Goal: Task Accomplishment & Management: Manage account settings

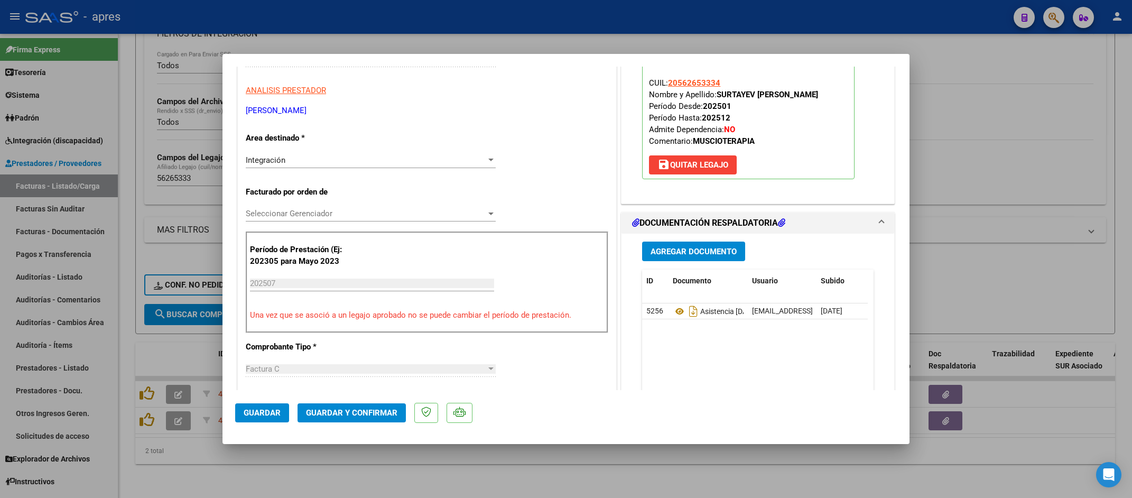
scroll to position [159, 0]
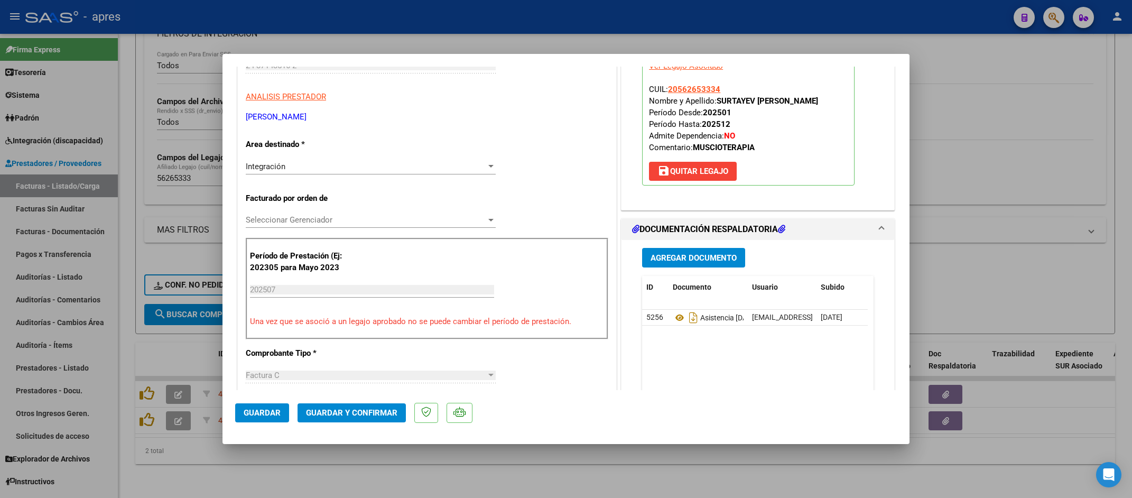
click at [341, 408] on span "Guardar y Confirmar" at bounding box center [351, 413] width 91 height 10
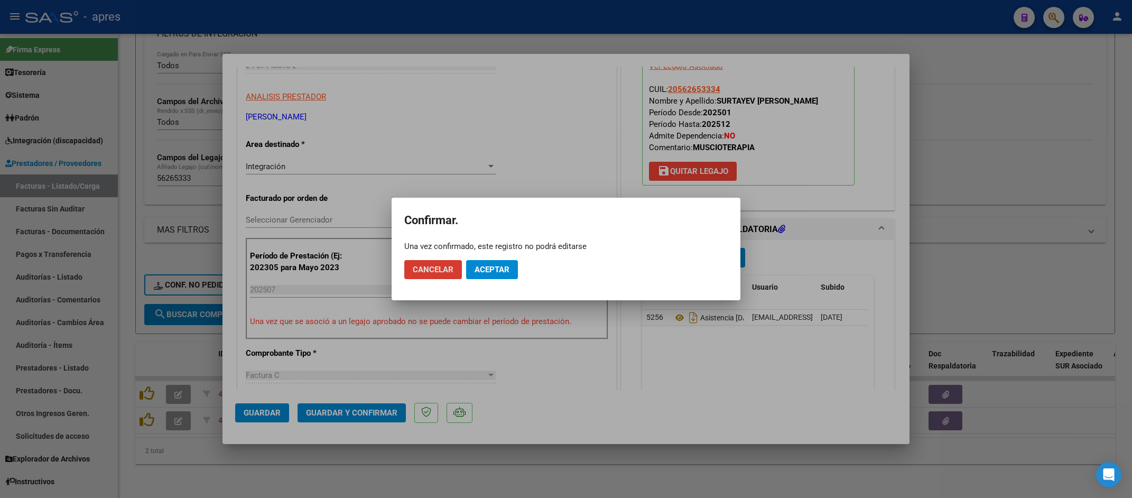
click at [489, 265] on span "Aceptar" at bounding box center [492, 270] width 35 height 10
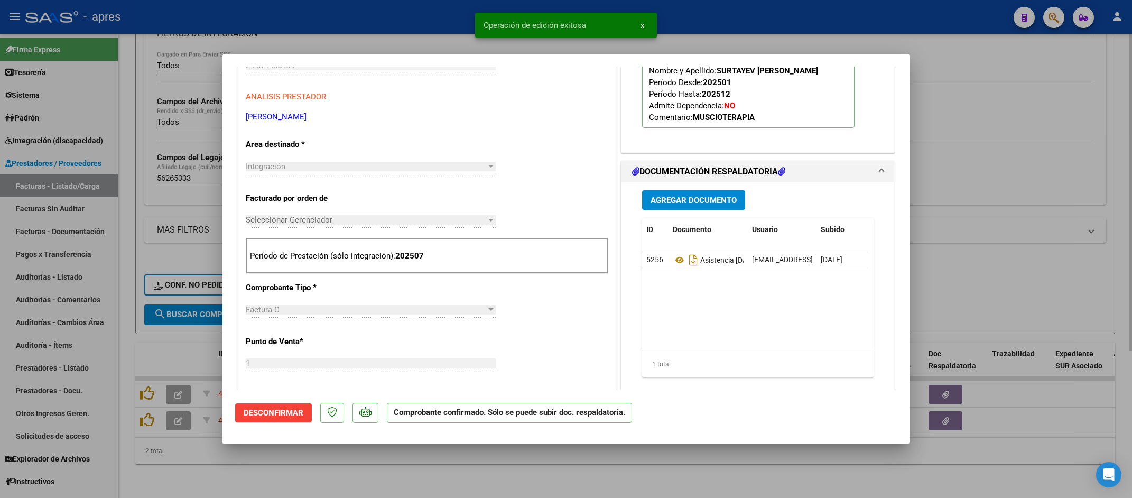
drag, startPoint x: 376, startPoint y: 475, endPoint x: 419, endPoint y: 463, distance: 43.9
click at [377, 475] on div at bounding box center [566, 249] width 1132 height 498
type input "$ 0,00"
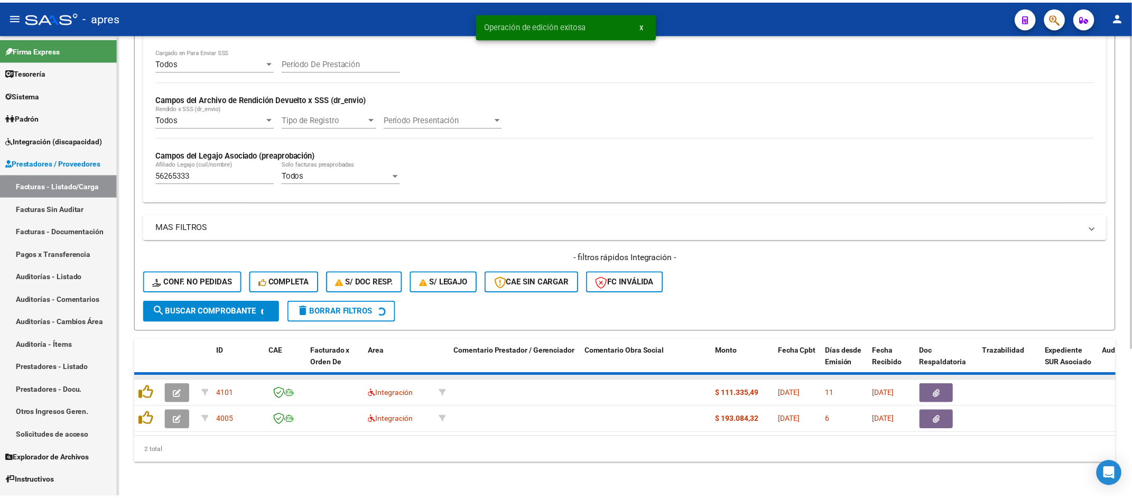
scroll to position [189, 0]
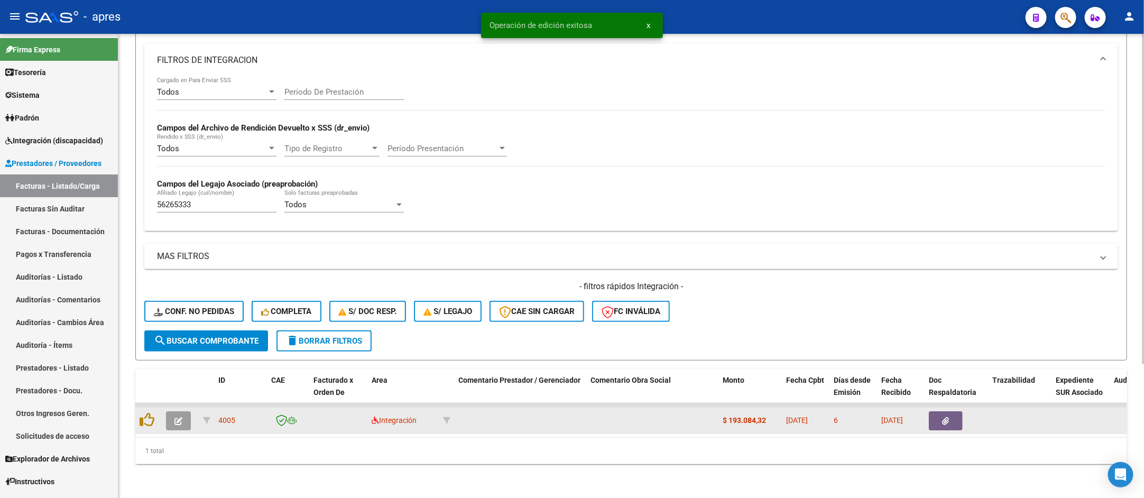
click at [178, 417] on icon "button" at bounding box center [178, 421] width 8 height 8
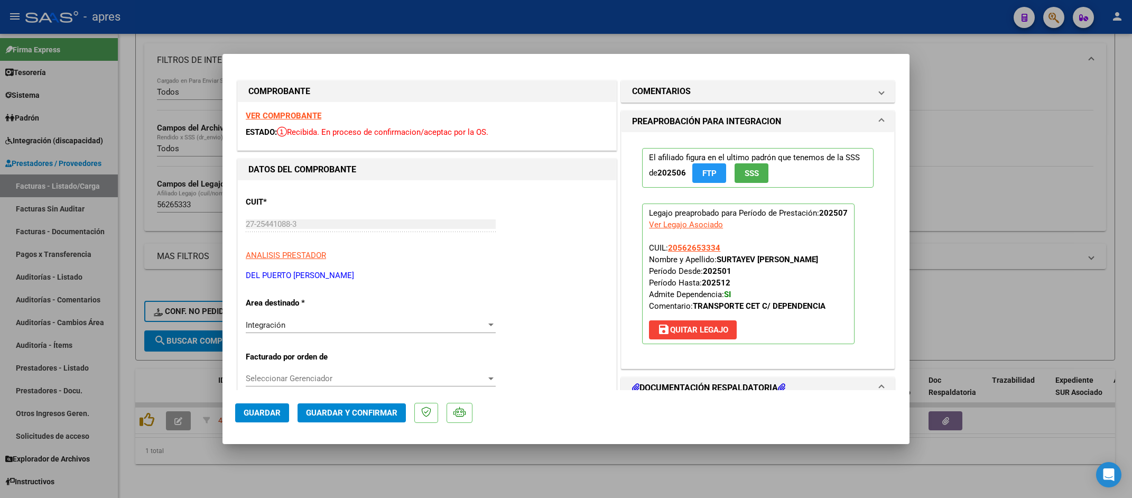
click at [295, 111] on strong "VER COMPROBANTE" at bounding box center [284, 116] width 76 height 10
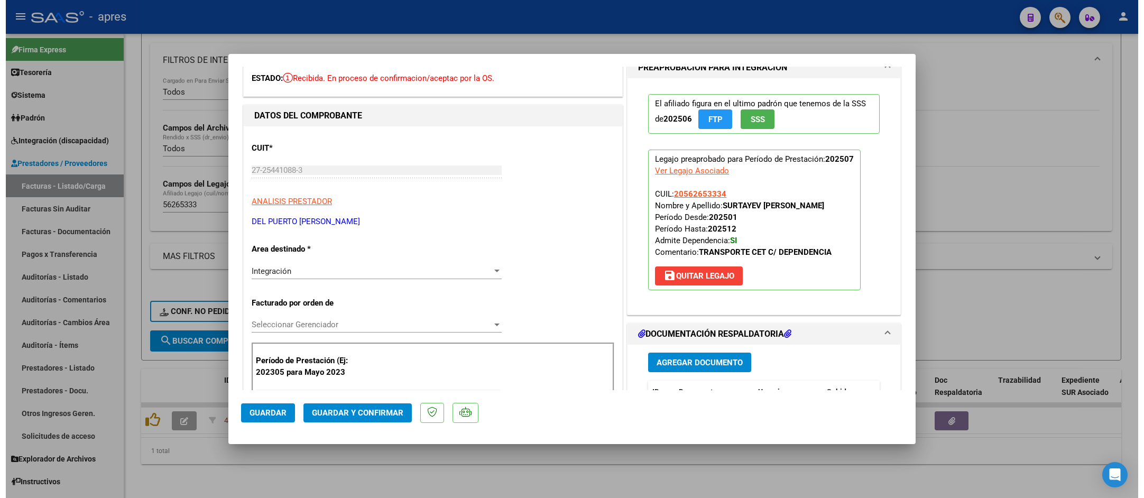
scroll to position [159, 0]
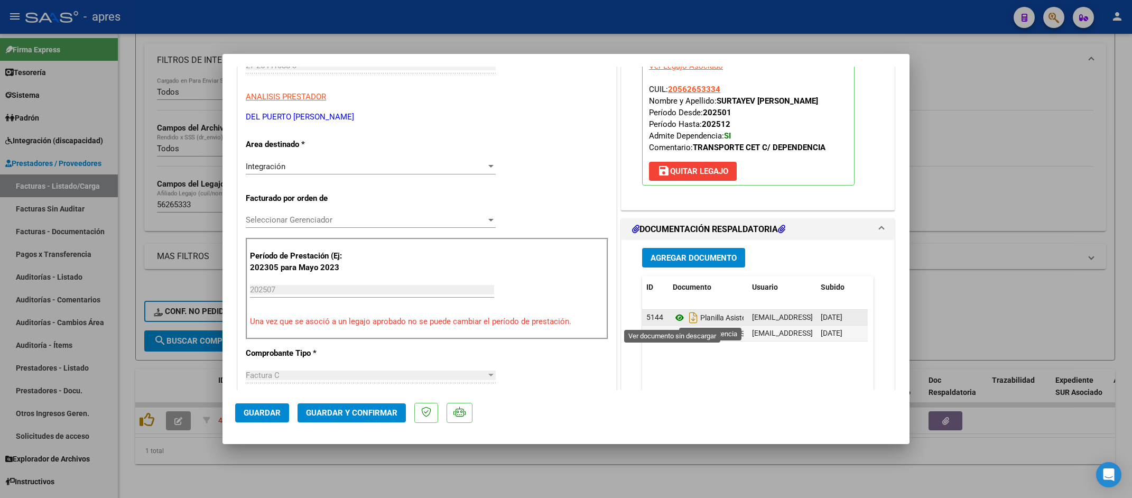
click at [673, 324] on icon at bounding box center [680, 317] width 14 height 13
click at [281, 466] on div at bounding box center [566, 249] width 1132 height 498
type input "$ 0,00"
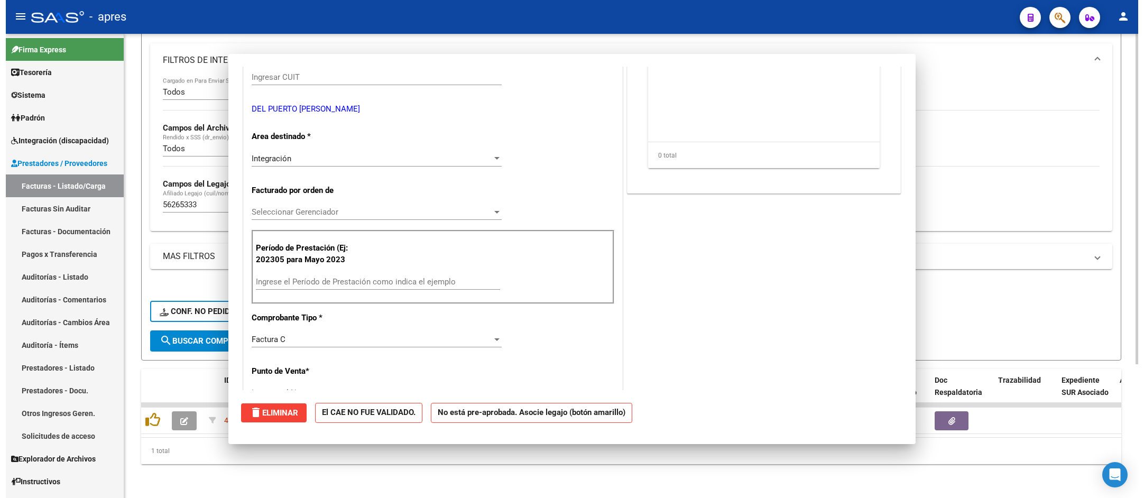
scroll to position [0, 0]
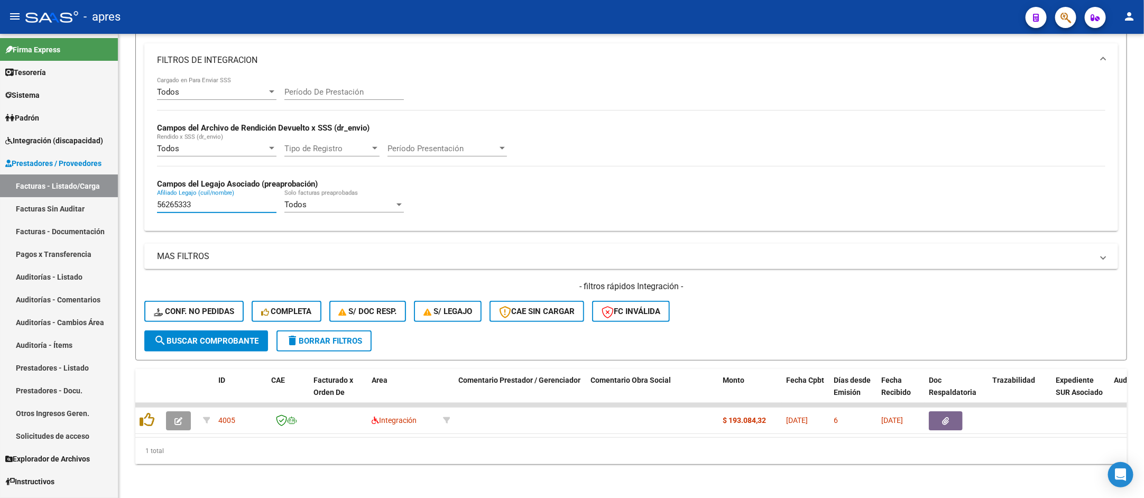
drag, startPoint x: 222, startPoint y: 188, endPoint x: -1, endPoint y: 186, distance: 223.1
click at [0, 186] on html "menu - apres person Firma Express Tesorería Extractos Procesados (csv) Extracto…" at bounding box center [572, 249] width 1144 height 498
paste input "7558327"
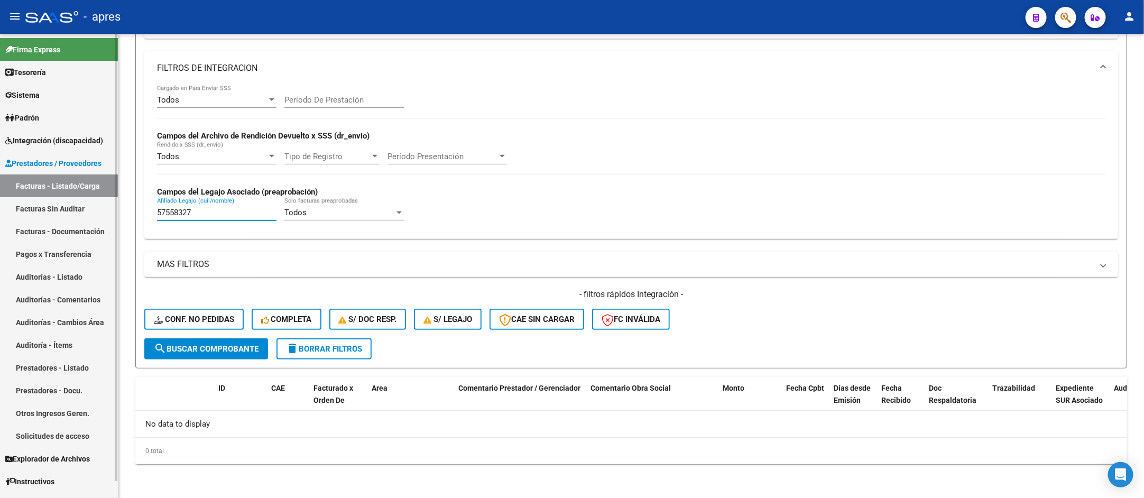
scroll to position [168, 0]
drag, startPoint x: 196, startPoint y: 211, endPoint x: 16, endPoint y: 211, distance: 179.8
click at [16, 211] on mat-sidenav-container "Firma Express Tesorería Extractos Procesados (csv) Extractos Originales (pdf) S…" at bounding box center [572, 266] width 1144 height 464
paste input "6708413"
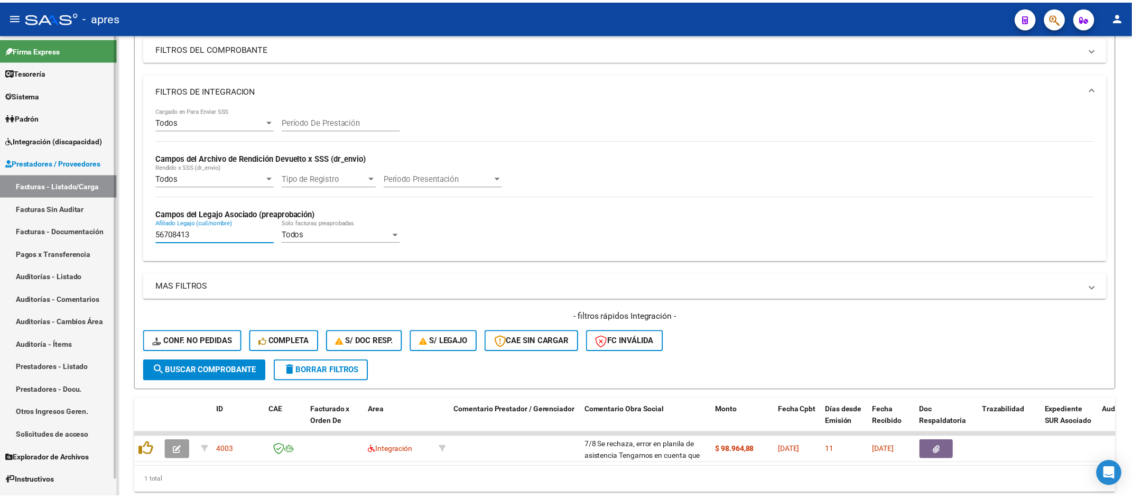
scroll to position [189, 0]
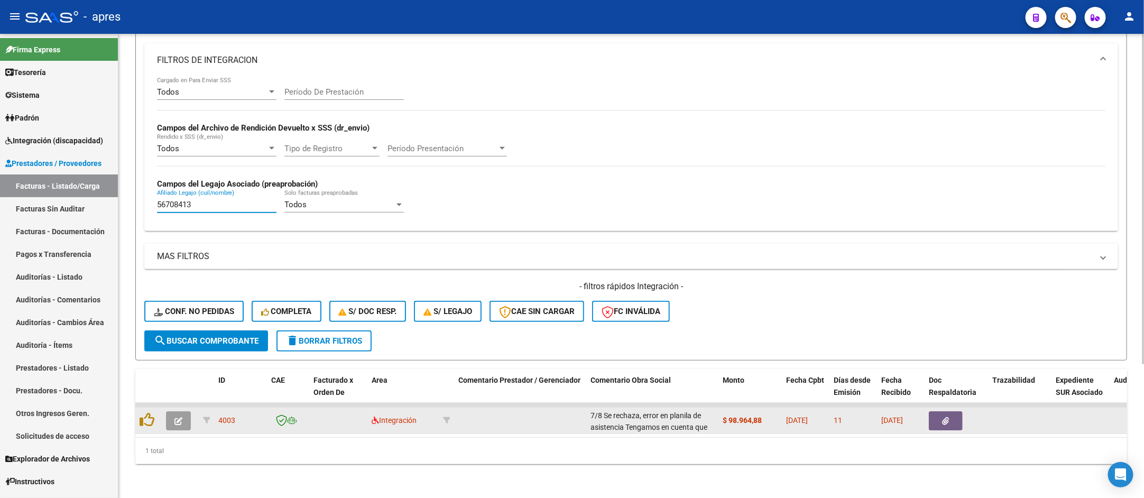
type input "56708413"
click at [184, 411] on button "button" at bounding box center [178, 420] width 25 height 19
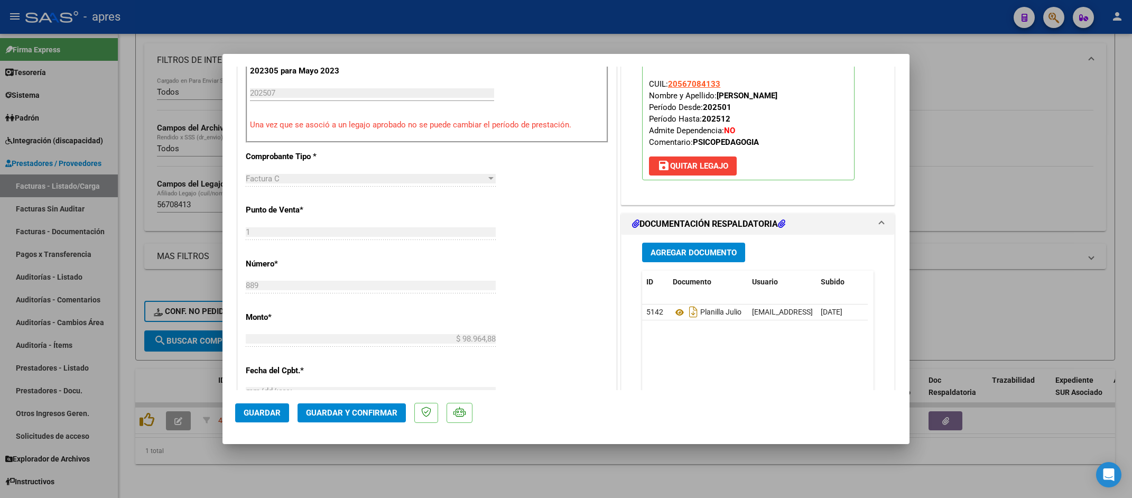
scroll to position [397, 0]
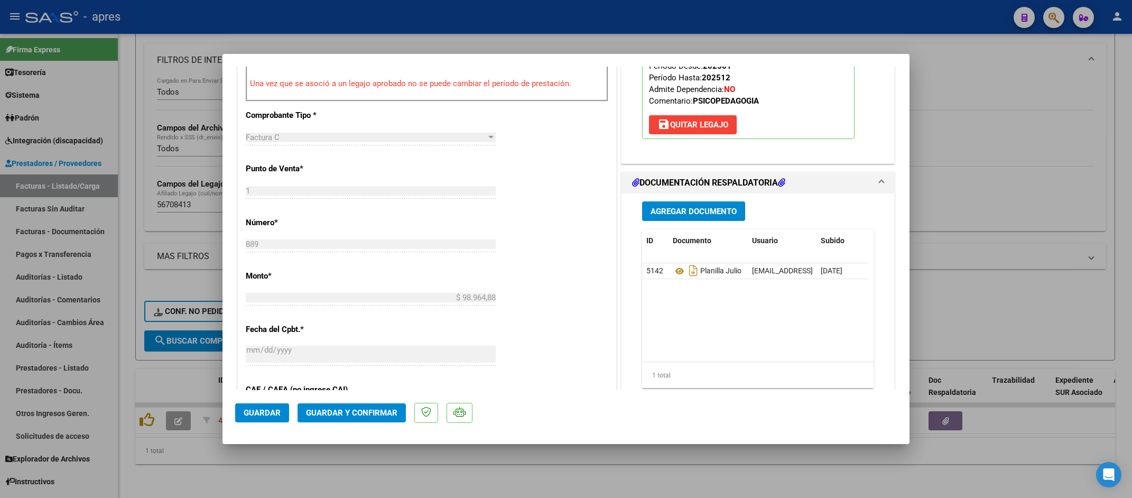
click at [476, 471] on div at bounding box center [566, 249] width 1132 height 498
type input "$ 0,00"
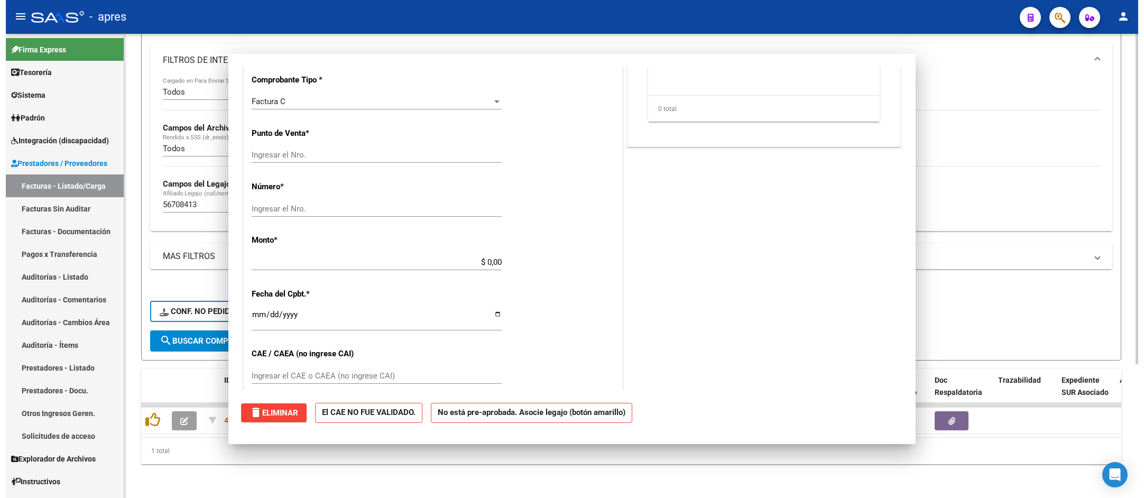
scroll to position [0, 0]
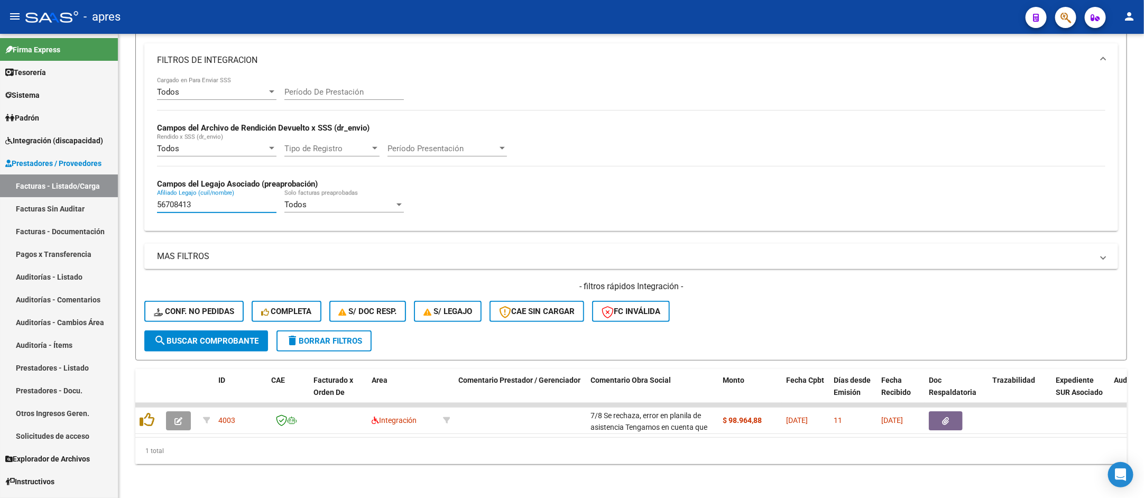
drag, startPoint x: 204, startPoint y: 189, endPoint x: -1, endPoint y: 189, distance: 204.6
click at [0, 189] on html "menu - apres person Firma Express Tesorería Extractos Procesados (csv) Extracto…" at bounding box center [572, 249] width 1144 height 498
paste input "2437829"
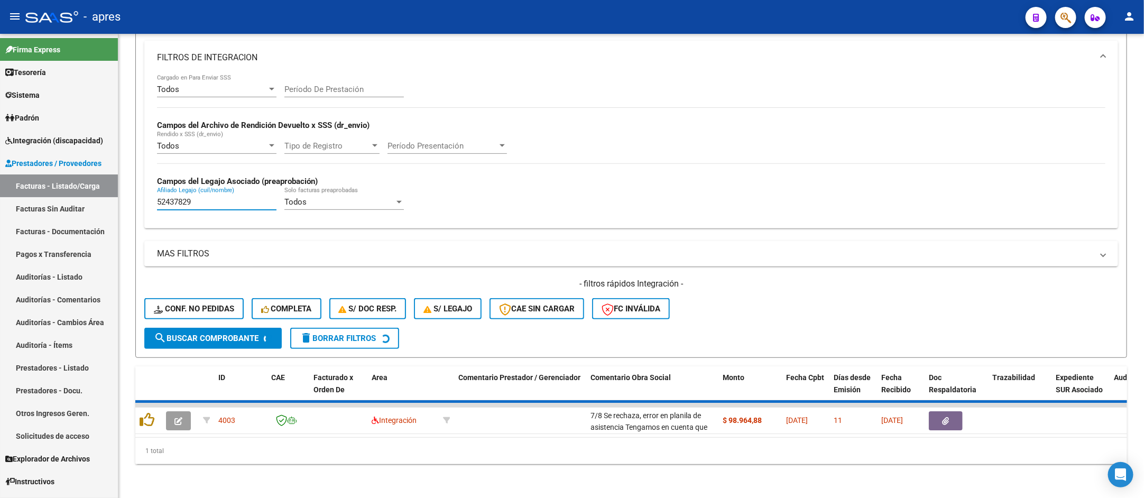
scroll to position [168, 0]
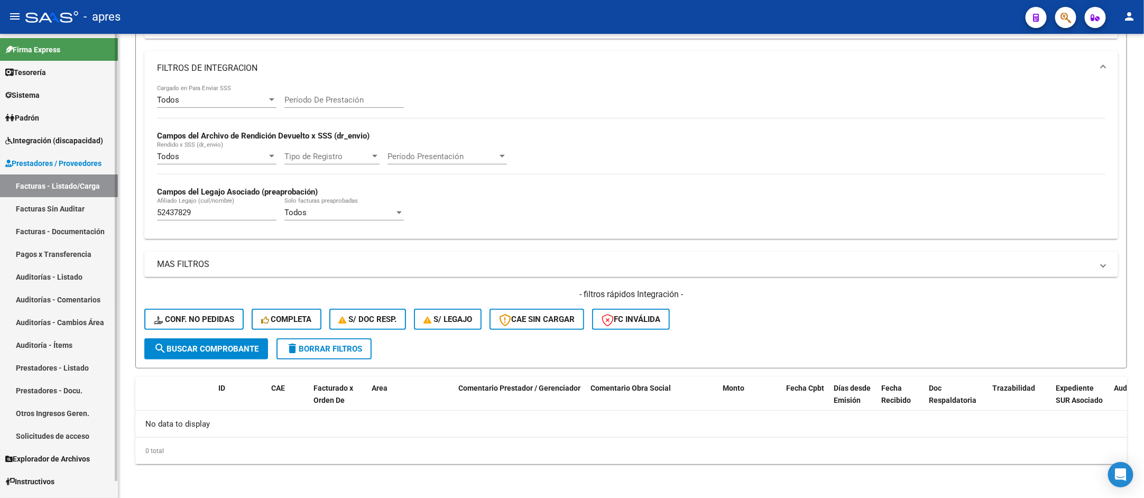
drag, startPoint x: 195, startPoint y: 211, endPoint x: 8, endPoint y: 210, distance: 187.2
click at [8, 210] on mat-sidenav-container "Firma Express Tesorería Extractos Procesados (csv) Extractos Originales (pdf) S…" at bounding box center [572, 266] width 1144 height 464
paste input "701800"
drag, startPoint x: 194, startPoint y: 214, endPoint x: 72, endPoint y: 194, distance: 123.8
click at [72, 194] on mat-sidenav-container "Firma Express Tesorería Extractos Procesados (csv) Extractos Originales (pdf) S…" at bounding box center [572, 266] width 1144 height 464
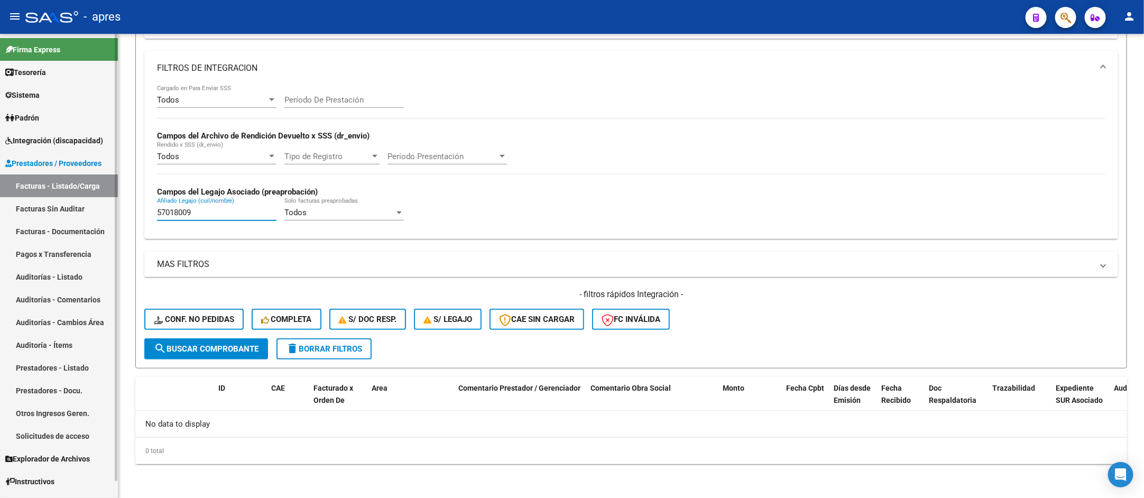
paste input "49731205"
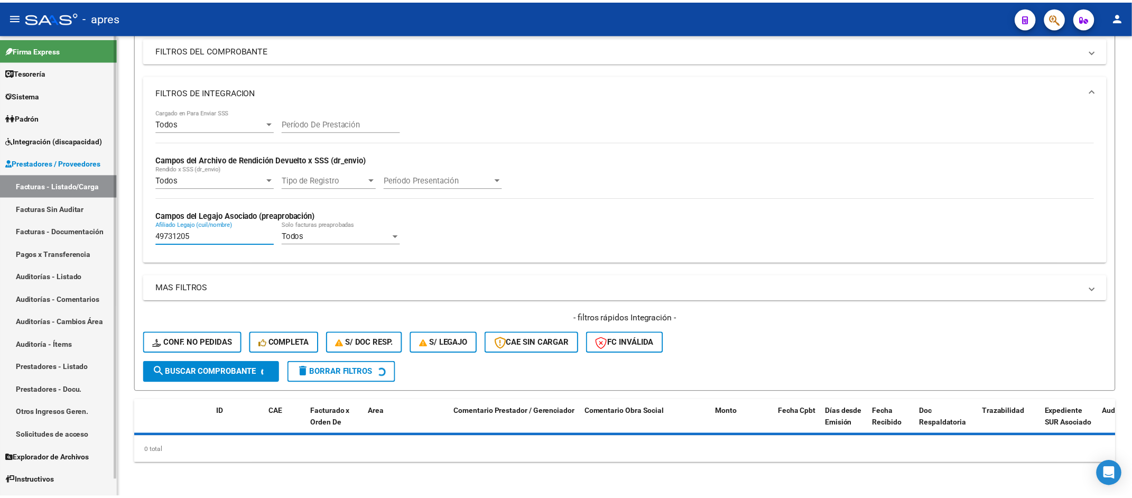
scroll to position [189, 0]
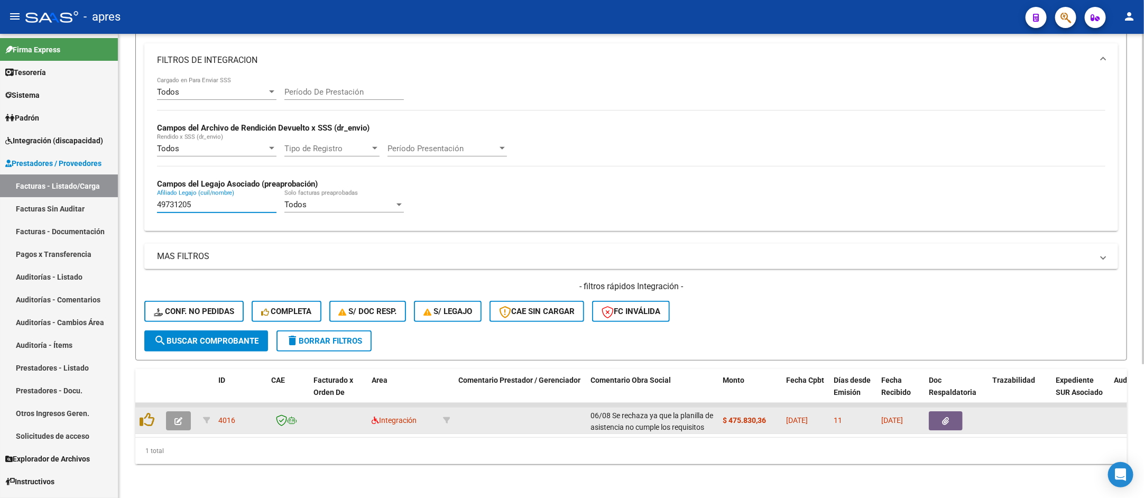
type input "49731205"
click at [175, 417] on icon "button" at bounding box center [178, 421] width 8 height 8
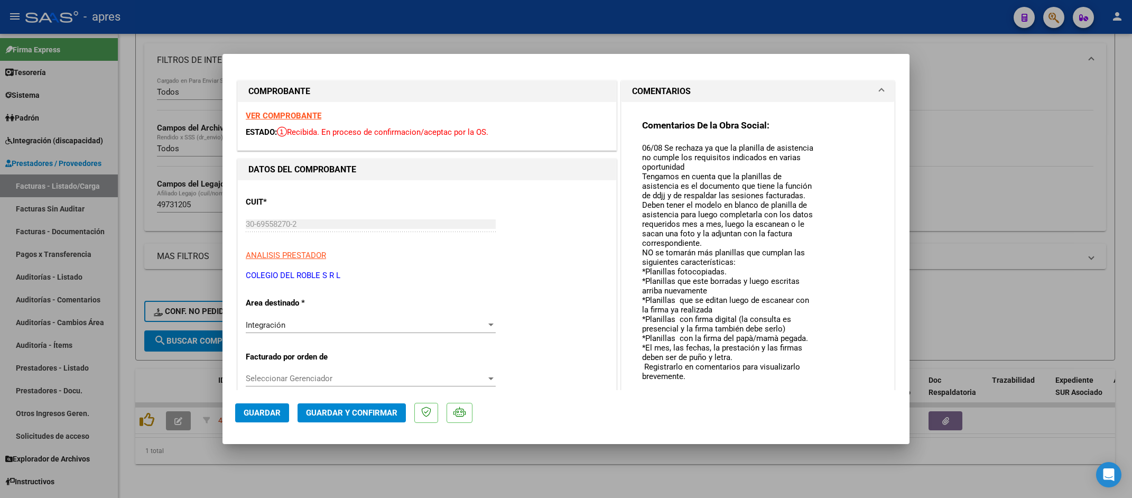
drag, startPoint x: 806, startPoint y: 159, endPoint x: 789, endPoint y: 420, distance: 262.3
click at [789, 420] on mat-dialog-container "COMPROBANTE VER COMPROBANTE ESTADO: Recibida. En proceso de confirmacion/acepta…" at bounding box center [566, 249] width 687 height 391
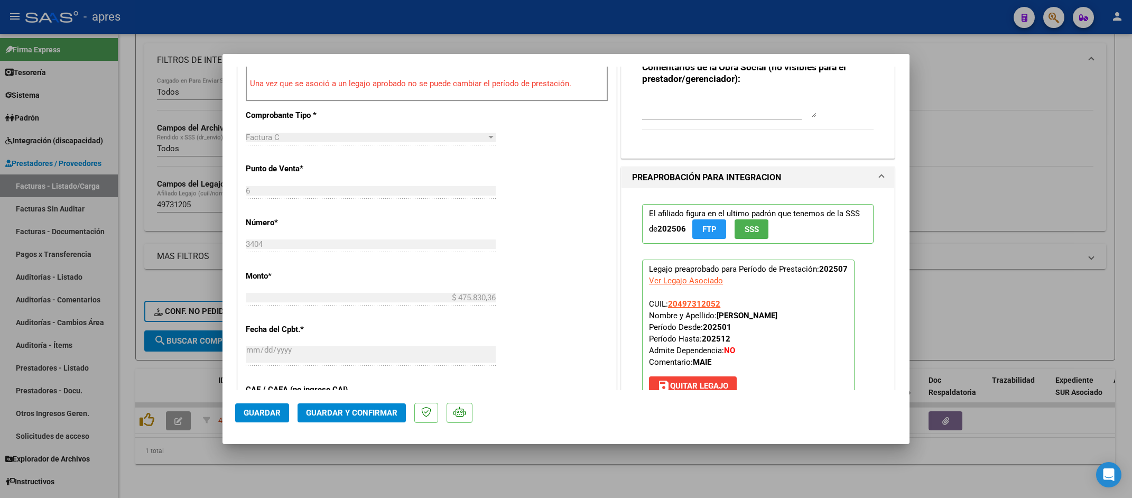
scroll to position [159, 0]
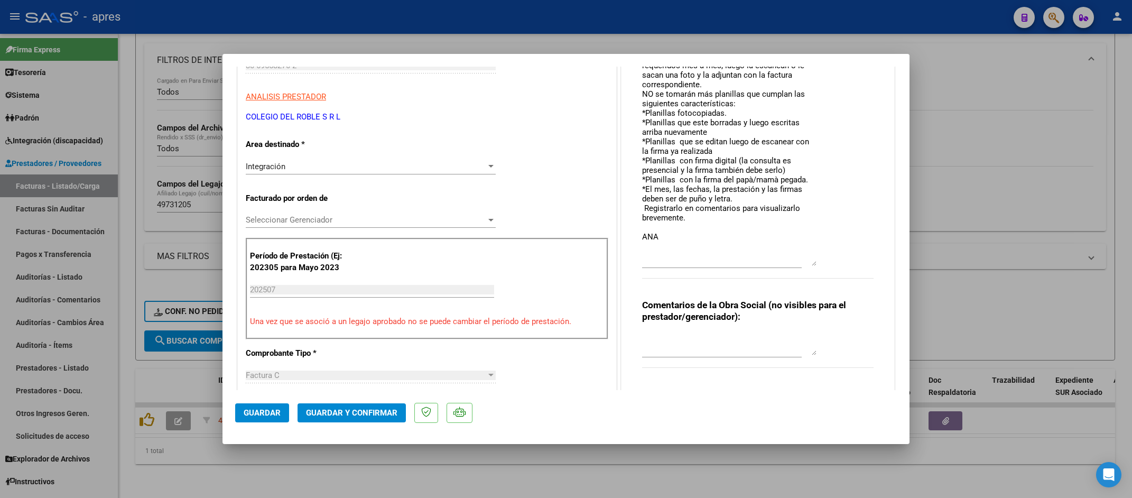
click at [365, 471] on div at bounding box center [566, 249] width 1132 height 498
type input "$ 0,00"
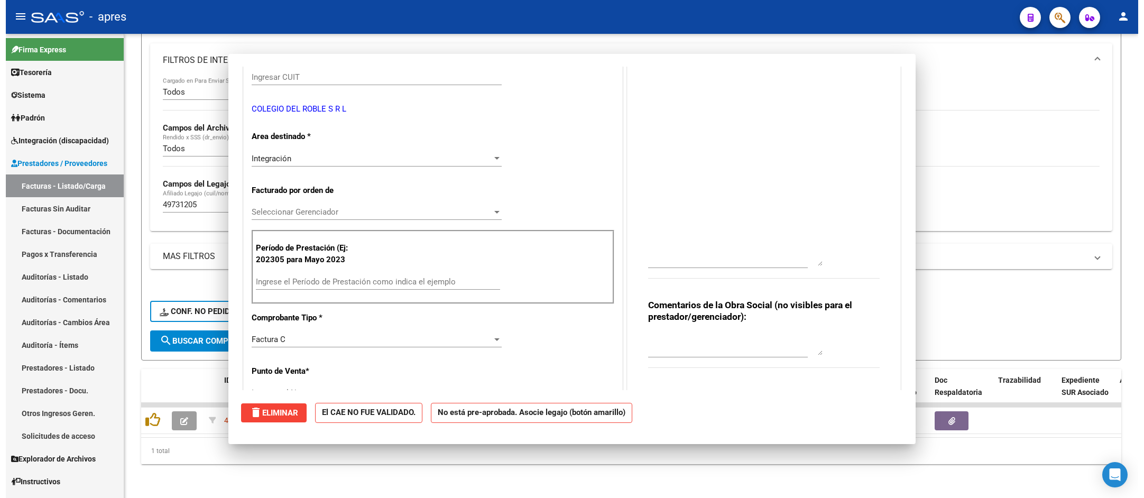
scroll to position [0, 0]
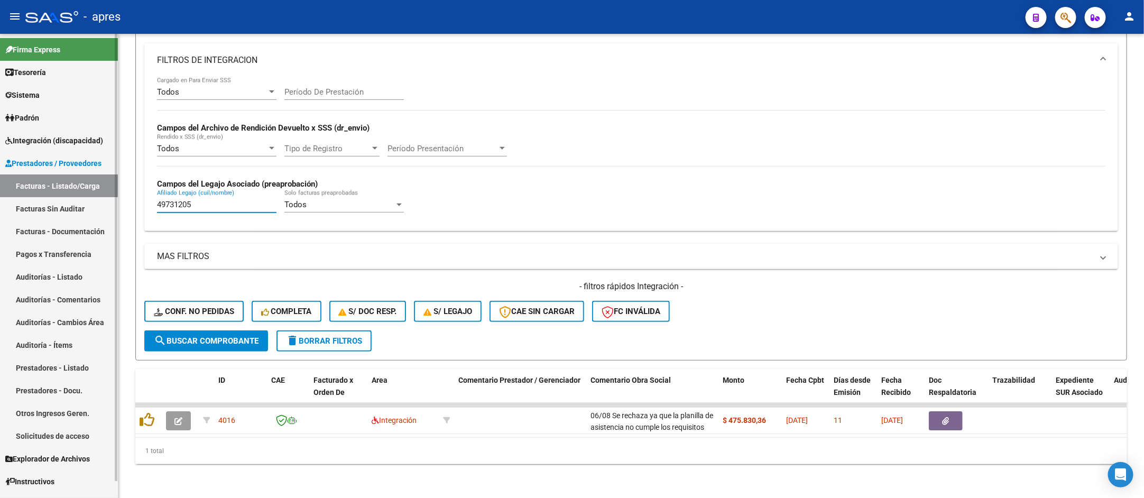
drag, startPoint x: 196, startPoint y: 189, endPoint x: 77, endPoint y: 189, distance: 119.0
click at [77, 189] on mat-sidenav-container "Firma Express Tesorería Extractos Procesados (csv) Extractos Originales (pdf) S…" at bounding box center [572, 266] width 1144 height 464
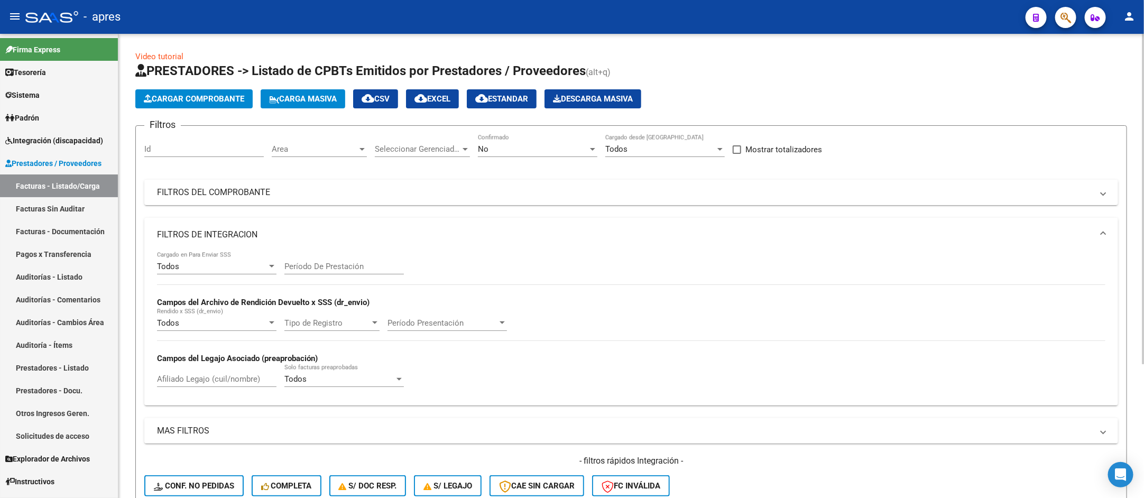
click at [322, 156] on div "Area Area" at bounding box center [319, 145] width 95 height 23
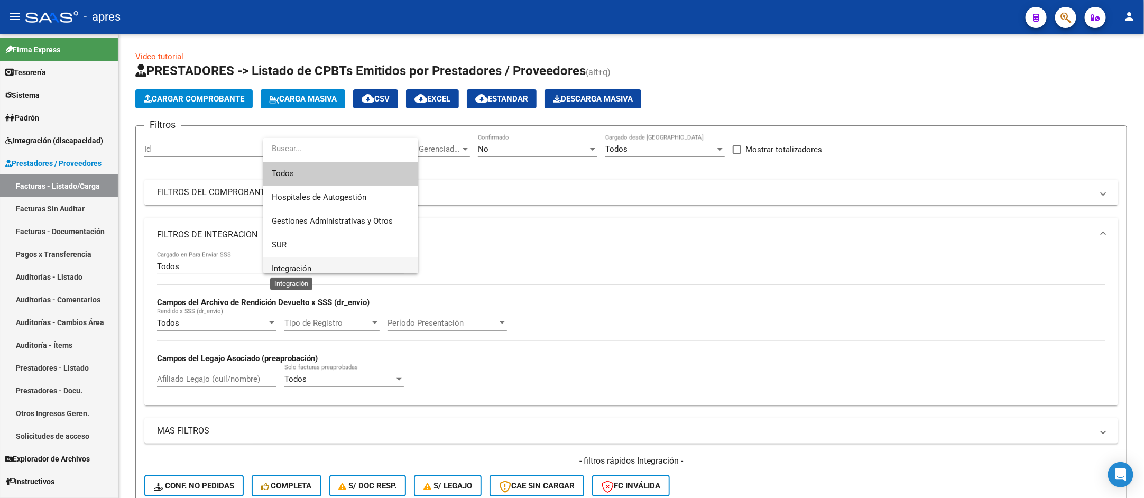
click at [307, 264] on span "Integración" at bounding box center [292, 269] width 40 height 10
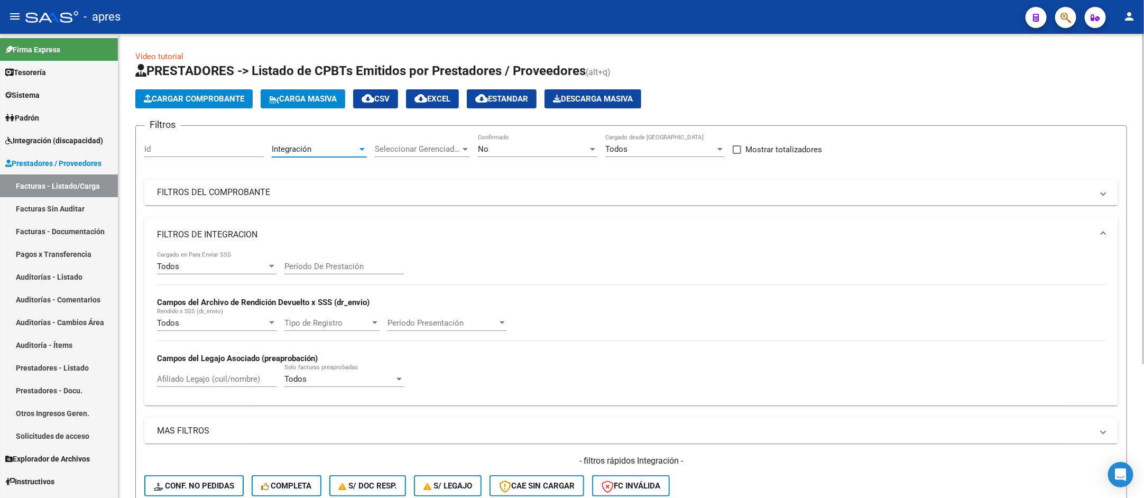
scroll to position [189, 0]
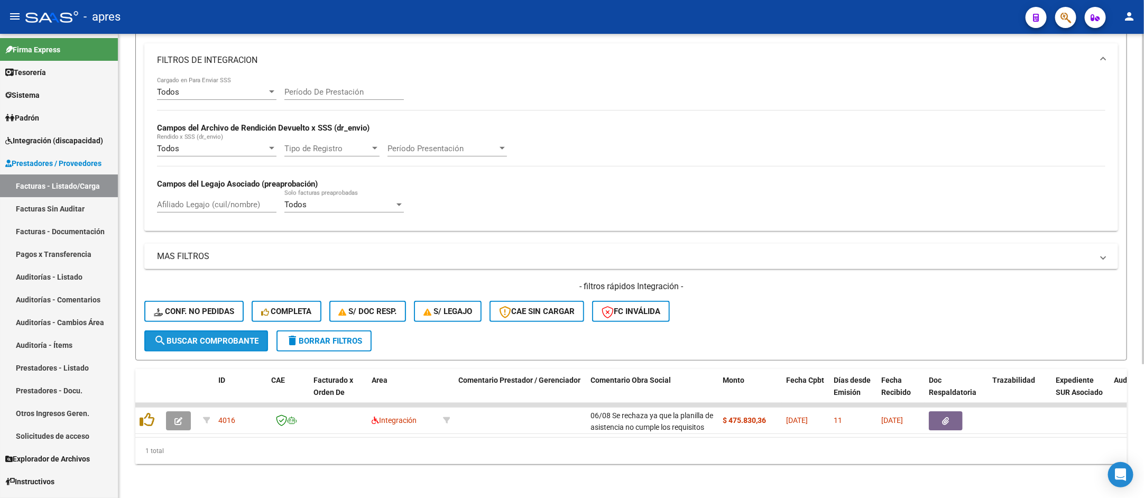
click at [216, 337] on button "search Buscar Comprobante" at bounding box center [206, 340] width 124 height 21
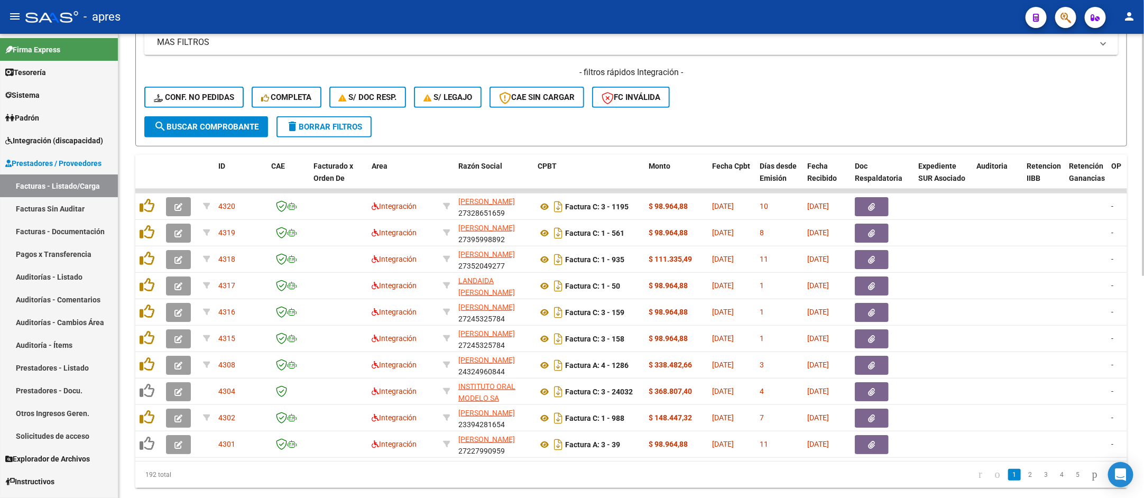
scroll to position [427, 0]
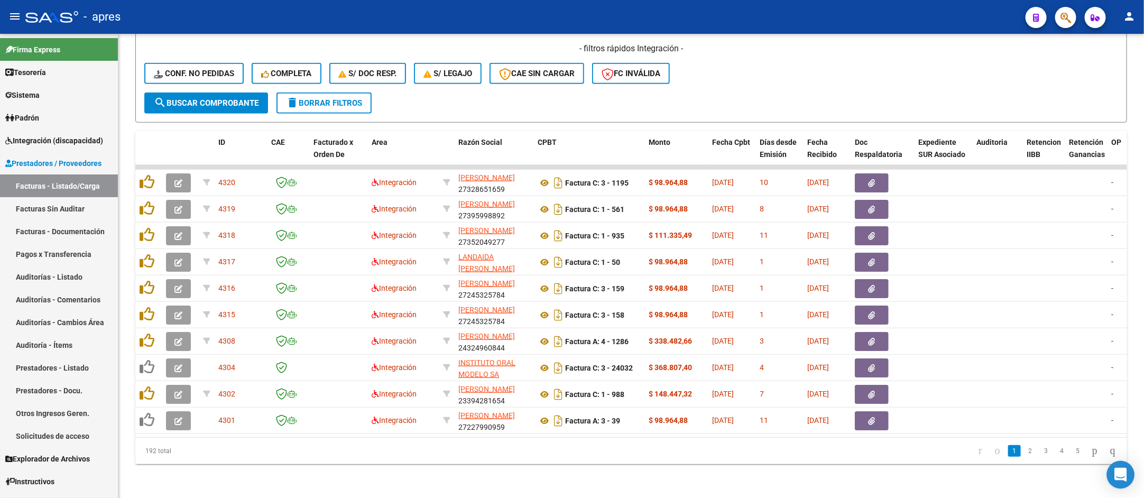
click at [1125, 478] on icon "Open Intercom Messenger" at bounding box center [1121, 475] width 12 height 14
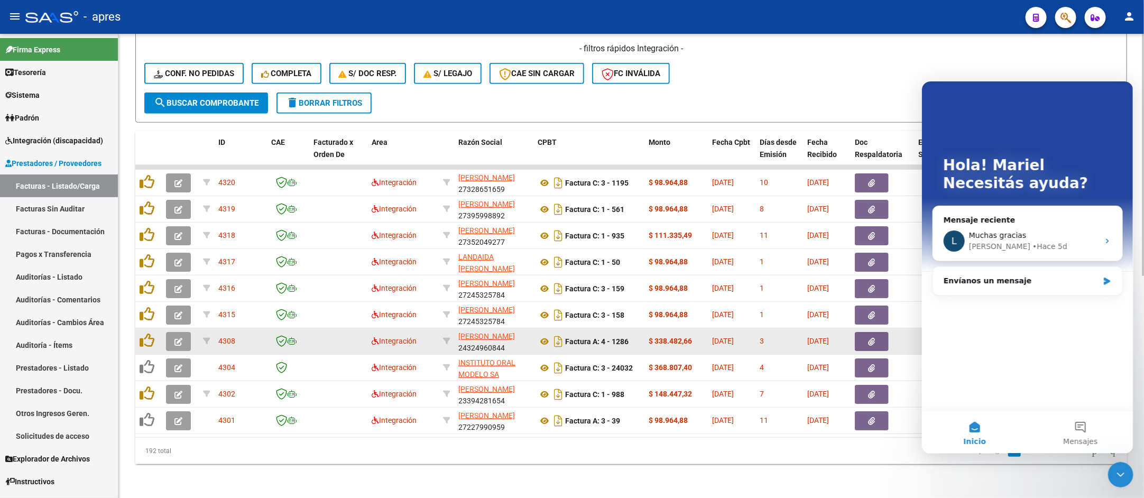
scroll to position [0, 0]
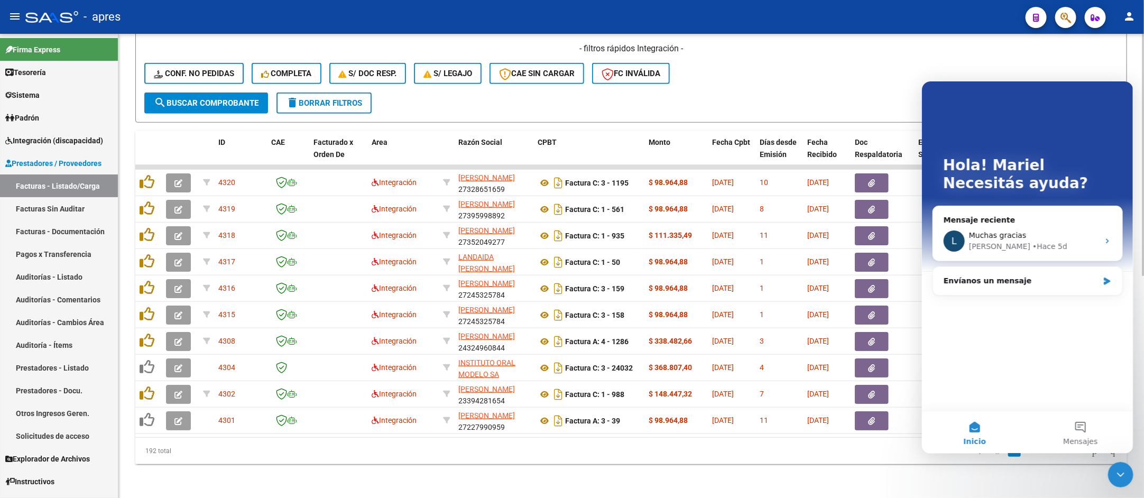
click at [457, 455] on datatable-pager "1 2 3 4 5" at bounding box center [729, 451] width 785 height 18
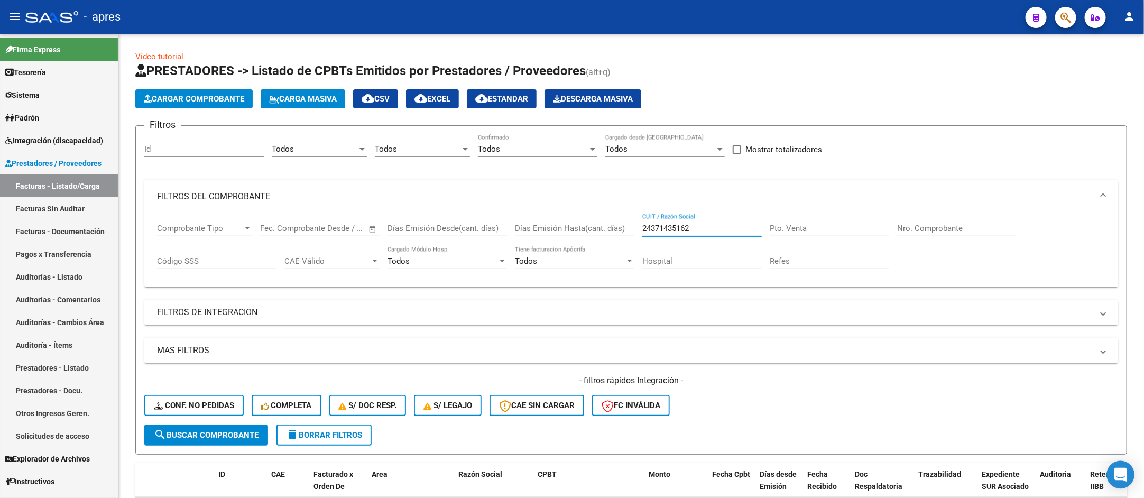
scroll to position [238, 0]
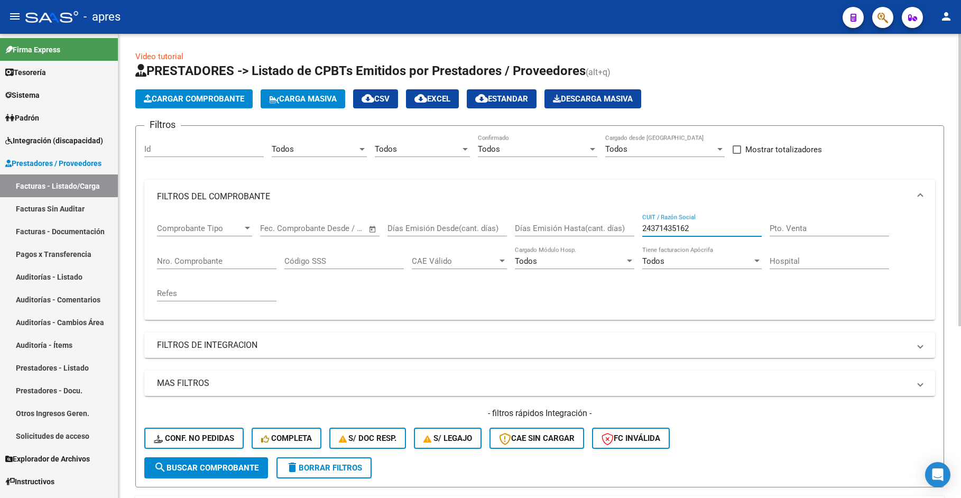
drag, startPoint x: 703, startPoint y: 228, endPoint x: 449, endPoint y: 228, distance: 254.3
click at [449, 228] on div "Comprobante Tipo Comprobante Tipo Start date – End date Fec. Comprobante Desde …" at bounding box center [540, 263] width 766 height 98
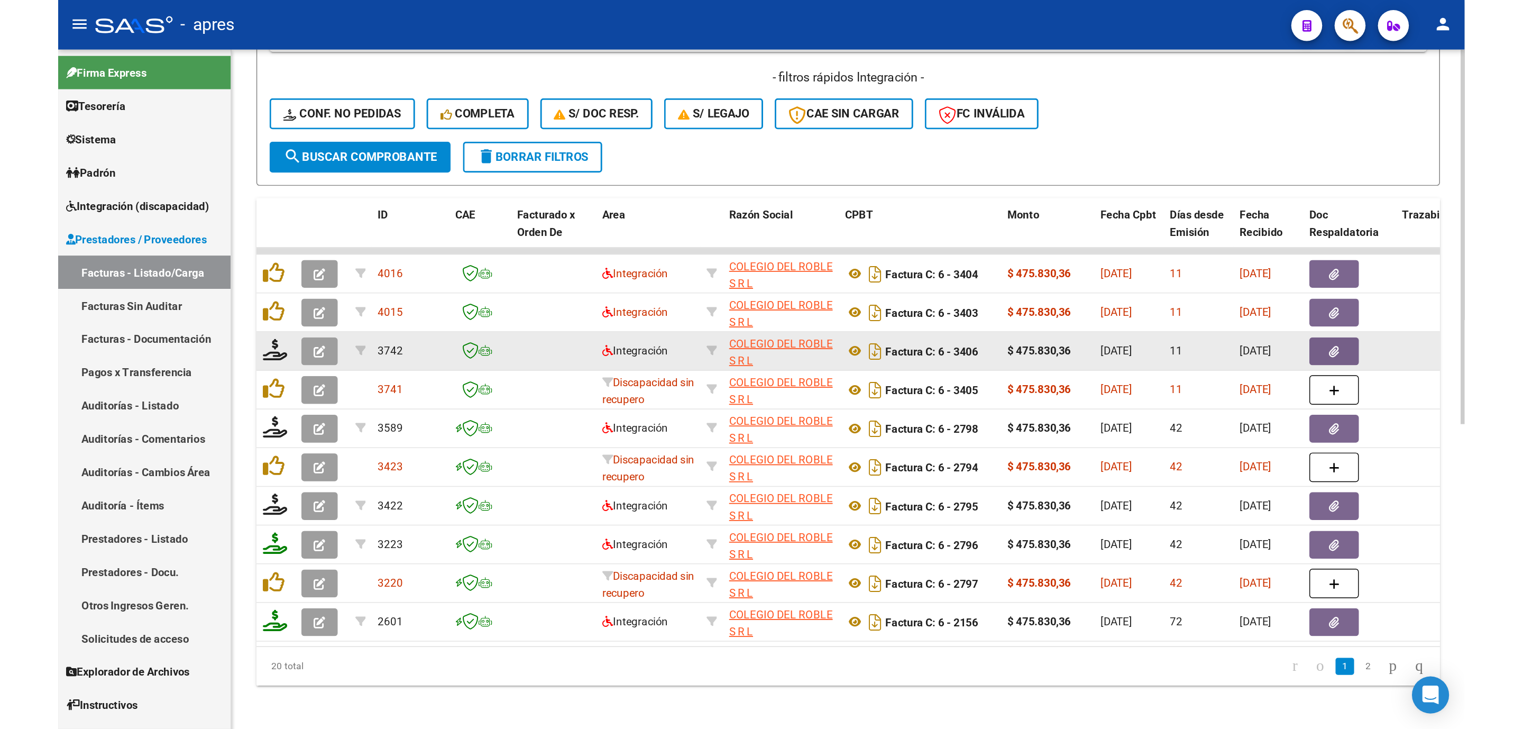
scroll to position [378, 0]
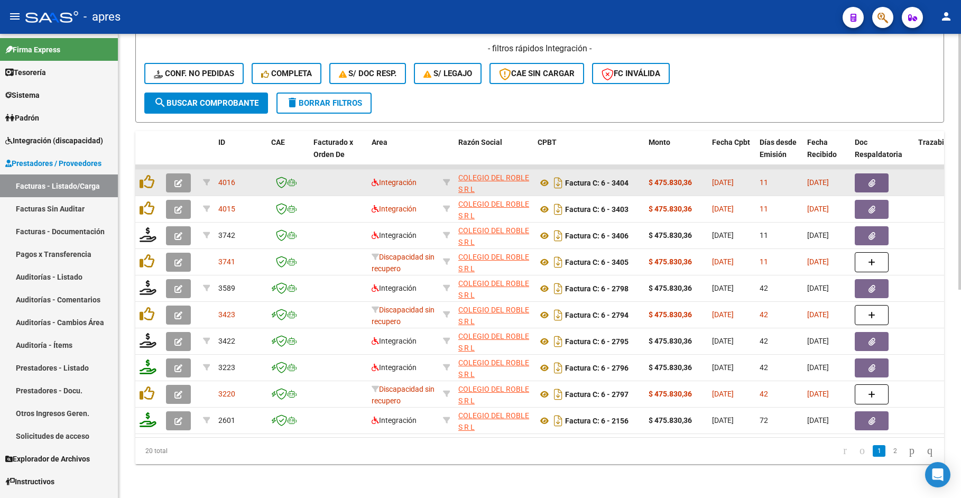
type input "30695582702"
click at [177, 179] on icon "button" at bounding box center [178, 183] width 8 height 8
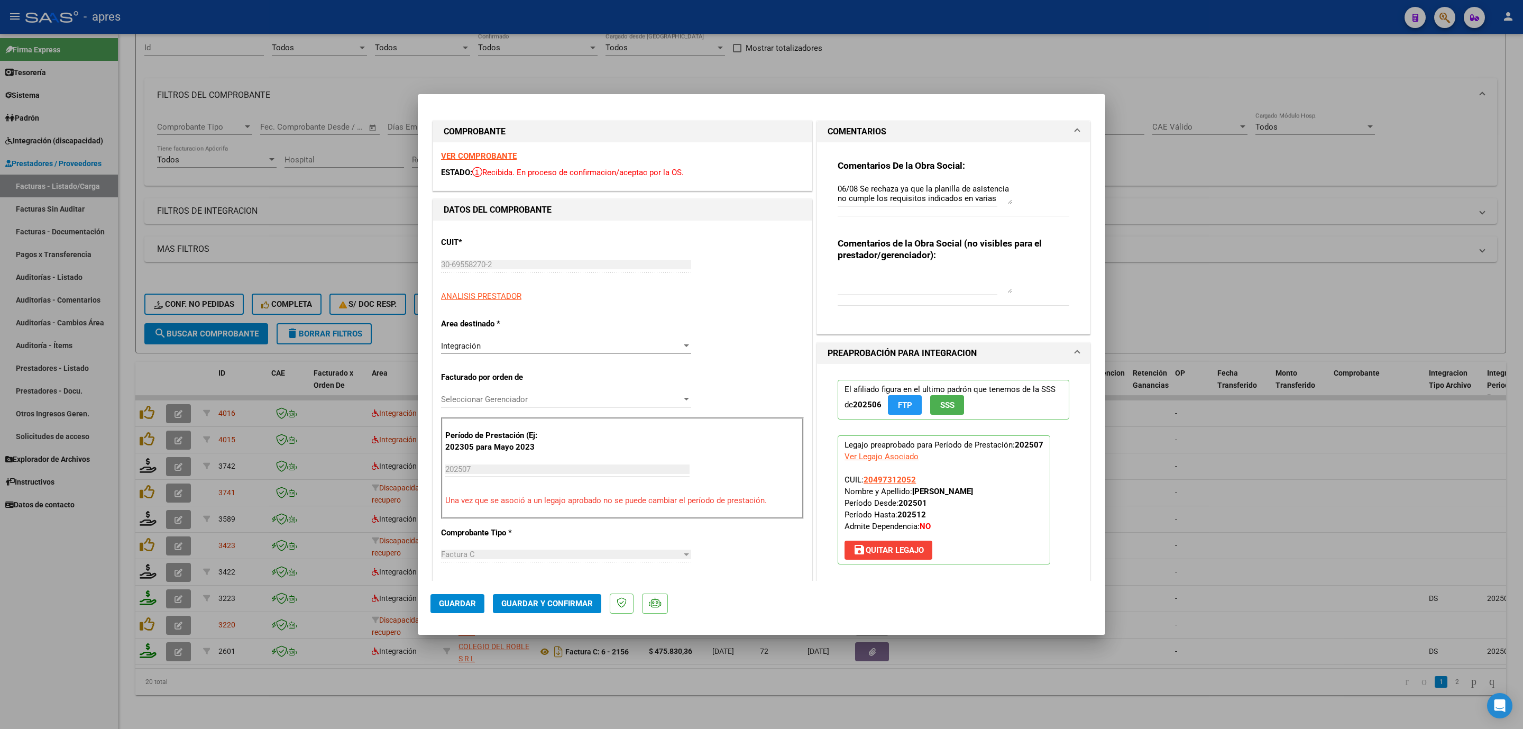
scroll to position [115, 0]
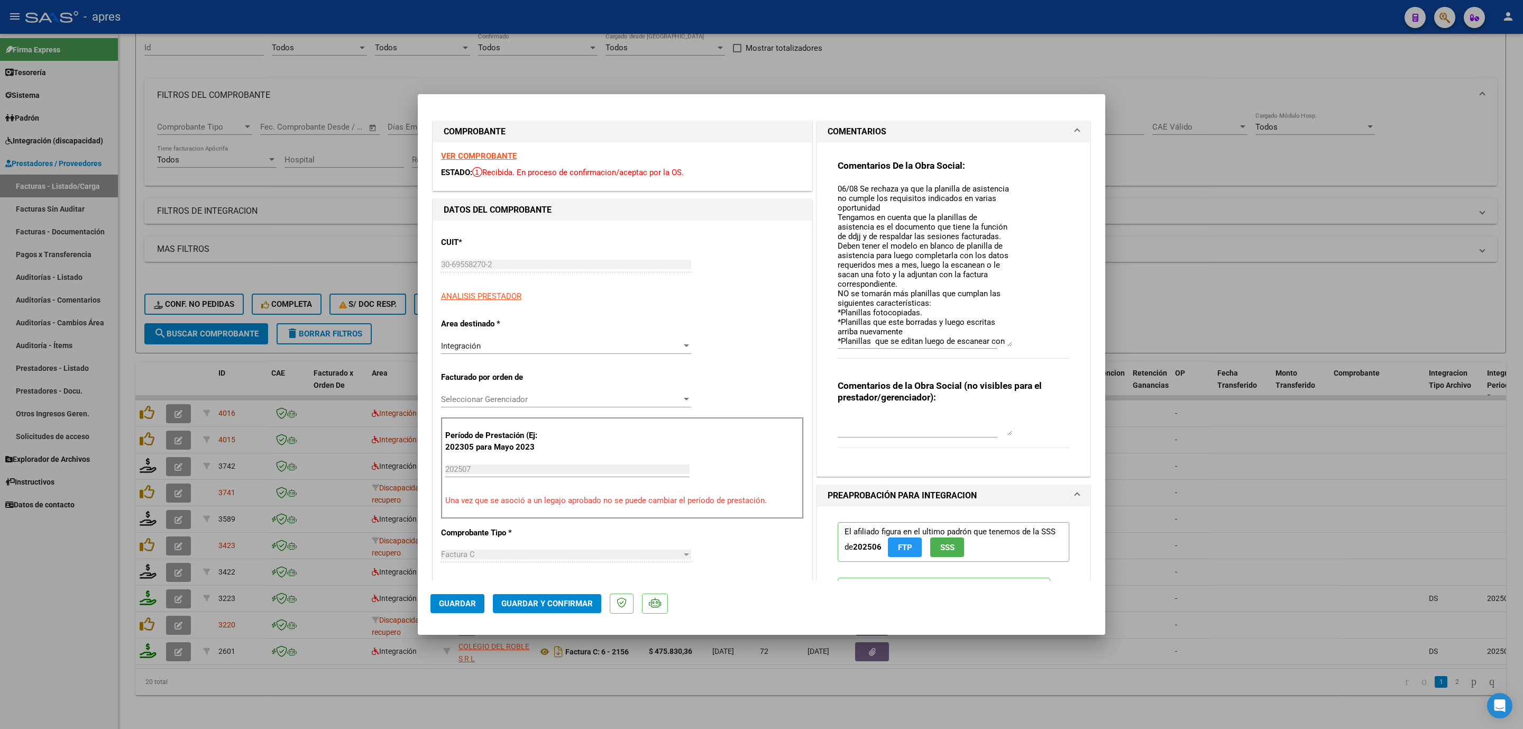
drag, startPoint x: 998, startPoint y: 199, endPoint x: 995, endPoint y: 342, distance: 142.8
click at [961, 342] on textarea "06/08 Se rechaza ya que la planilla de asistencia no cumple los requisitos indi…" at bounding box center [924, 264] width 174 height 163
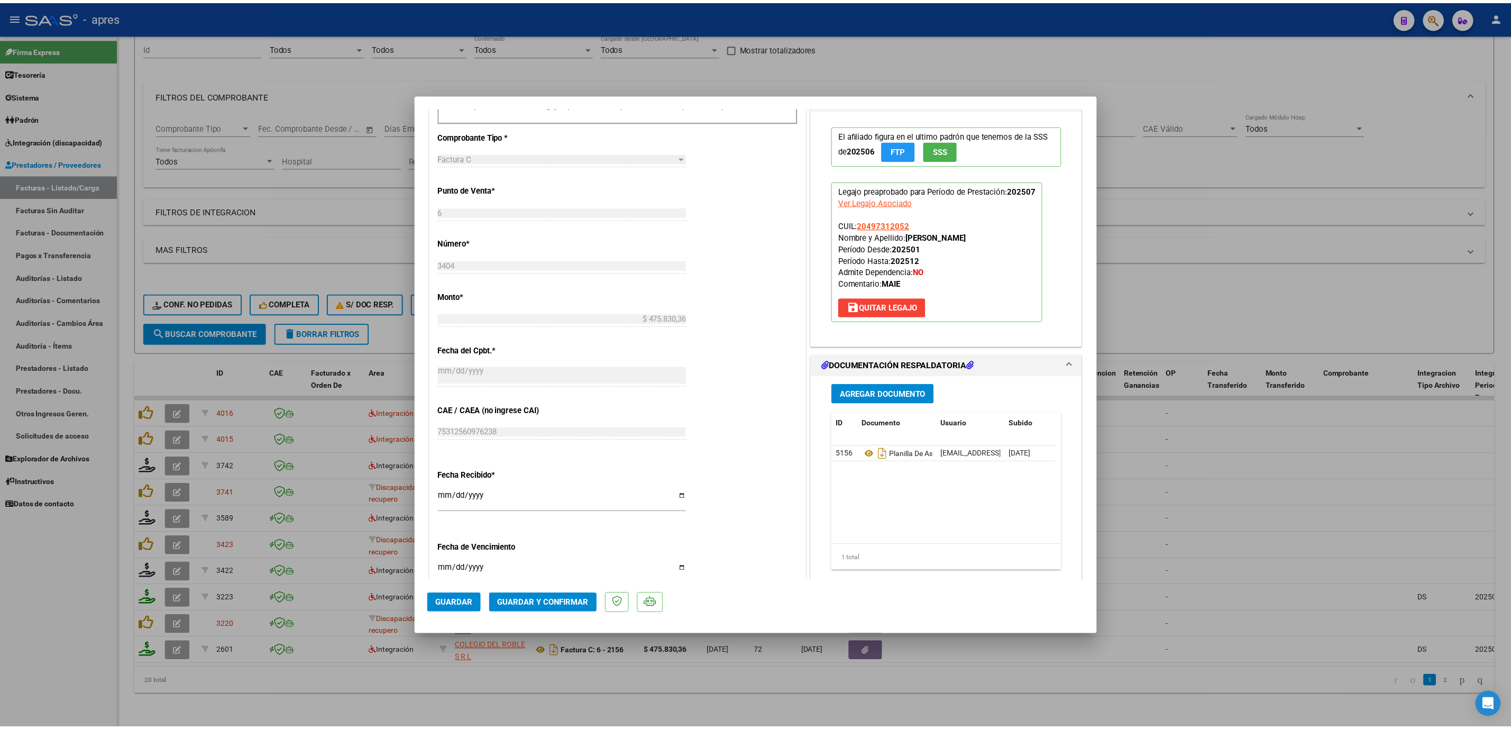
scroll to position [416, 0]
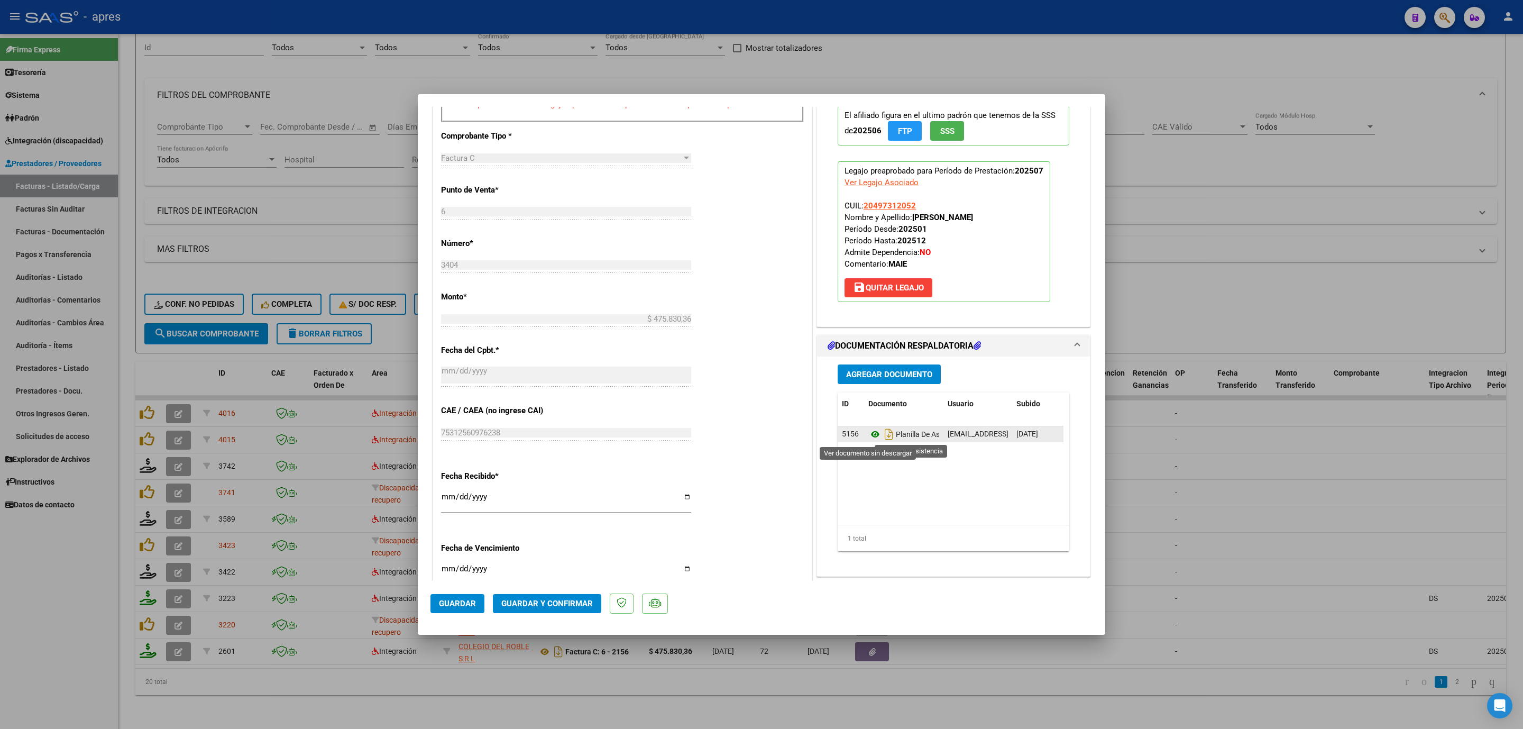
click at [868, 440] on icon at bounding box center [875, 434] width 14 height 13
click at [117, 405] on div at bounding box center [761, 364] width 1523 height 729
type input "$ 0,00"
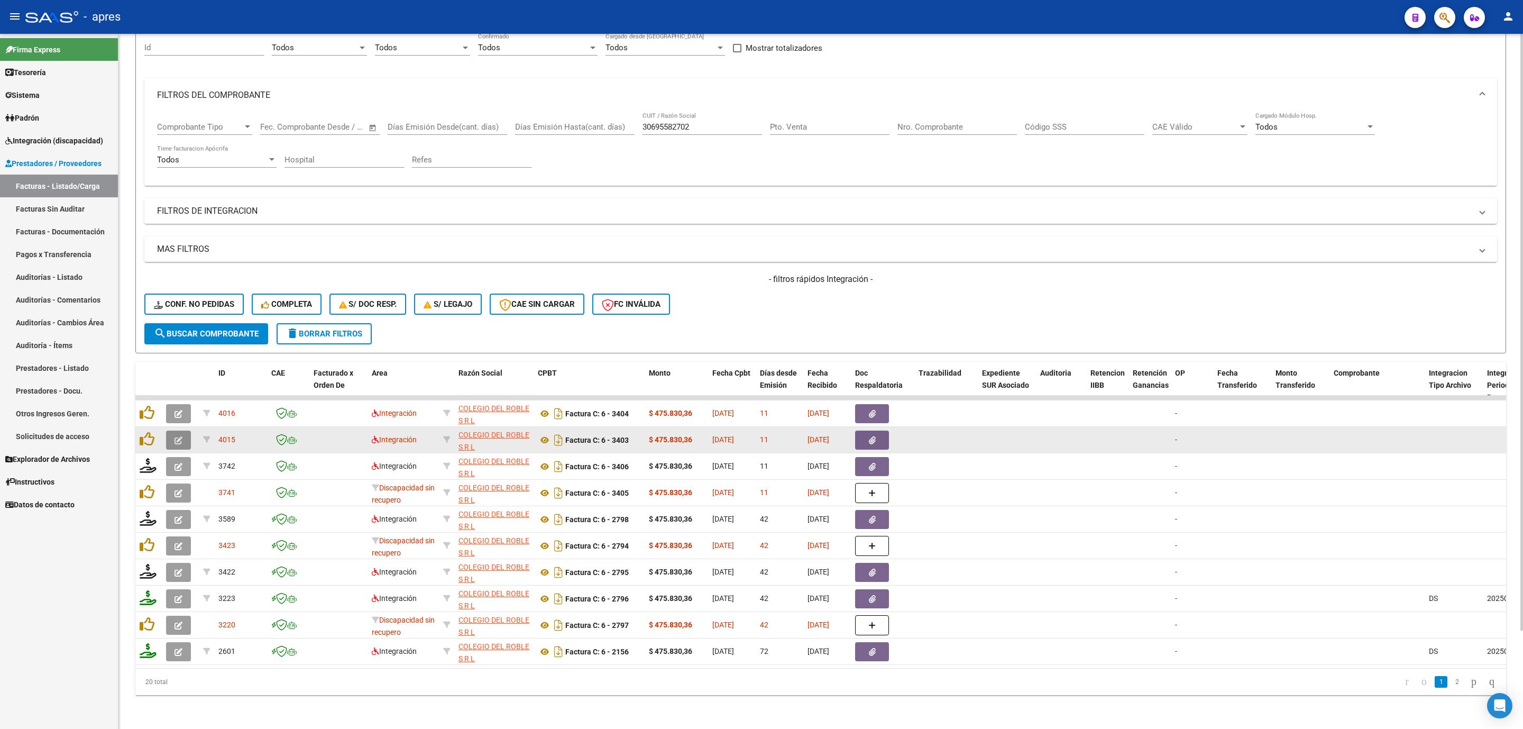
click at [183, 430] on button "button" at bounding box center [178, 439] width 25 height 19
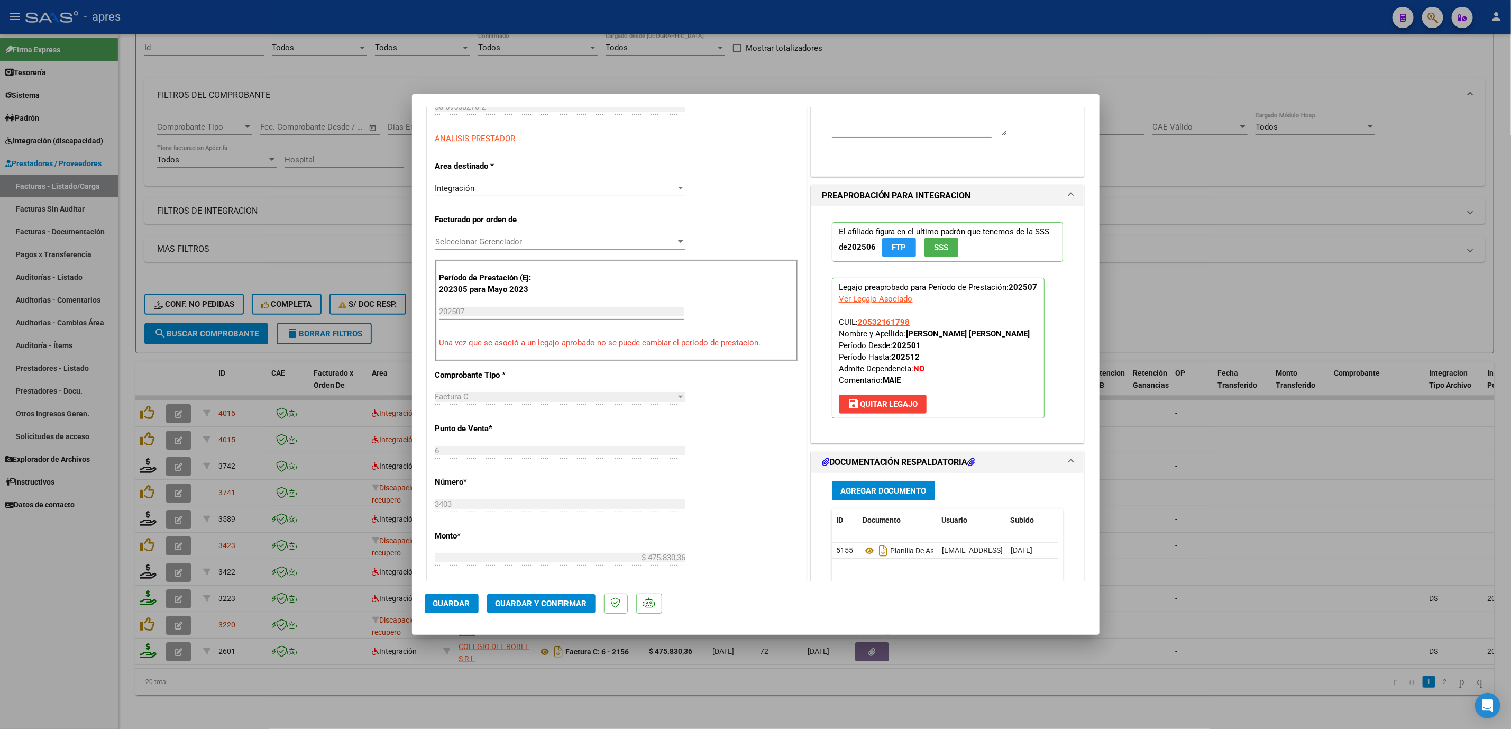
scroll to position [159, 0]
click at [862, 498] on icon at bounding box center [869, 549] width 14 height 13
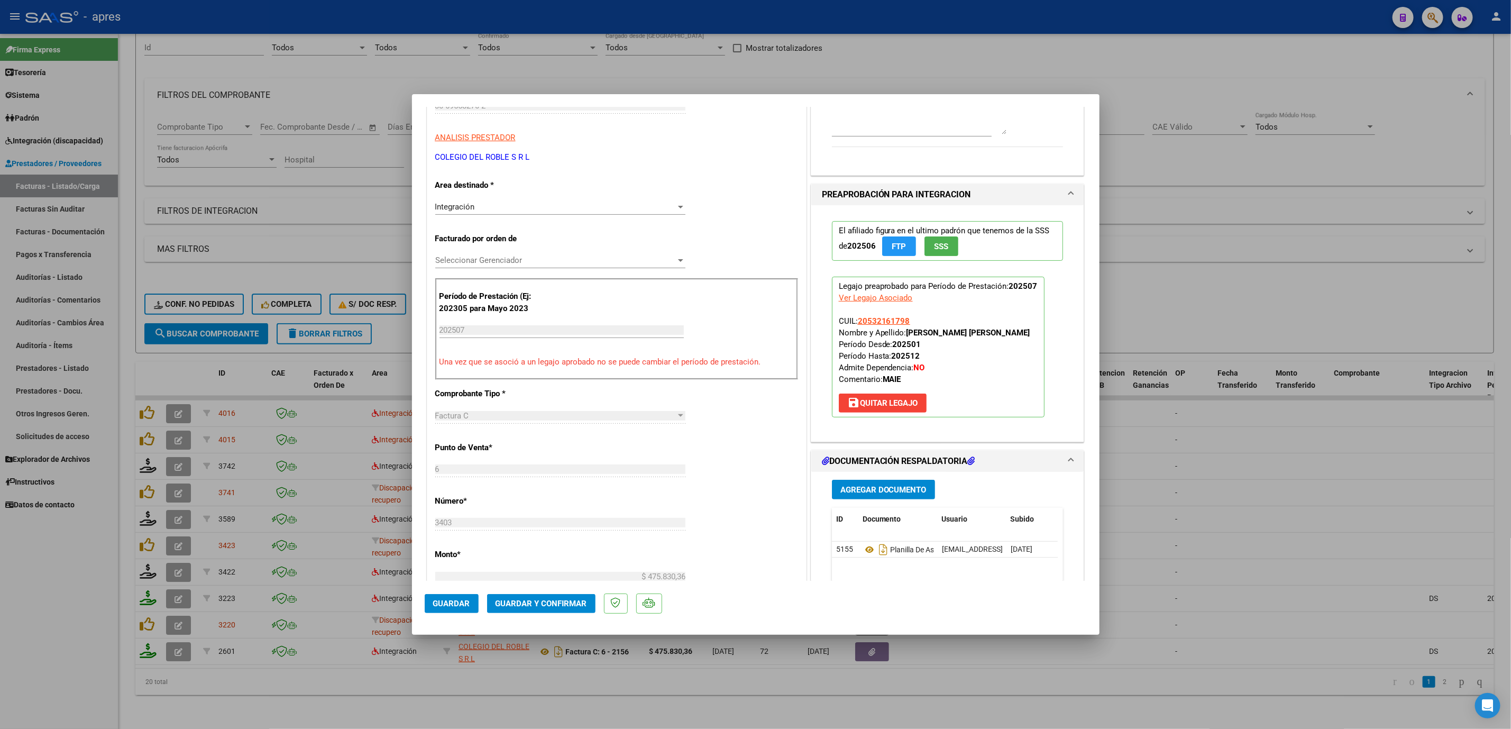
click at [170, 498] on div at bounding box center [755, 364] width 1511 height 729
type input "$ 0,00"
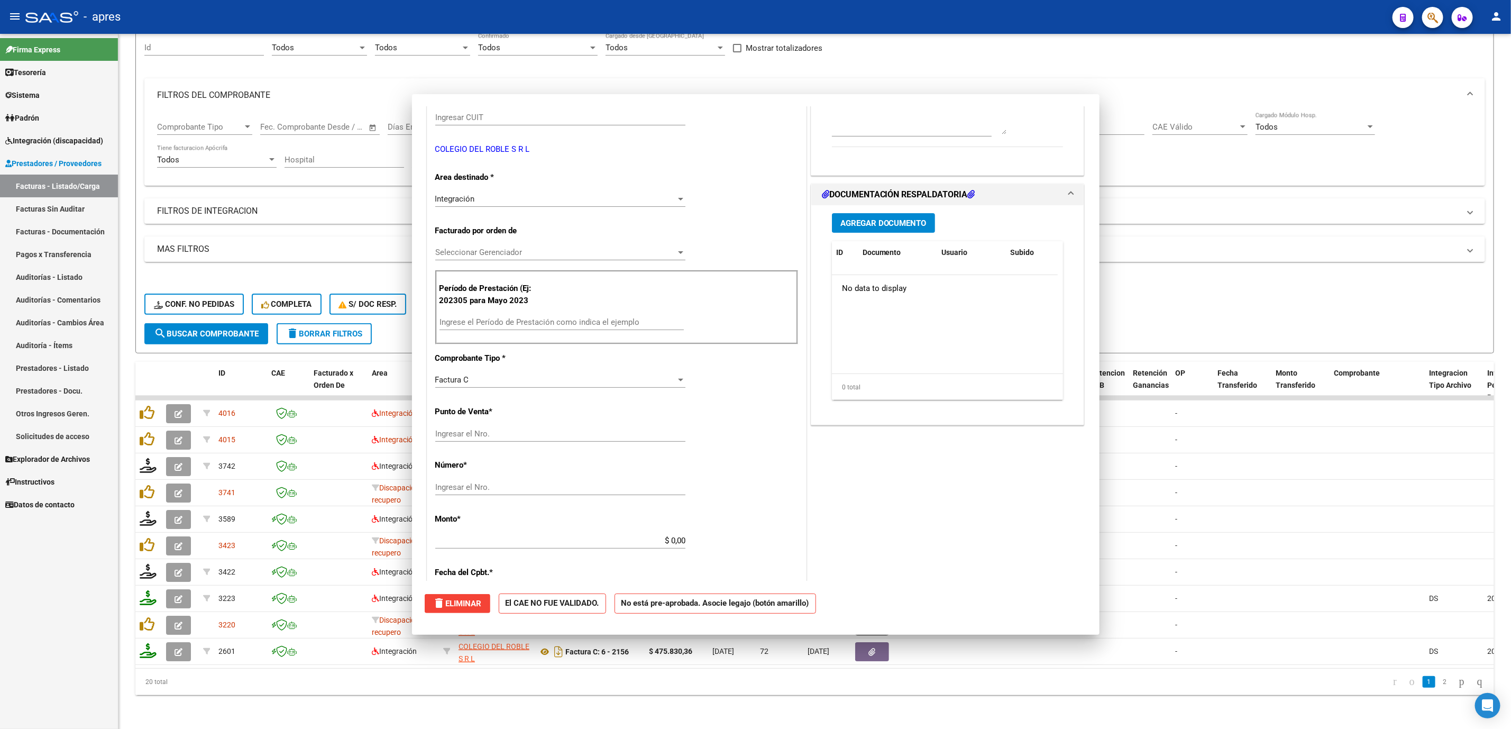
scroll to position [170, 0]
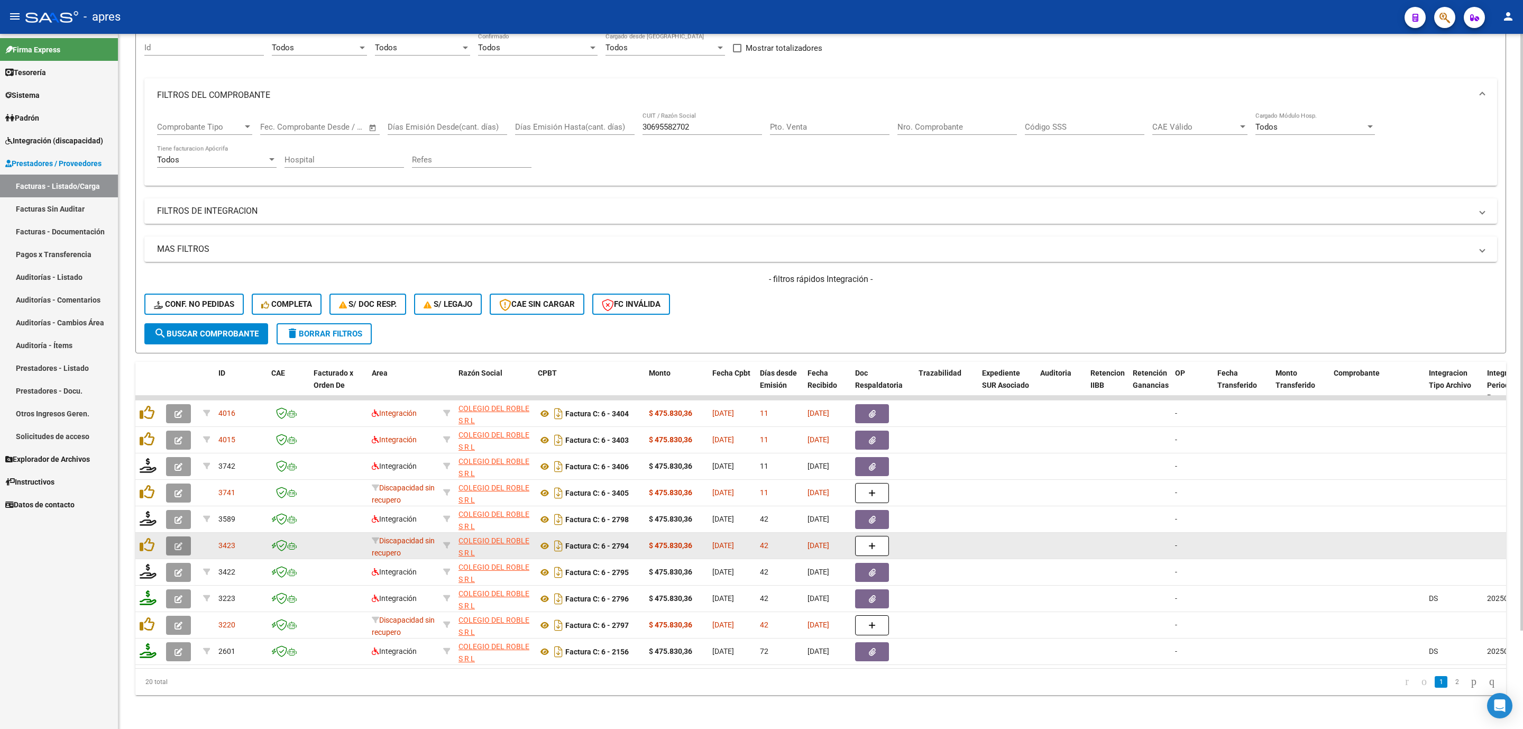
click at [174, 498] on icon "button" at bounding box center [178, 546] width 8 height 8
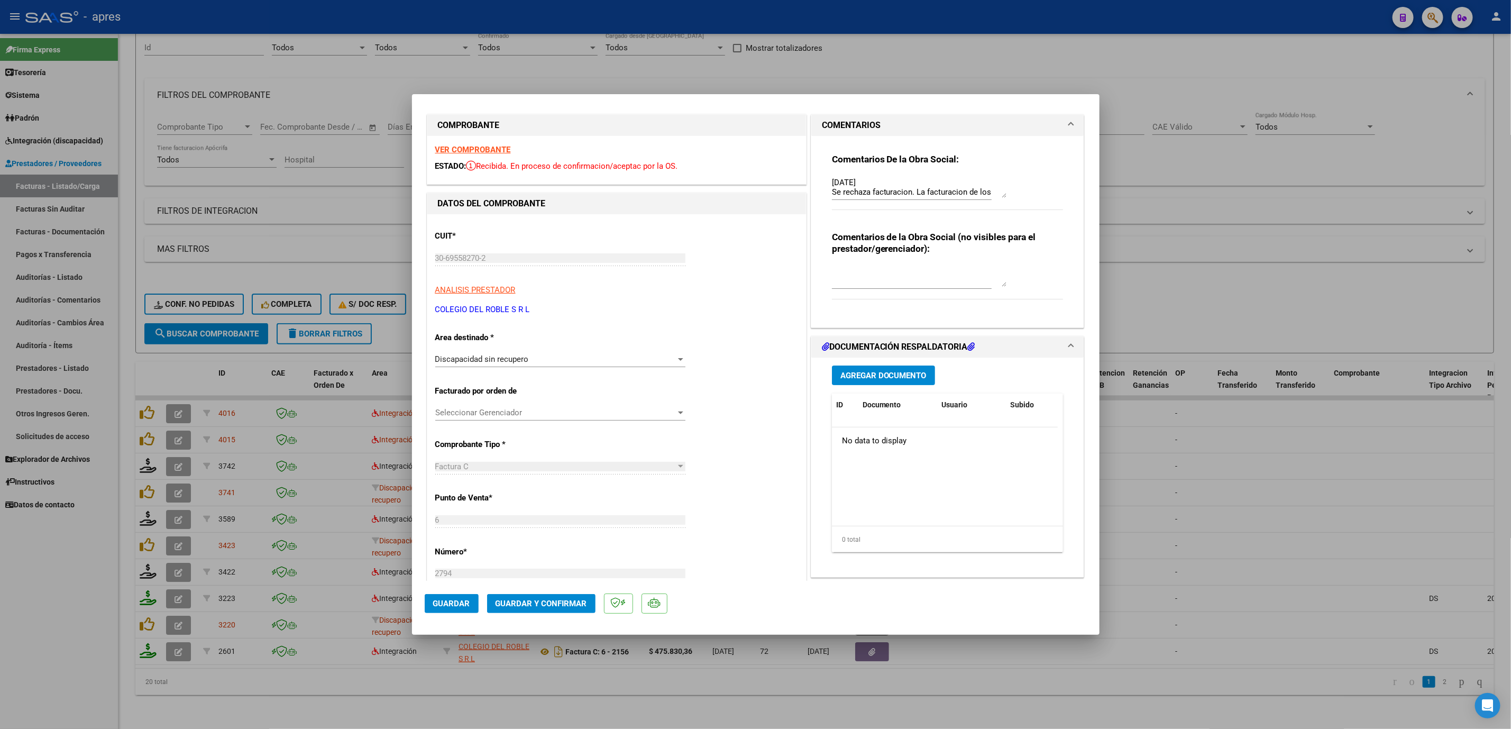
scroll to position [0, 0]
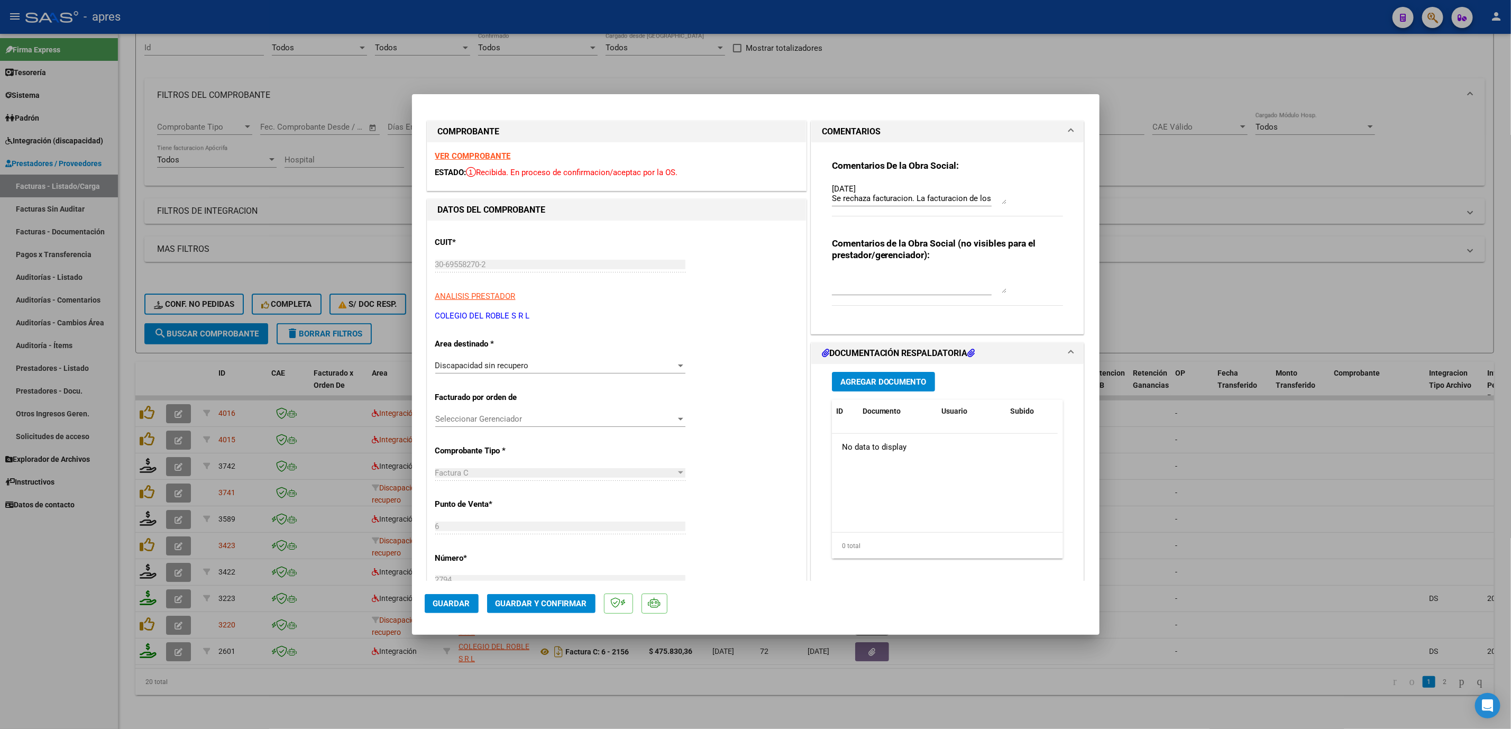
click at [473, 155] on strong "VER COMPROBANTE" at bounding box center [473, 156] width 76 height 10
click at [51, 498] on div at bounding box center [755, 364] width 1511 height 729
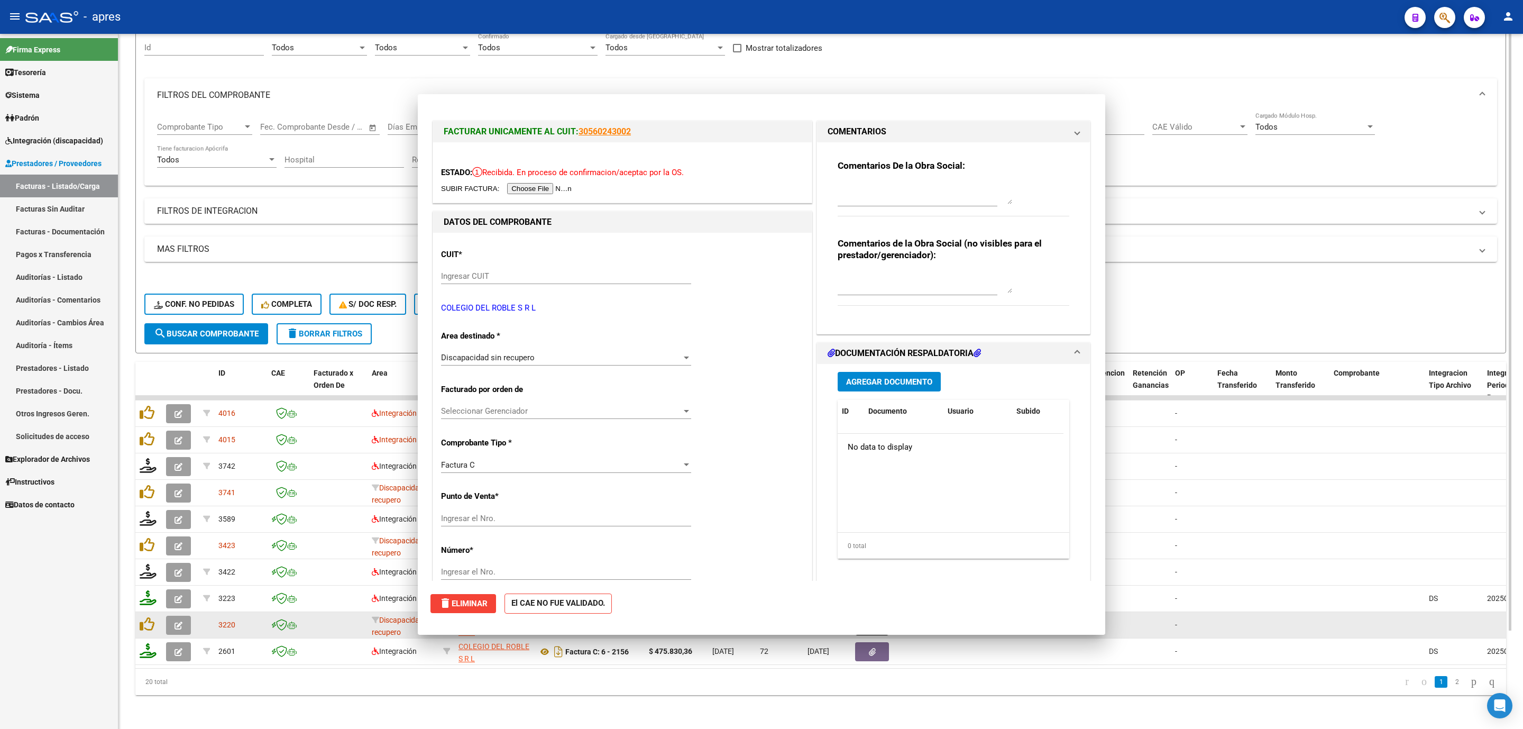
click at [180, 498] on datatable-body-cell at bounding box center [180, 625] width 37 height 26
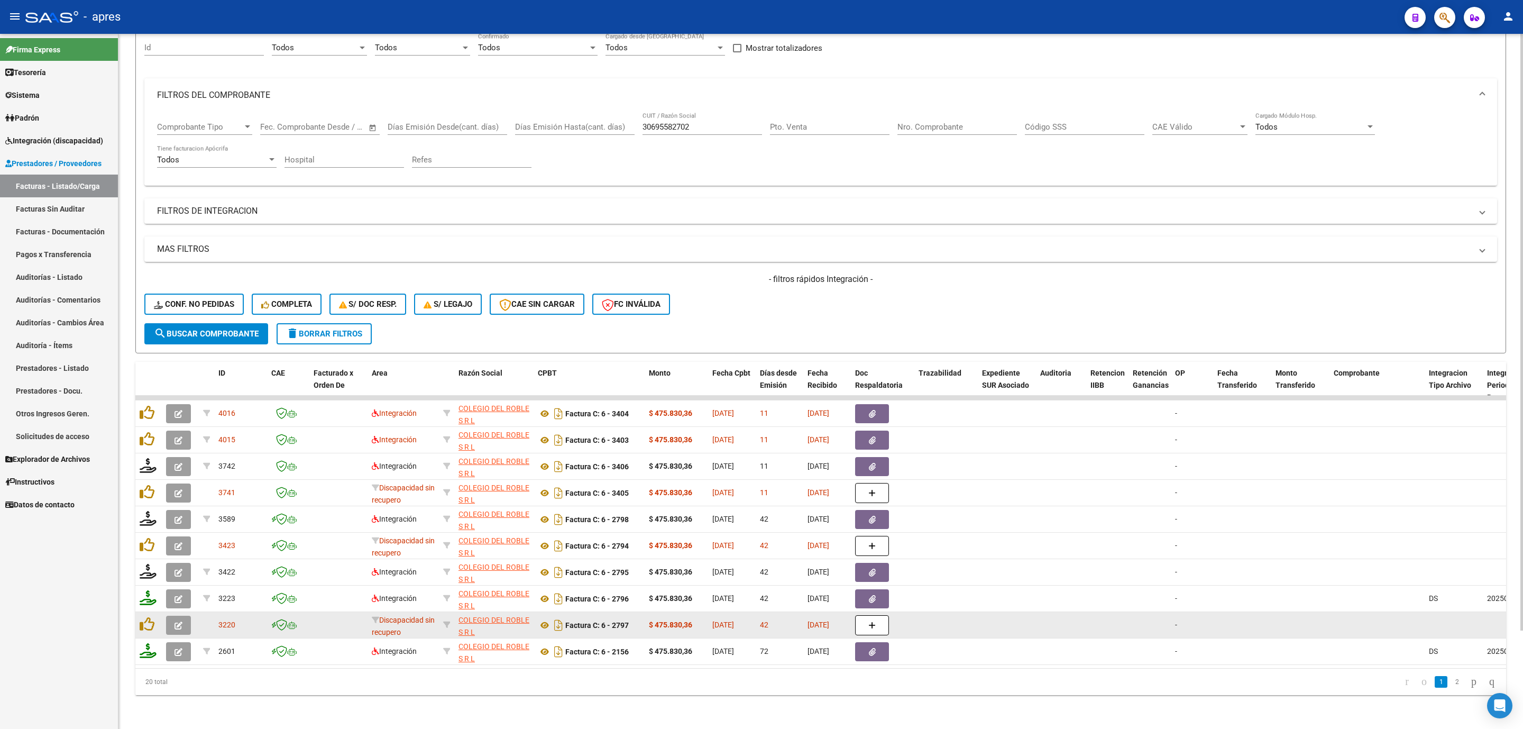
click at [180, 498] on icon "button" at bounding box center [178, 625] width 8 height 8
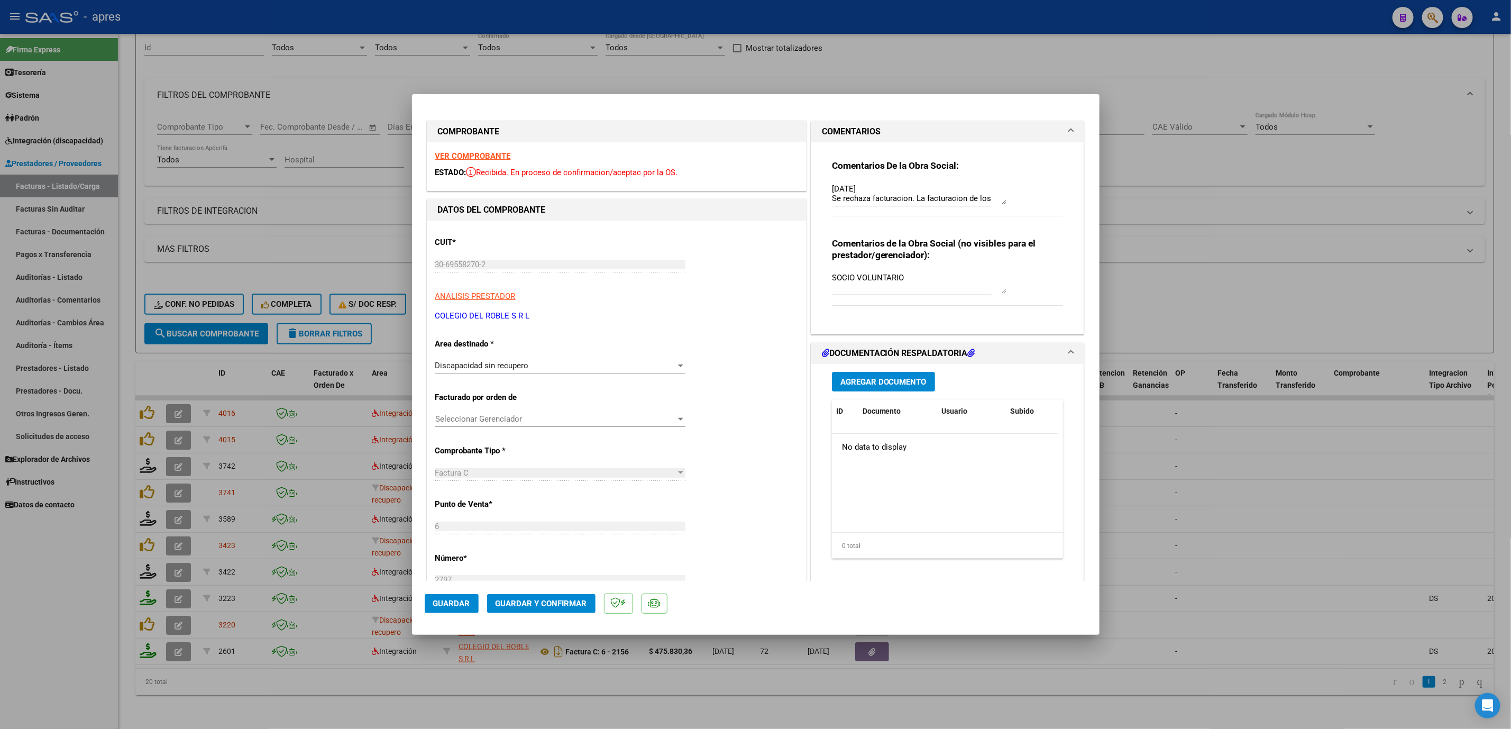
click at [549, 498] on div at bounding box center [755, 364] width 1511 height 729
type input "$ 0,00"
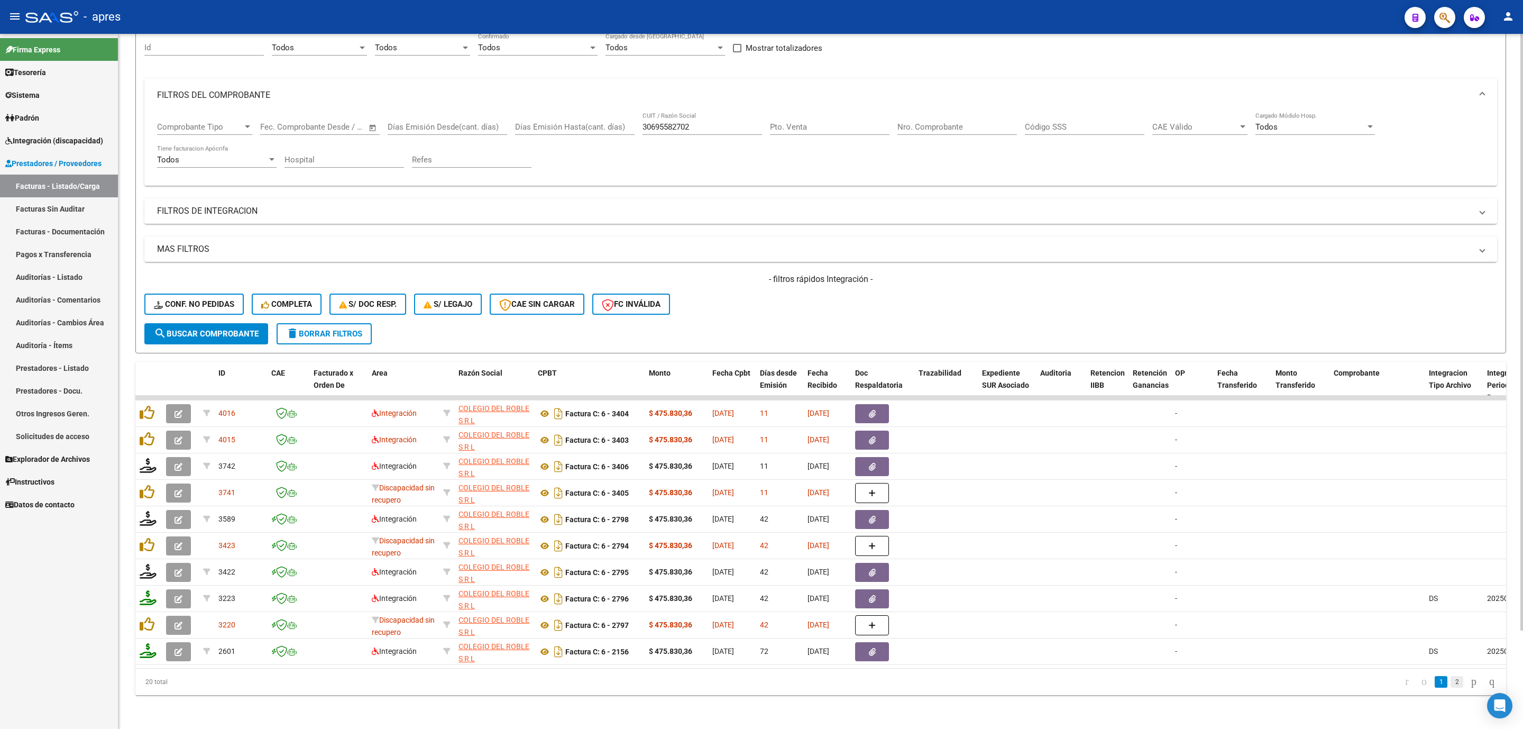
click at [961, 498] on link "2" at bounding box center [1456, 682] width 13 height 12
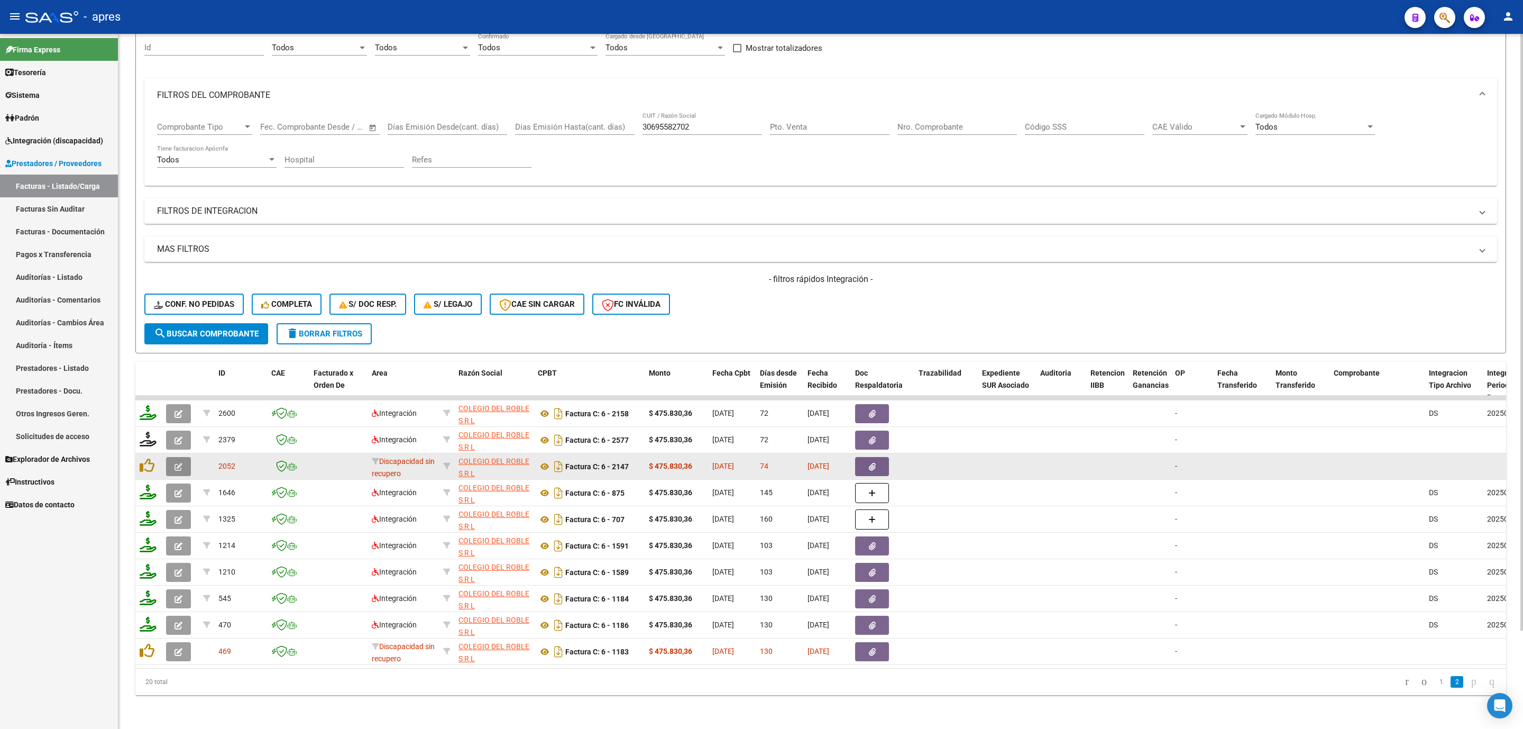
click at [179, 463] on icon "button" at bounding box center [178, 467] width 8 height 8
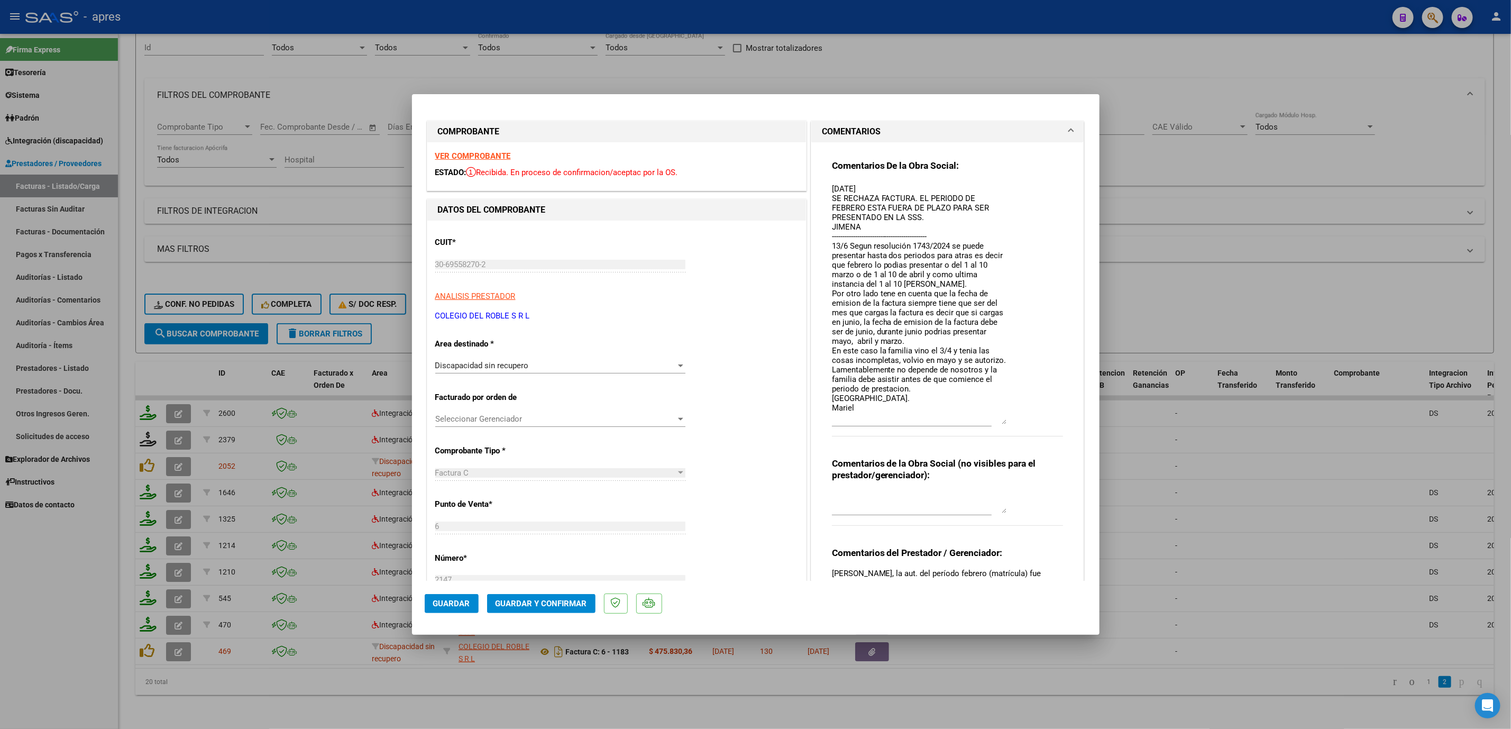
drag, startPoint x: 992, startPoint y: 201, endPoint x: 1006, endPoint y: 422, distance: 220.9
click at [961, 422] on div "Comentarios De la Obra Social: 31/05/2025 SE RECHAZA FACTURA. EL PERIODO DE FEB…" at bounding box center [948, 304] width 232 height 288
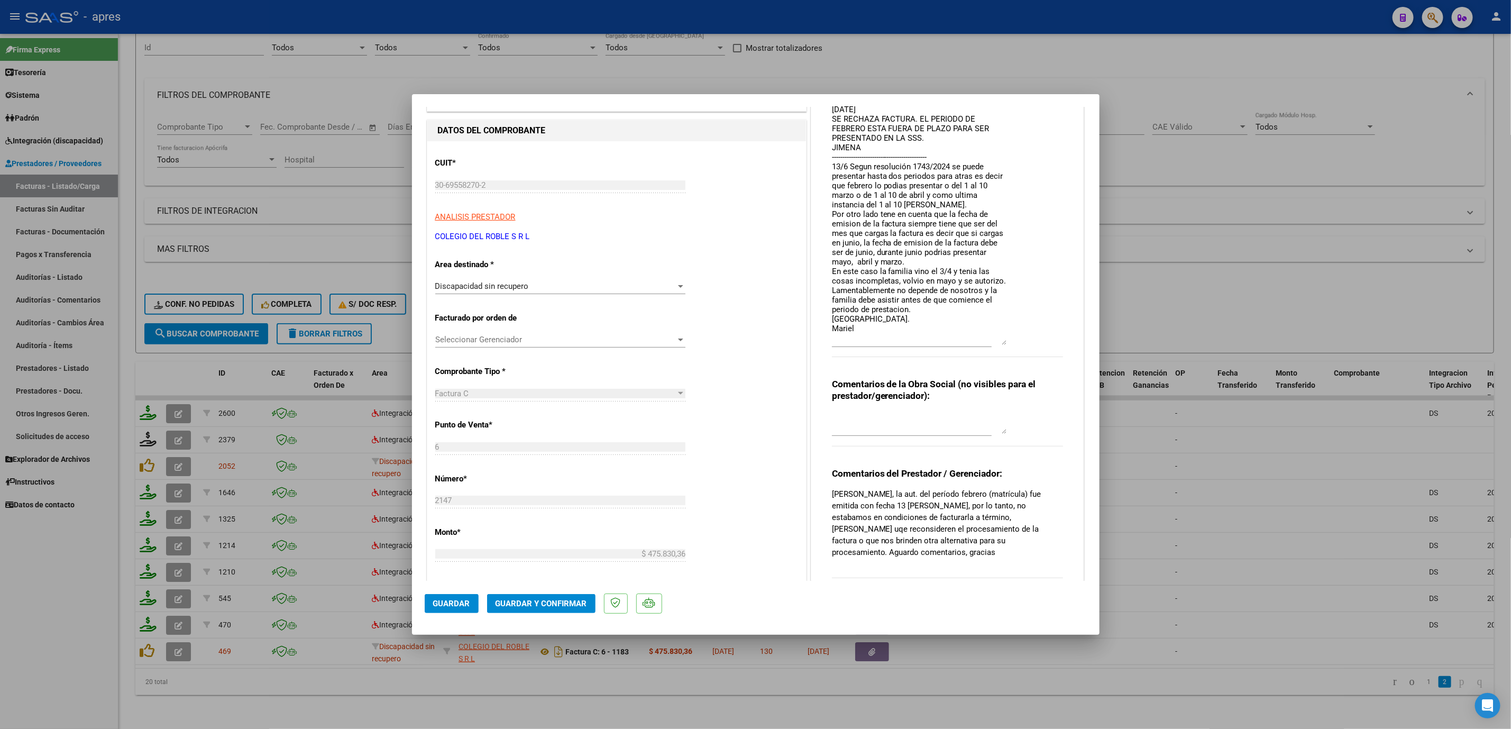
scroll to position [238, 0]
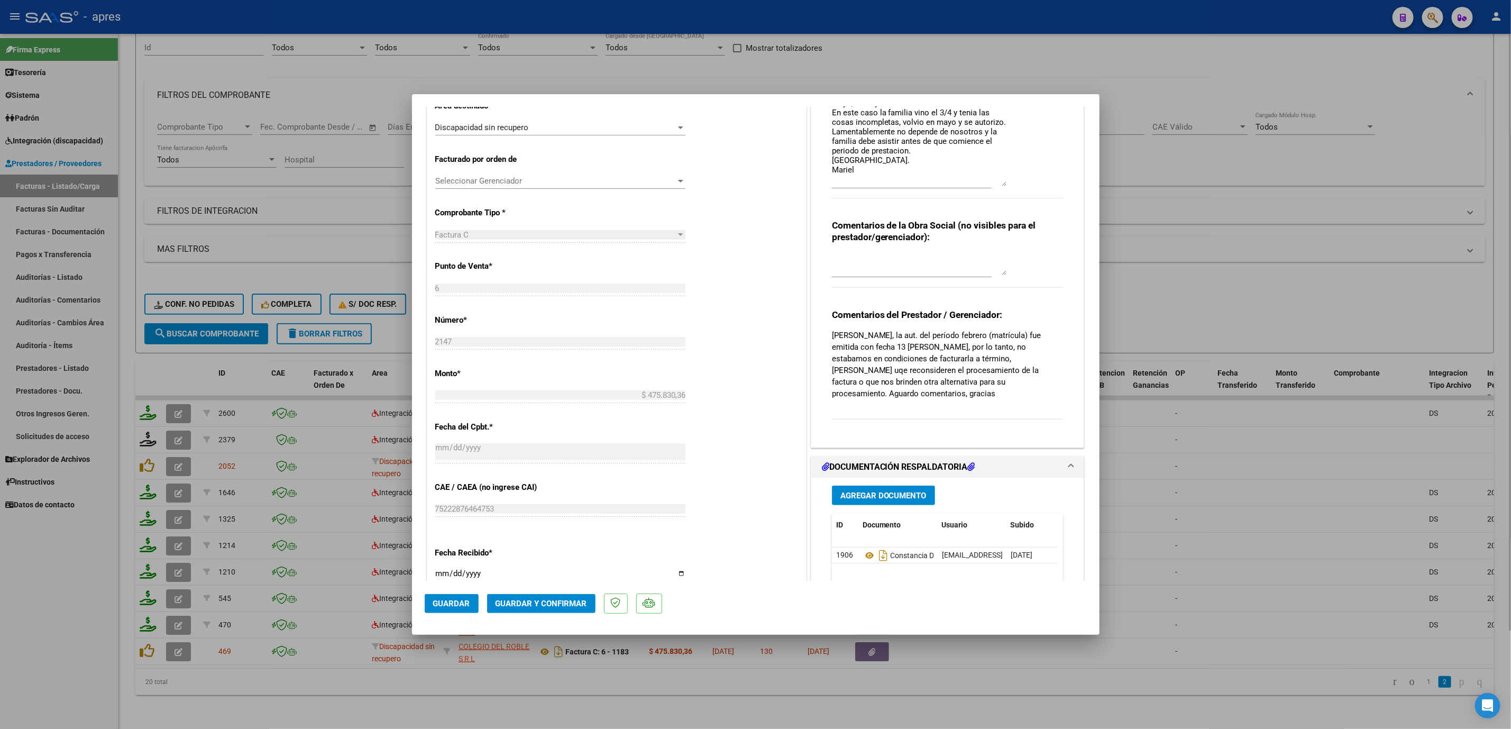
drag, startPoint x: 405, startPoint y: 722, endPoint x: 325, endPoint y: 708, distance: 81.0
click at [405, 498] on div at bounding box center [755, 364] width 1511 height 729
type input "$ 0,00"
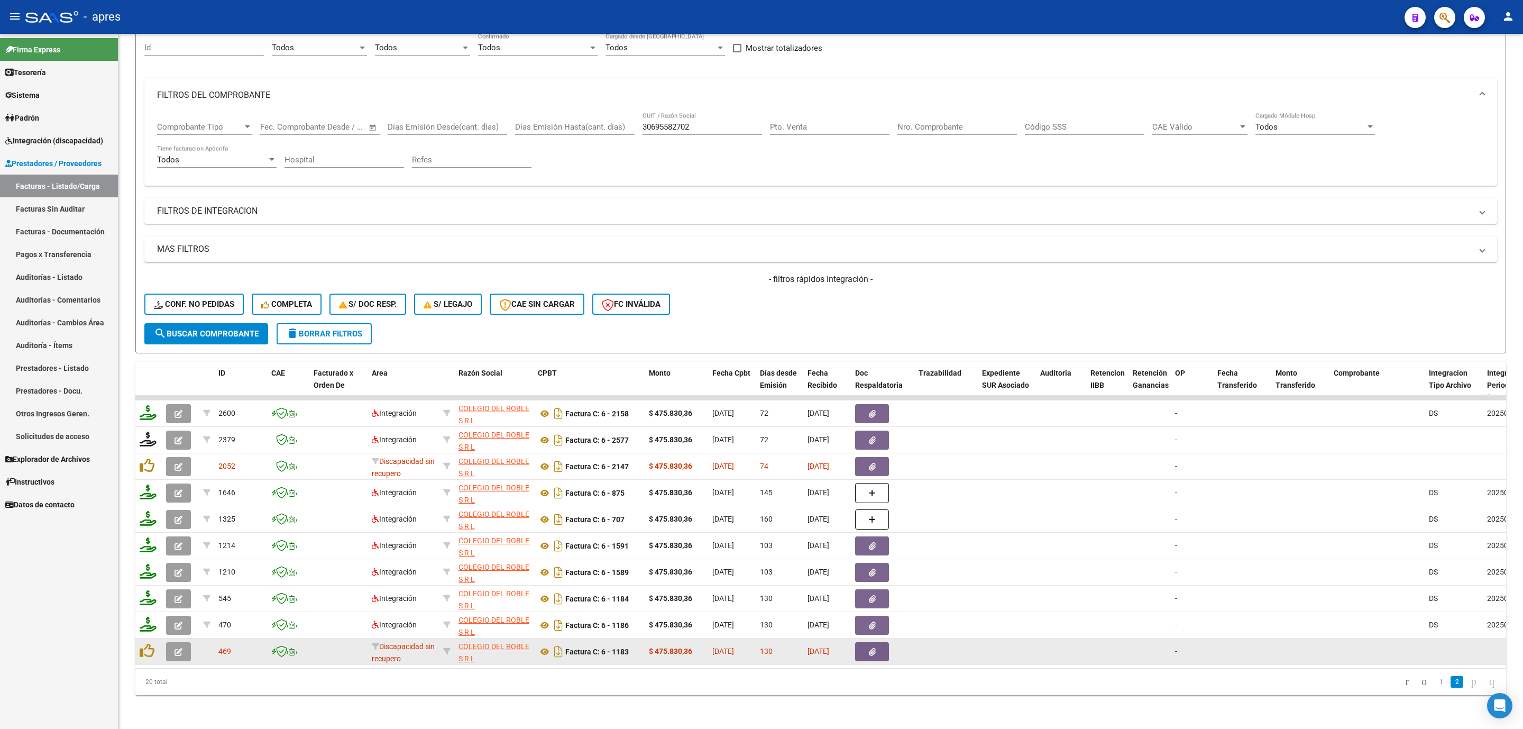
click at [179, 498] on icon "button" at bounding box center [178, 652] width 8 height 8
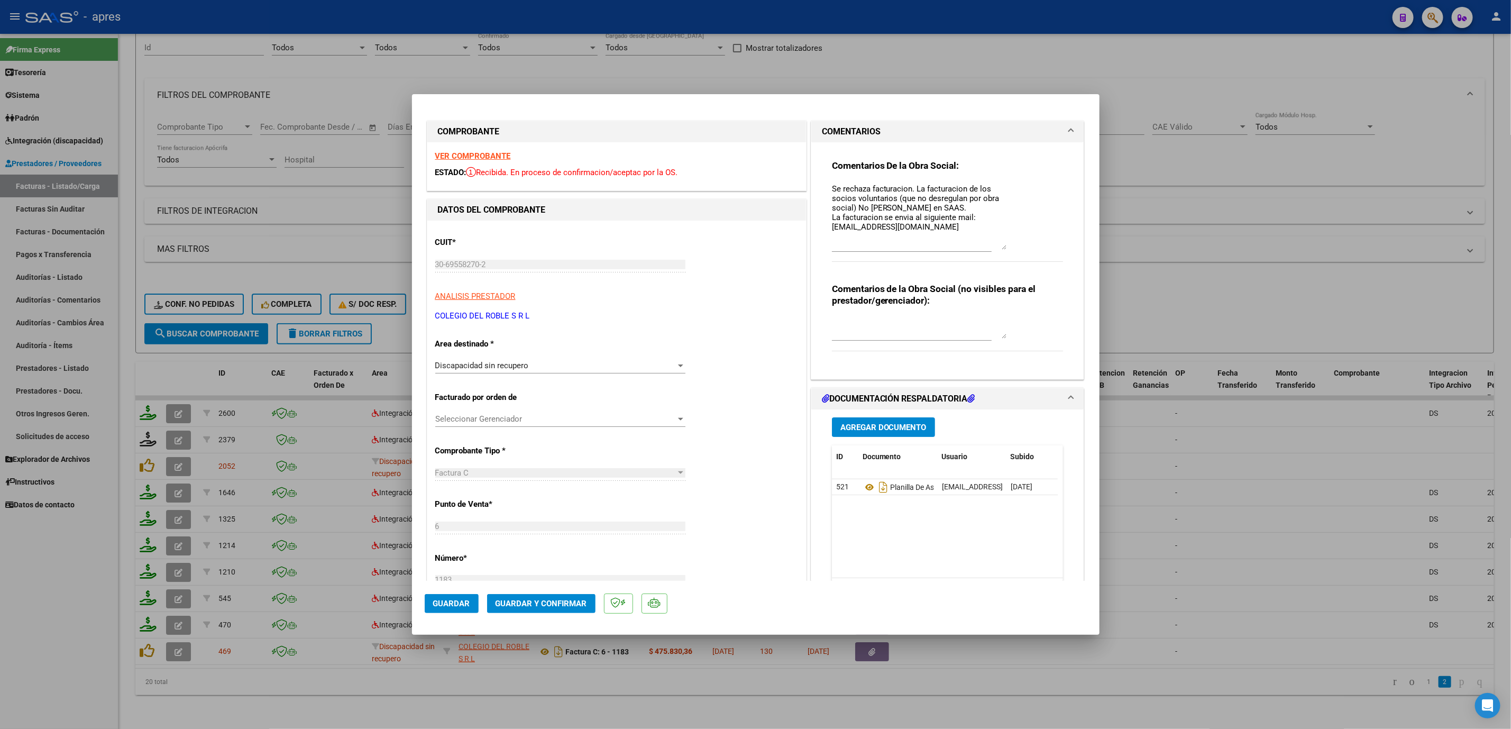
drag, startPoint x: 992, startPoint y: 199, endPoint x: 1005, endPoint y: 245, distance: 47.7
click at [961, 245] on div "Comentarios De la Obra Social: Se rechaza facturacion. La facturacion de los so…" at bounding box center [948, 217] width 232 height 114
click at [426, 498] on div at bounding box center [755, 364] width 1511 height 729
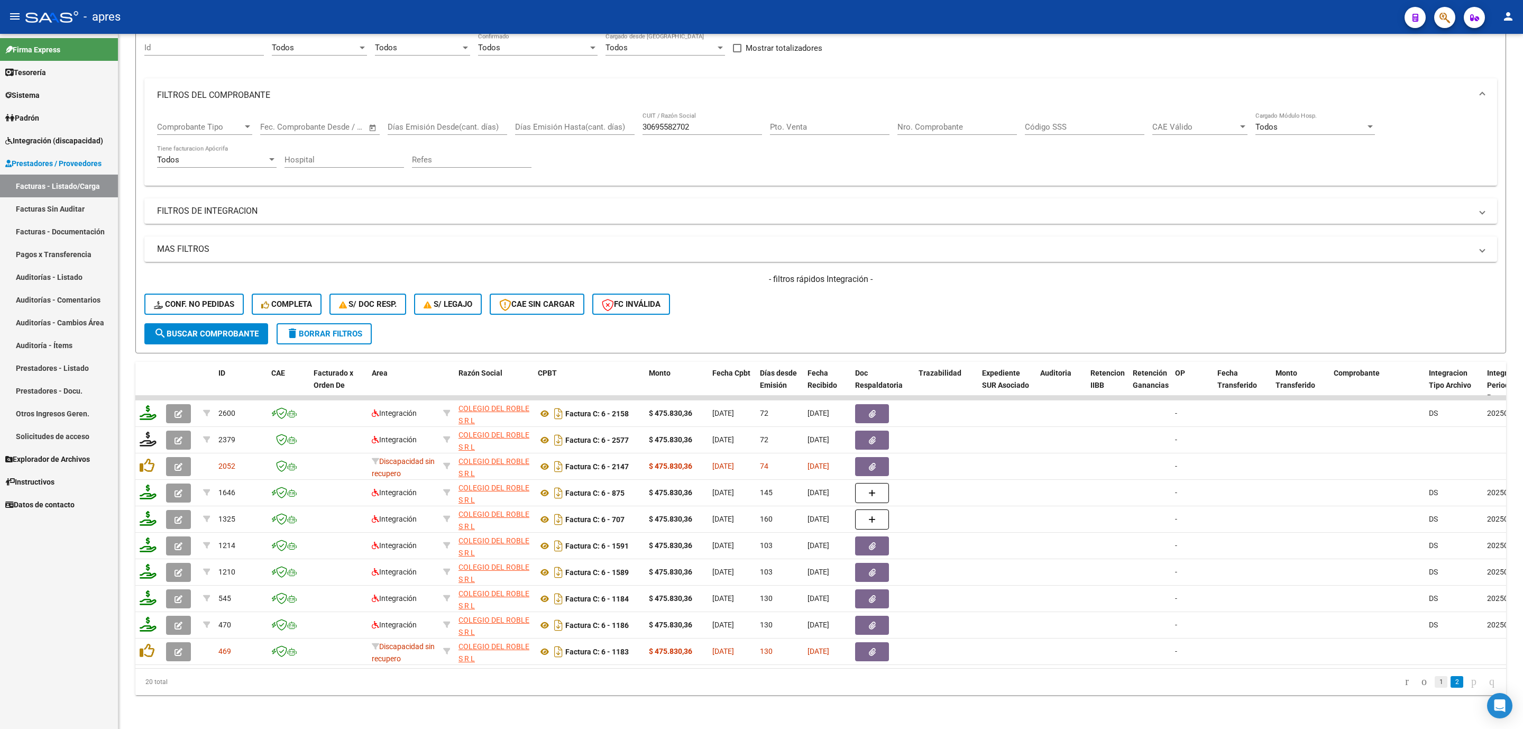
click at [961, 498] on link "1" at bounding box center [1440, 682] width 13 height 12
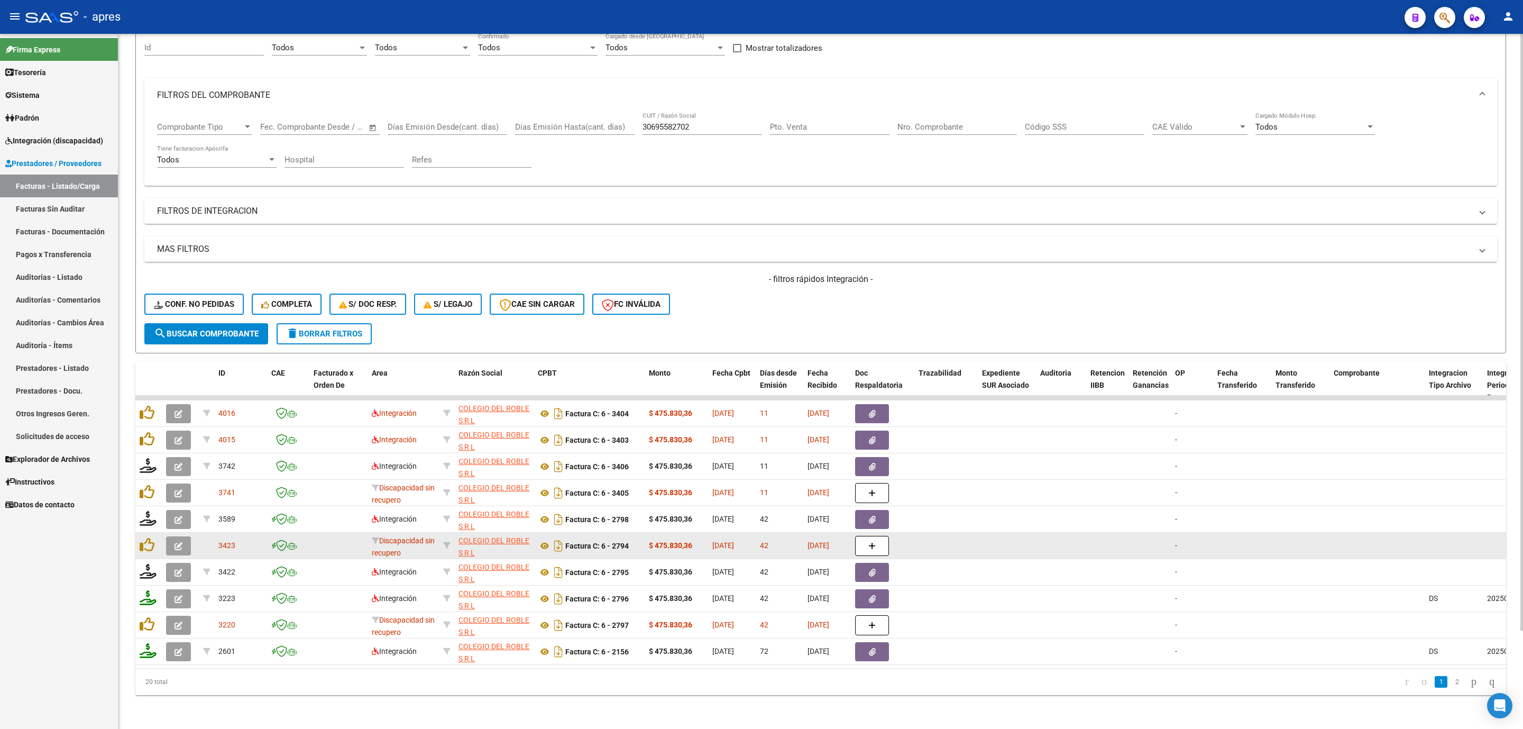
click at [178, 498] on icon "button" at bounding box center [178, 546] width 8 height 8
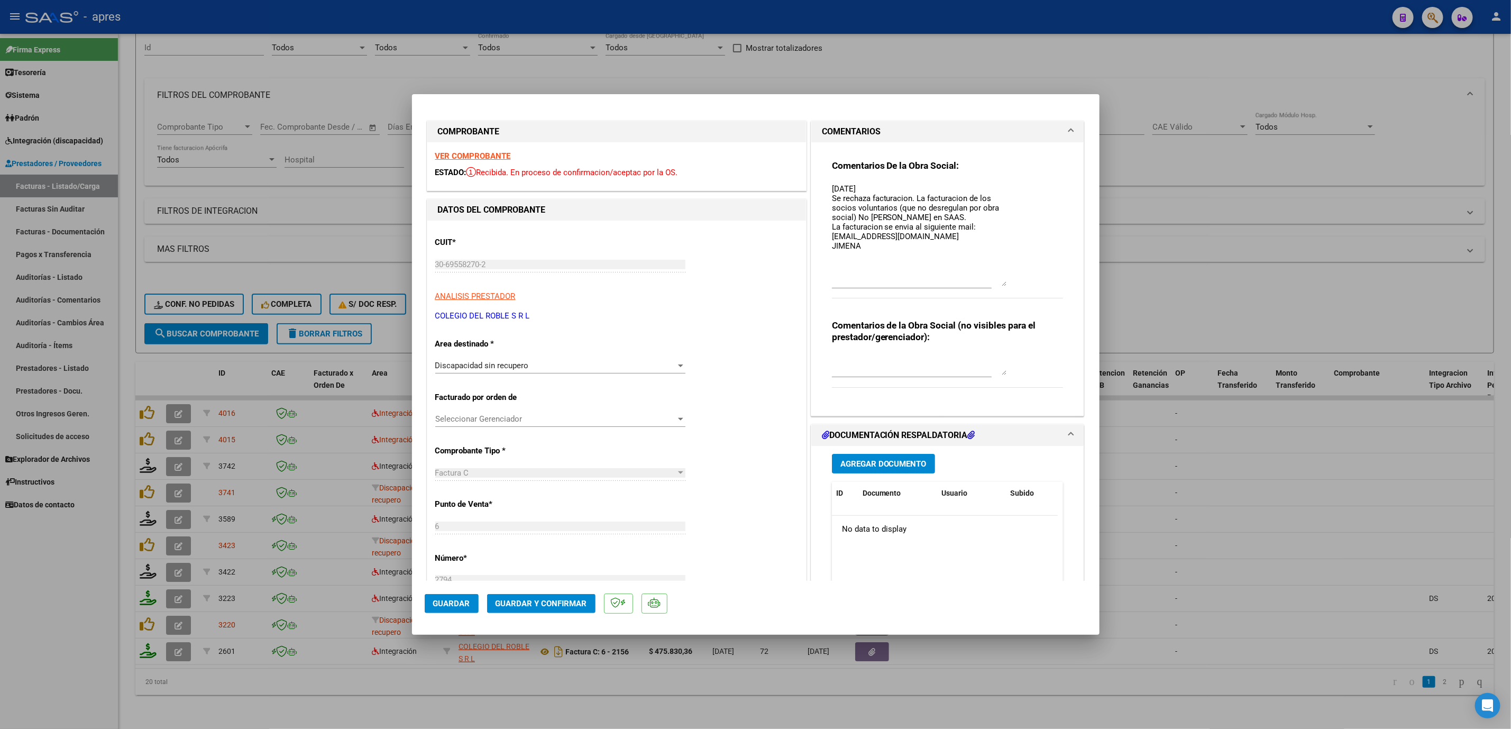
drag, startPoint x: 994, startPoint y: 202, endPoint x: 995, endPoint y: 284, distance: 82.5
click at [961, 284] on textarea "15/07/2025 Se rechaza facturacion. La facturacion de los socios voluntarios (qu…" at bounding box center [919, 234] width 174 height 103
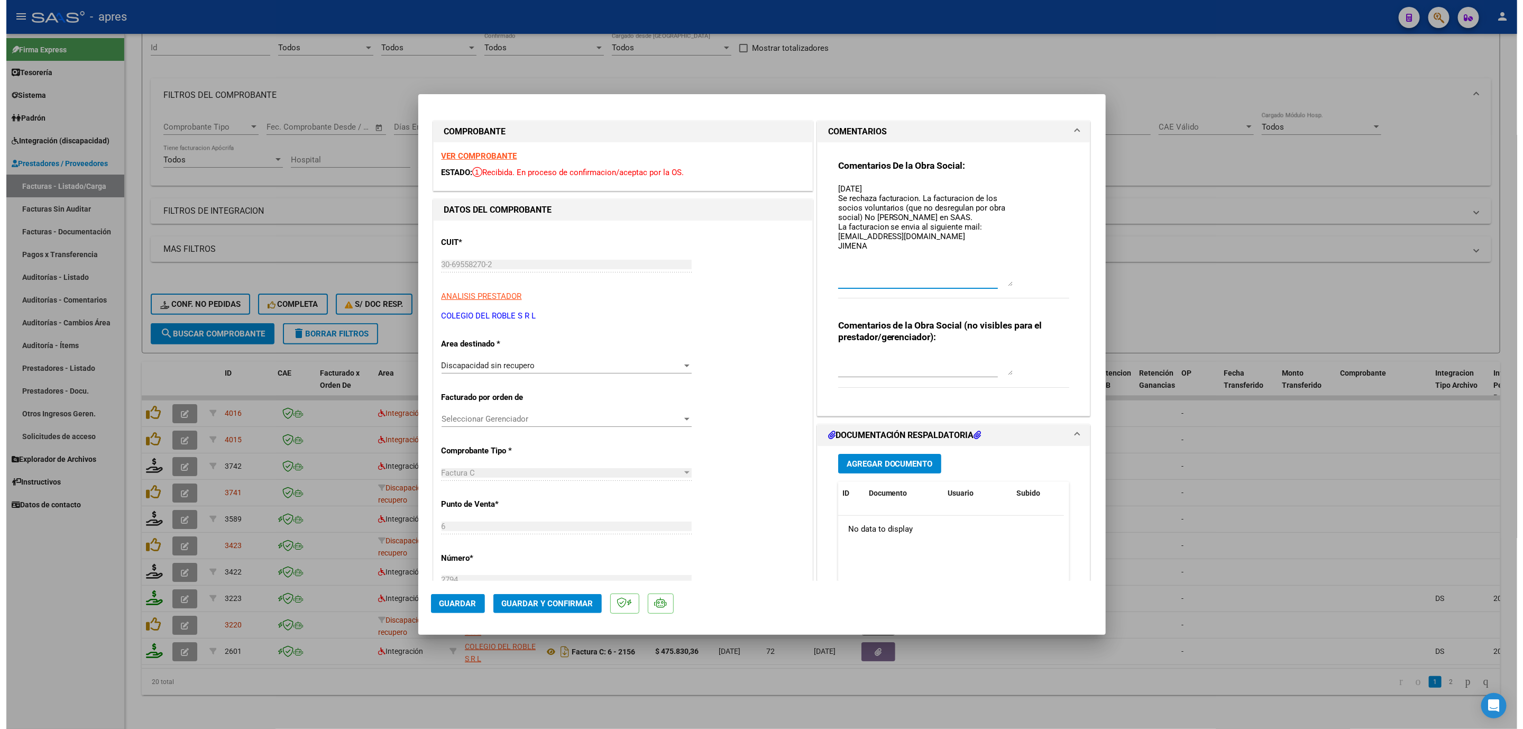
scroll to position [79, 0]
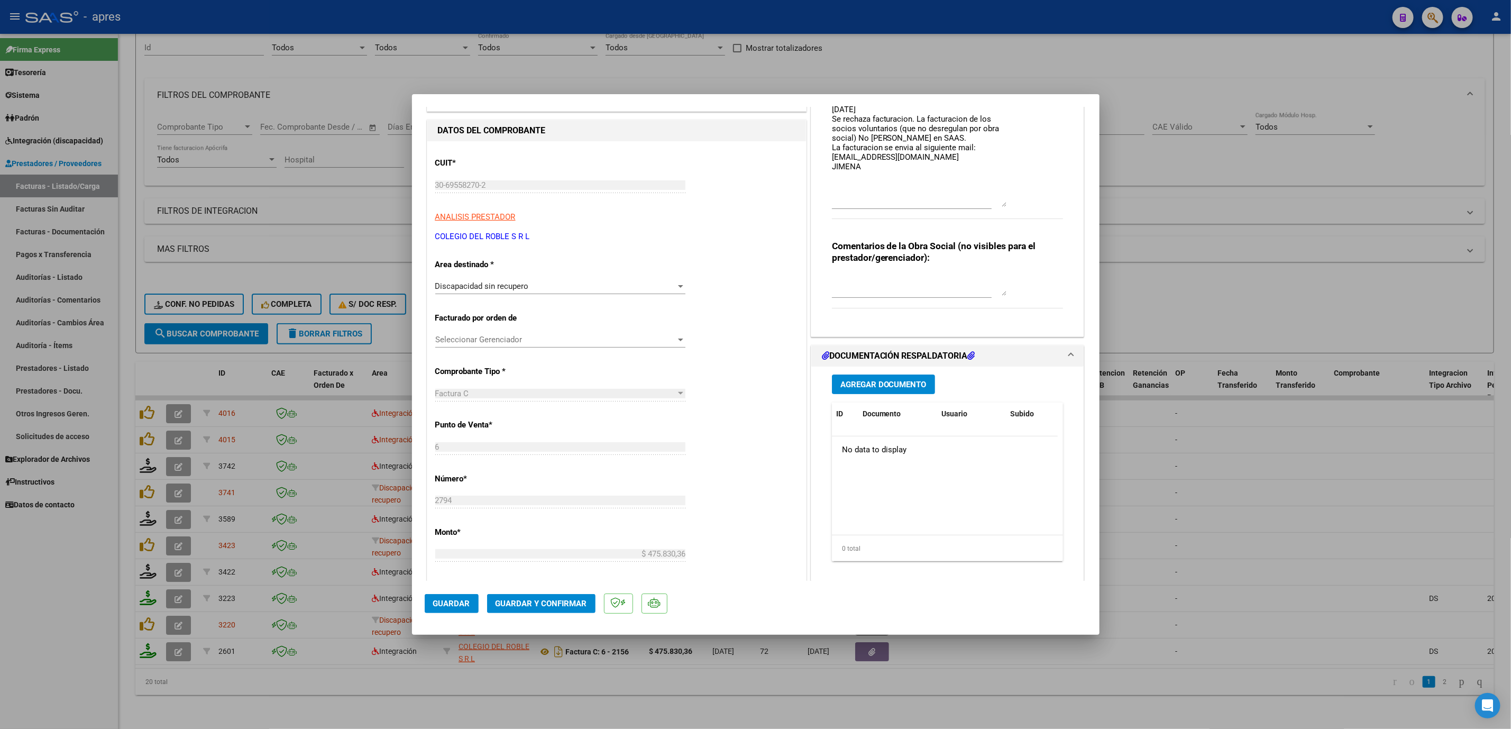
click at [237, 498] on div at bounding box center [755, 364] width 1511 height 729
type input "$ 0,00"
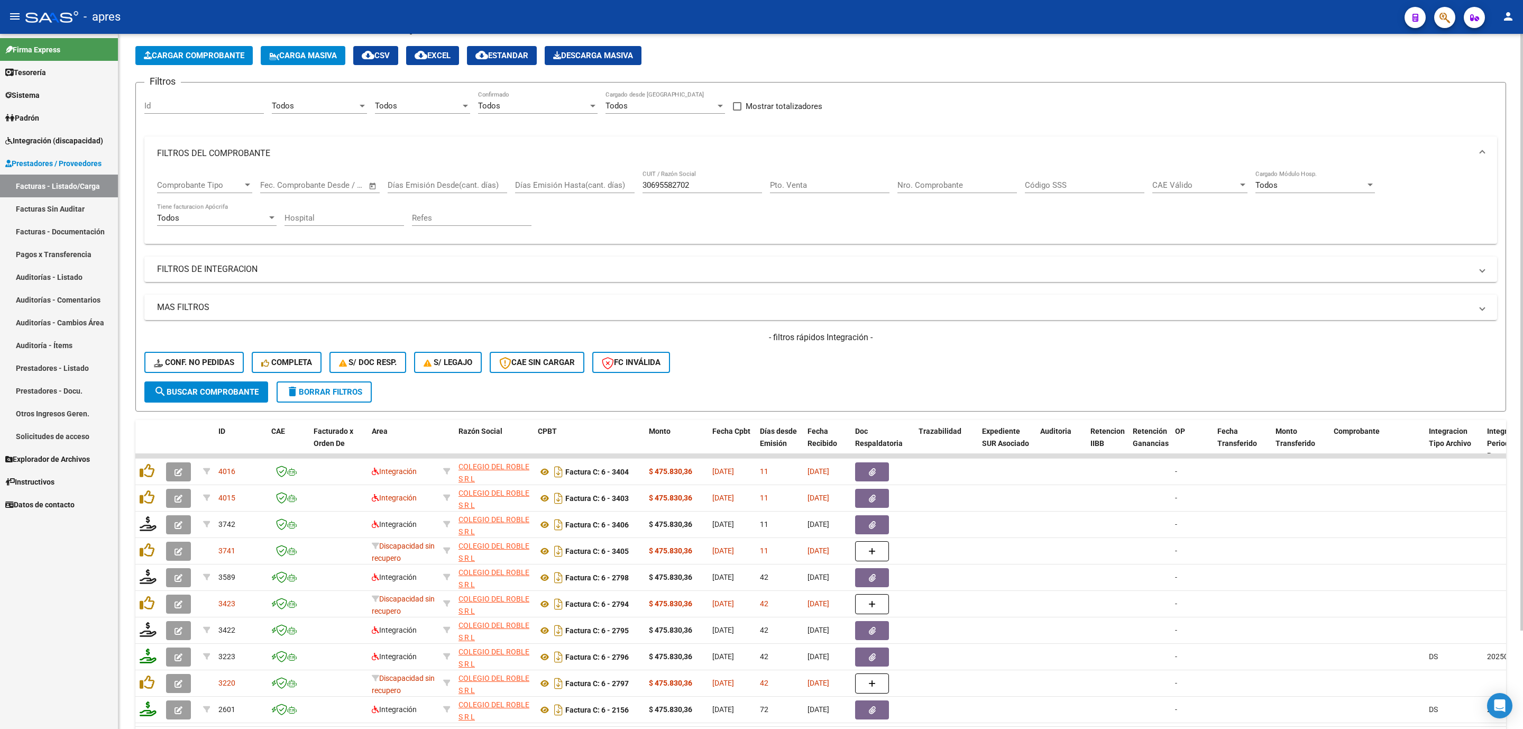
scroll to position [35, 0]
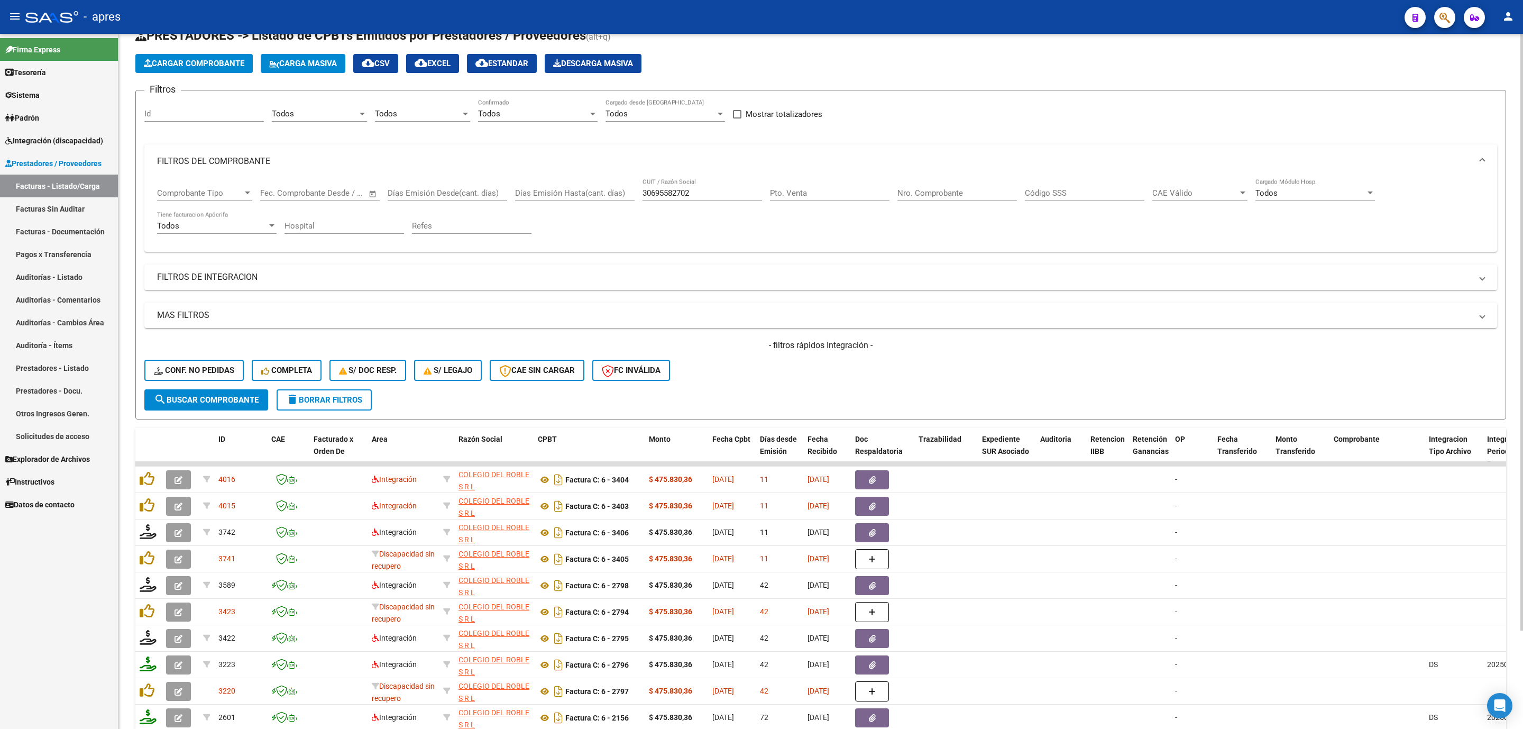
click at [250, 283] on mat-panel-title "FILTROS DE INTEGRACION" at bounding box center [814, 277] width 1314 height 12
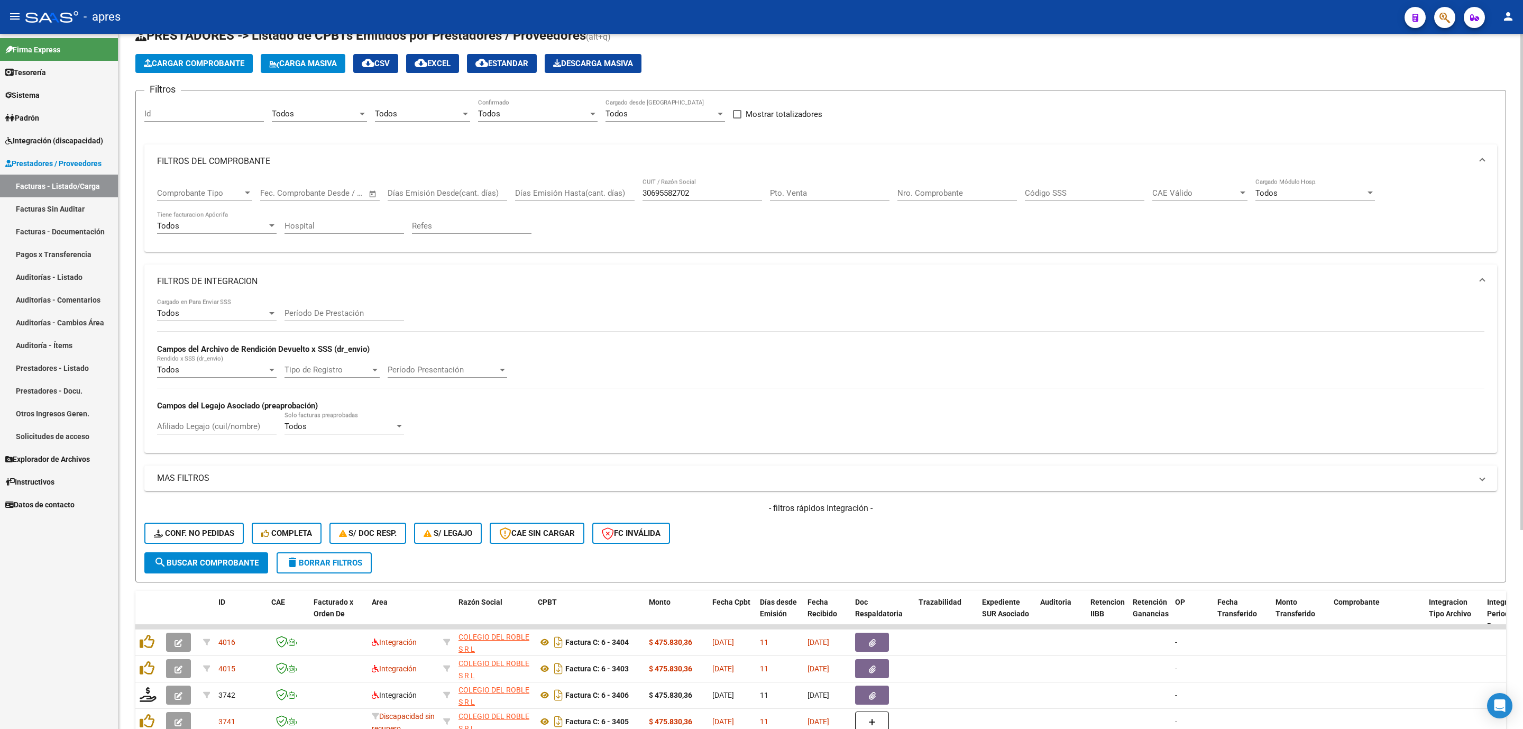
click at [188, 424] on input "Afiliado Legajo (cuil/nombre)" at bounding box center [216, 426] width 119 height 10
paste input "51175302"
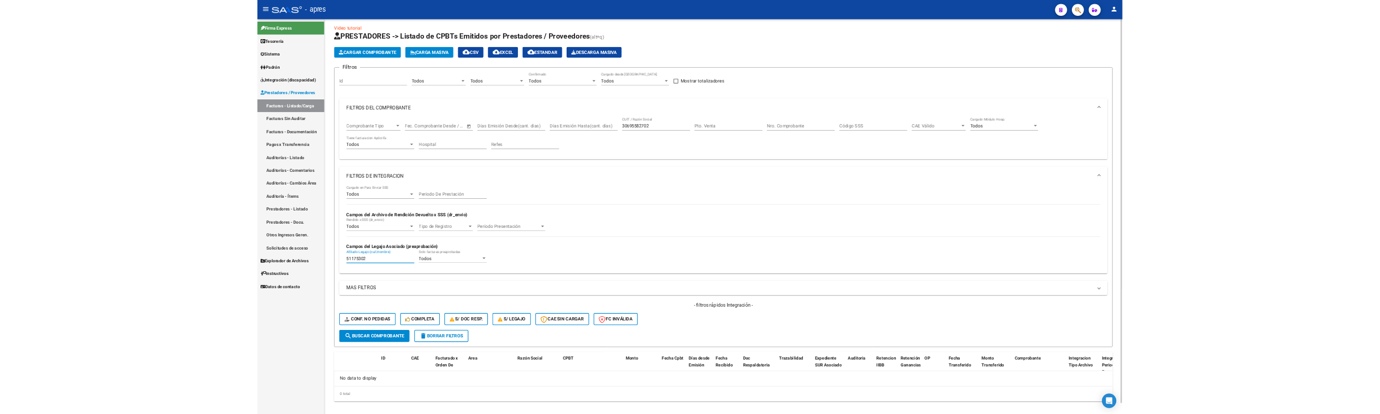
scroll to position [0, 0]
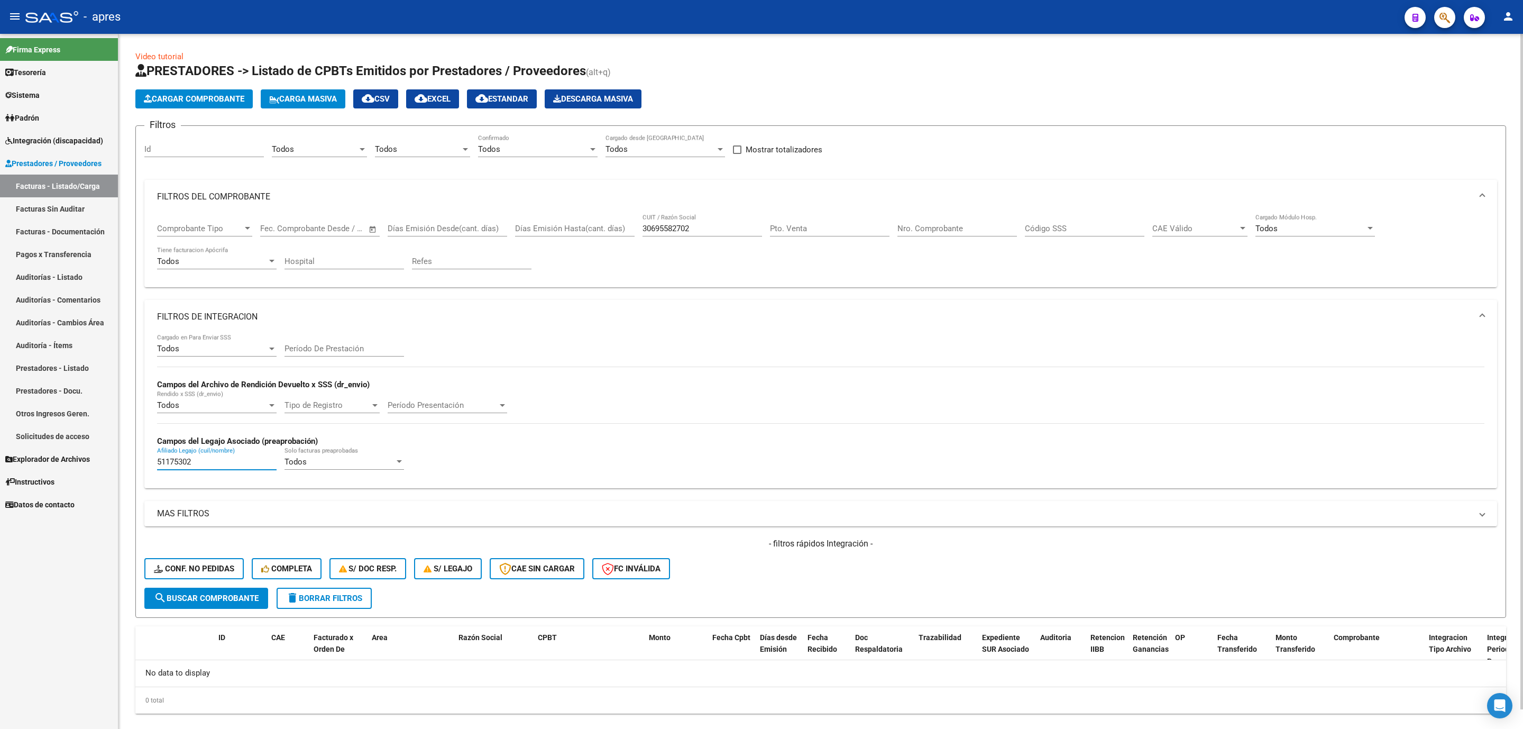
type input "51175302"
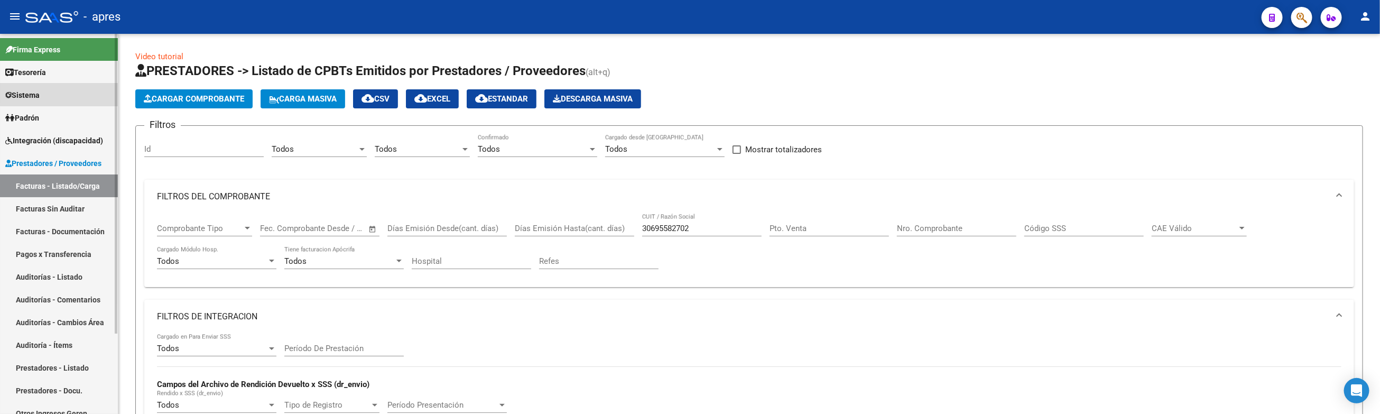
click at [76, 91] on link "Sistema" at bounding box center [59, 95] width 118 height 23
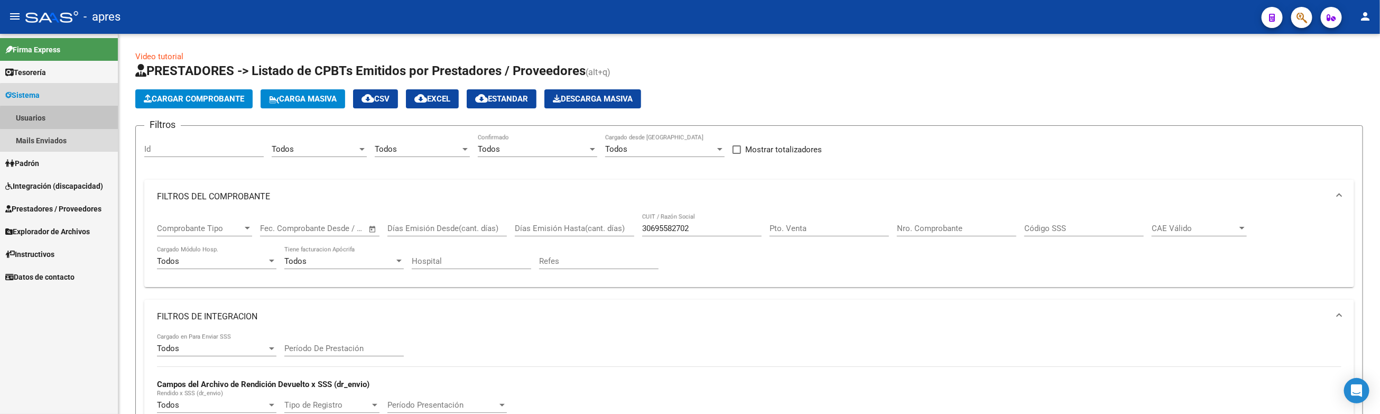
click at [66, 118] on link "Usuarios" at bounding box center [59, 117] width 118 height 23
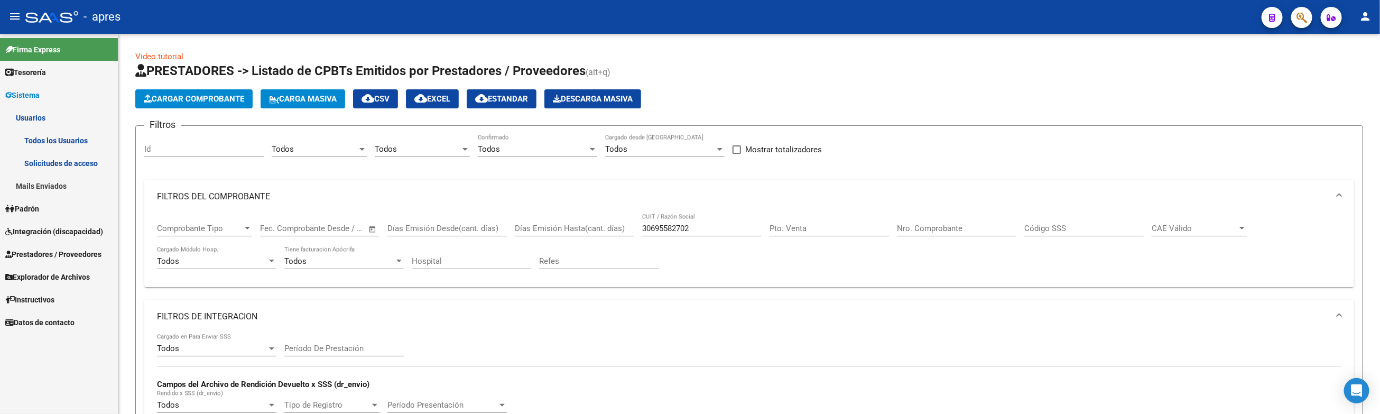
click at [73, 204] on link "Padrón" at bounding box center [59, 208] width 118 height 23
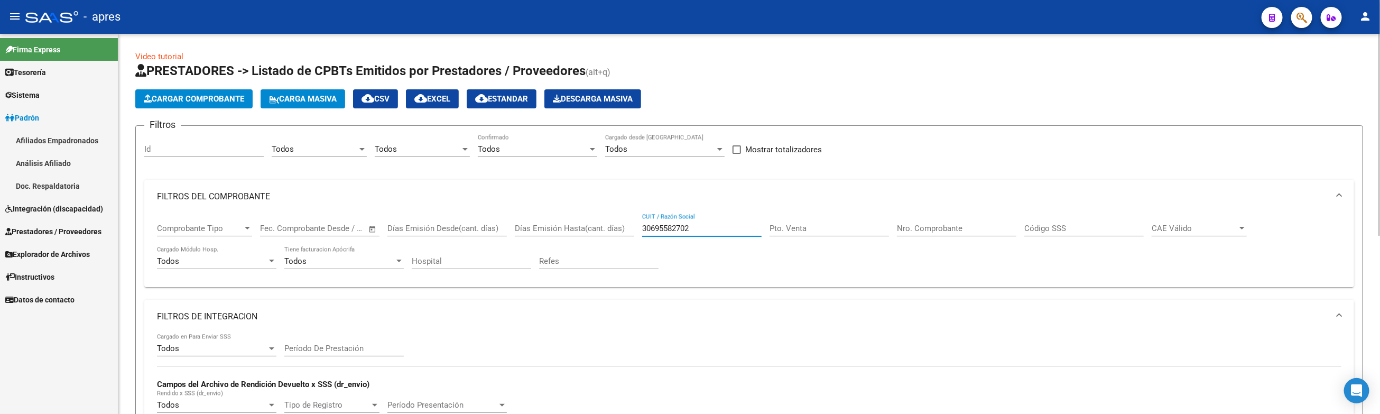
drag, startPoint x: 719, startPoint y: 232, endPoint x: 622, endPoint y: 232, distance: 96.8
click at [622, 232] on div "Comprobante Tipo Comprobante Tipo Start date – End date Fec. Comprobante Desde …" at bounding box center [749, 247] width 1185 height 66
click at [592, 230] on input "Días Emisión Hasta(cant. días)" at bounding box center [574, 229] width 119 height 10
click at [602, 227] on input "Días Emisión Hasta(cant. días)" at bounding box center [574, 229] width 119 height 10
click at [49, 142] on link "Afiliados Empadronados" at bounding box center [59, 140] width 118 height 23
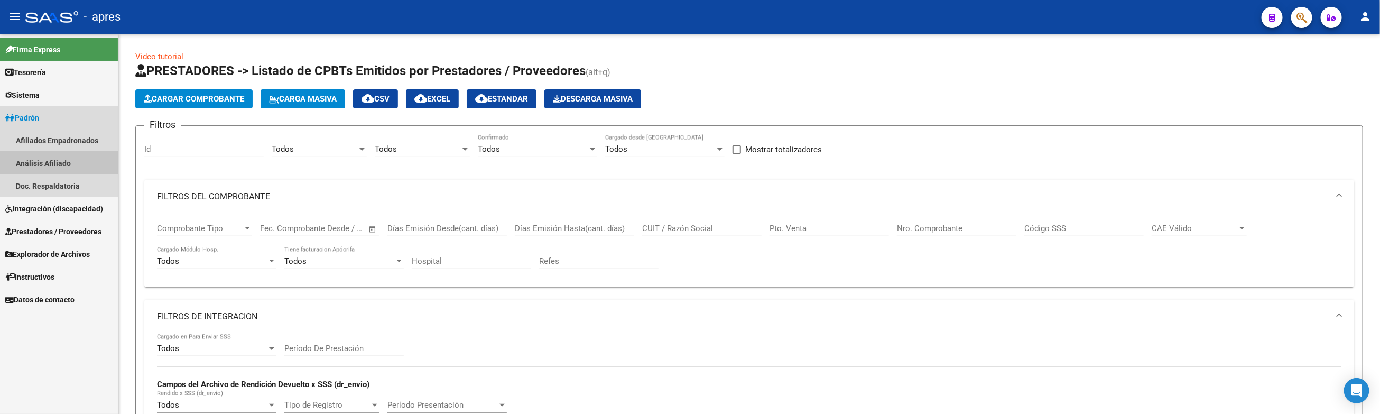
click at [56, 160] on link "Análisis Afiliado" at bounding box center [59, 163] width 118 height 23
click at [58, 143] on link "Afiliados Empadronados" at bounding box center [59, 140] width 118 height 23
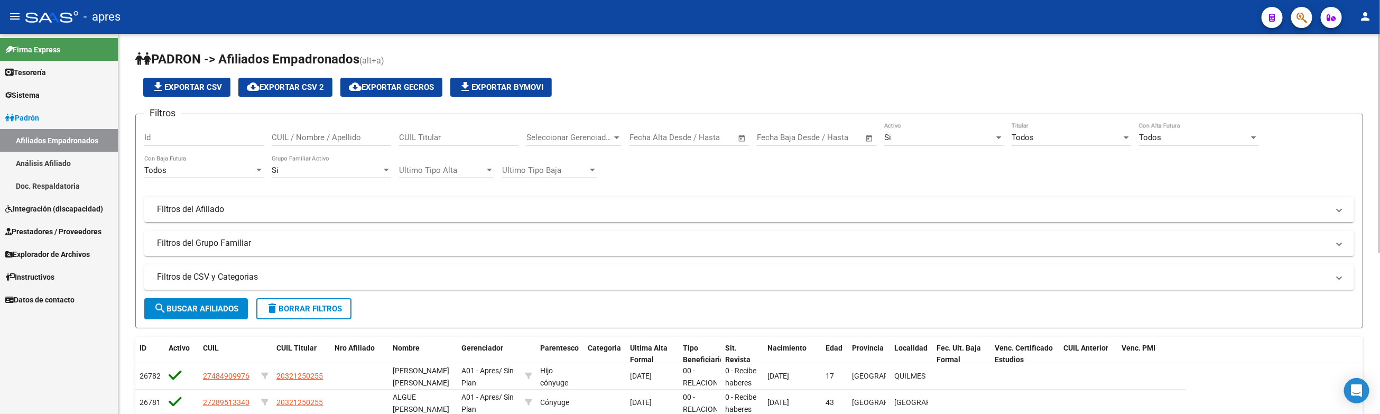
click at [289, 138] on input "CUIL / Nombre / Apellido" at bounding box center [331, 138] width 119 height 10
paste input "33528693"
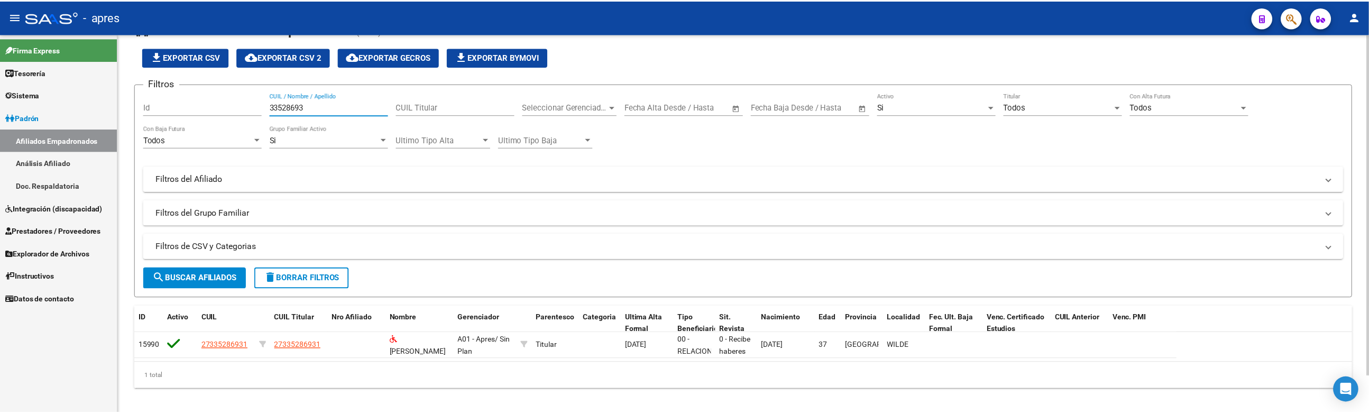
scroll to position [40, 0]
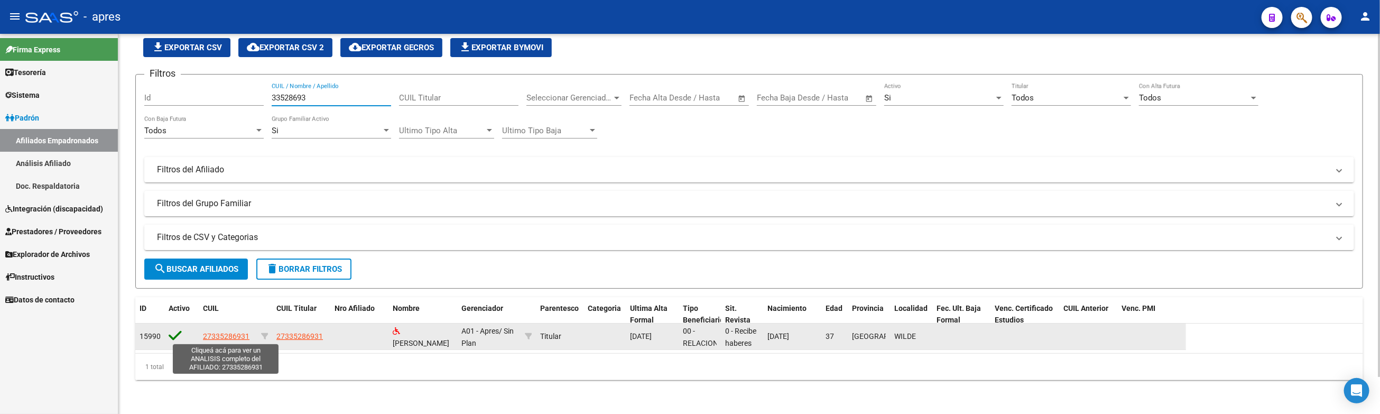
type input "33528693"
click at [227, 335] on span "27335286931" at bounding box center [226, 336] width 47 height 8
type textarea "27335286931"
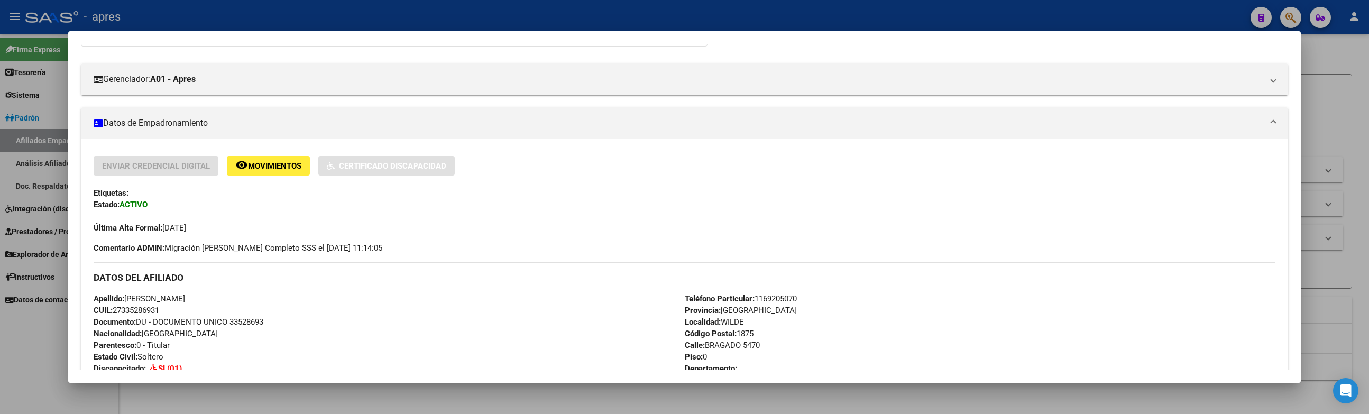
scroll to position [159, 0]
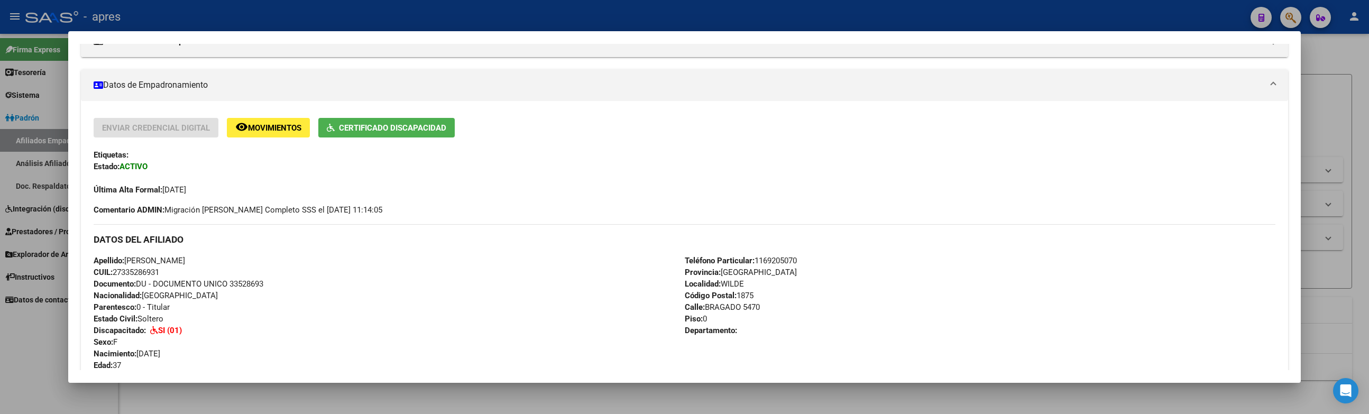
click at [162, 405] on div at bounding box center [684, 207] width 1369 height 414
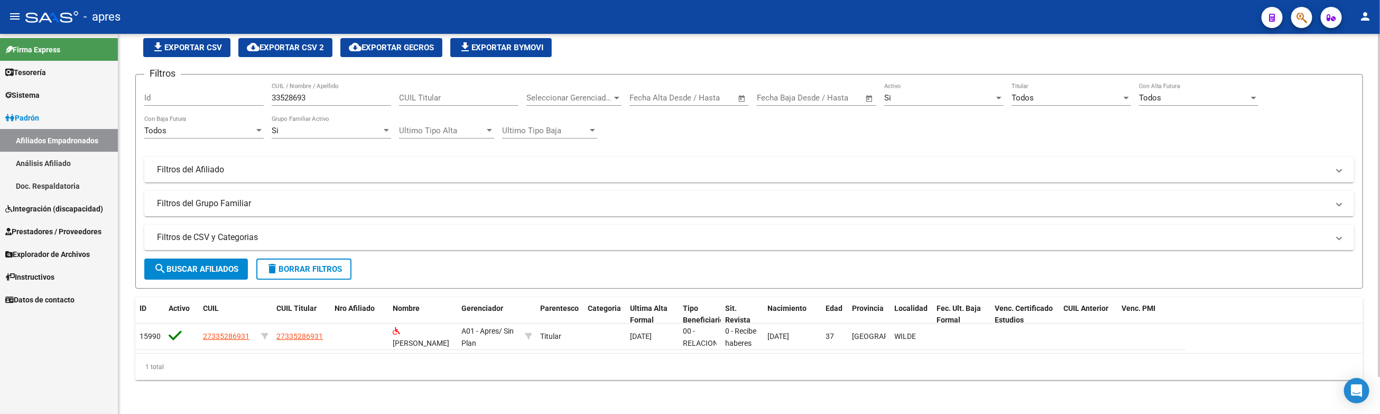
drag, startPoint x: 311, startPoint y: 100, endPoint x: 238, endPoint y: 97, distance: 73.0
click at [238, 97] on div "Filtros Id 33528693 CUIL / Nombre / Apellido CUIL Titular Seleccionar Gerenciad…" at bounding box center [749, 149] width 1210 height 133
paste input "5672457"
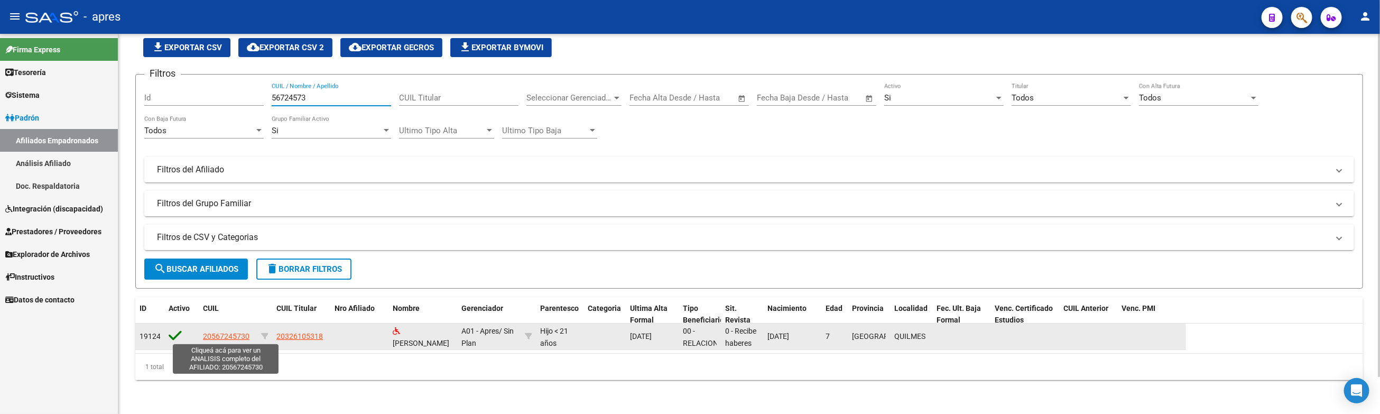
type input "56724573"
click at [224, 337] on span "20567245730" at bounding box center [226, 336] width 47 height 8
type textarea "20567245730"
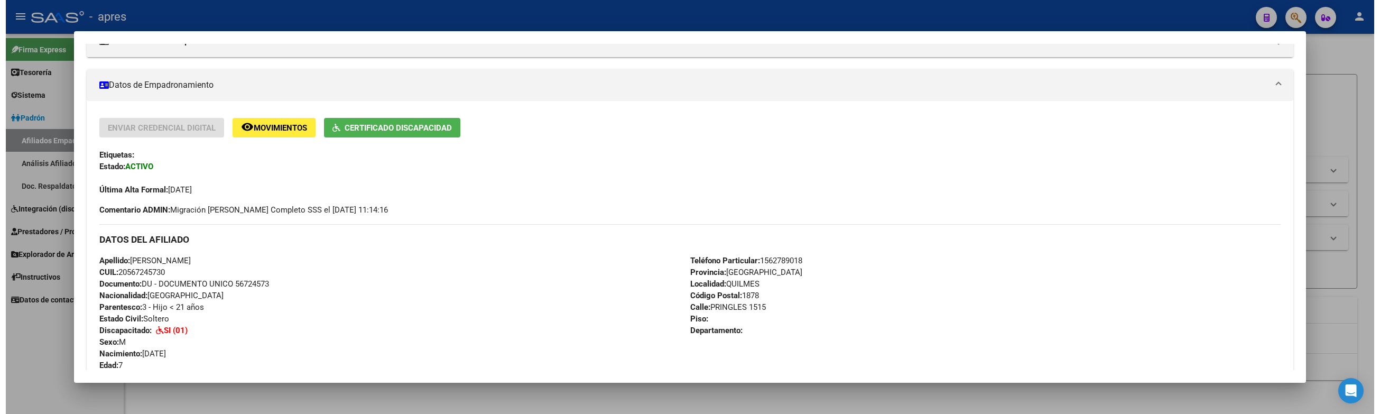
scroll to position [238, 0]
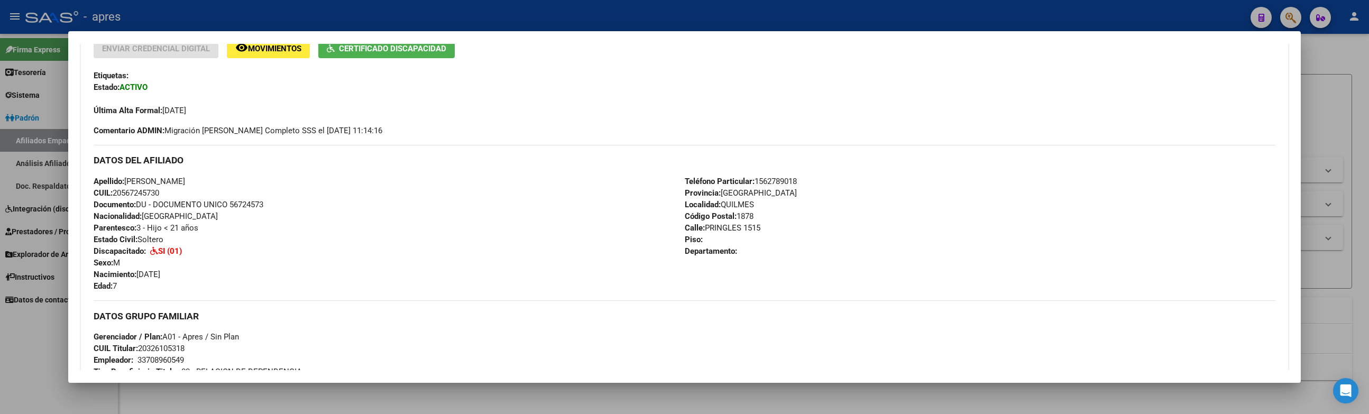
click at [6, 362] on div at bounding box center [684, 207] width 1369 height 414
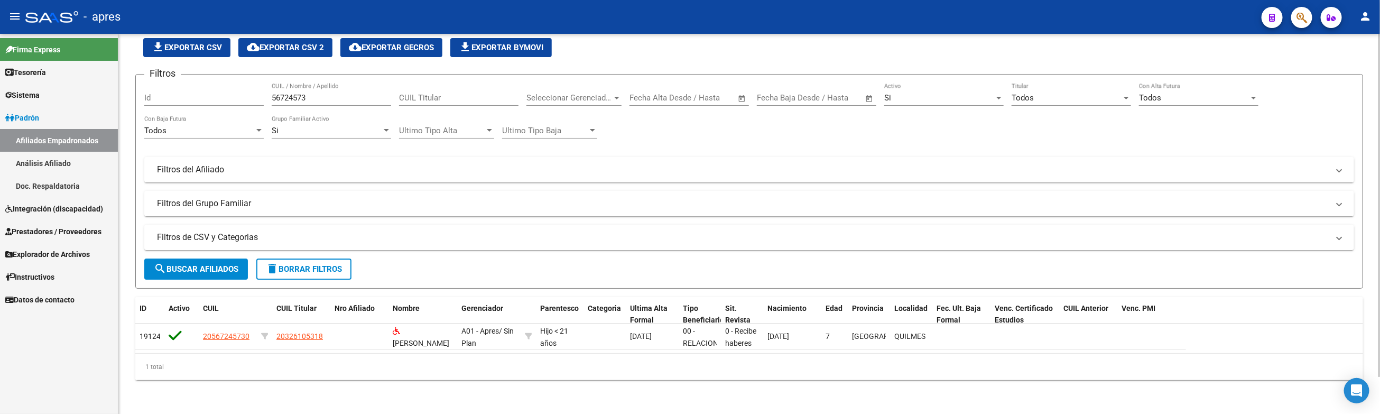
click at [471, 371] on div "1 total" at bounding box center [749, 367] width 1228 height 26
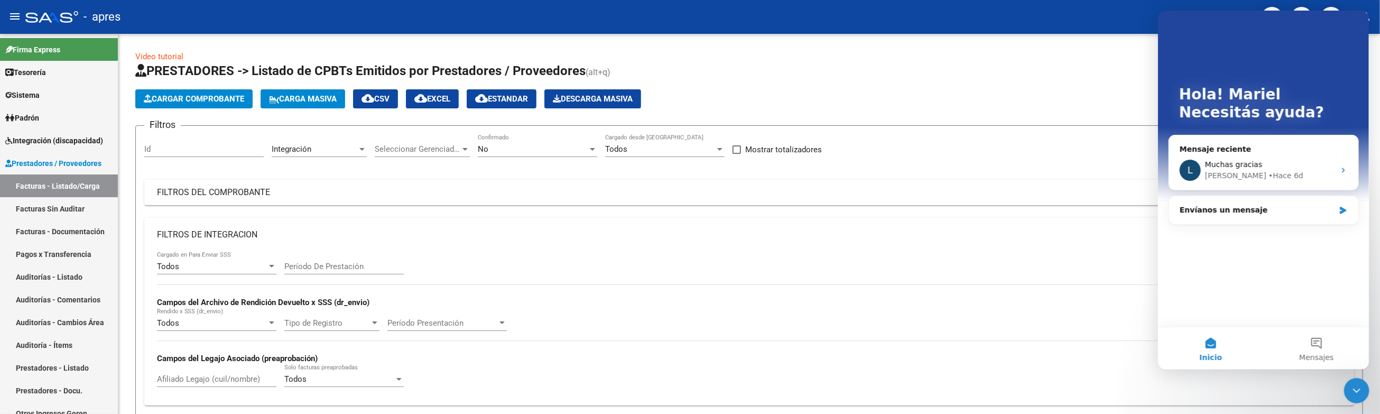
scroll to position [427, 0]
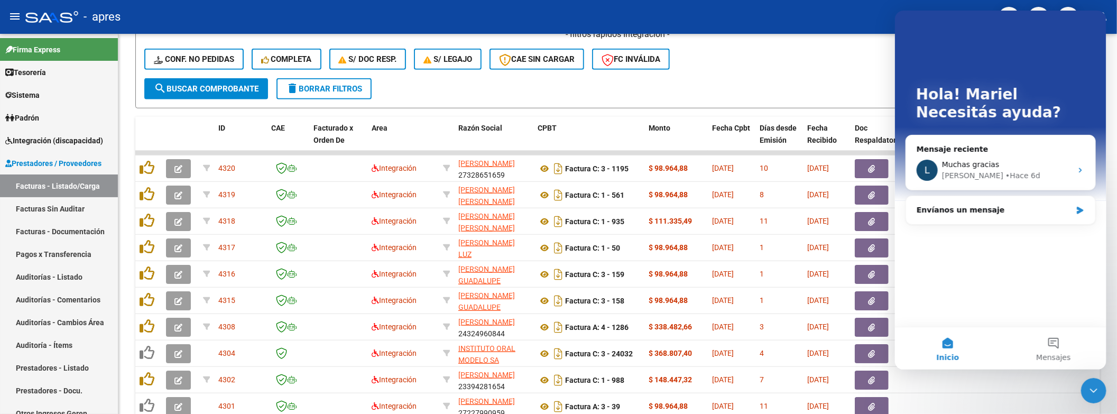
click at [1092, 389] on icon "Cerrar Intercom Messenger" at bounding box center [1093, 390] width 13 height 13
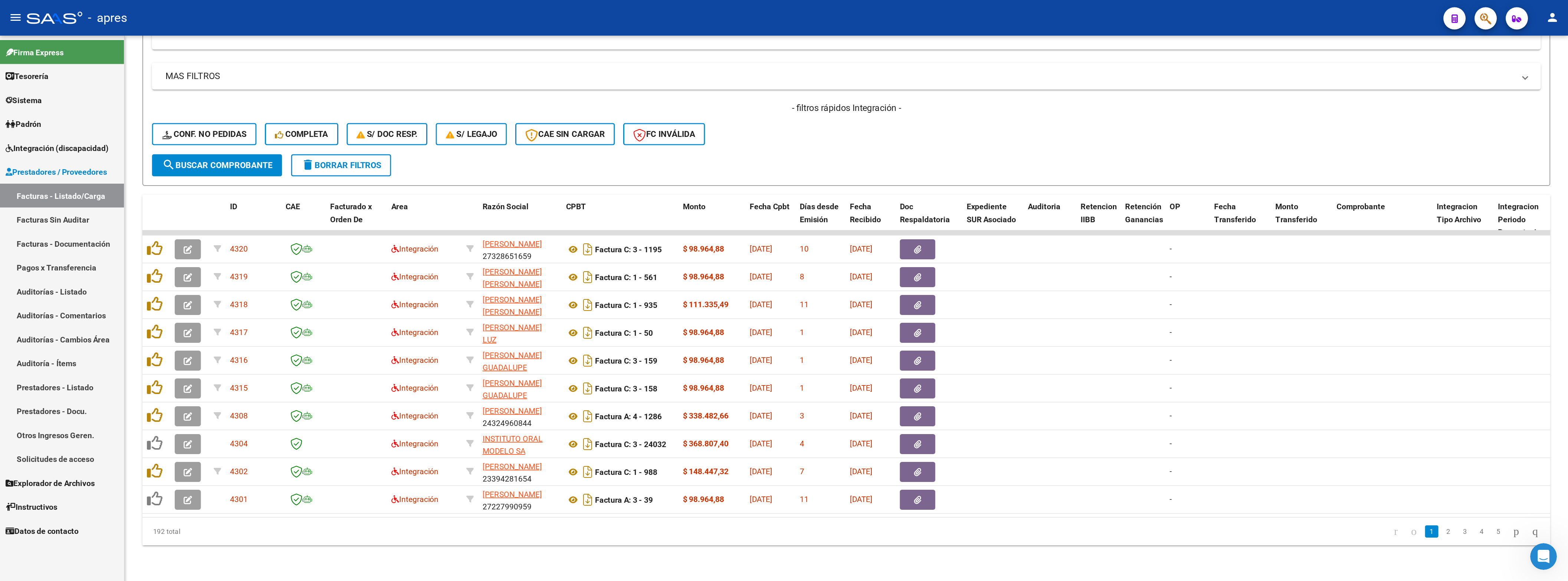
scroll to position [79, 0]
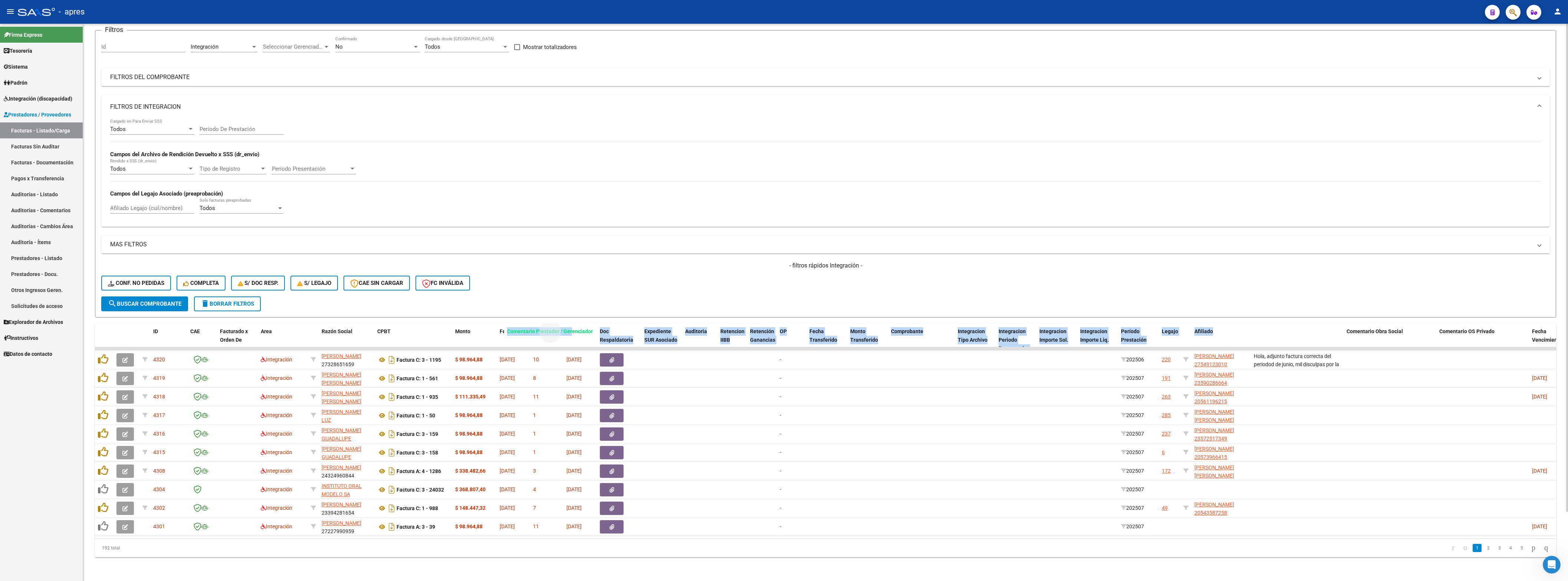
drag, startPoint x: 1318, startPoint y: 309, endPoint x: 571, endPoint y: 300, distance: 747.1
click at [571, 290] on div "Video tutorial PRESTADORES -> Listado de CPBTs Emitidos por Prestadores / Prove…" at bounding box center [825, 267] width 1461 height 580
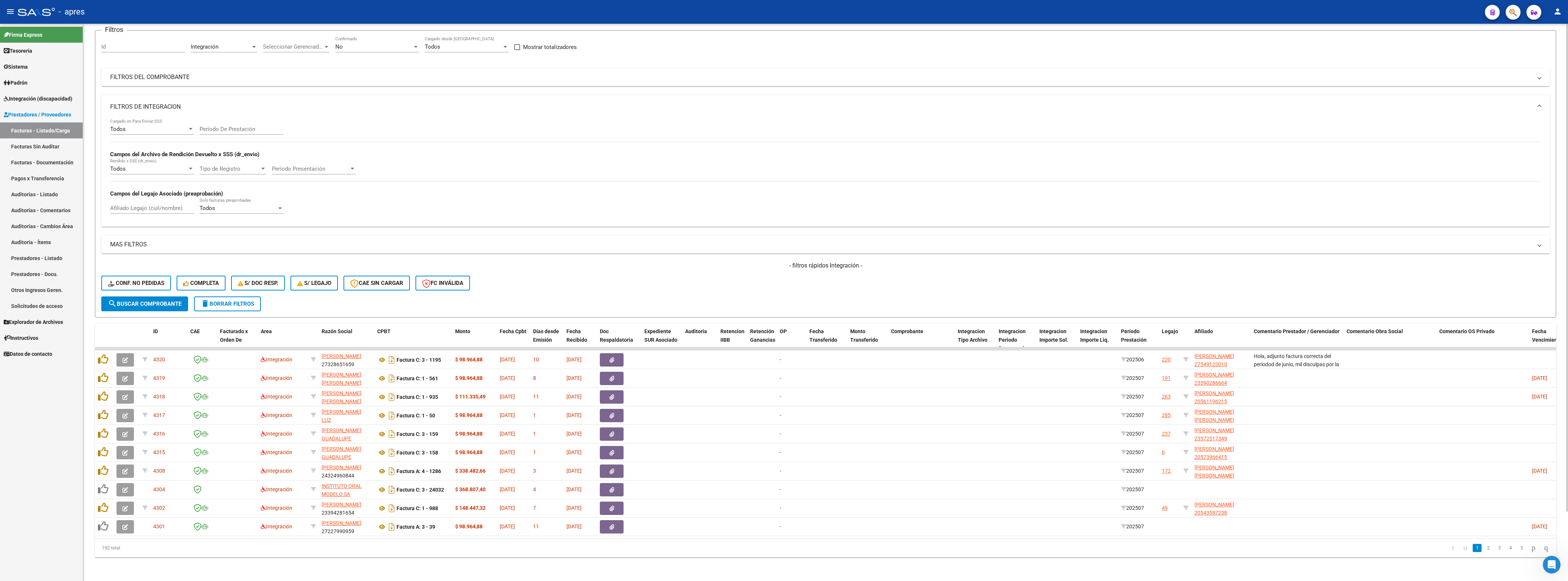
click at [968, 262] on div "- filtros rápidos Integración - Conf. no pedidas Completa S/ Doc Resp. S/ legaj…" at bounding box center [825, 279] width 1449 height 35
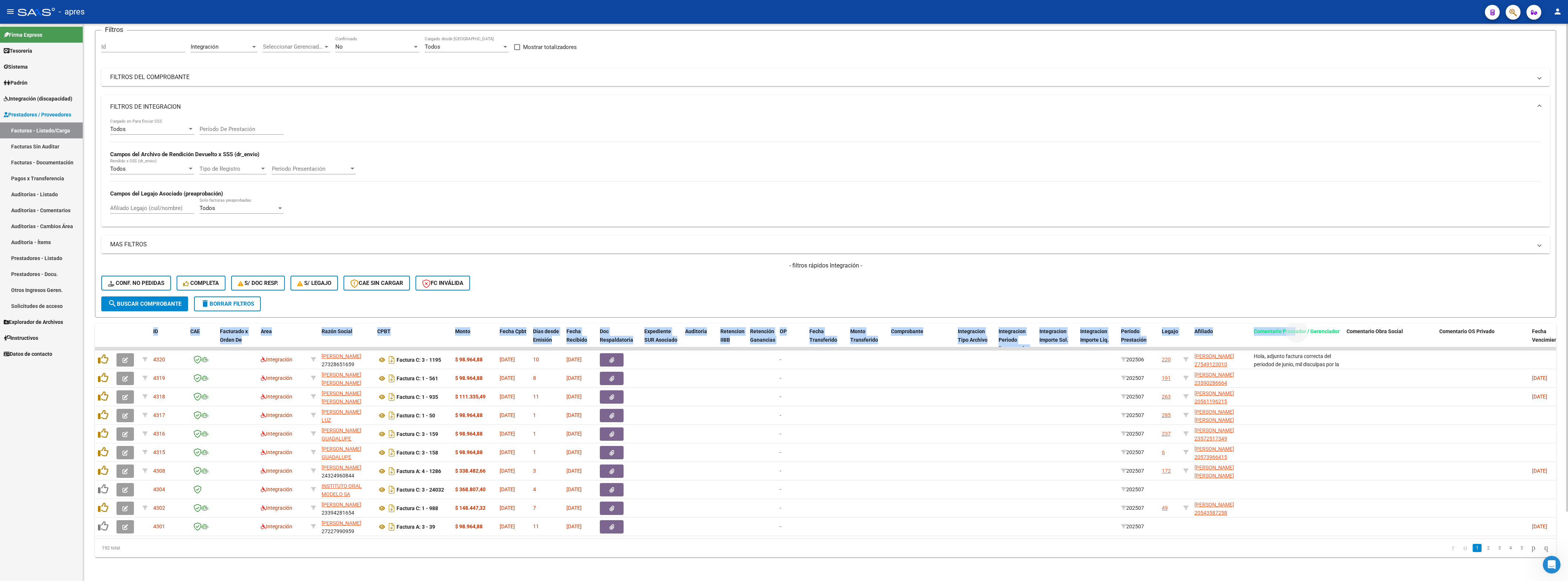
drag, startPoint x: 1295, startPoint y: 306, endPoint x: 691, endPoint y: 279, distance: 604.6
click at [572, 289] on div "Video tutorial PRESTADORES -> Listado de CPBTs Emitidos por Prestadores / Prove…" at bounding box center [825, 267] width 1461 height 580
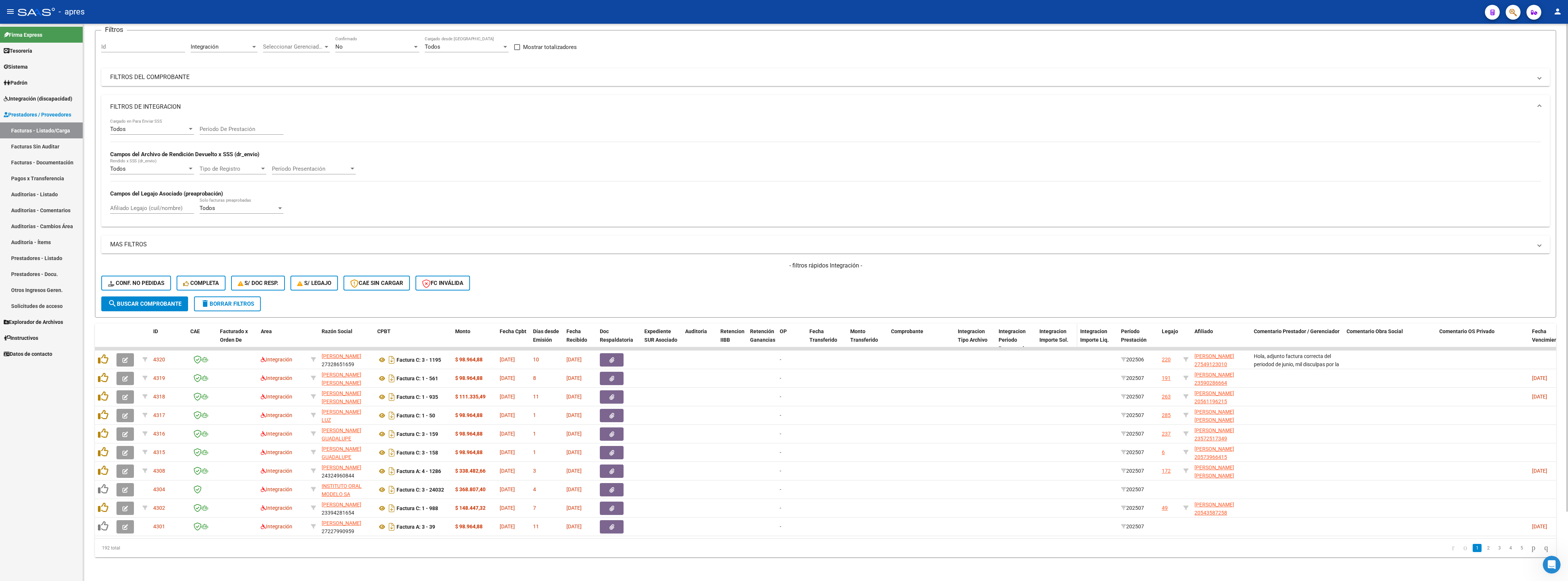
drag, startPoint x: 777, startPoint y: 255, endPoint x: 1075, endPoint y: 306, distance: 302.3
click at [789, 262] on div "- filtros rápidos Integración - Conf. no pedidas Completa S/ Doc Resp. S/ legaj…" at bounding box center [825, 279] width 1449 height 35
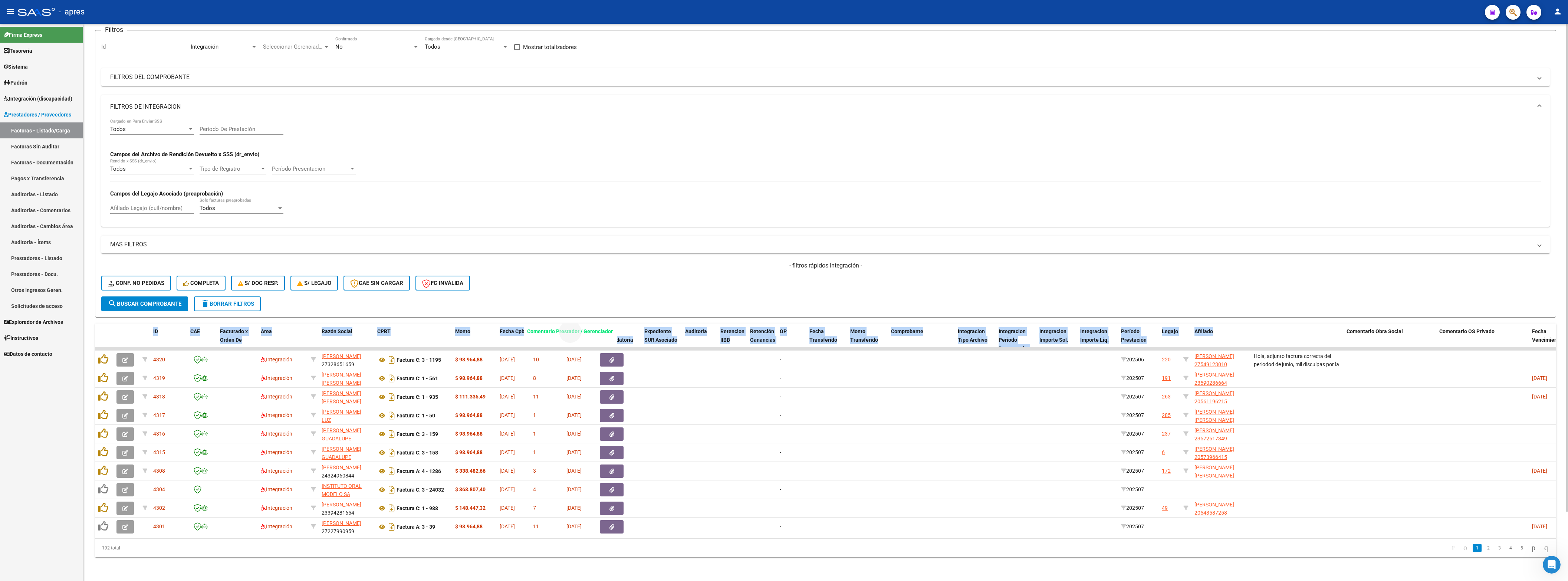
drag, startPoint x: 1296, startPoint y: 313, endPoint x: 570, endPoint y: 296, distance: 726.2
click at [570, 290] on div "Video tutorial PRESTADORES -> Listado de CPBTs Emitidos por Prestadores / Prove…" at bounding box center [825, 267] width 1461 height 580
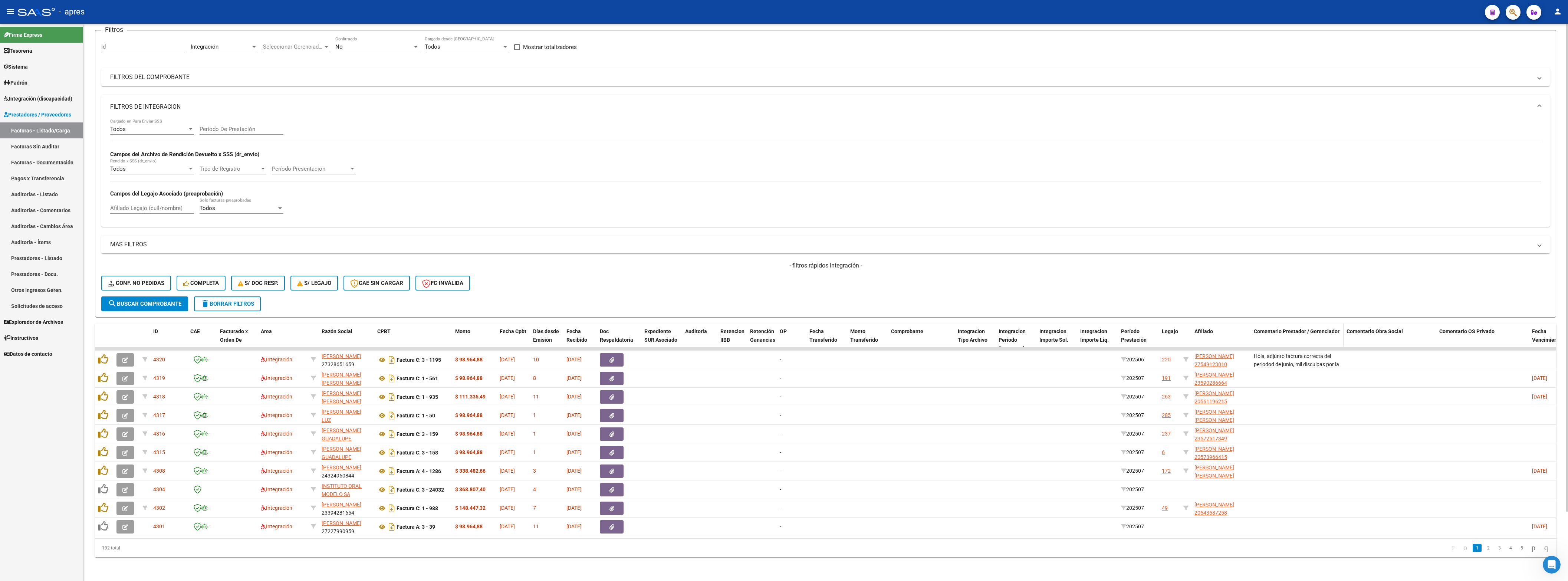
drag, startPoint x: 1378, startPoint y: 267, endPoint x: 1316, endPoint y: 311, distance: 76.0
click at [968, 269] on div "- filtros rápidos Integración - Conf. no pedidas Completa S/ Doc Resp. S/ legaj…" at bounding box center [825, 279] width 1449 height 35
drag, startPoint x: 1316, startPoint y: 311, endPoint x: 555, endPoint y: 317, distance: 761.0
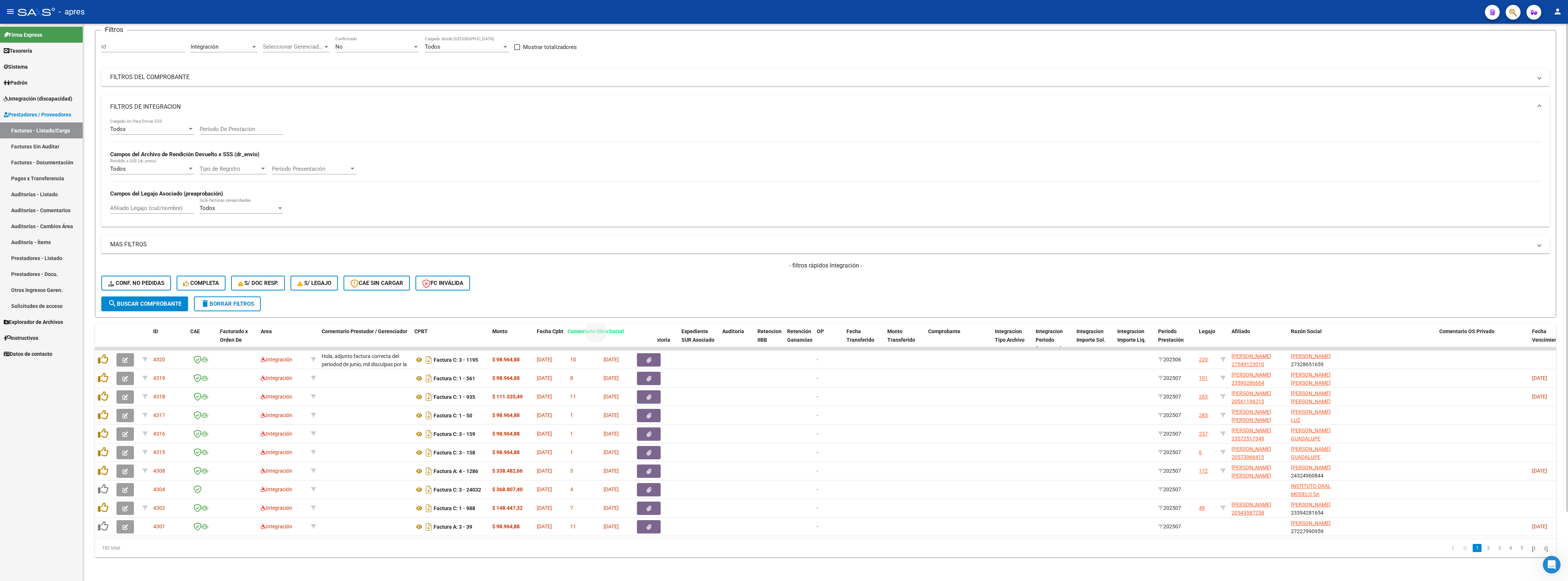
drag, startPoint x: 1393, startPoint y: 315, endPoint x: 615, endPoint y: 324, distance: 778.1
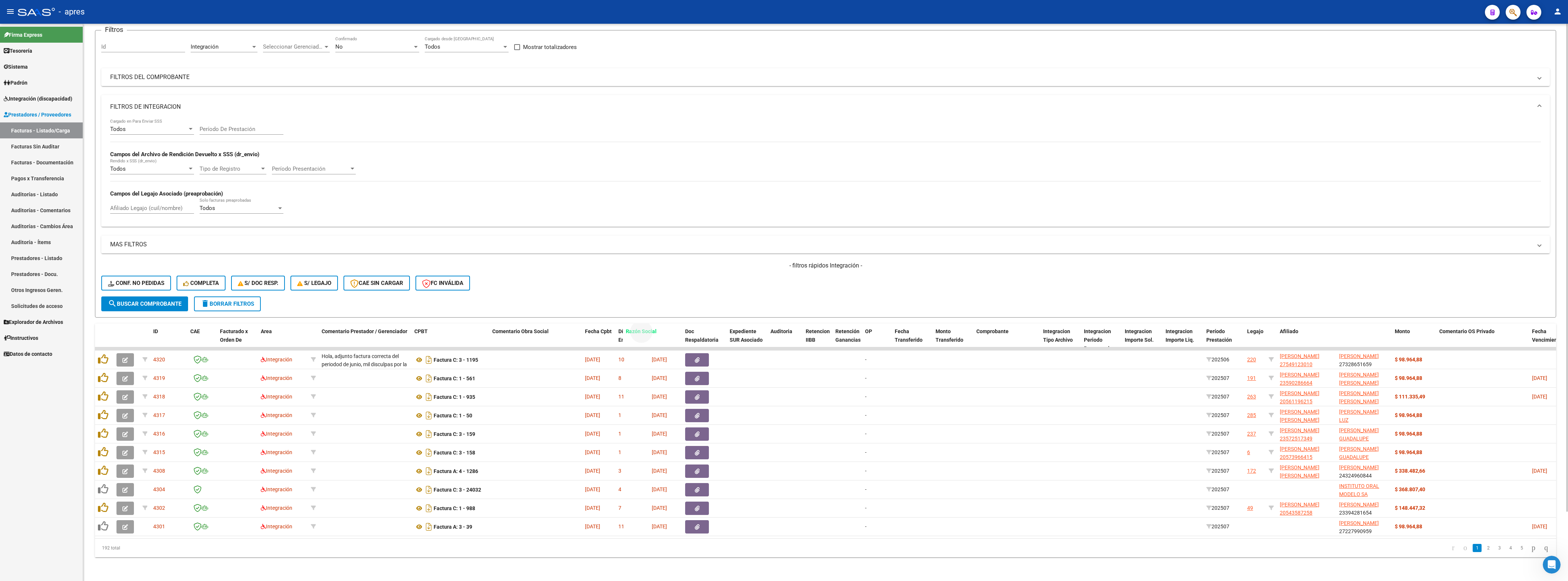
drag, startPoint x: 1355, startPoint y: 312, endPoint x: 642, endPoint y: 277, distance: 713.9
click at [642, 277] on div "Video tutorial PRESTADORES -> Listado de CPBTs Emitidos por Prestadores / Prove…" at bounding box center [825, 267] width 1461 height 580
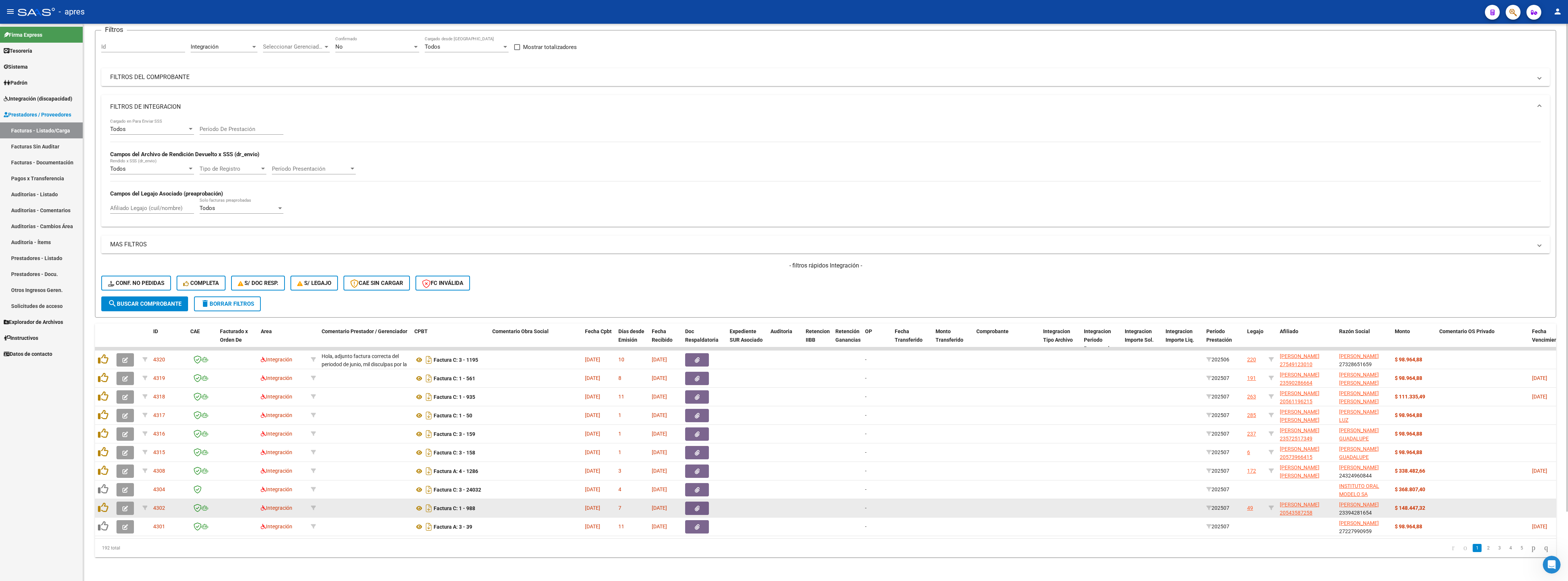
scroll to position [0, 1]
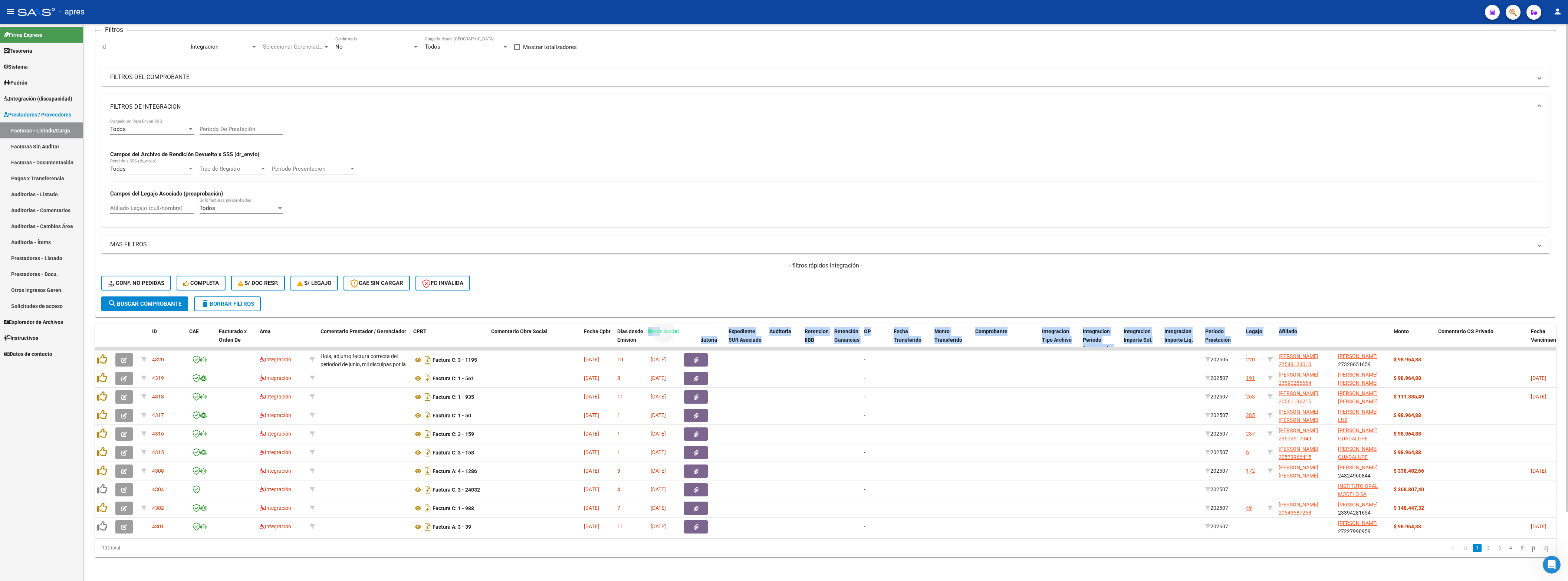
drag, startPoint x: 1348, startPoint y: 314, endPoint x: 659, endPoint y: 307, distance: 689.0
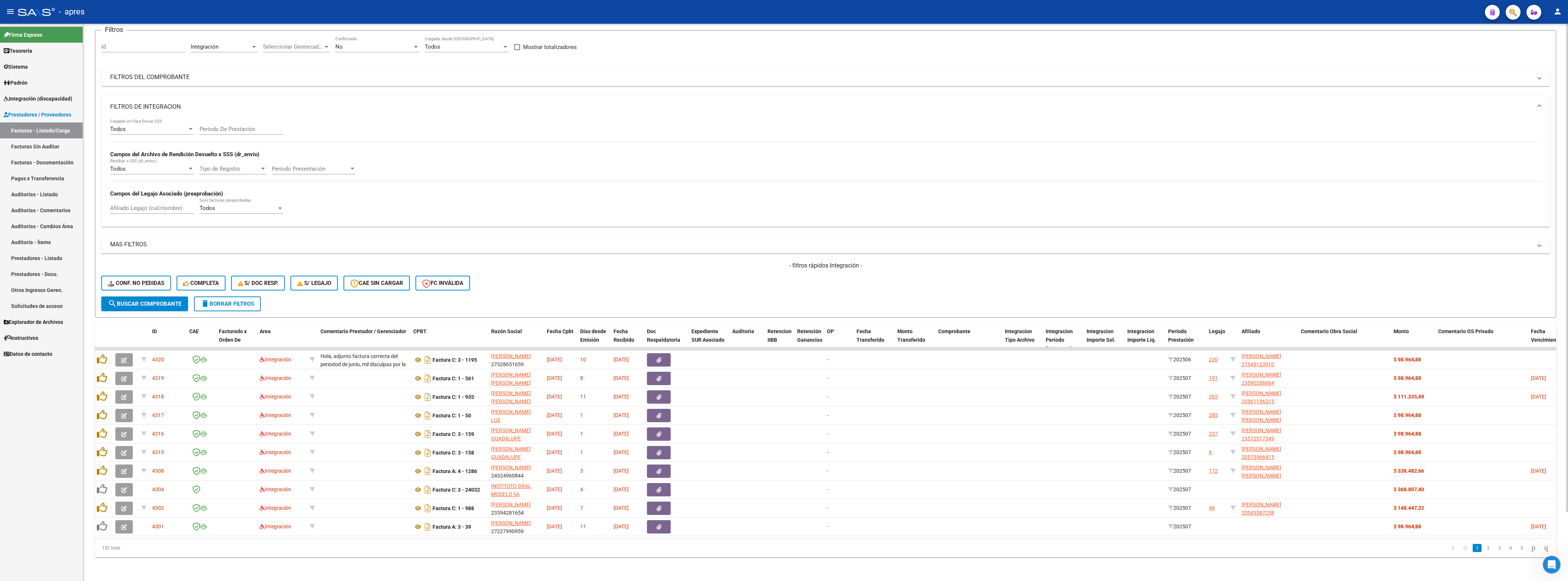
click at [968, 290] on datatable-pager "1 2 3 4 5" at bounding box center [970, 548] width 1162 height 13
drag, startPoint x: 1329, startPoint y: 313, endPoint x: 514, endPoint y: 313, distance: 815.0
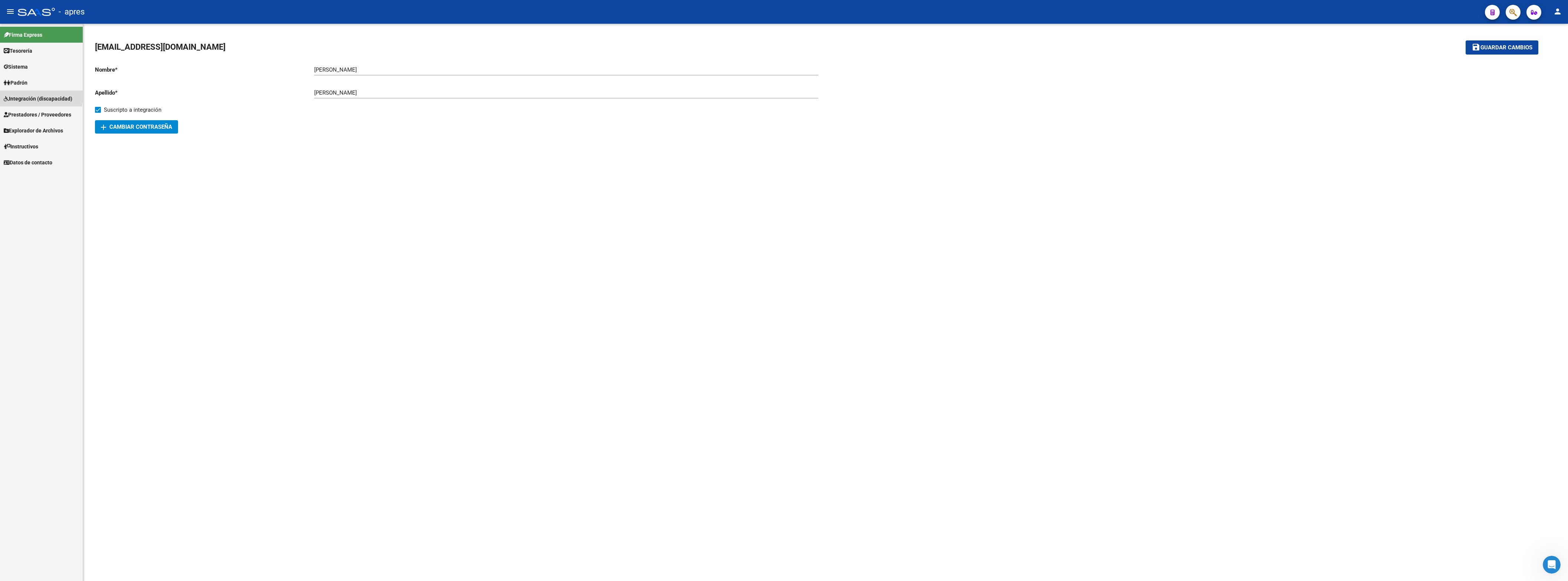
click at [32, 95] on span "Integración (discapacidad)" at bounding box center [38, 99] width 69 height 8
click at [18, 238] on span "Prestadores / Proveedores" at bounding box center [37, 242] width 67 height 8
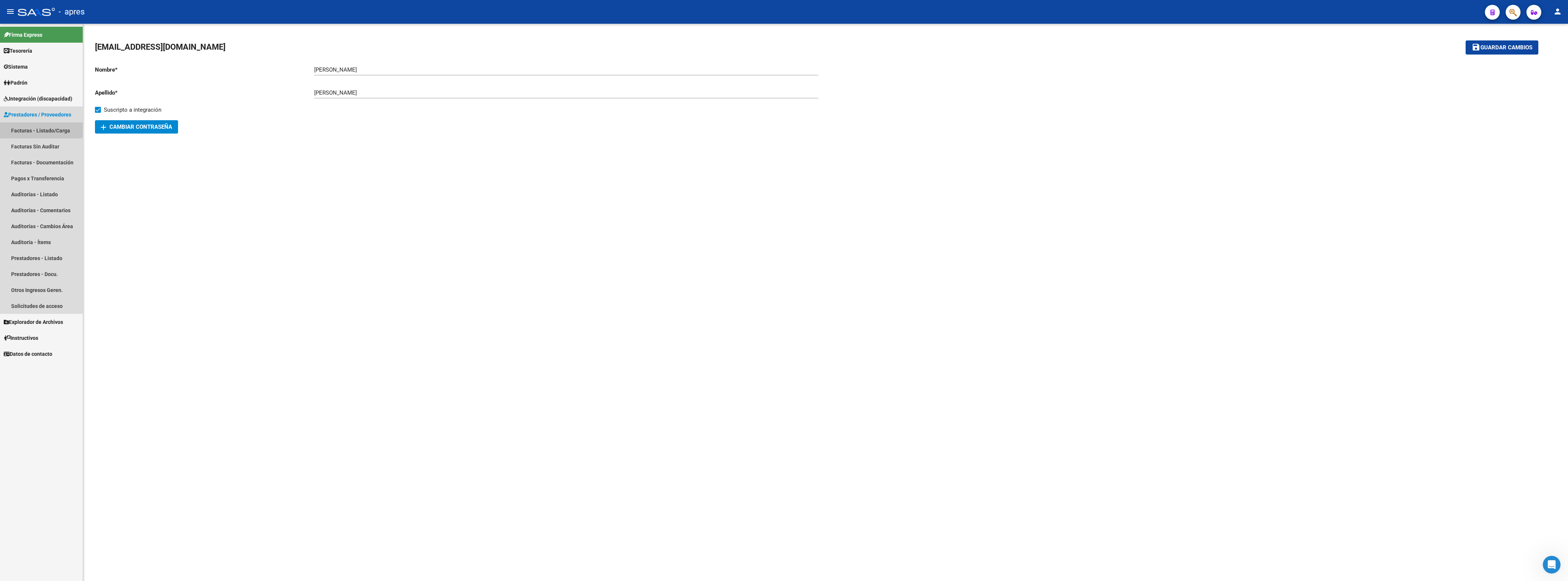
click at [36, 126] on link "Facturas - Listado/Carga" at bounding box center [41, 130] width 83 height 16
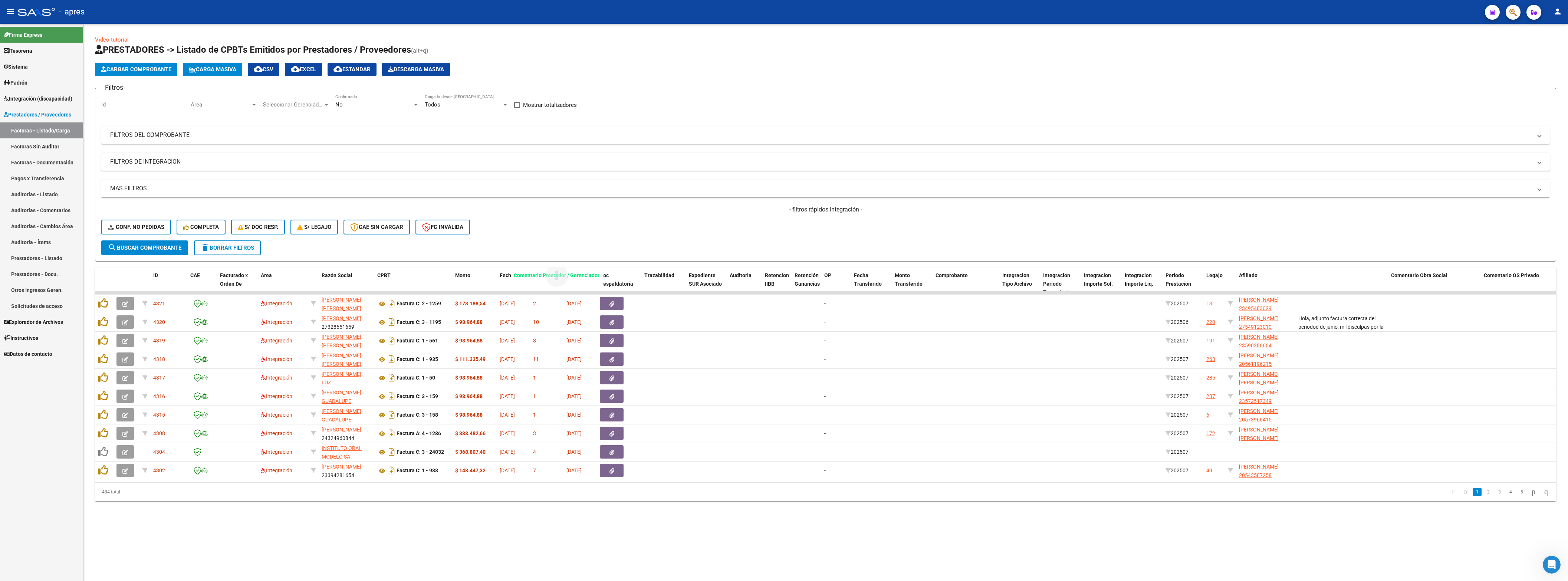
drag, startPoint x: 1343, startPoint y: 277, endPoint x: 558, endPoint y: 277, distance: 785.0
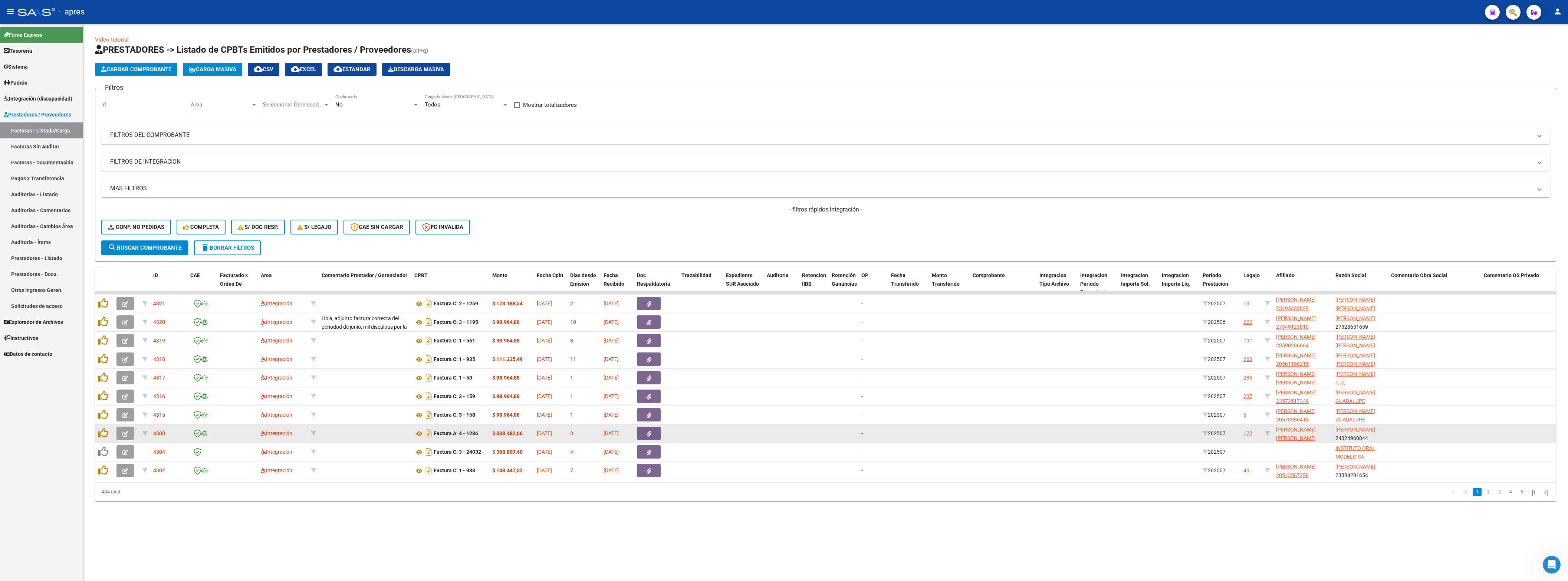
drag, startPoint x: 769, startPoint y: 516, endPoint x: 1043, endPoint y: 442, distance: 283.8
click at [776, 290] on datatable-pager "1 2 3 4 5" at bounding box center [970, 492] width 1162 height 13
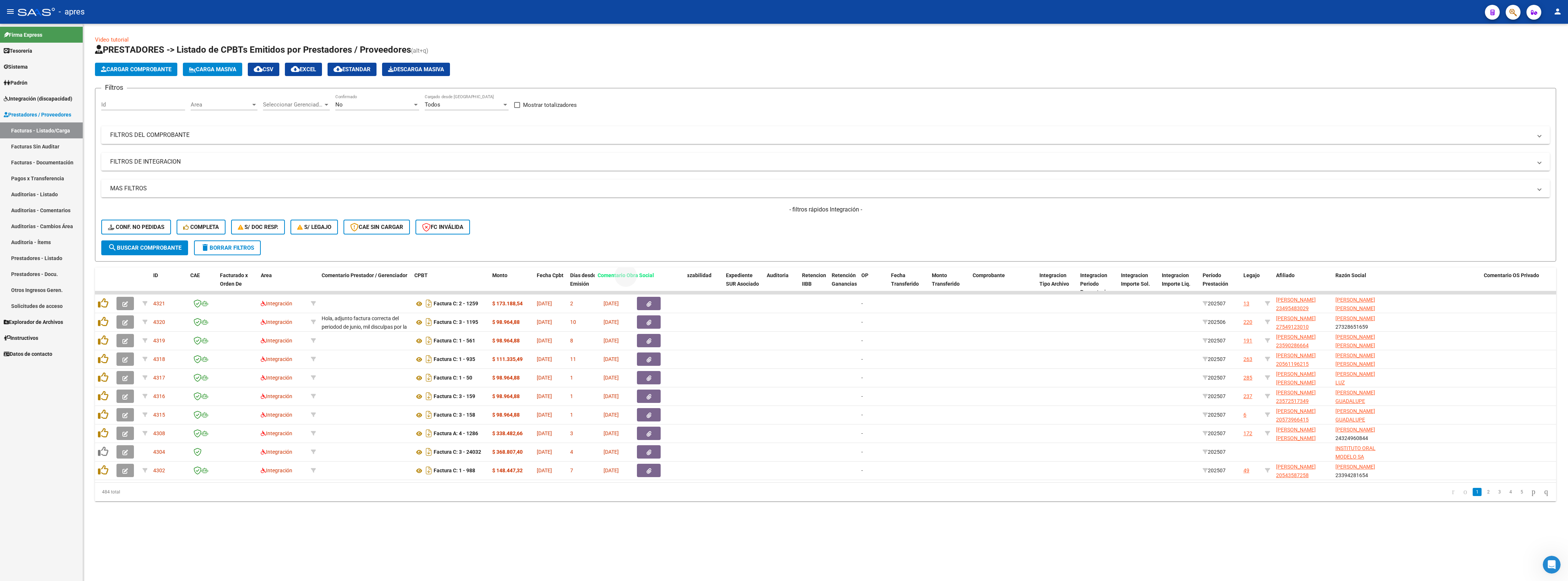
drag, startPoint x: 1395, startPoint y: 279, endPoint x: 602, endPoint y: 290, distance: 793.1
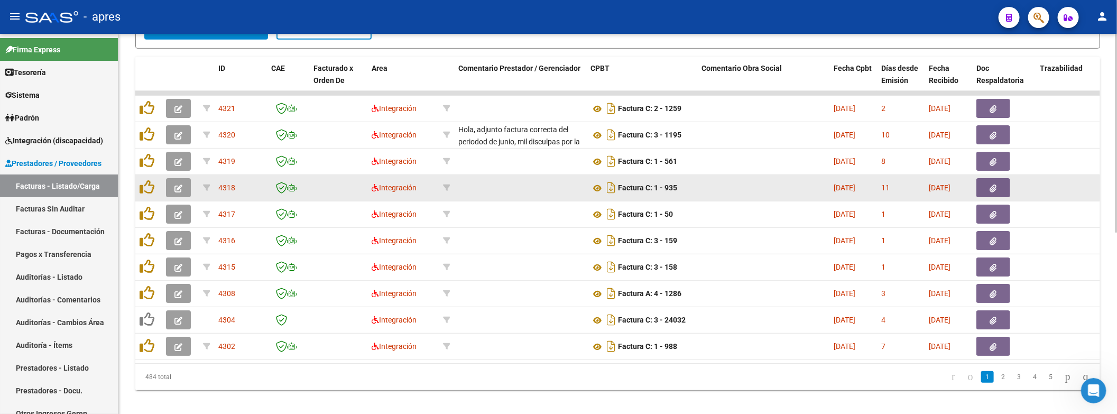
scroll to position [346, 0]
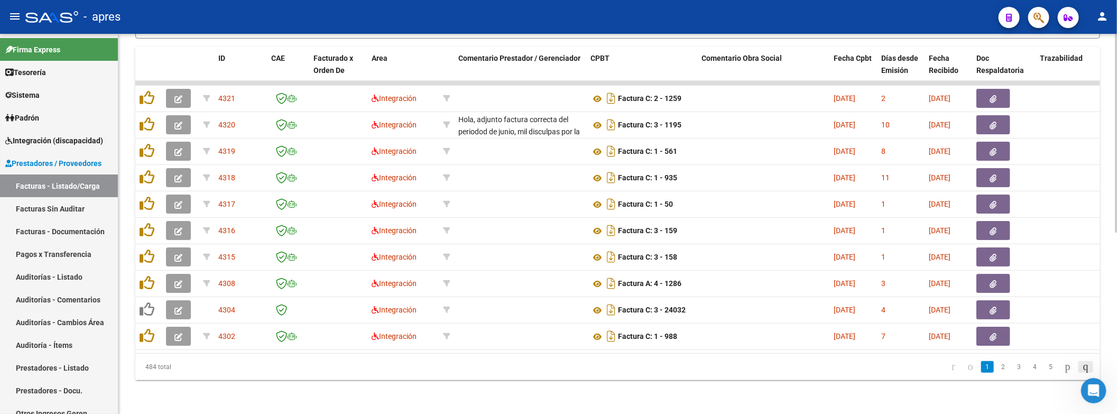
click at [1085, 368] on icon "go to last page" at bounding box center [1086, 366] width 8 height 13
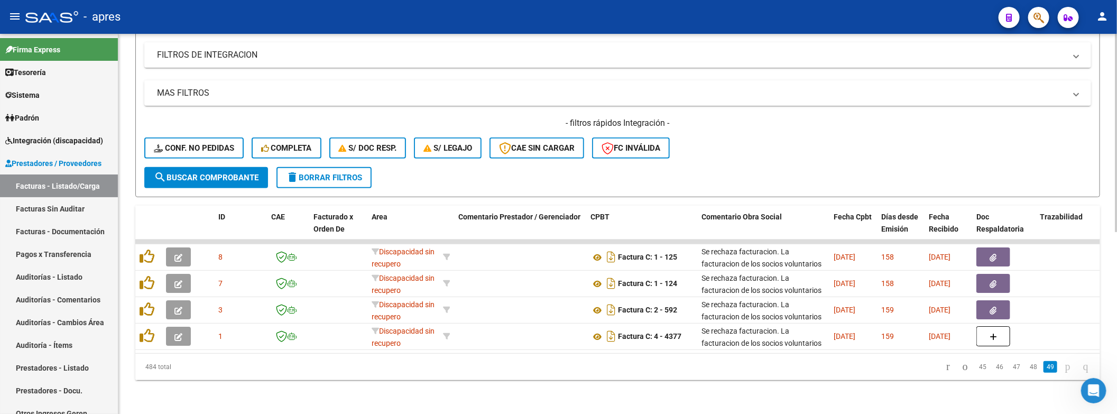
scroll to position [188, 0]
click at [1027, 370] on link "48" at bounding box center [1034, 367] width 14 height 12
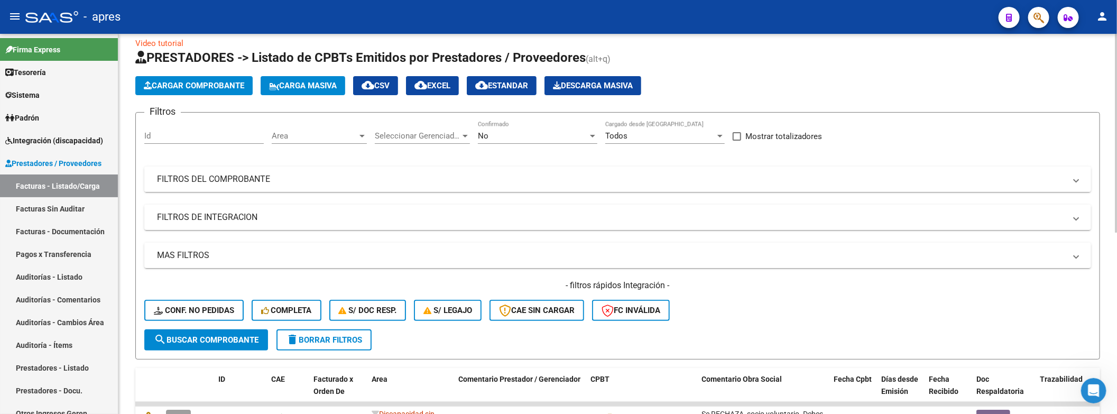
scroll to position [0, 0]
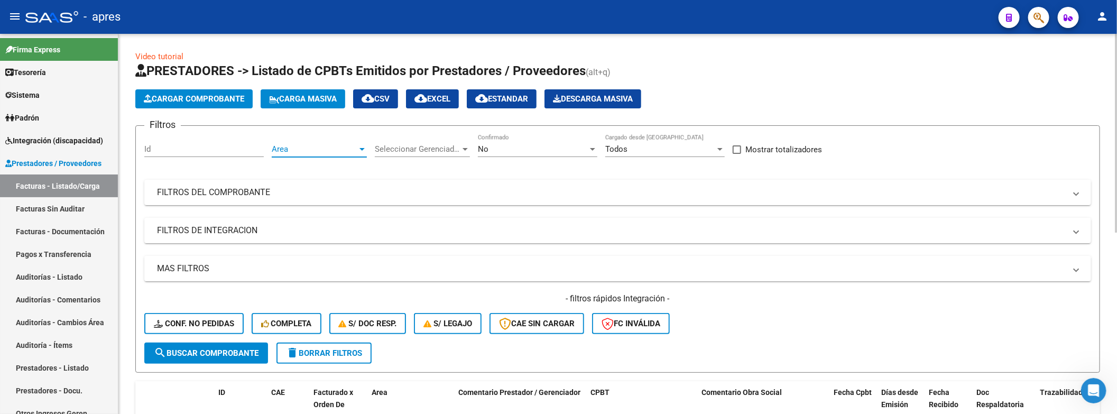
click at [320, 154] on span "Area" at bounding box center [315, 149] width 86 height 10
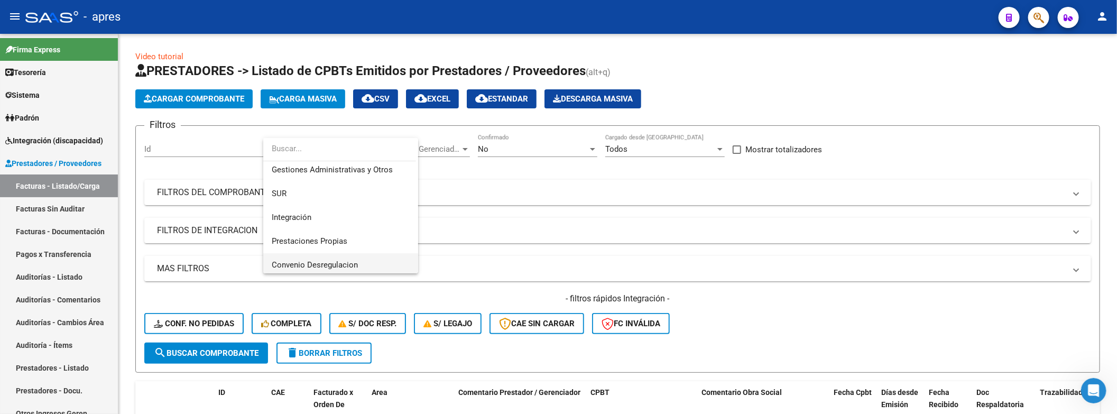
scroll to position [79, 0]
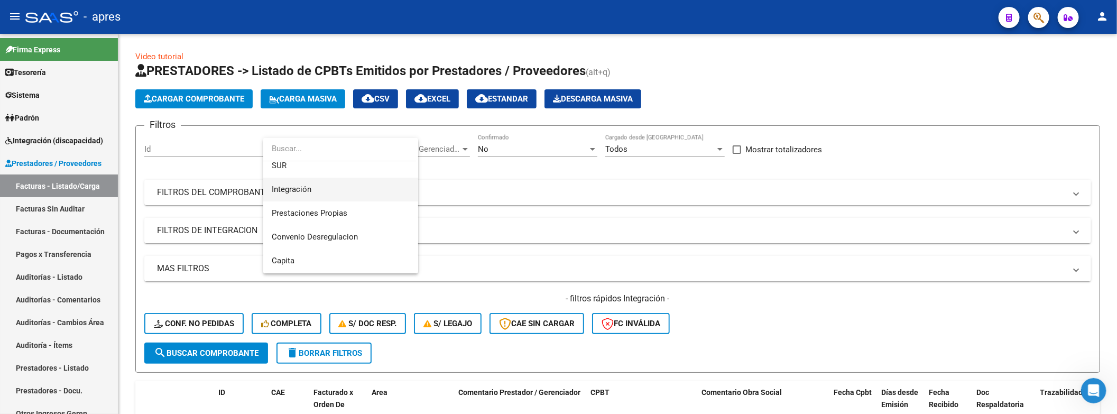
click at [318, 184] on span "Integración" at bounding box center [341, 190] width 138 height 24
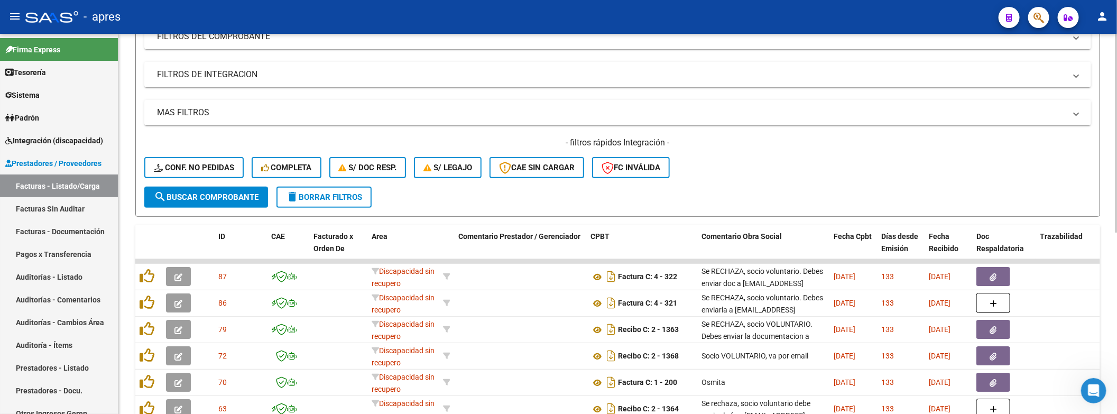
scroll to position [108, 0]
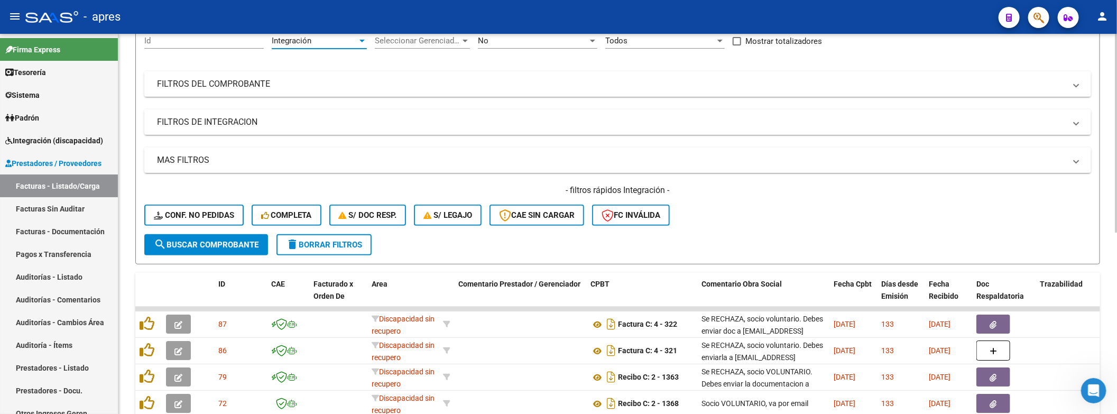
click at [232, 240] on span "search Buscar Comprobante" at bounding box center [206, 245] width 105 height 10
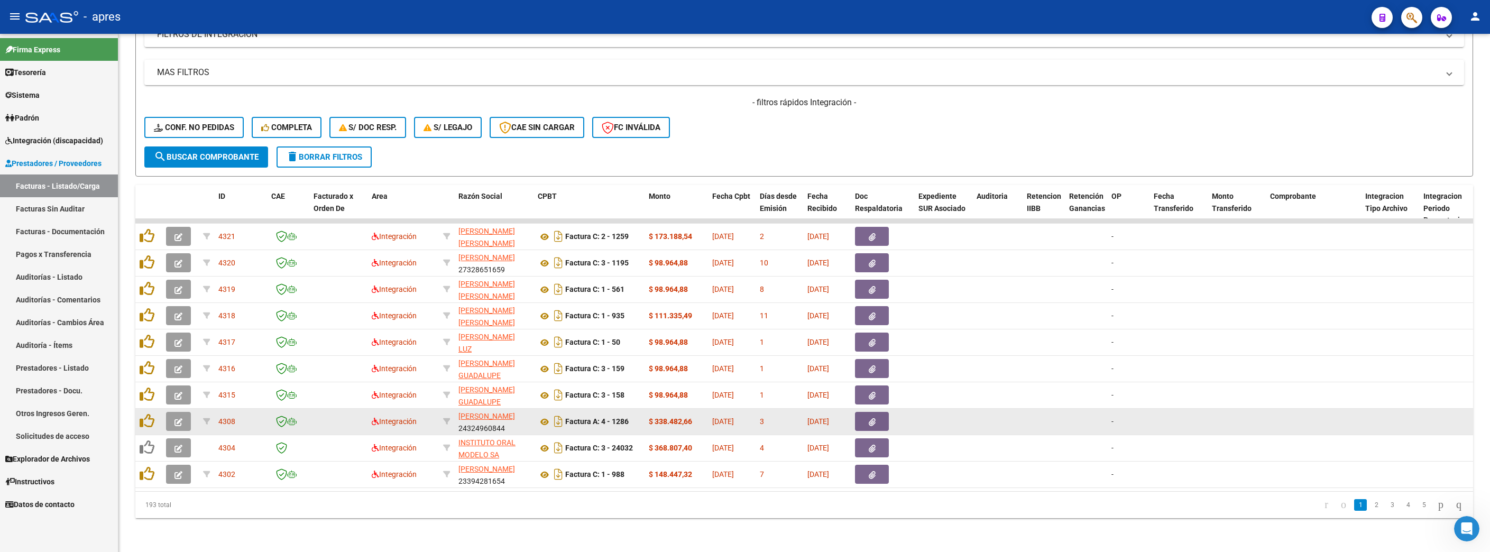
scroll to position [0, 0]
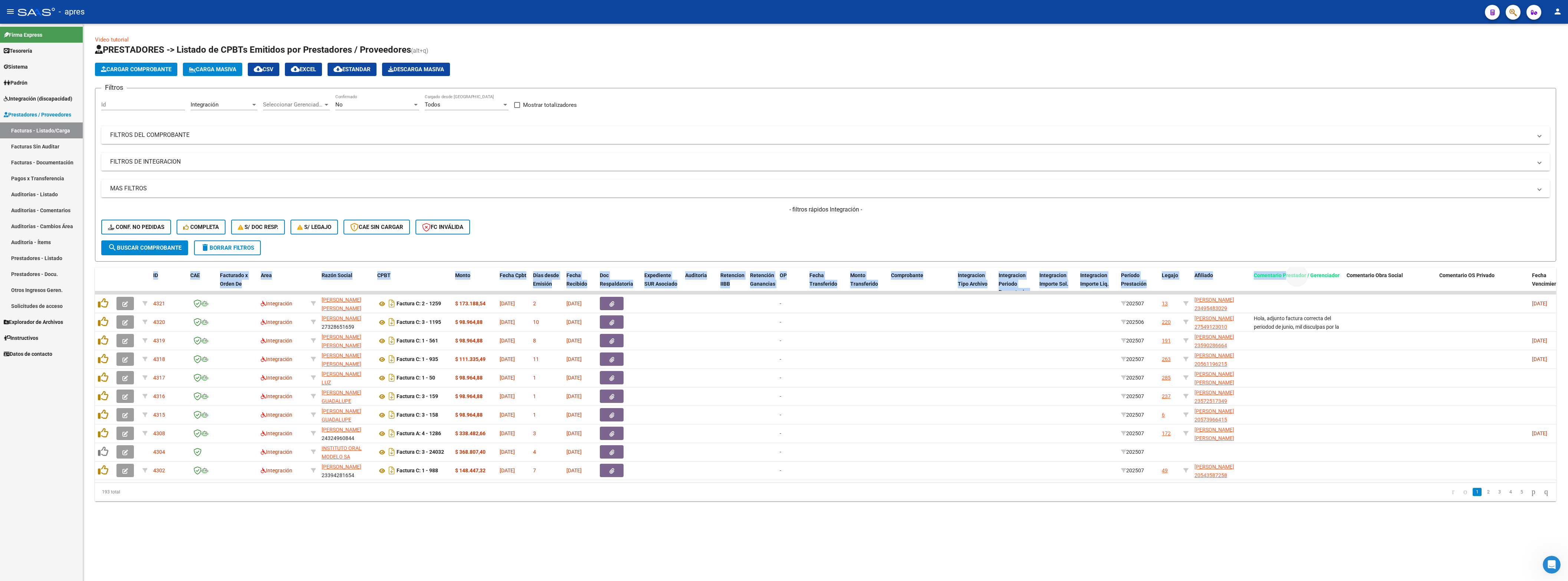
drag, startPoint x: 1285, startPoint y: 283, endPoint x: 1259, endPoint y: 260, distance: 34.7
click at [968, 260] on div "Video tutorial PRESTADORES -> Listado de CPBTs Emitidos por Prestadores / Prove…" at bounding box center [825, 269] width 1461 height 466
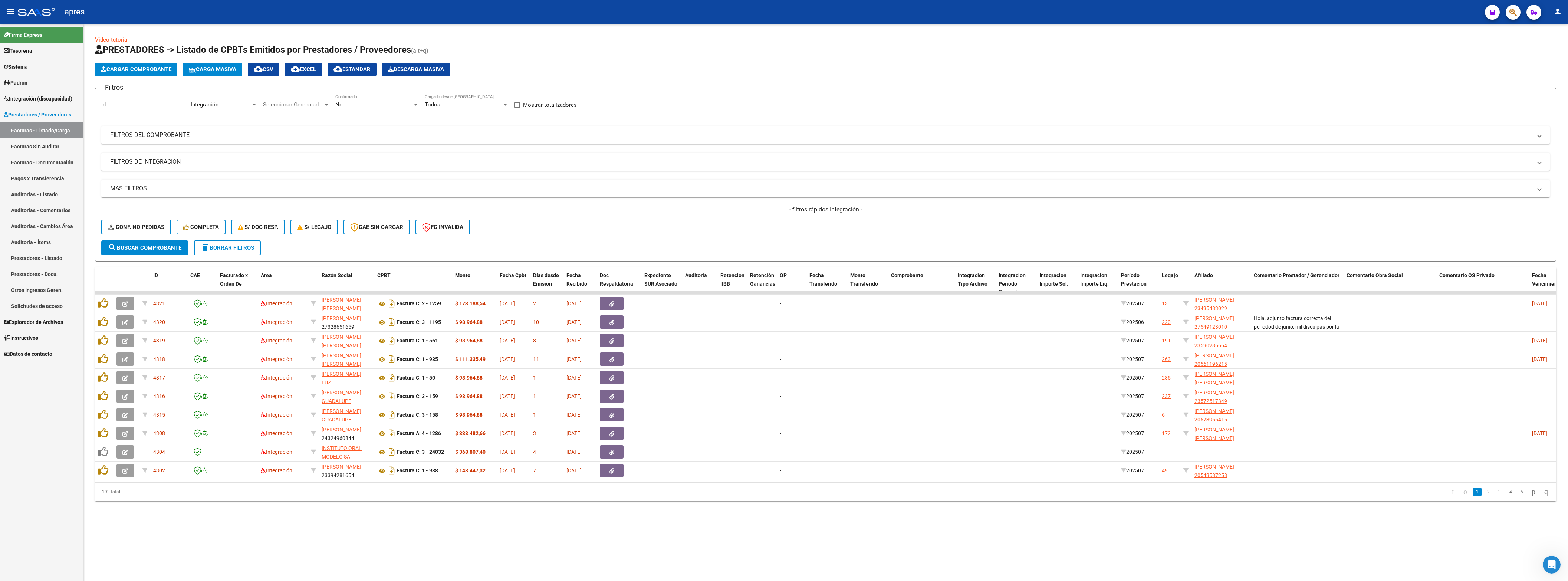
click at [968, 258] on form "Filtros Id Integración Area Seleccionar Gerenciador Seleccionar Gerenciador No …" at bounding box center [825, 174] width 1461 height 173
drag, startPoint x: 1275, startPoint y: 275, endPoint x: 511, endPoint y: 254, distance: 764.3
click at [511, 254] on div "Video tutorial PRESTADORES -> Listado de CPBTs Emitidos por Prestadores / Prove…" at bounding box center [825, 269] width 1461 height 466
drag, startPoint x: 1315, startPoint y: 274, endPoint x: 501, endPoint y: 270, distance: 814.0
click at [501, 270] on datatable-header-cell "Comentario Prestador / Gerenciador" at bounding box center [483, 283] width 93 height 33
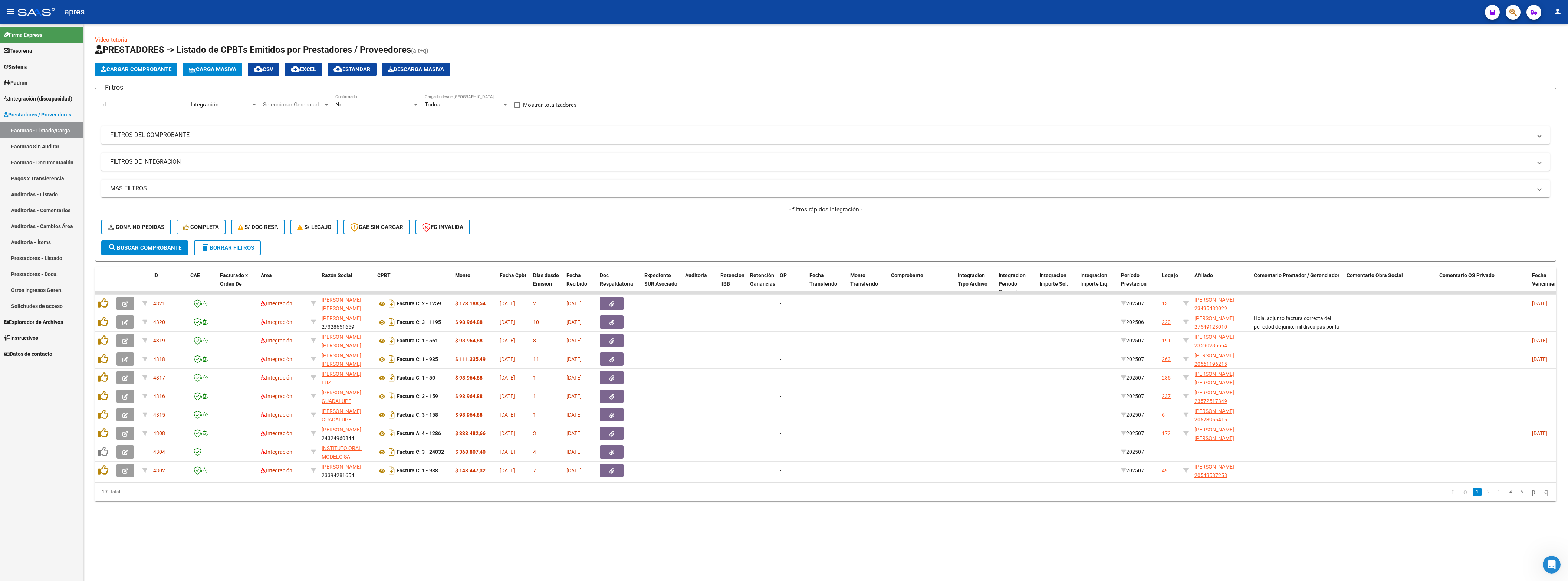
drag, startPoint x: 722, startPoint y: 568, endPoint x: 758, endPoint y: 543, distance: 43.8
click at [723, 290] on mat-sidenav-content "Video tutorial PRESTADORES -> Listado de CPBTs Emitidos por Prestadores / Prove…" at bounding box center [825, 302] width 1485 height 557
drag, startPoint x: 1261, startPoint y: 274, endPoint x: 433, endPoint y: 281, distance: 828.0
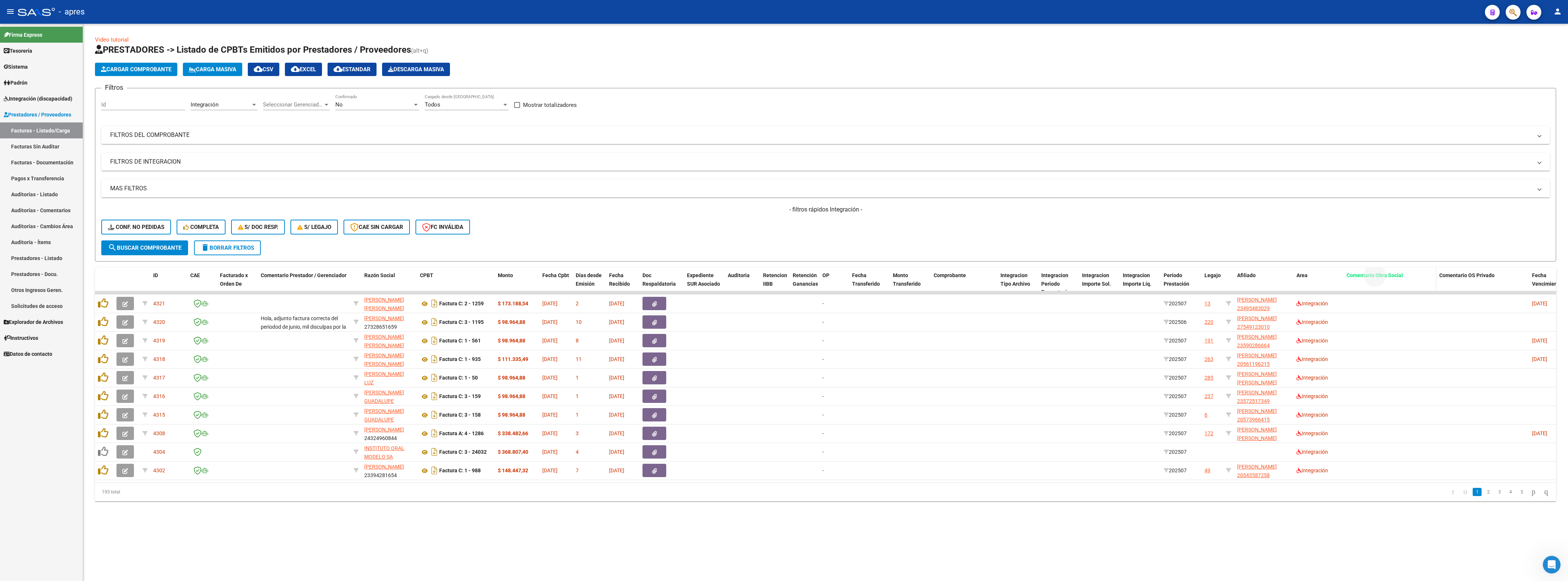
click at [968, 279] on span "Comentario Obra Social" at bounding box center [1374, 275] width 56 height 6
drag, startPoint x: 1372, startPoint y: 279, endPoint x: 486, endPoint y: 274, distance: 886.0
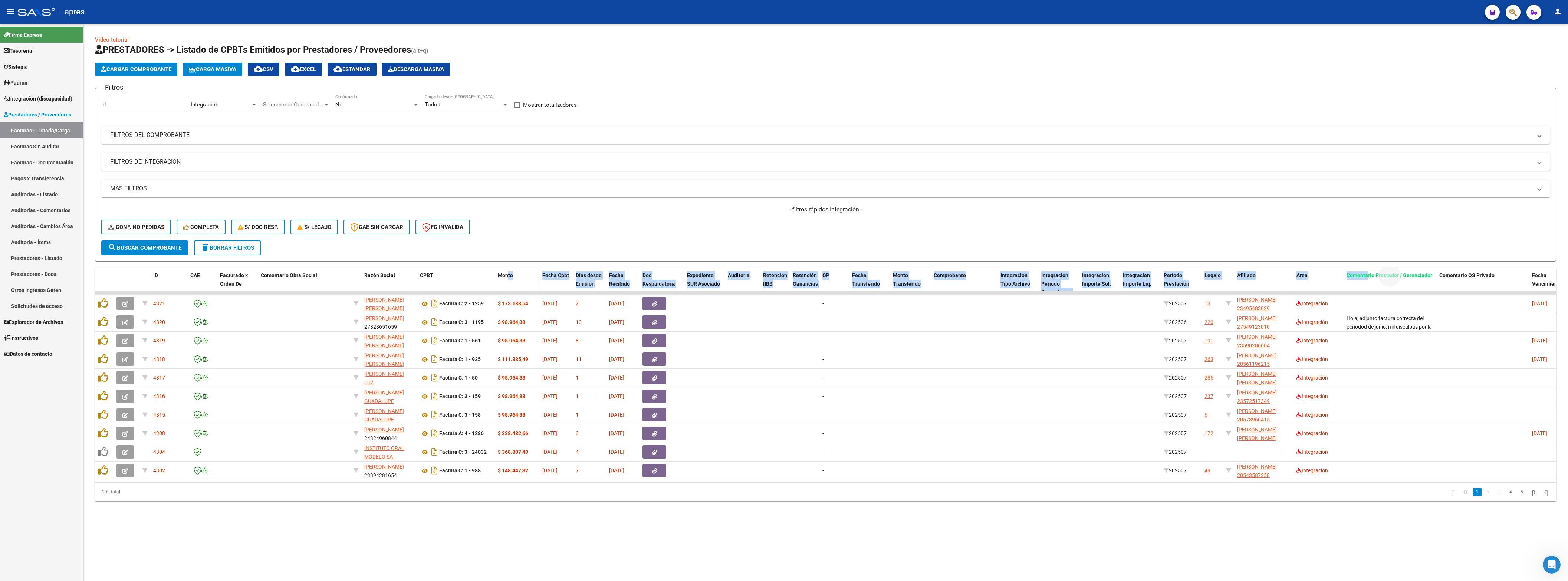
drag, startPoint x: 1367, startPoint y: 273, endPoint x: 509, endPoint y: 276, distance: 858.0
click at [509, 276] on div "ID CAE Facturado x Orden De Comentario Obra Social Razón Social CPBT Monto Fech…" at bounding box center [958, 283] width 1727 height 33
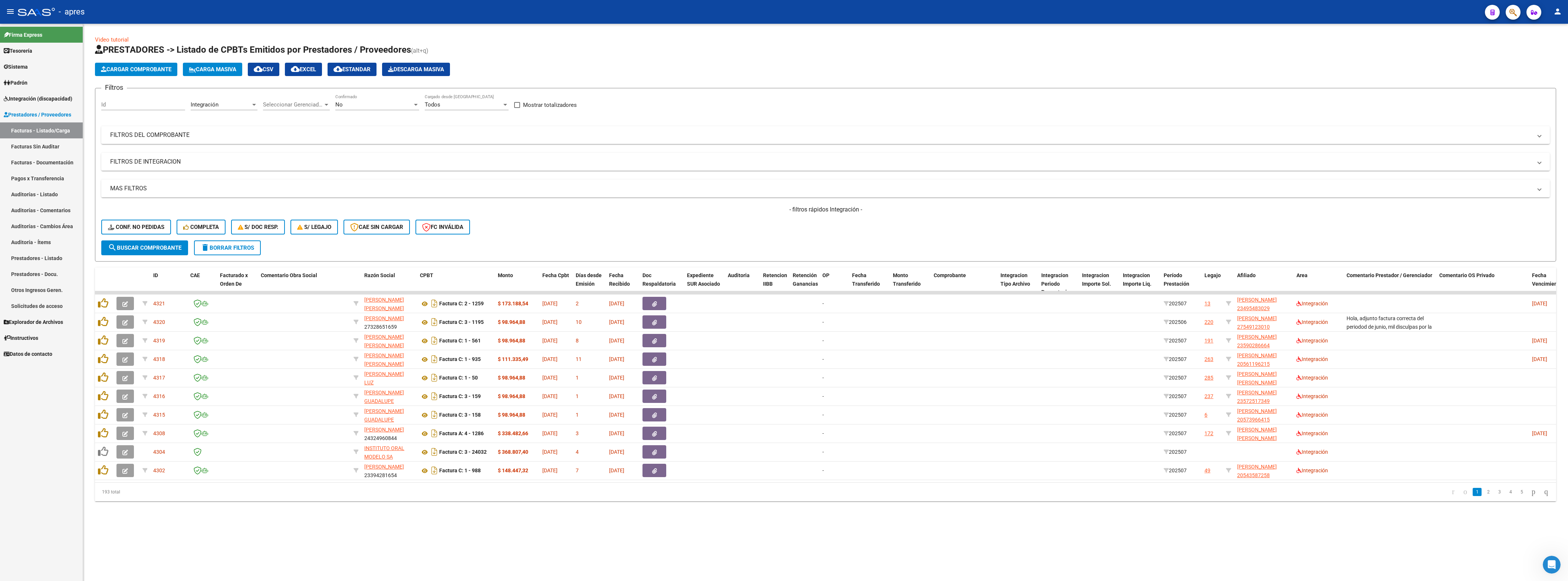
drag, startPoint x: 684, startPoint y: 526, endPoint x: 728, endPoint y: 514, distance: 45.6
click at [689, 290] on div "Video tutorial PRESTADORES -> Listado de CPBTs Emitidos por Prestadores / Prove…" at bounding box center [825, 274] width 1485 height 501
drag, startPoint x: 1394, startPoint y: 277, endPoint x: 522, endPoint y: 269, distance: 872.0
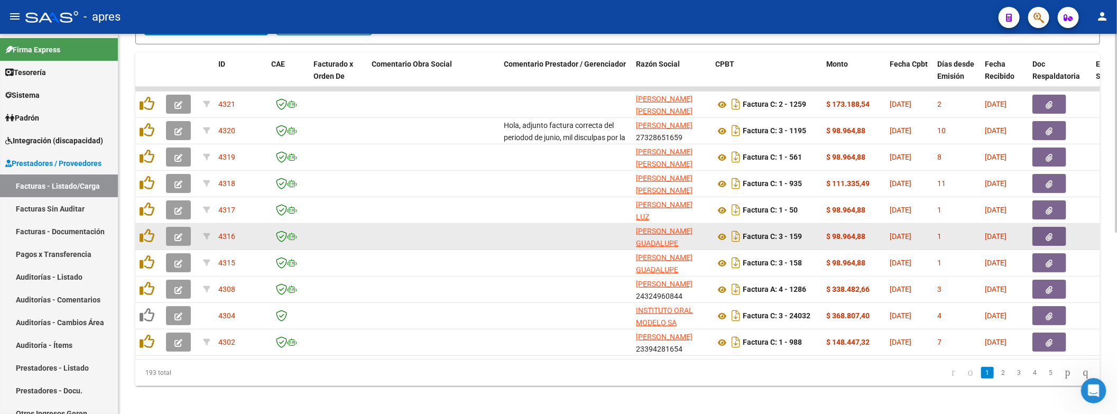
scroll to position [346, 0]
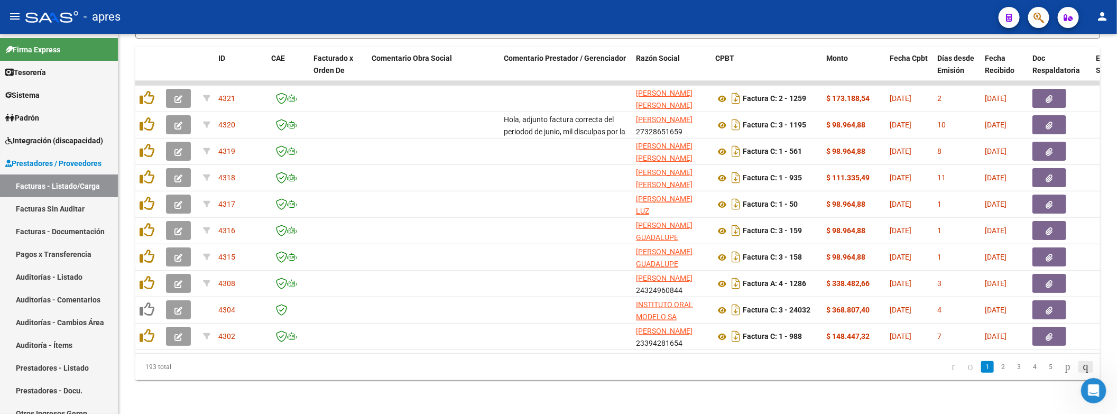
click at [1082, 365] on icon "go to last page" at bounding box center [1086, 366] width 8 height 13
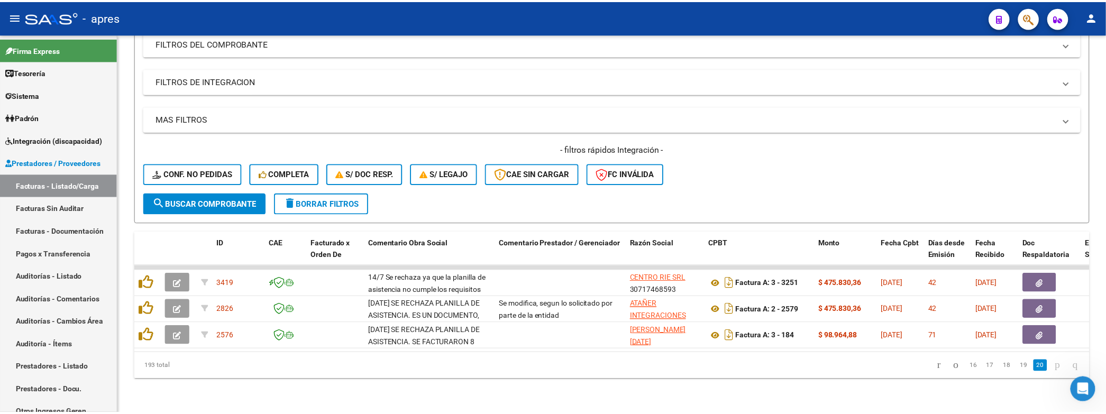
scroll to position [162, 0]
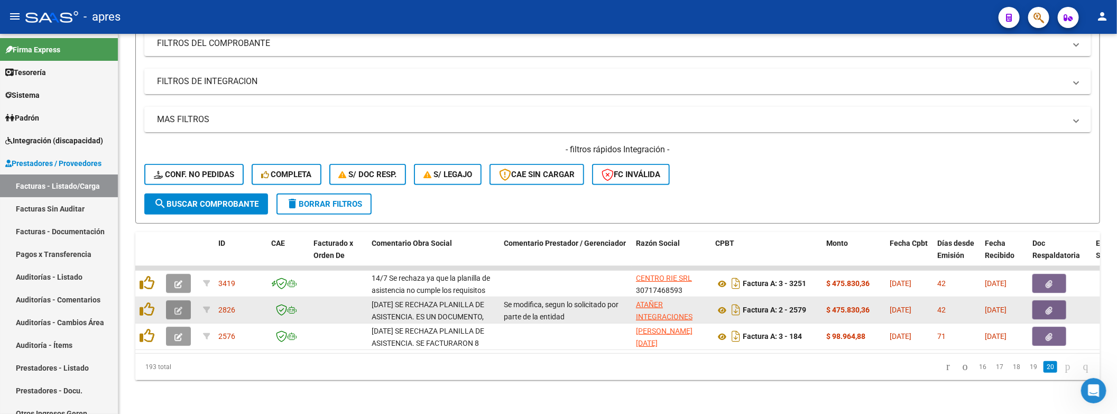
click at [172, 300] on button "button" at bounding box center [178, 309] width 25 height 19
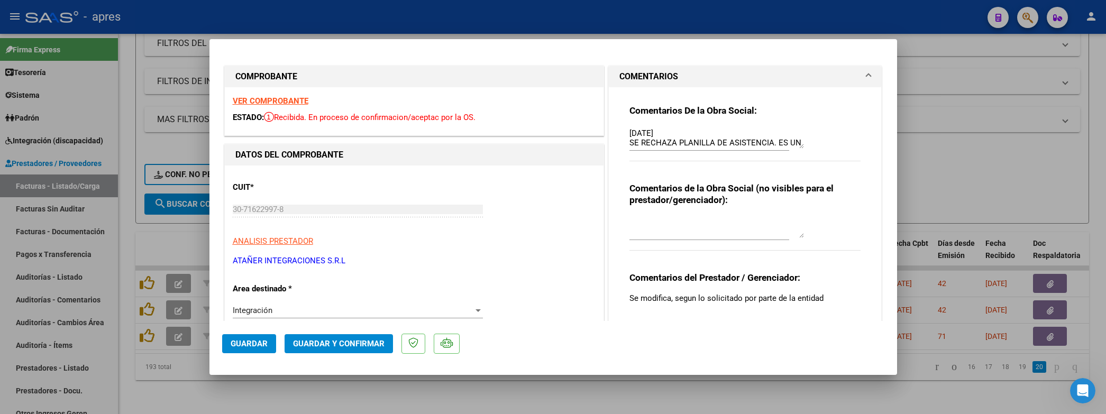
click at [291, 98] on strong "VER COMPROBANTE" at bounding box center [271, 101] width 76 height 10
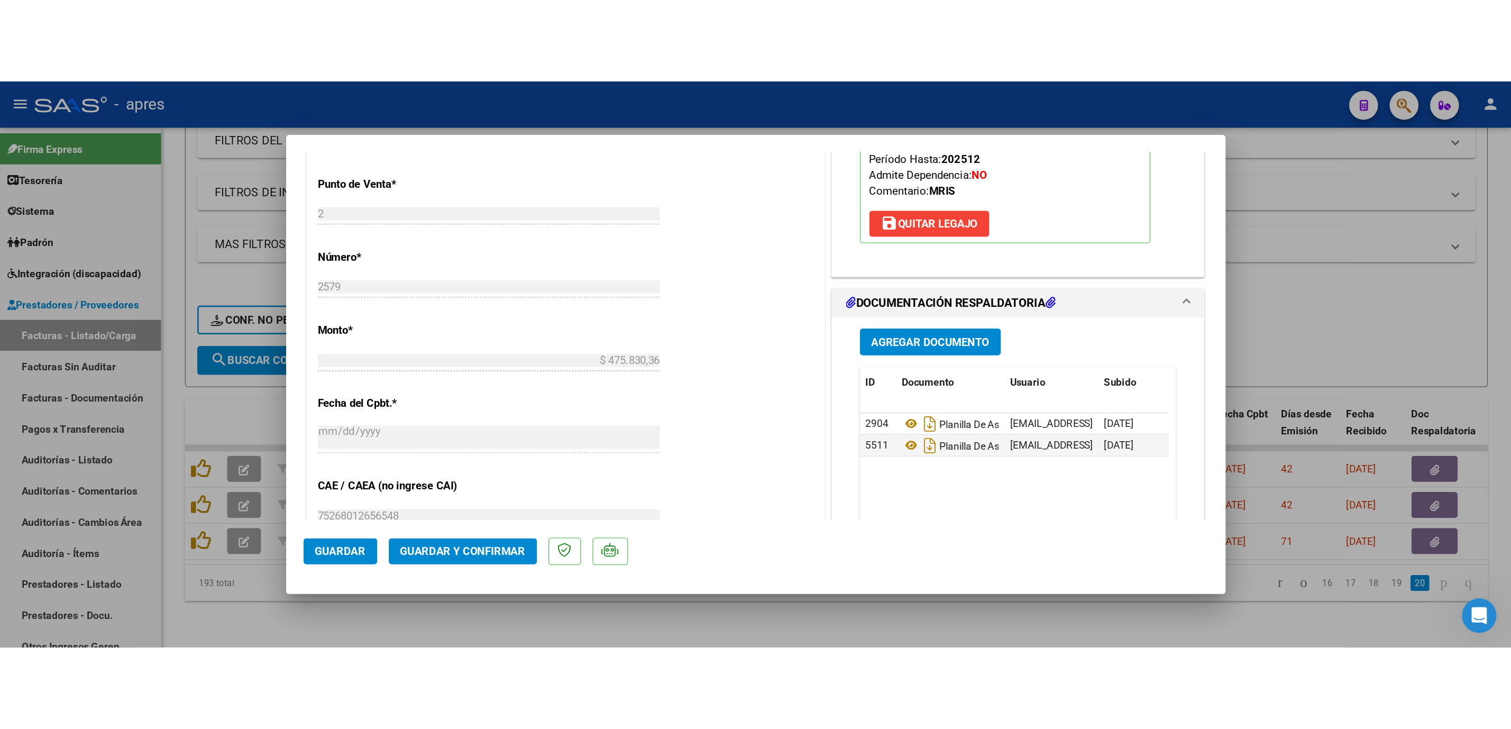
scroll to position [555, 0]
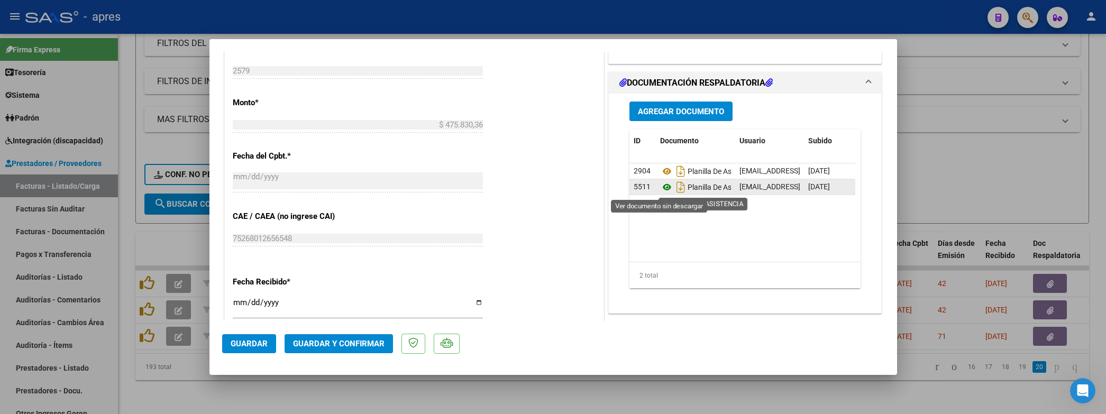
click at [660, 187] on icon at bounding box center [667, 187] width 14 height 13
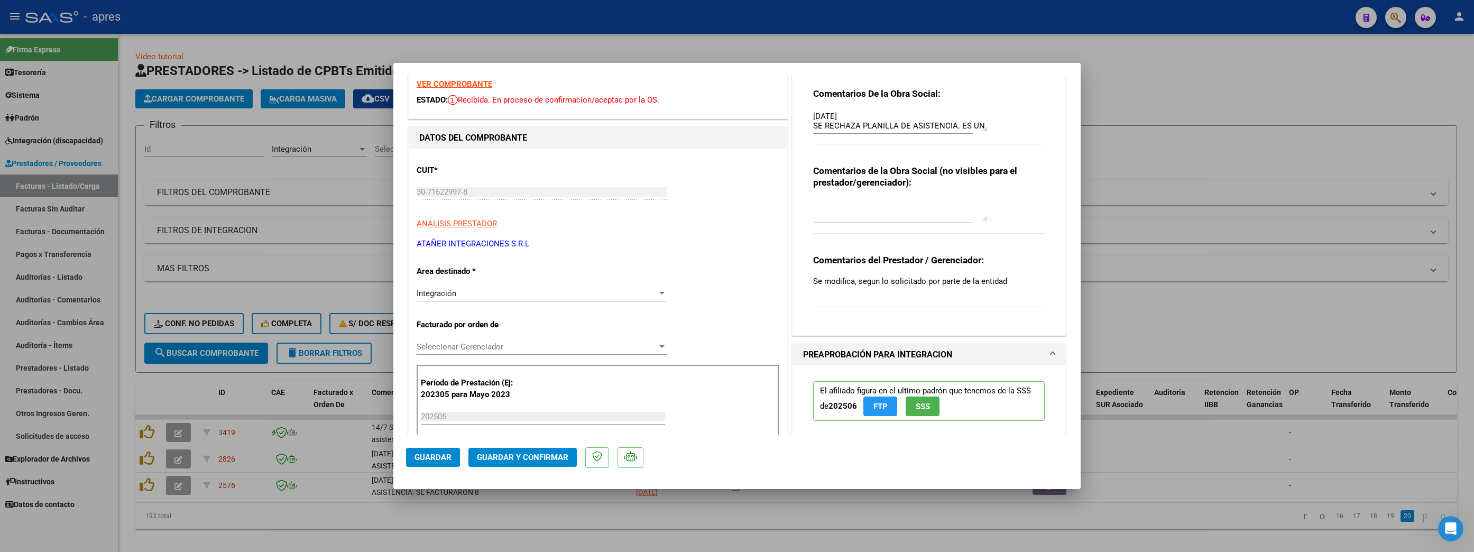
scroll to position [0, 0]
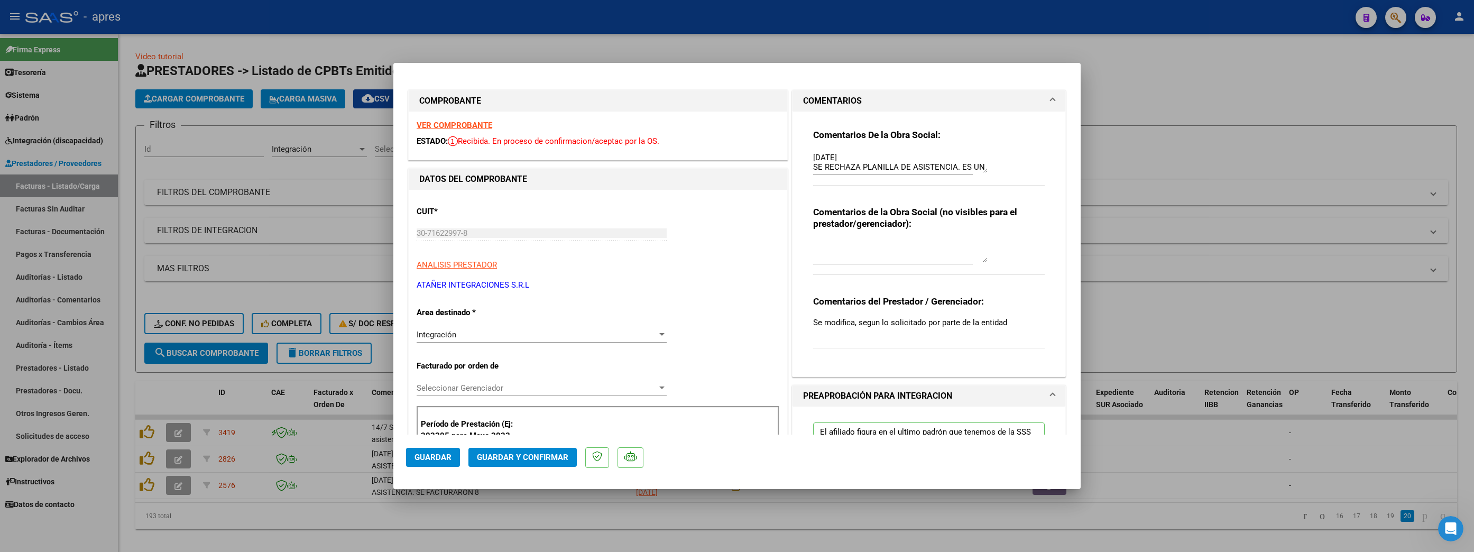
click at [458, 130] on div "VER COMPROBANTE ESTADO: Recibida. En proceso de confirmacion/aceptac por la OS." at bounding box center [598, 136] width 379 height 48
click at [458, 121] on strong "VER COMPROBANTE" at bounding box center [455, 126] width 76 height 10
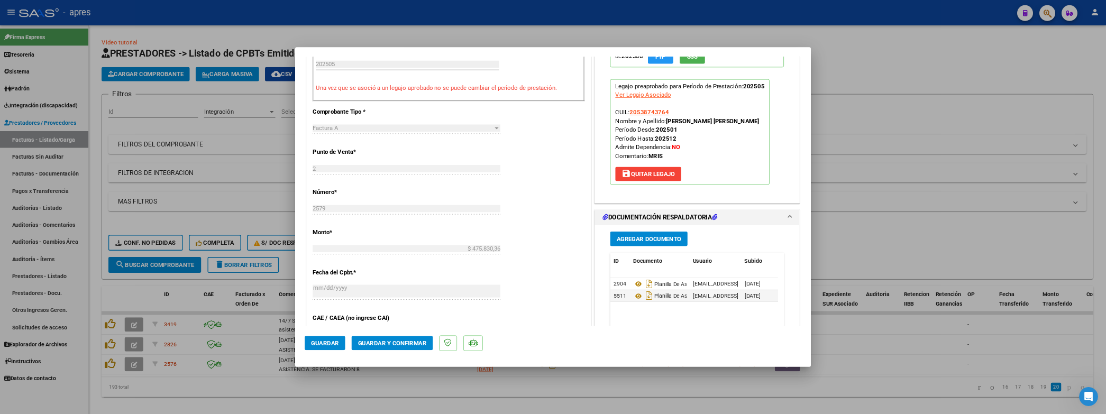
scroll to position [423, 0]
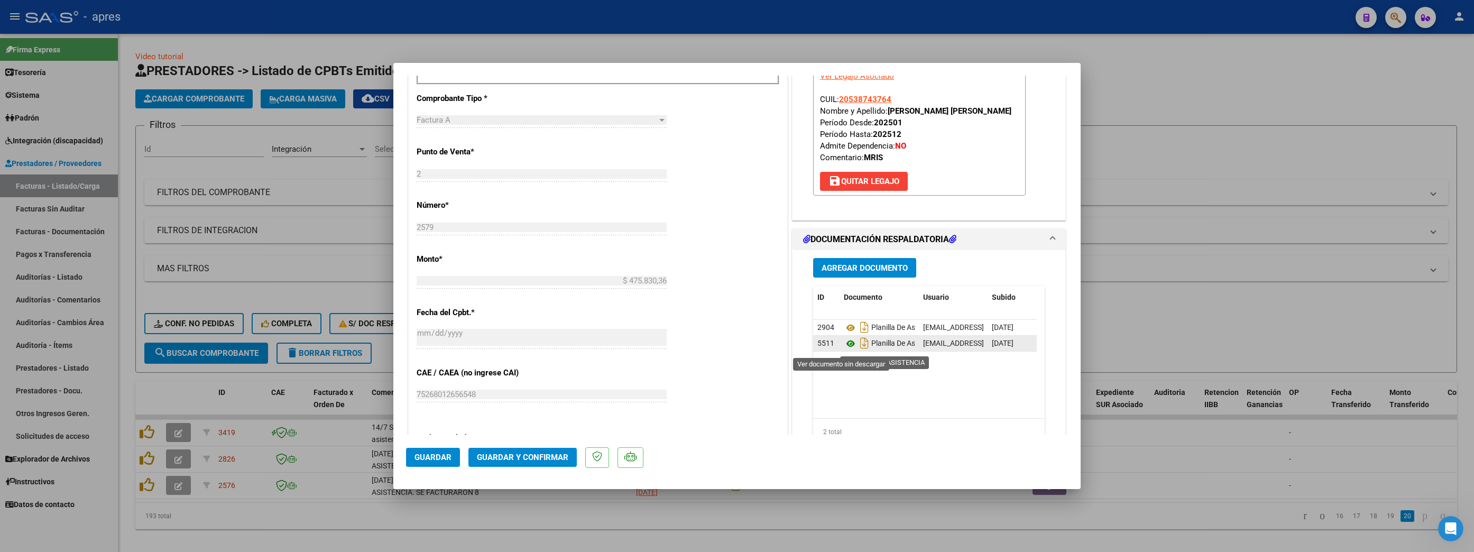
click at [844, 344] on icon at bounding box center [851, 343] width 14 height 13
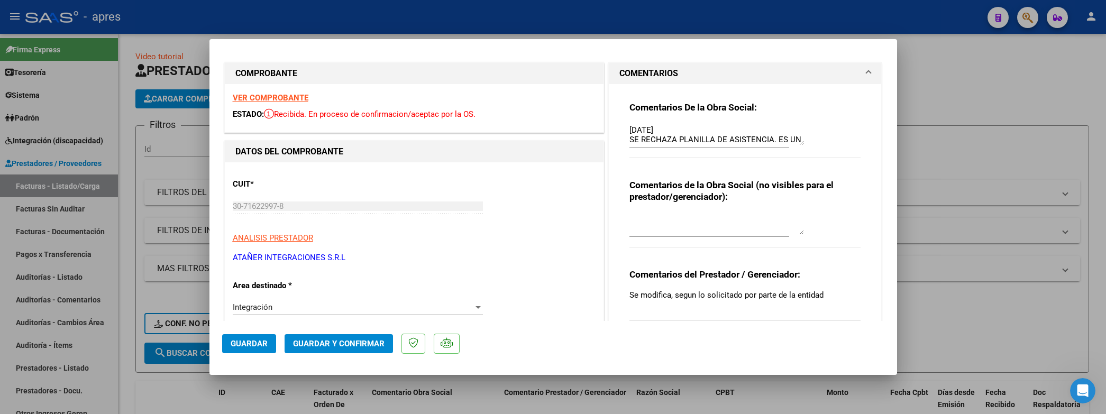
scroll to position [0, 0]
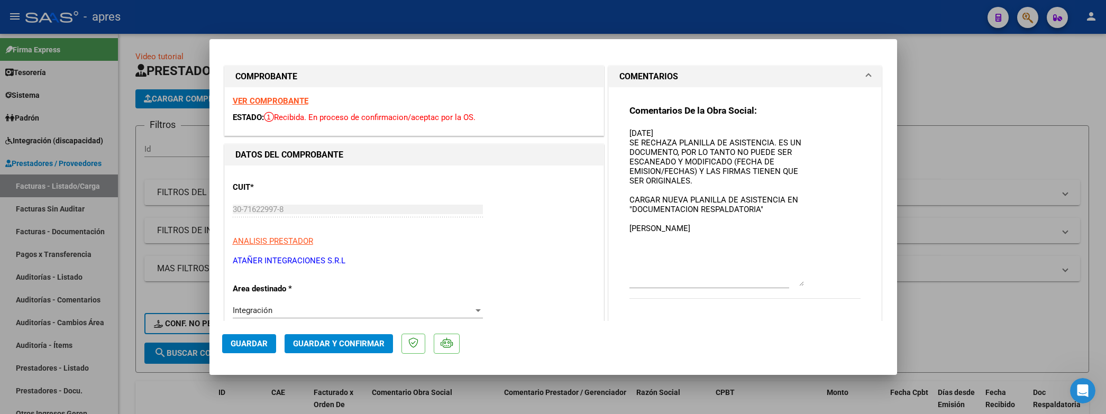
drag, startPoint x: 789, startPoint y: 144, endPoint x: 798, endPoint y: 271, distance: 127.2
click at [802, 281] on div "Comentarios De la Obra Social: 01/07/2025 SE RECHAZA PLANILLA DE ASISTENCIA. ES…" at bounding box center [745, 208] width 232 height 206
click at [646, 216] on textarea "01/07/2025 SE RECHAZA PLANILLA DE ASISTENCIA. ES UN DOCUMENTO, POR LO TANTO NO …" at bounding box center [716, 206] width 174 height 158
click at [629, 194] on textarea "01/07/2025 SE RECHAZA PLANILLA DE ASISTENCIA. ES UN DOCUMENTO, POR LO TANTO NO …" at bounding box center [716, 206] width 174 height 158
click at [629, 192] on textarea "01/07/2025 SE RECHAZA PLANILLA DE ASISTENCIA. ES UN DOCUMENTO, POR LO TANTO NO …" at bounding box center [716, 206] width 174 height 158
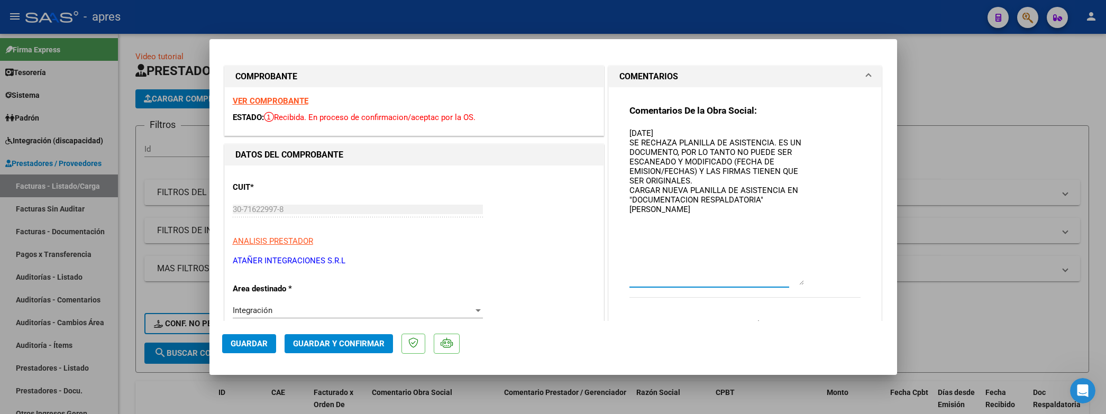
click at [673, 227] on textarea "01/07/2025 SE RECHAZA PLANILLA DE ASISTENCIA. ES UN DOCUMENTO, POR LO TANTO NO …" at bounding box center [716, 206] width 174 height 158
paste textarea "Debe hacer dos registros -Uno con la nueva factura y planilla de asistencia -ot…"
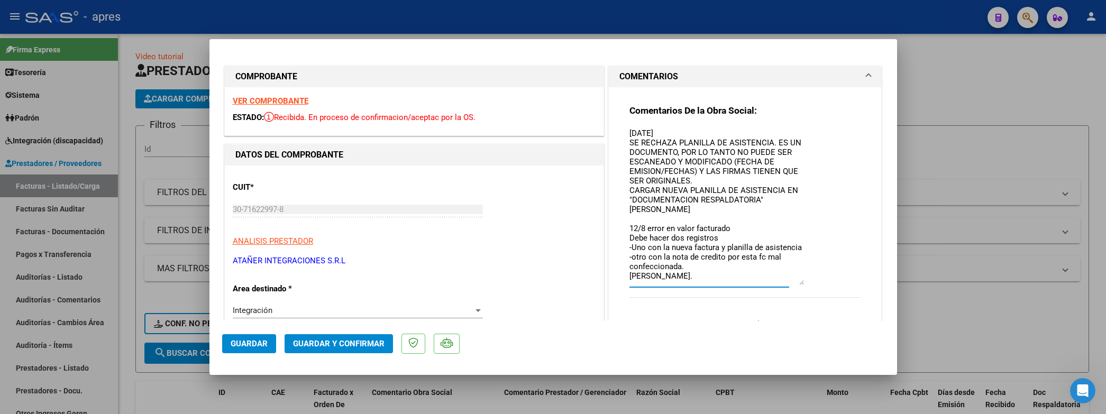
type textarea "01/07/2025 SE RECHAZA PLANILLA DE ASISTENCIA. ES UN DOCUMENTO, POR LO TANTO NO …"
click at [292, 309] on div "Integración" at bounding box center [353, 311] width 241 height 10
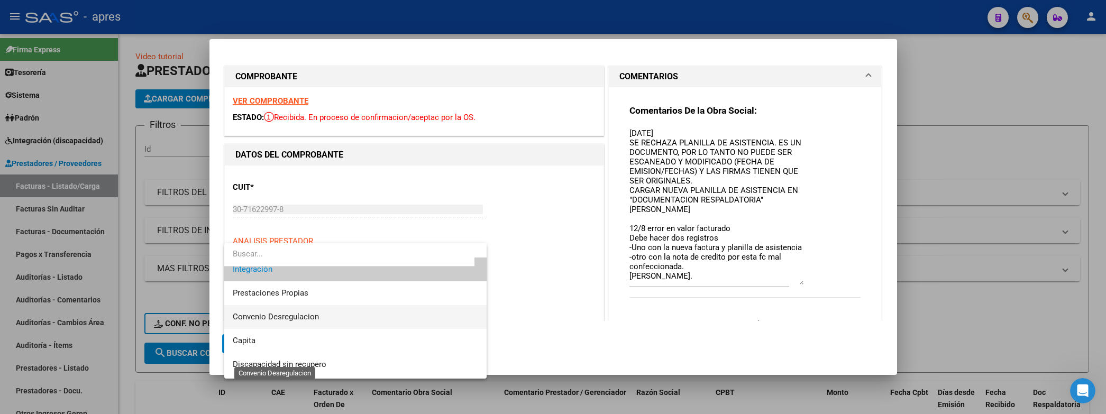
scroll to position [102, 0]
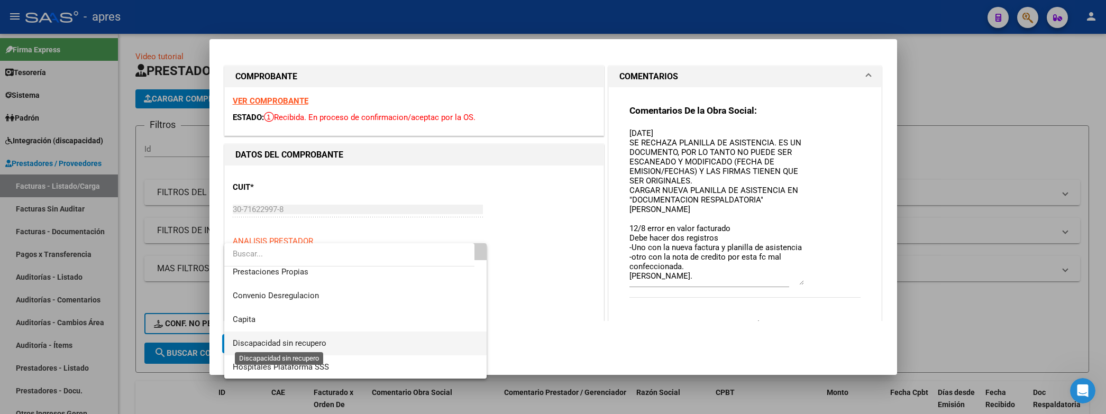
click at [293, 343] on span "Discapacidad sin recupero" at bounding box center [280, 343] width 94 height 10
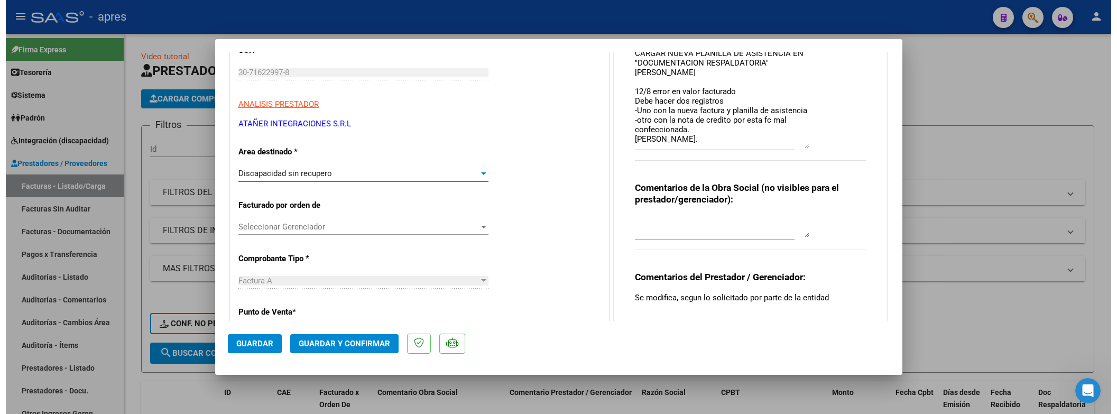
scroll to position [159, 0]
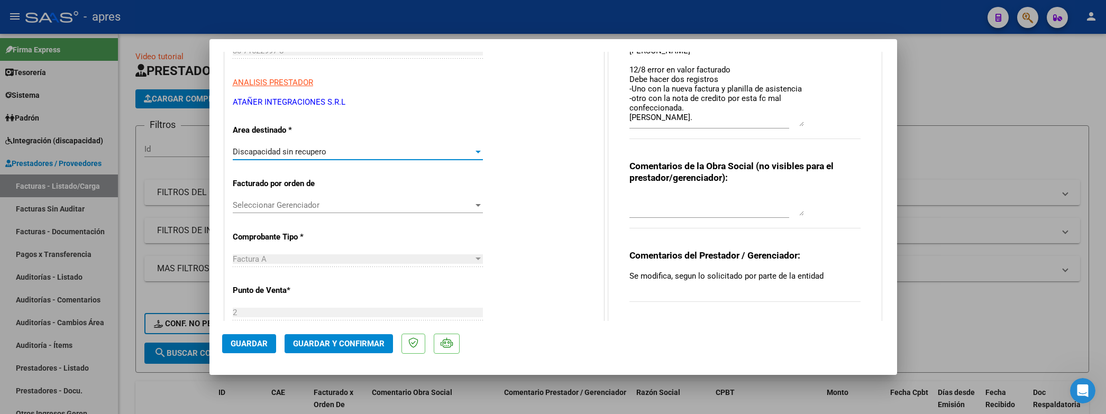
click at [649, 203] on textarea at bounding box center [716, 205] width 174 height 21
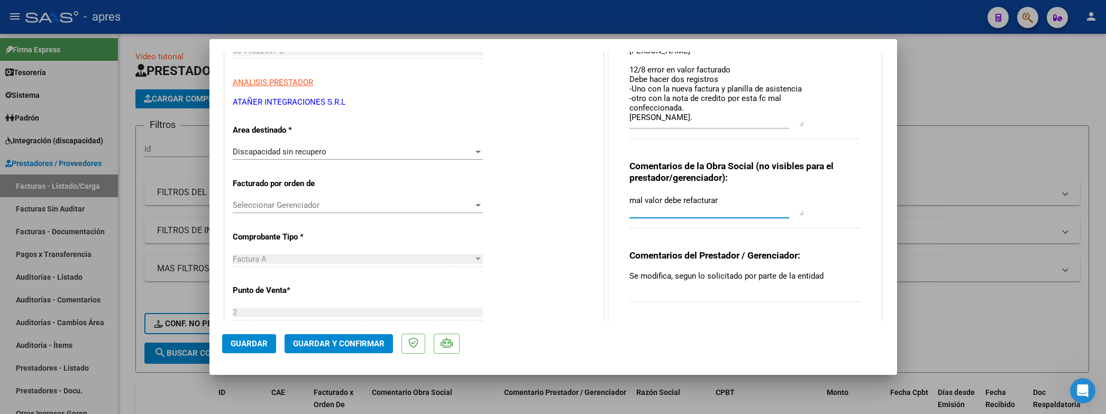
type textarea "mal valor debe refacturar"
click at [254, 347] on span "Guardar" at bounding box center [249, 344] width 37 height 10
click at [140, 368] on div at bounding box center [553, 207] width 1106 height 414
type input "$ 0,00"
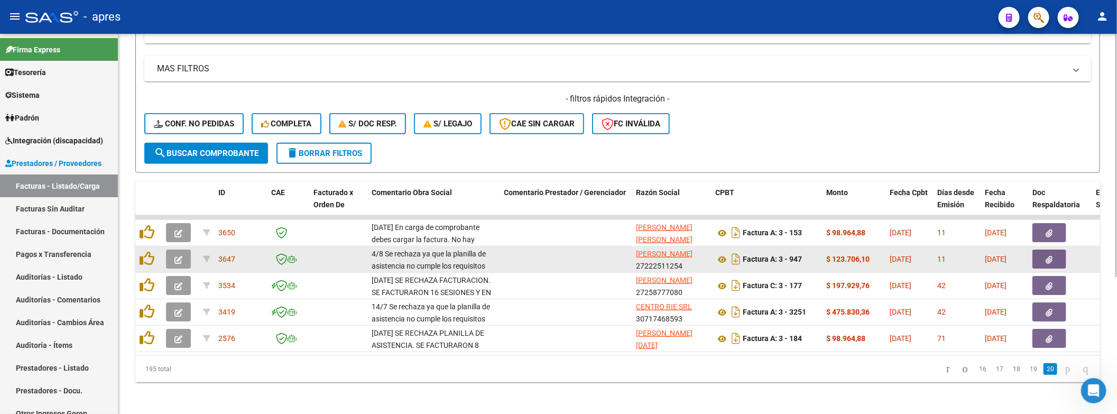
scroll to position [214, 0]
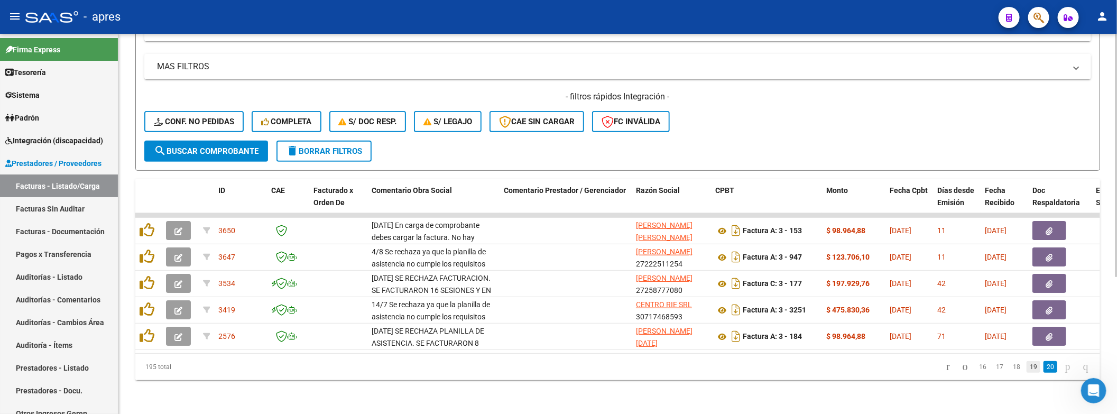
click at [1027, 368] on link "19" at bounding box center [1034, 367] width 14 height 12
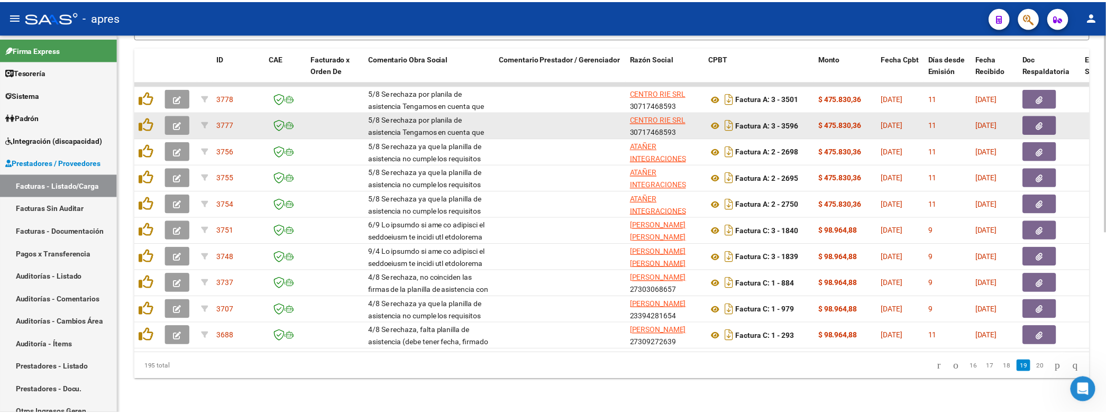
scroll to position [346, 0]
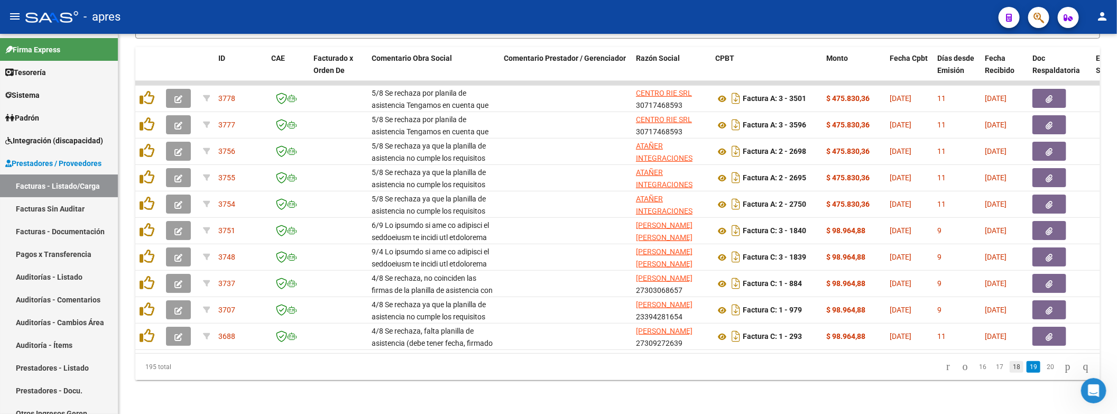
click at [1010, 370] on link "18" at bounding box center [1017, 367] width 14 height 12
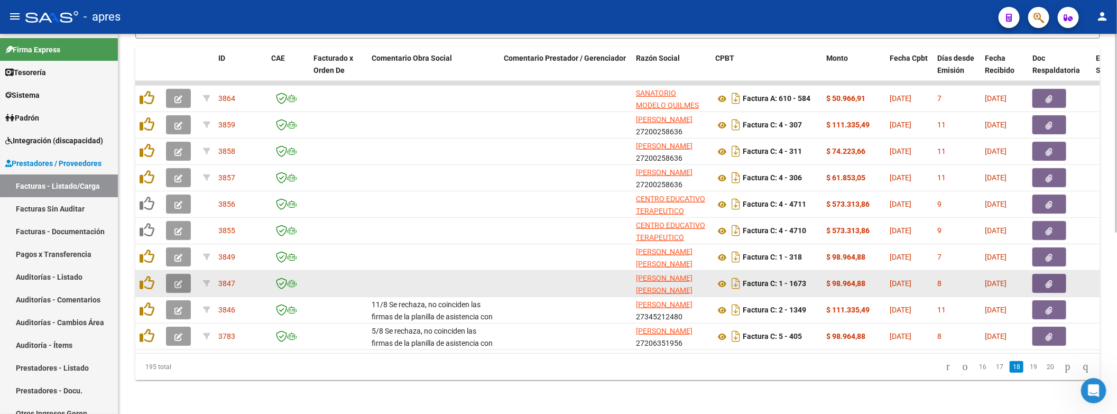
click at [170, 274] on button "button" at bounding box center [178, 283] width 25 height 19
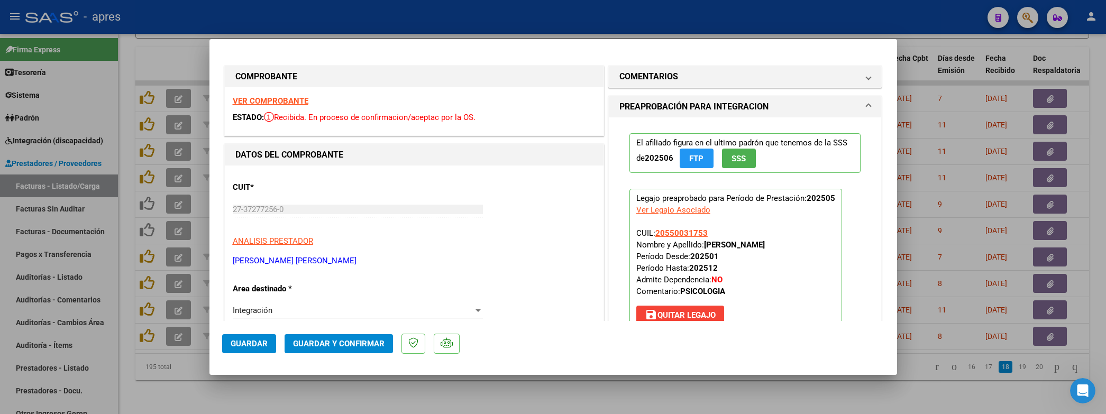
click at [297, 102] on strong "VER COMPROBANTE" at bounding box center [271, 101] width 76 height 10
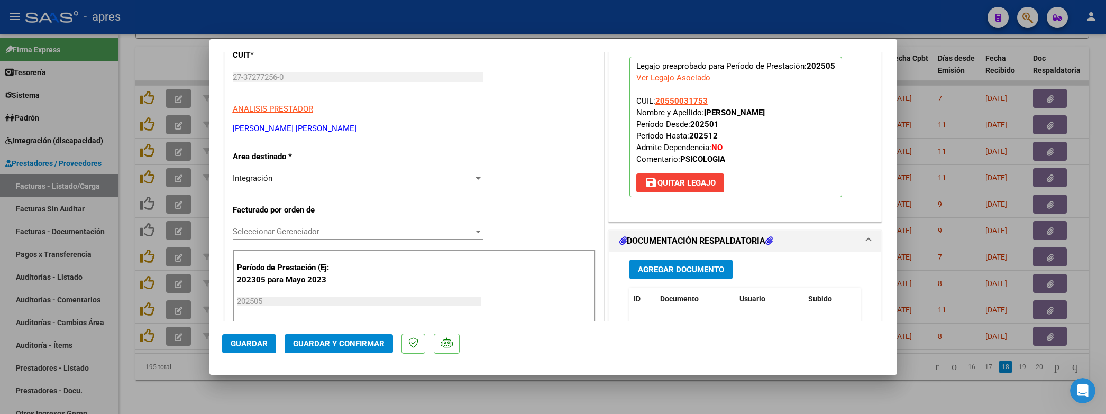
scroll to position [238, 0]
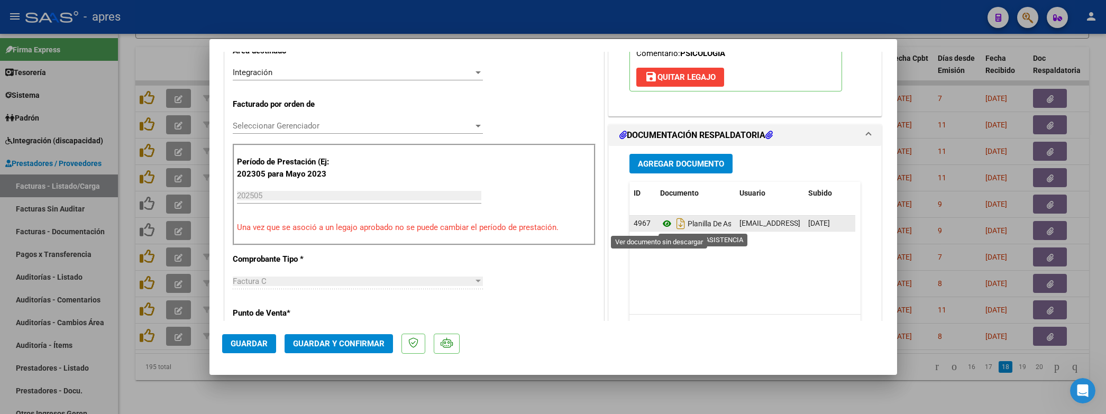
click at [660, 223] on icon at bounding box center [667, 223] width 14 height 13
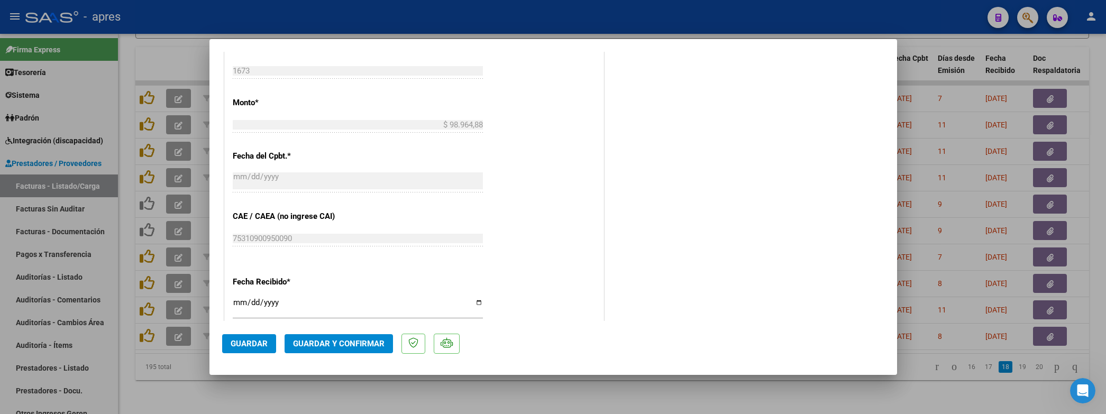
scroll to position [634, 0]
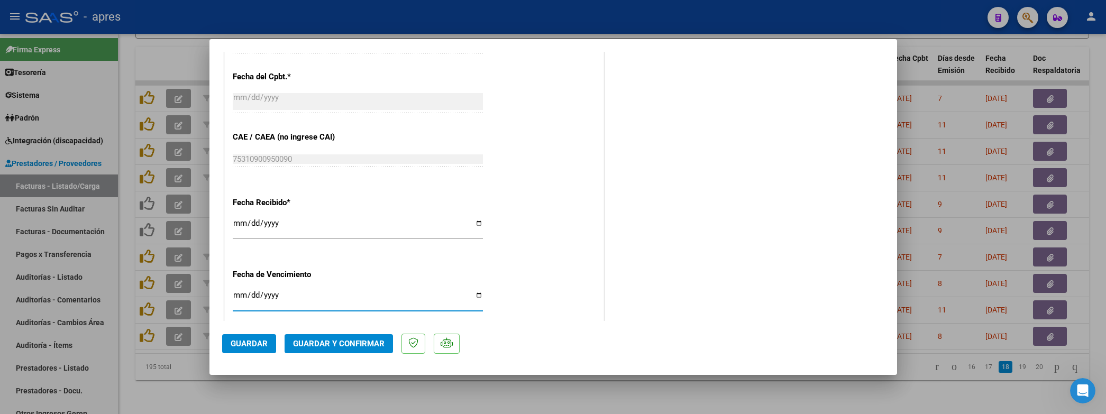
click at [238, 292] on input "Ingresar la fecha" at bounding box center [358, 299] width 250 height 17
type input "2025-08-14"
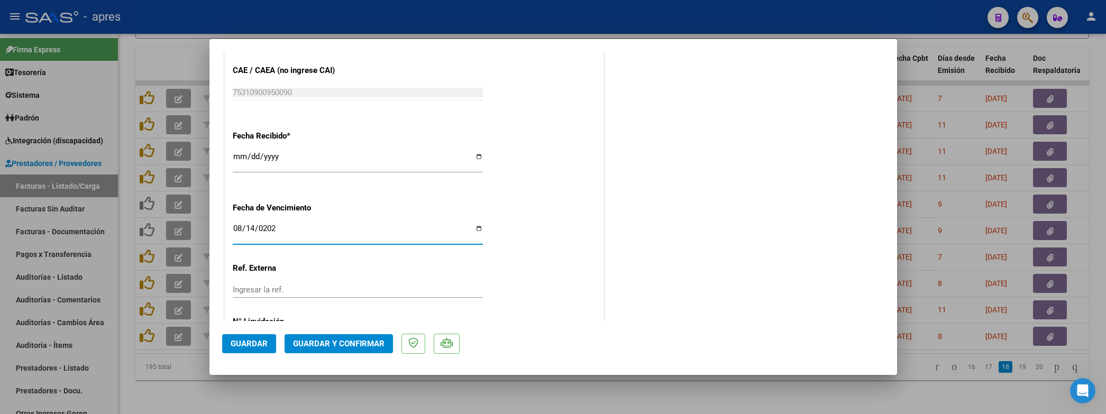
scroll to position [714, 0]
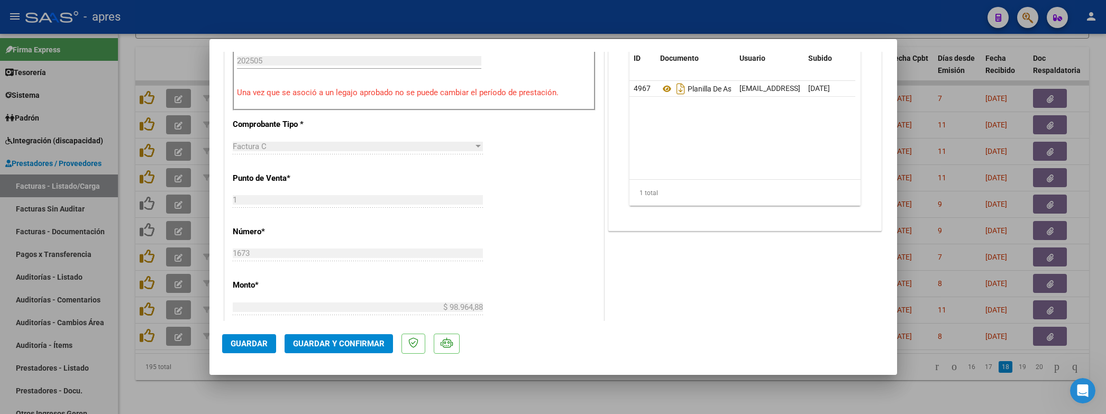
scroll to position [555, 0]
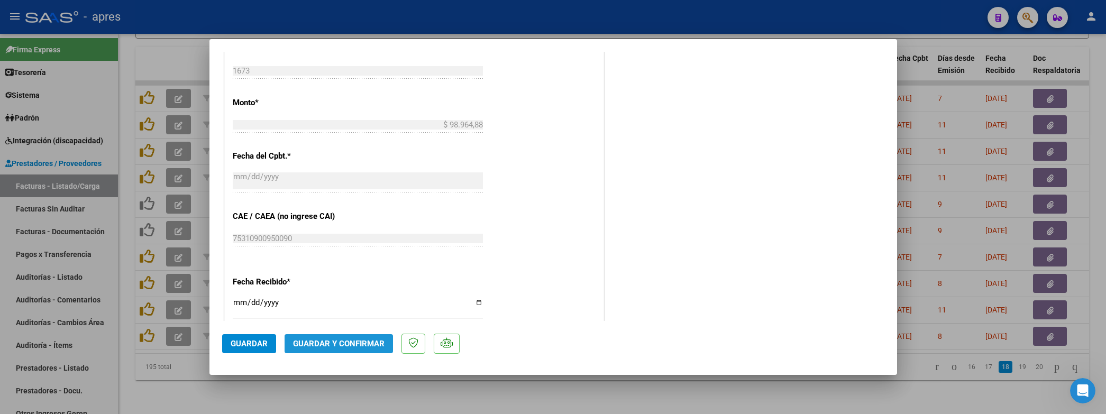
click at [356, 347] on span "Guardar y Confirmar" at bounding box center [338, 344] width 91 height 10
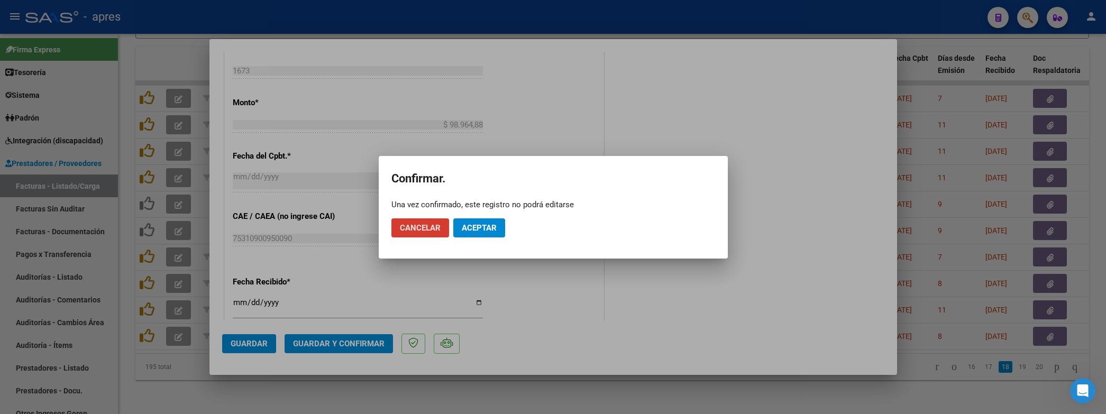
click at [484, 226] on span "Aceptar" at bounding box center [479, 228] width 35 height 10
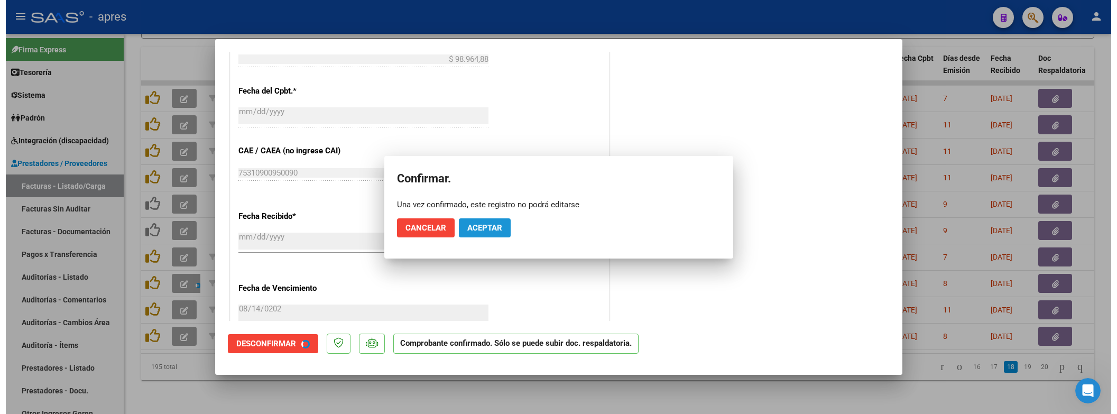
scroll to position [489, 0]
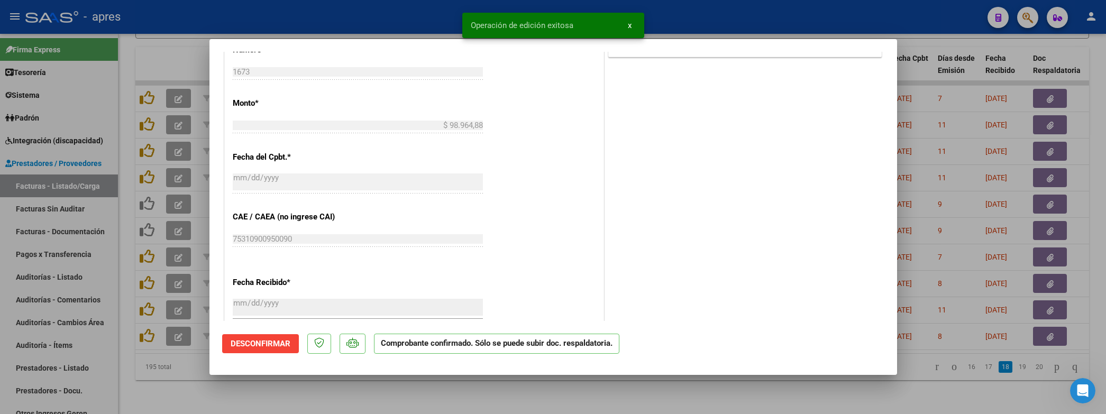
click at [194, 392] on div at bounding box center [553, 207] width 1106 height 414
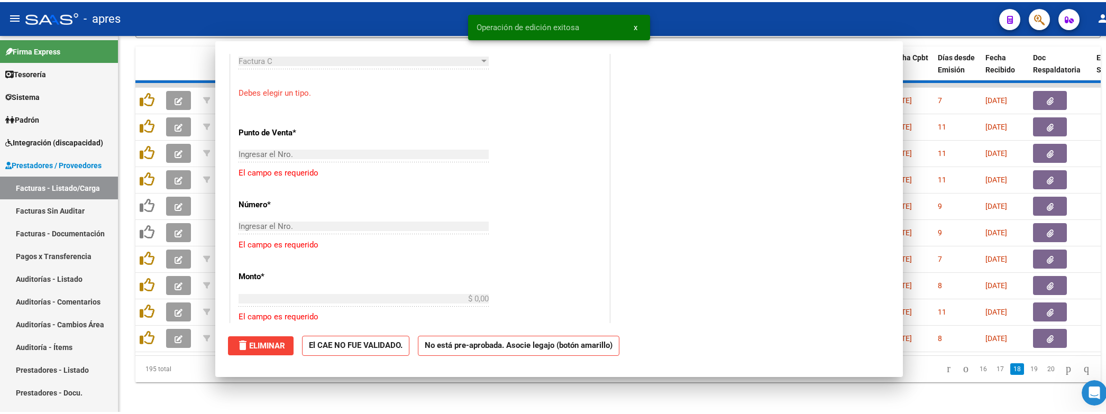
scroll to position [0, 0]
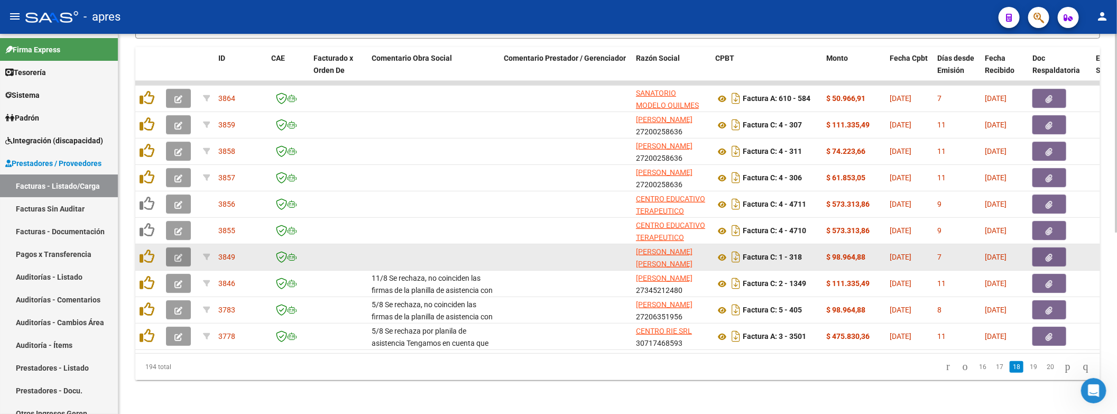
click at [187, 247] on button "button" at bounding box center [178, 256] width 25 height 19
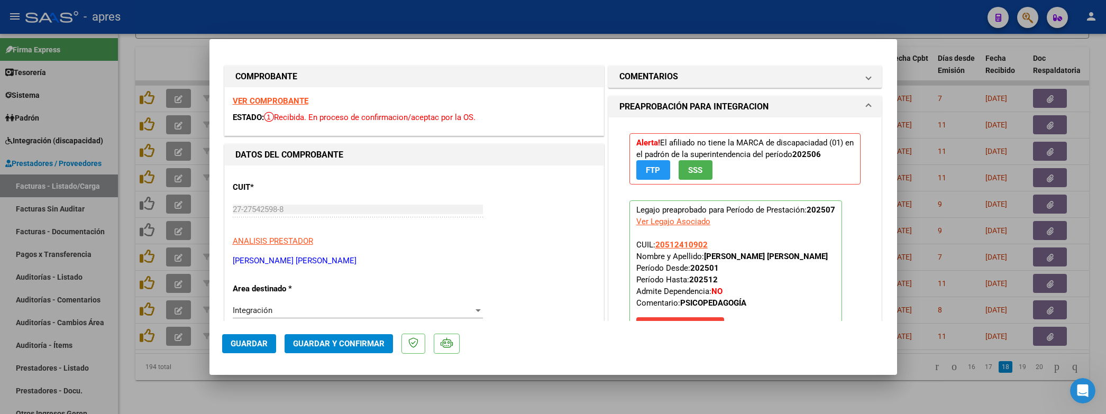
click at [295, 102] on strong "VER COMPROBANTE" at bounding box center [271, 101] width 76 height 10
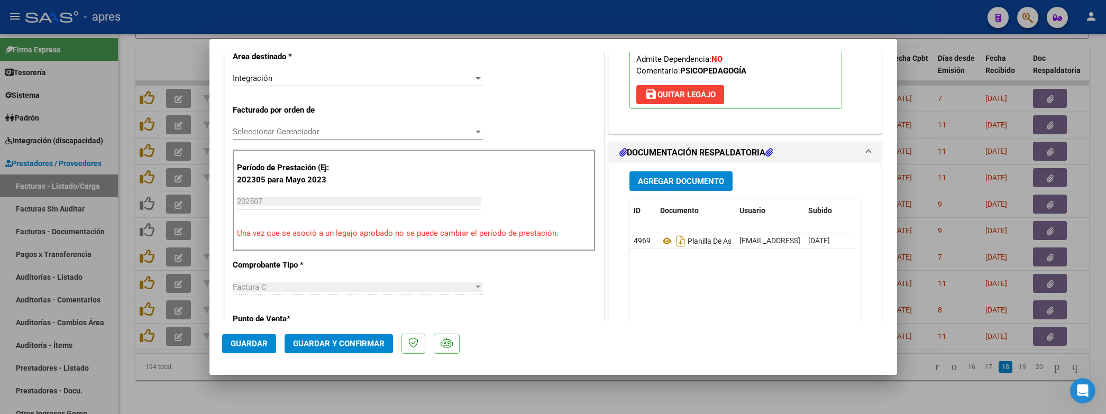
scroll to position [238, 0]
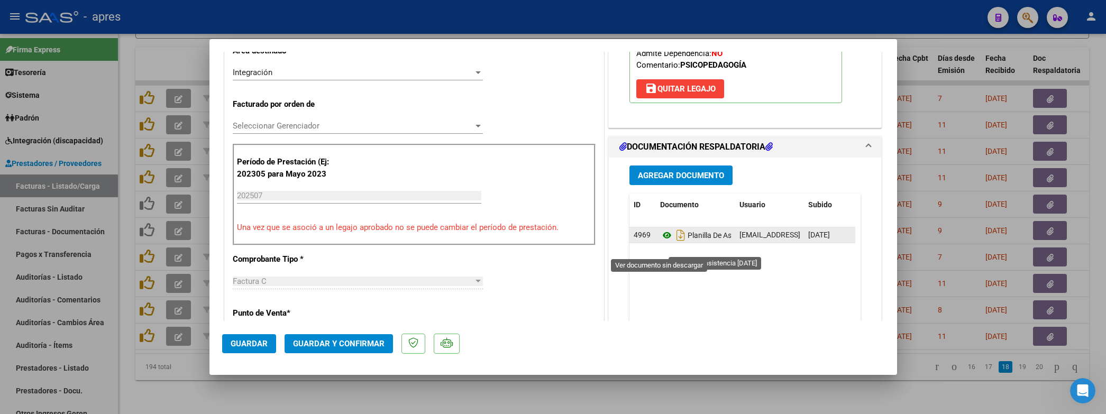
click at [661, 242] on icon at bounding box center [667, 235] width 14 height 13
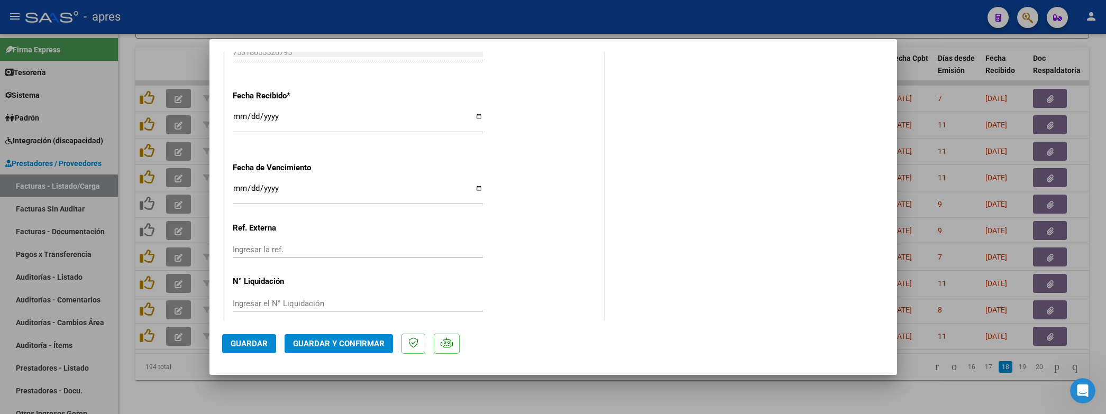
scroll to position [755, 0]
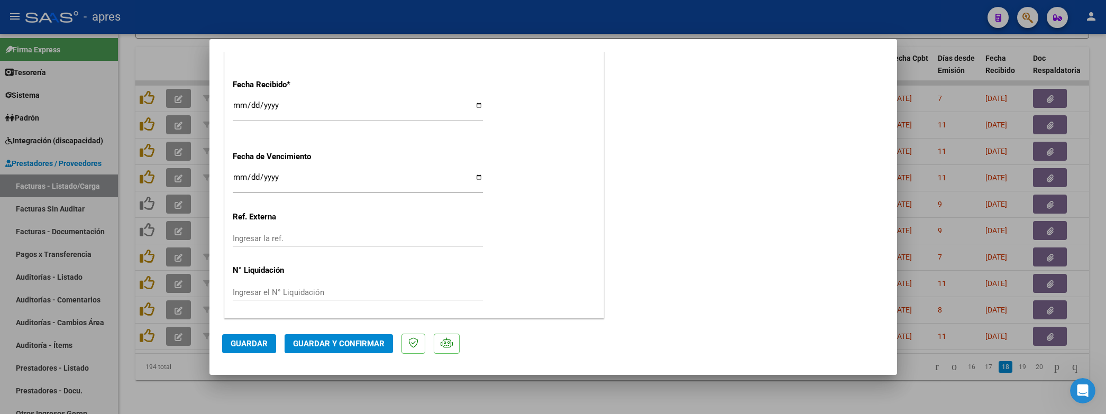
click at [240, 174] on input "2025-09-05" at bounding box center [358, 181] width 250 height 17
type input "2025-08-15"
drag, startPoint x: 591, startPoint y: 164, endPoint x: 457, endPoint y: 330, distance: 213.3
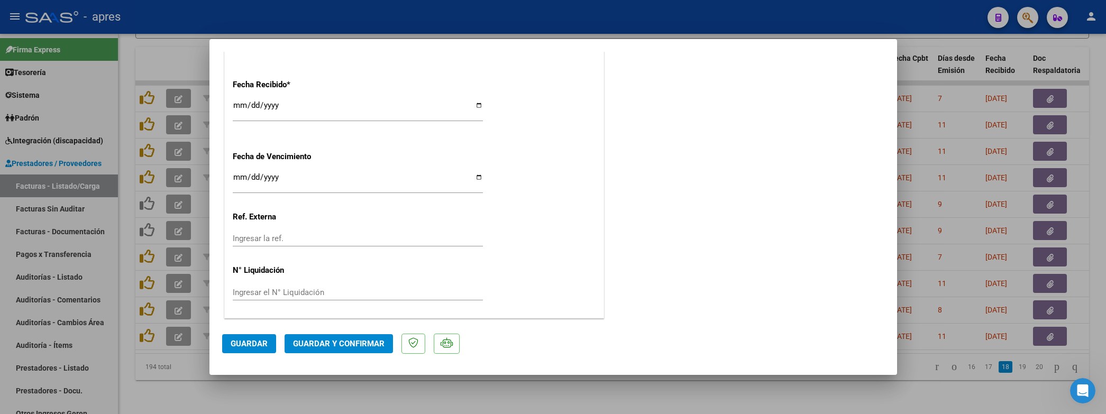
click at [353, 347] on span "Guardar y Confirmar" at bounding box center [338, 344] width 91 height 10
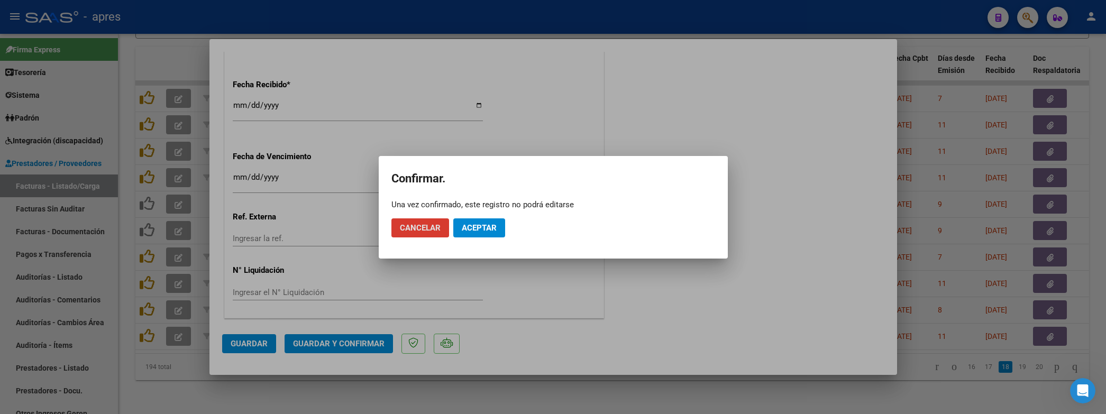
click at [484, 223] on span "Aceptar" at bounding box center [479, 228] width 35 height 10
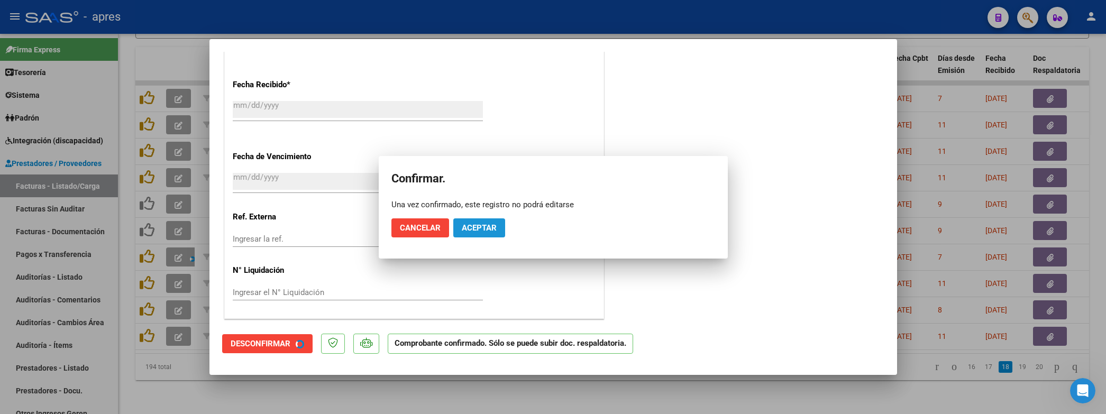
scroll to position [689, 0]
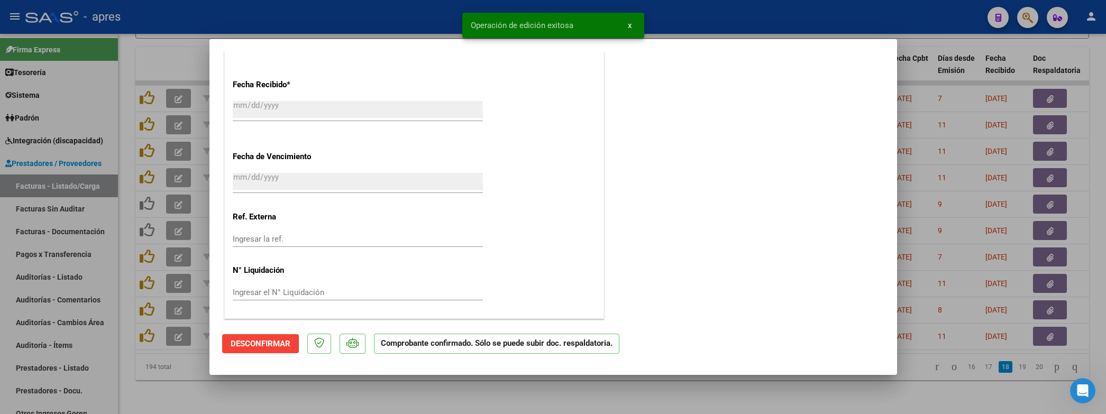
click at [394, 387] on div at bounding box center [553, 207] width 1106 height 414
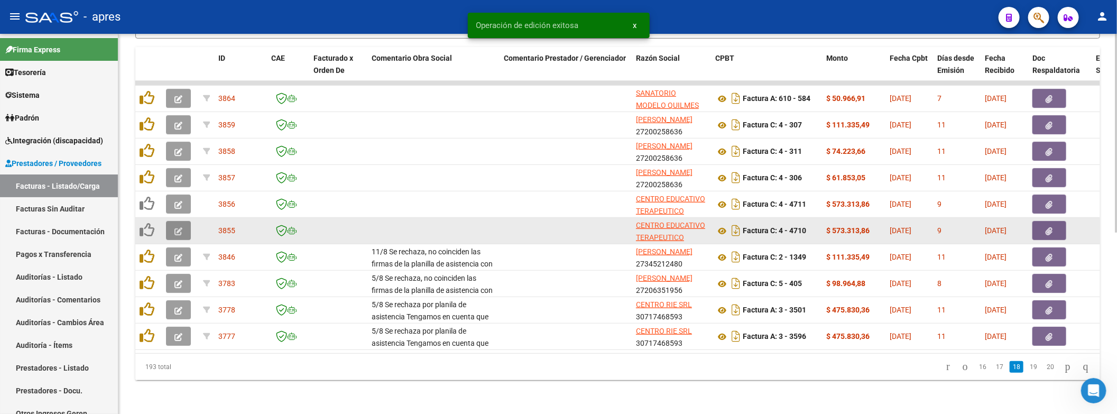
click at [177, 227] on icon "button" at bounding box center [178, 231] width 8 height 8
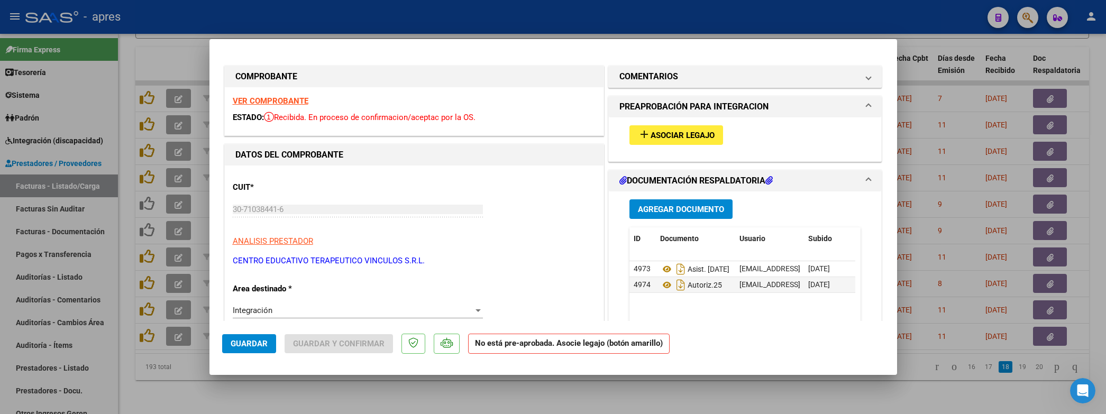
click at [280, 100] on strong "VER COMPROBANTE" at bounding box center [271, 101] width 76 height 10
click at [660, 271] on icon at bounding box center [667, 269] width 14 height 13
click at [681, 83] on mat-expansion-panel-header "COMENTARIOS" at bounding box center [745, 76] width 273 height 21
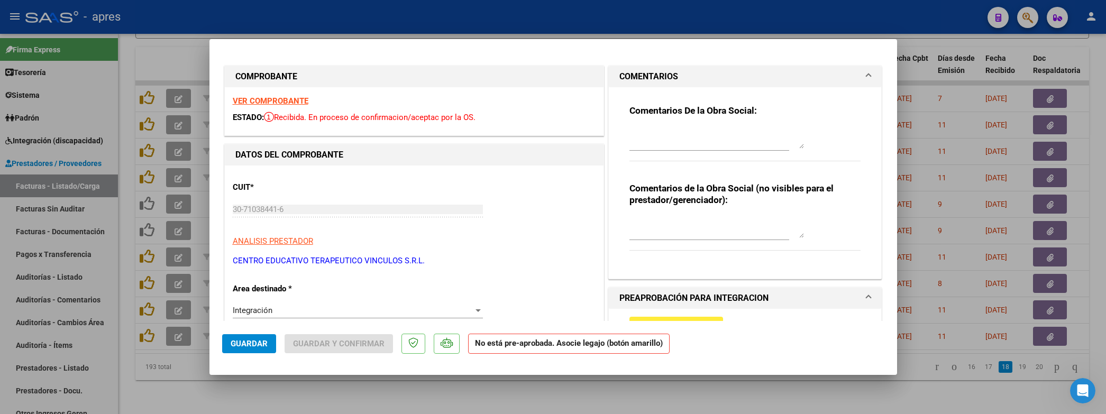
click at [492, 79] on h1 "COMPROBANTE" at bounding box center [413, 76] width 357 height 13
click at [666, 132] on textarea at bounding box center [716, 137] width 174 height 21
paste textarea "12/8 Se rechaza, la fc de socio VOLUNTARIO deben ser enviadas a discapacidad.au…"
click at [777, 135] on textarea "12/8 Se rechaza, la fc de socio VOLUNTARIO deben ser enviadas a discapacidad.au…" at bounding box center [716, 137] width 174 height 21
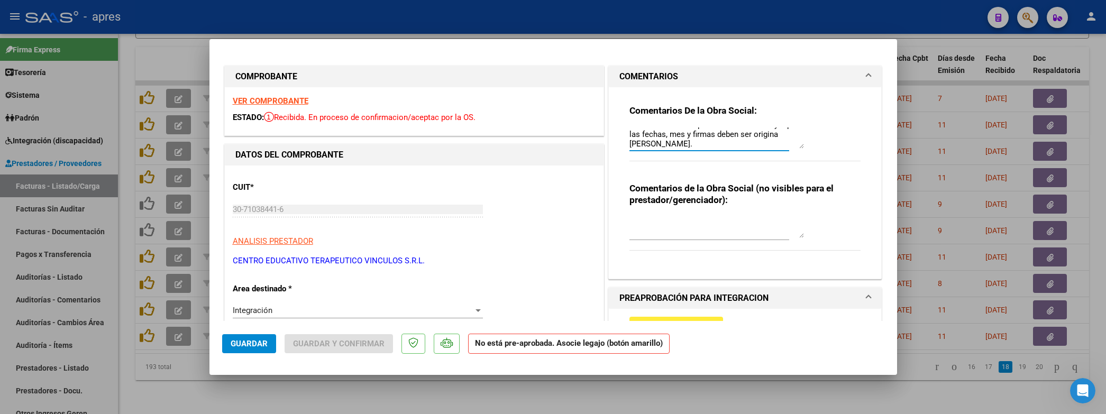
scroll to position [47, 0]
type textarea "12/8 Se rechaza, la fc de socio VOLUNTARIO deben ser enviadas a discapacidad.au…"
click at [346, 306] on div "Integración" at bounding box center [353, 311] width 241 height 10
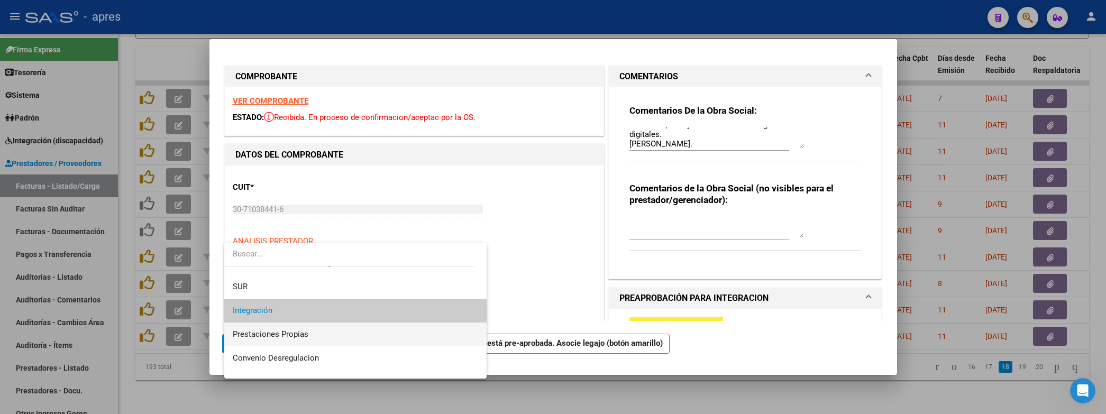
scroll to position [102, 0]
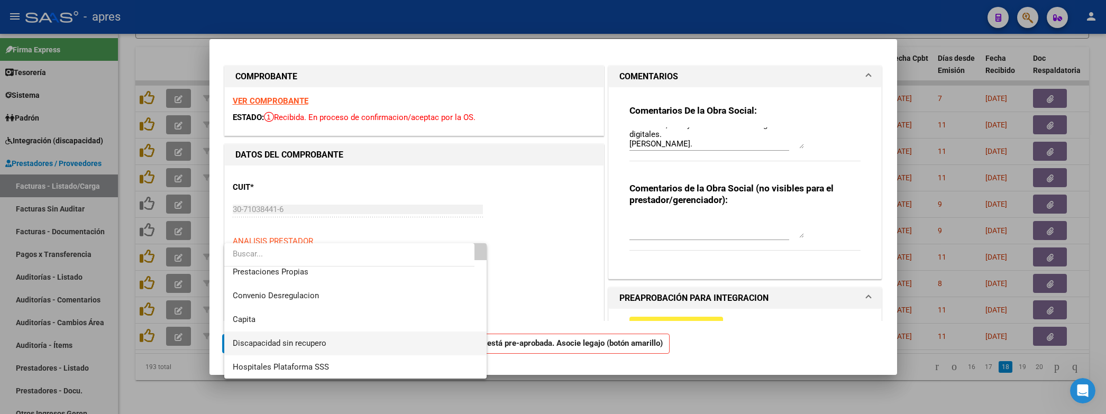
click at [332, 351] on span "Discapacidad sin recupero" at bounding box center [355, 343] width 245 height 24
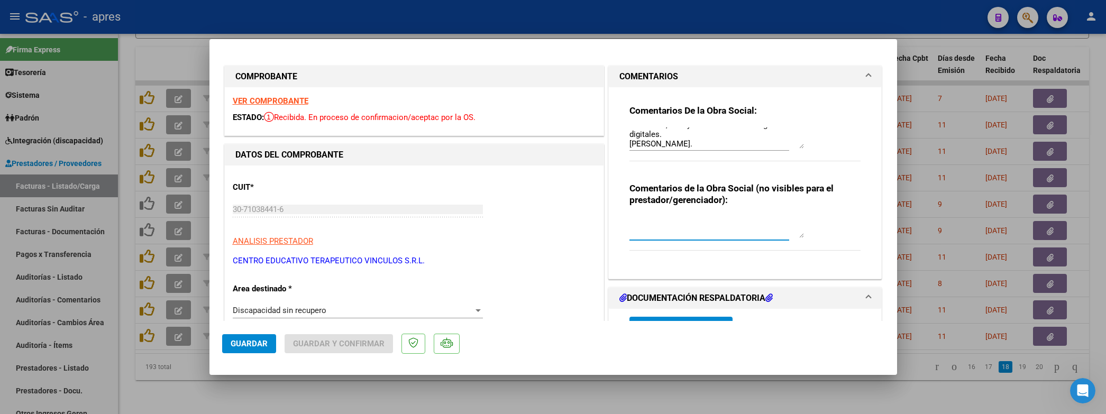
click at [651, 221] on textarea at bounding box center [716, 227] width 174 height 21
type textarea "voluntario"
click at [238, 339] on span "Guardar" at bounding box center [249, 344] width 37 height 10
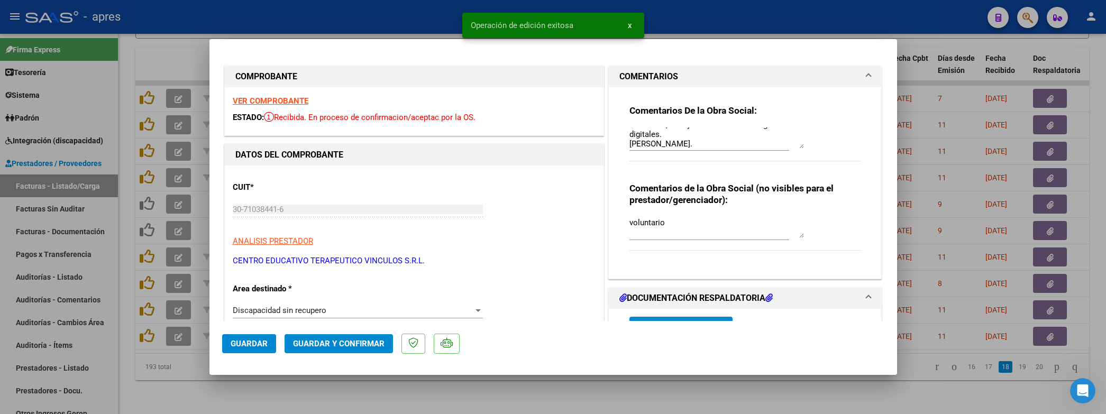
click at [143, 369] on div at bounding box center [553, 207] width 1106 height 414
type input "$ 0,00"
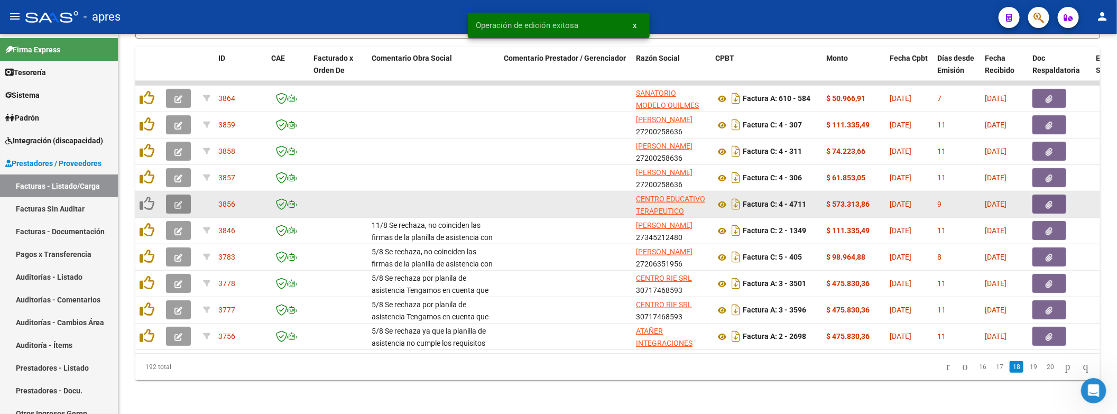
click at [185, 195] on button "button" at bounding box center [178, 204] width 25 height 19
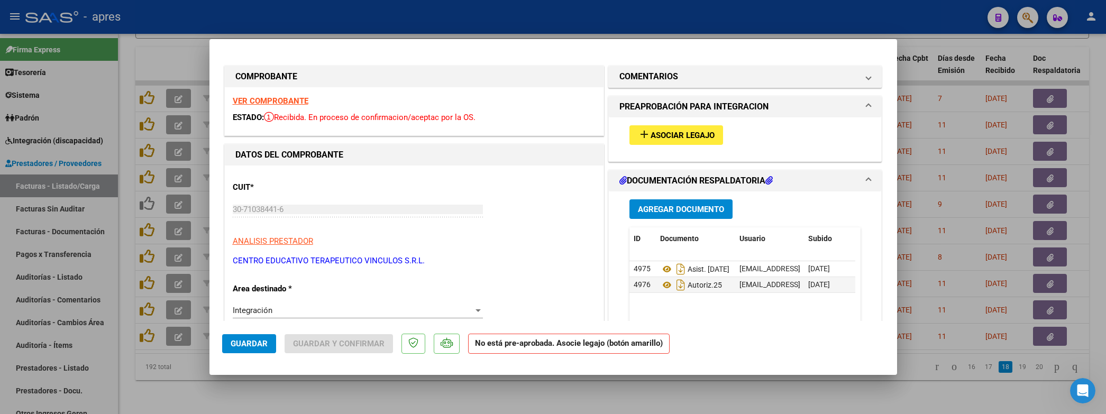
click at [263, 106] on strong "VER COMPROBANTE" at bounding box center [271, 101] width 76 height 10
click at [647, 71] on h1 "COMENTARIOS" at bounding box center [648, 76] width 59 height 13
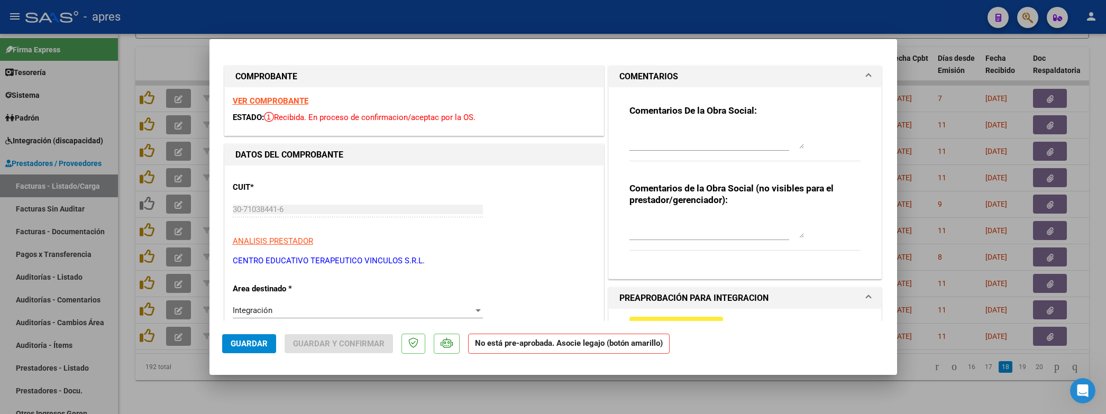
click at [638, 125] on div at bounding box center [716, 137] width 174 height 25
paste textarea "12/8 Se rechaza, la fc de socio VOLUNTARIO deben ser enviadas a discapacidad.au…"
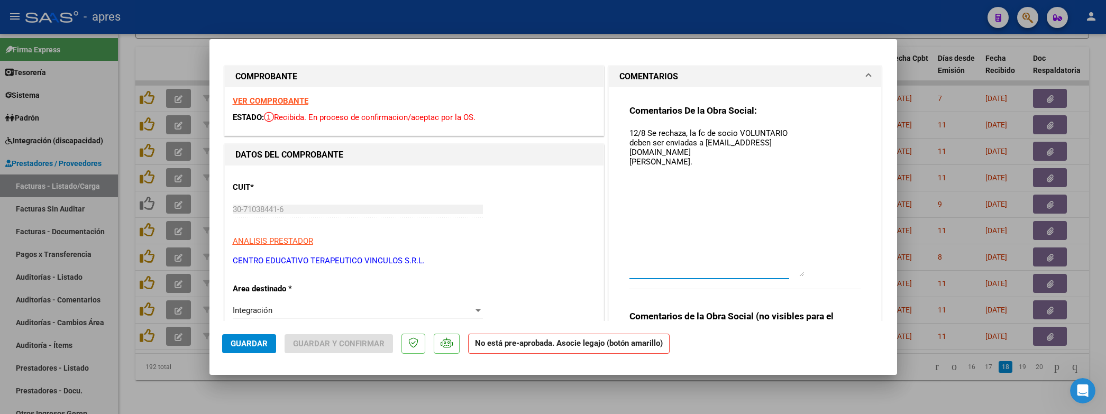
scroll to position [0, 0]
drag, startPoint x: 787, startPoint y: 146, endPoint x: 766, endPoint y: 238, distance: 94.9
click at [782, 273] on textarea "12/8 Se rechaza, la fc de socio VOLUNTARIO deben ser enviadas a discapacidad.au…" at bounding box center [716, 201] width 174 height 149
click at [702, 142] on textarea "12/8 Se rechaza, la fc de socio VOLUNTARIO deben ser enviadas a discapacidad.au…" at bounding box center [716, 201] width 174 height 149
click at [787, 151] on textarea "12/8 Se rechaza, la fc de socio VOLUNTARIO deben ser enviadas a discapacidad.au…" at bounding box center [716, 201] width 174 height 149
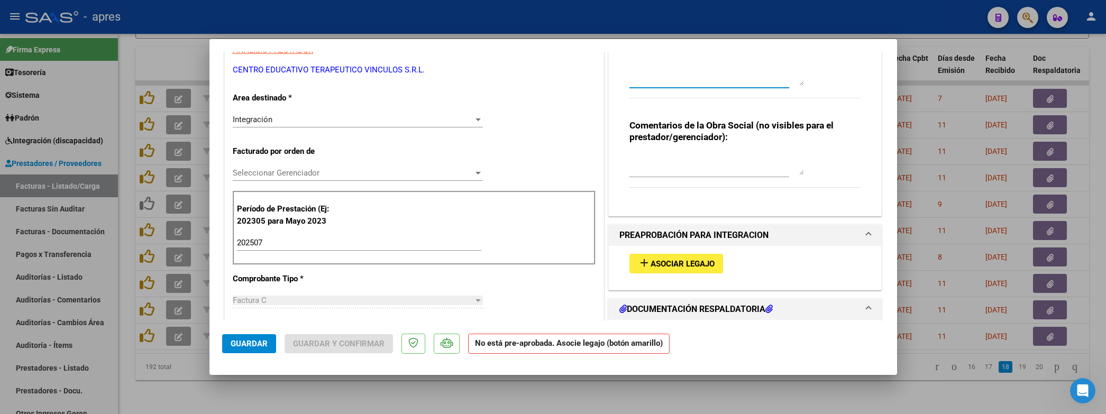
scroll to position [238, 0]
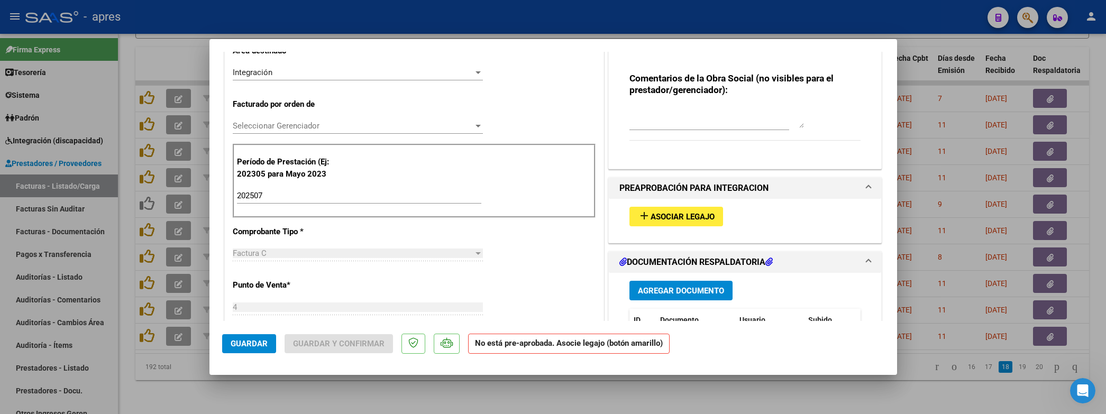
type textarea "12/8 Se rechaza, la fc de socio VOLUNTARIO deben ser enviadas a discapacidad.au…"
click at [674, 108] on textarea at bounding box center [716, 117] width 174 height 21
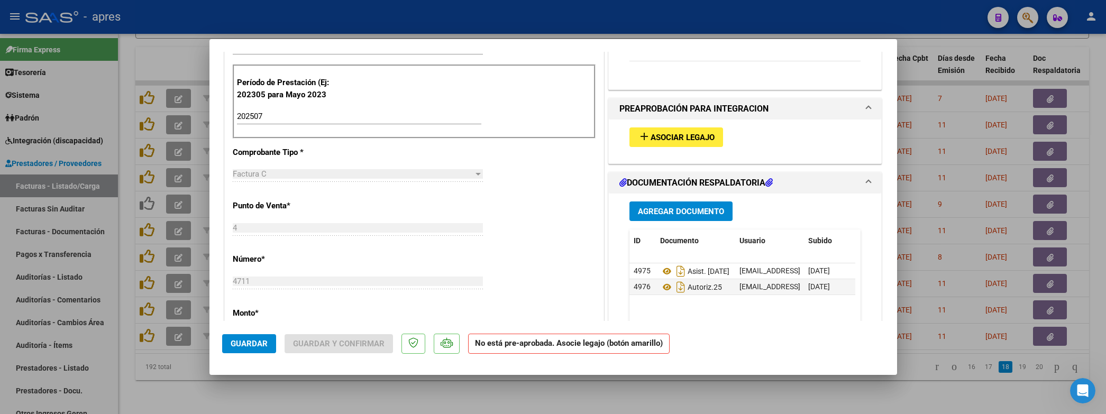
scroll to position [159, 0]
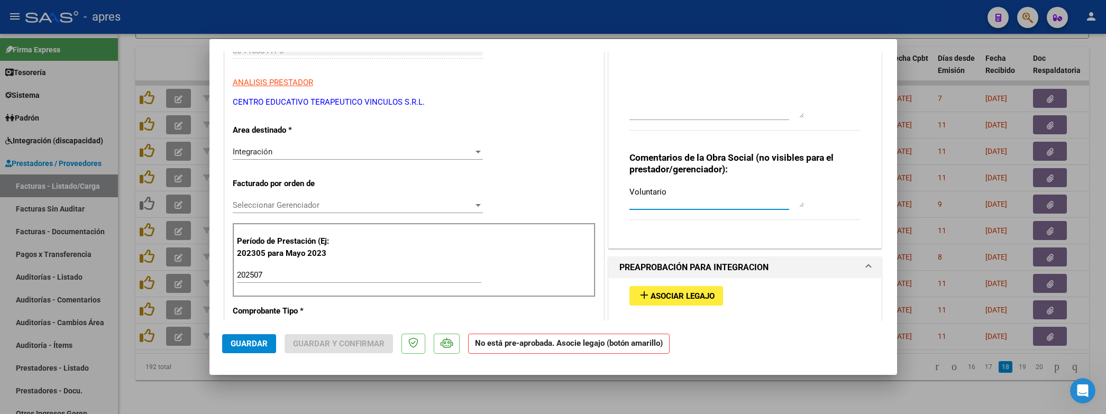
type textarea "Voluntario"
click at [330, 152] on div "Integración" at bounding box center [353, 152] width 241 height 10
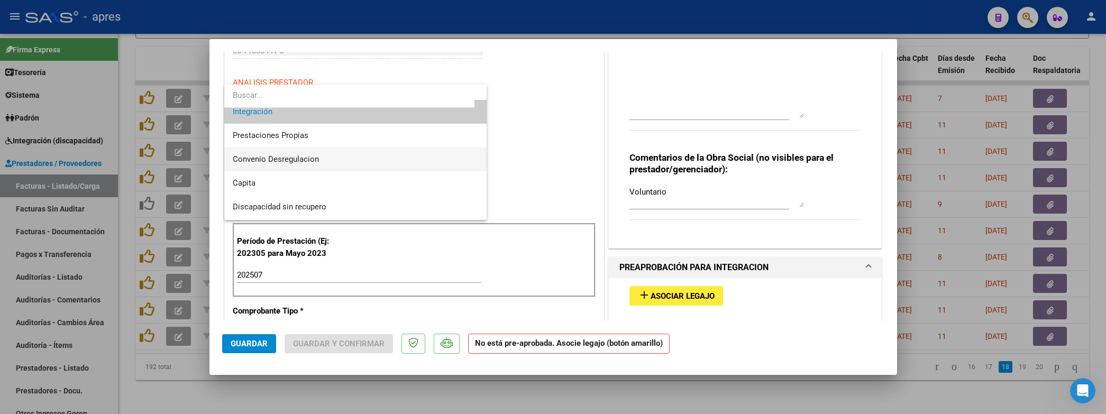
scroll to position [102, 0]
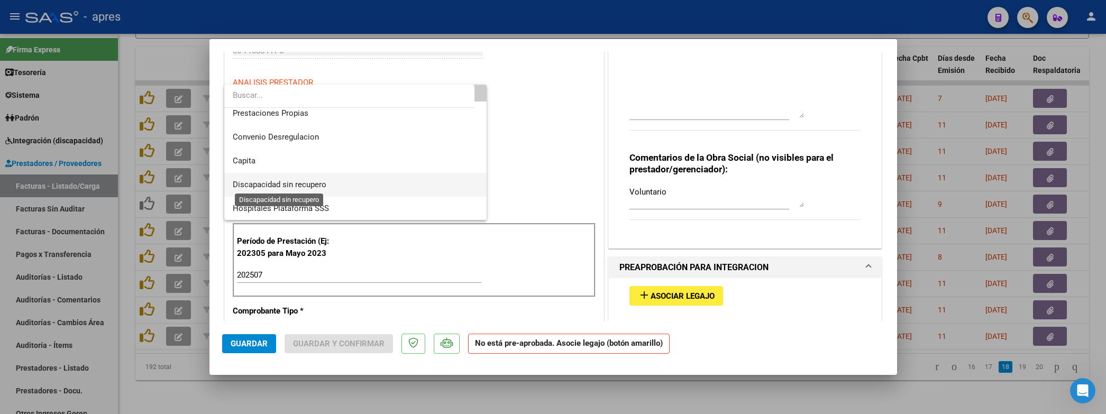
click at [322, 186] on span "Discapacidad sin recupero" at bounding box center [280, 185] width 94 height 10
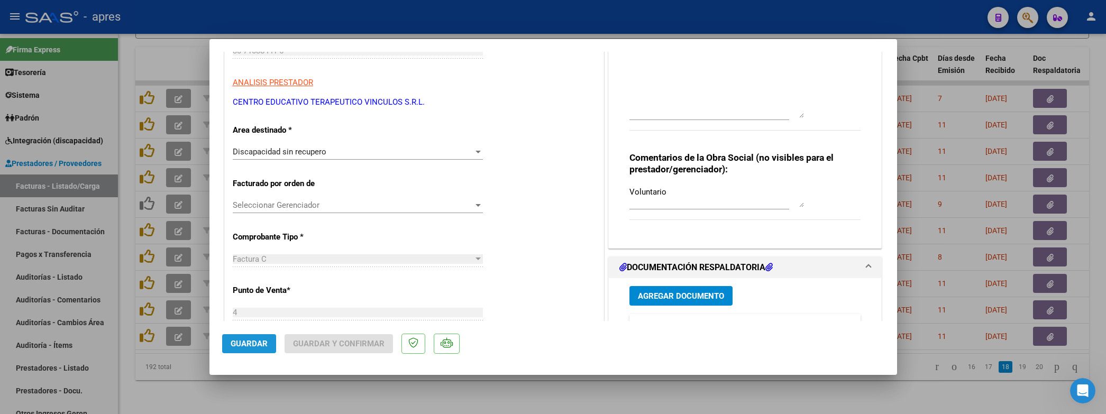
click at [256, 340] on span "Guardar" at bounding box center [249, 344] width 37 height 10
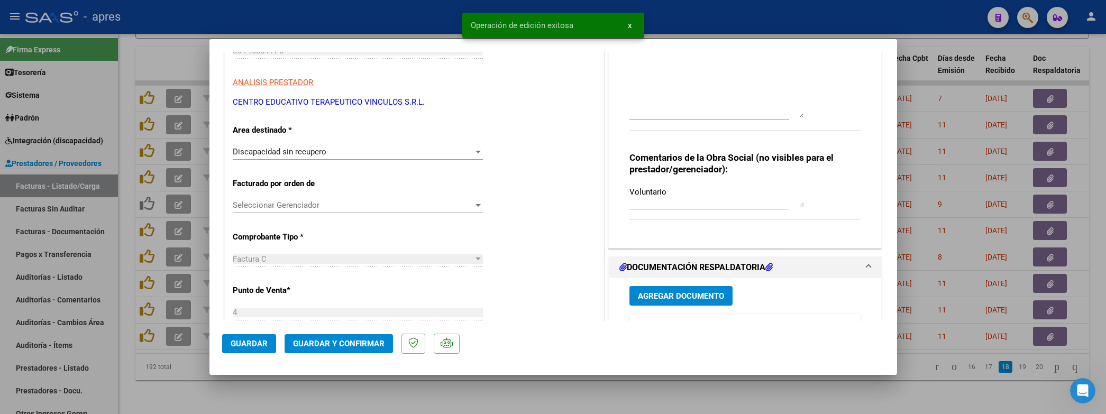
click at [161, 375] on div at bounding box center [553, 207] width 1106 height 414
type input "$ 0,00"
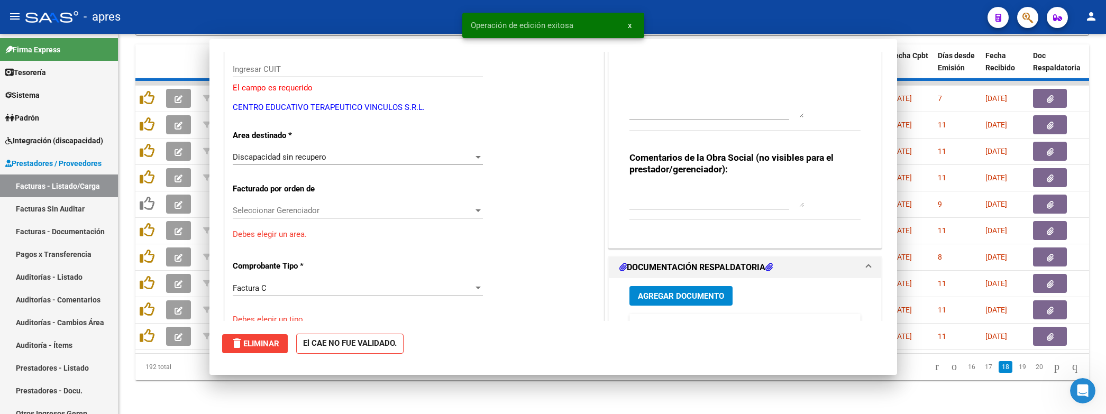
scroll to position [177, 0]
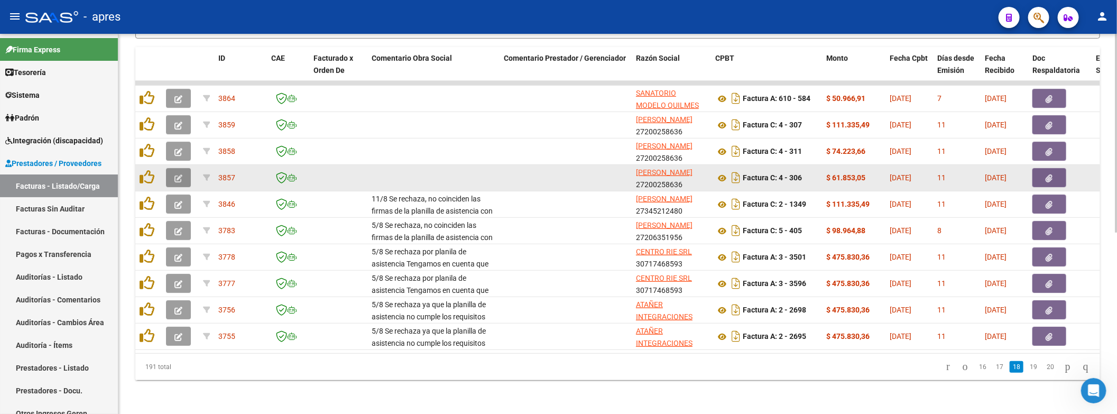
click at [172, 168] on button "button" at bounding box center [178, 177] width 25 height 19
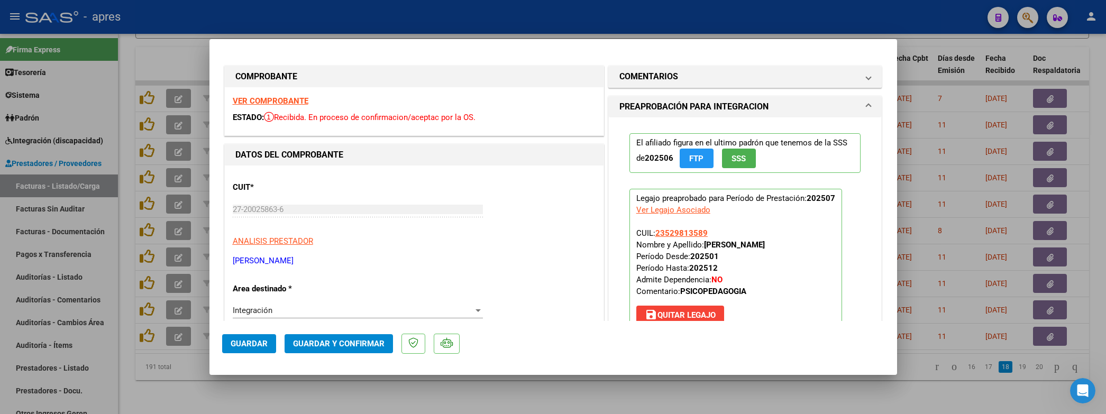
click at [609, 143] on div "El afiliado figura en el ultimo padrón que tenemos de la SSS de 202506 FTP SSS …" at bounding box center [745, 235] width 273 height 236
click at [306, 102] on strong "VER COMPROBANTE" at bounding box center [271, 101] width 76 height 10
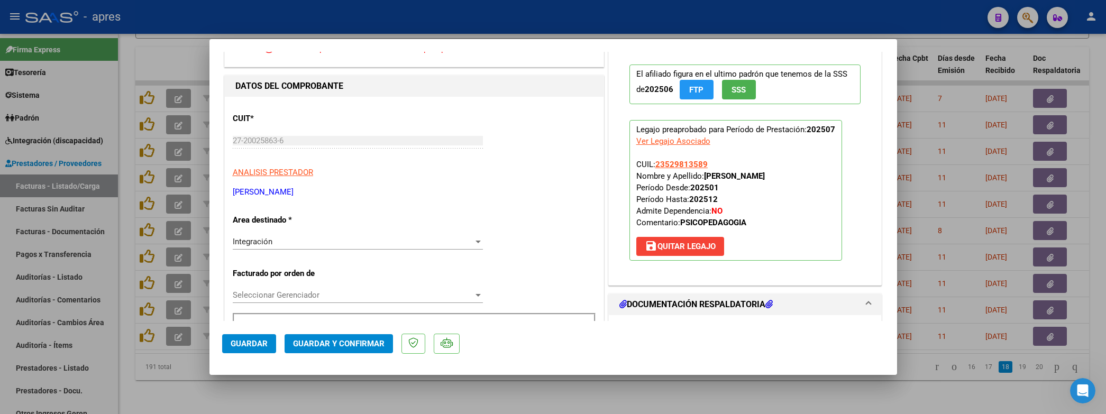
scroll to position [159, 0]
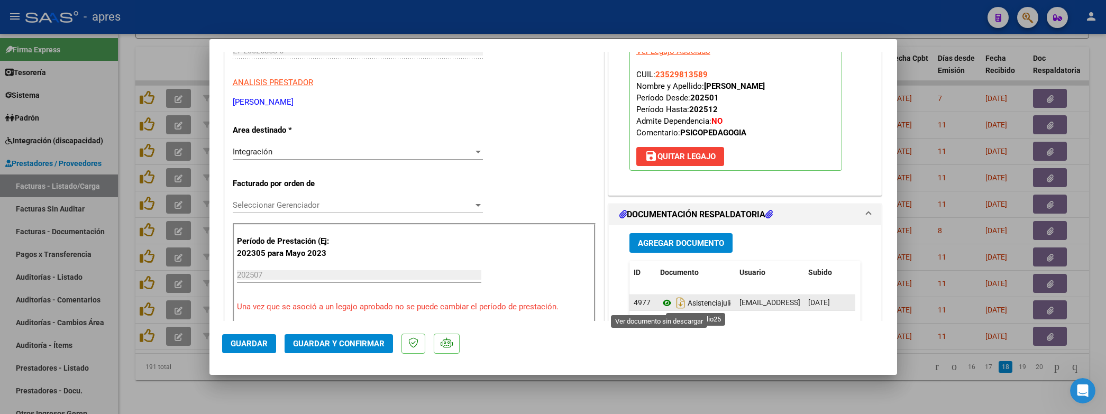
click at [660, 302] on icon at bounding box center [667, 303] width 14 height 13
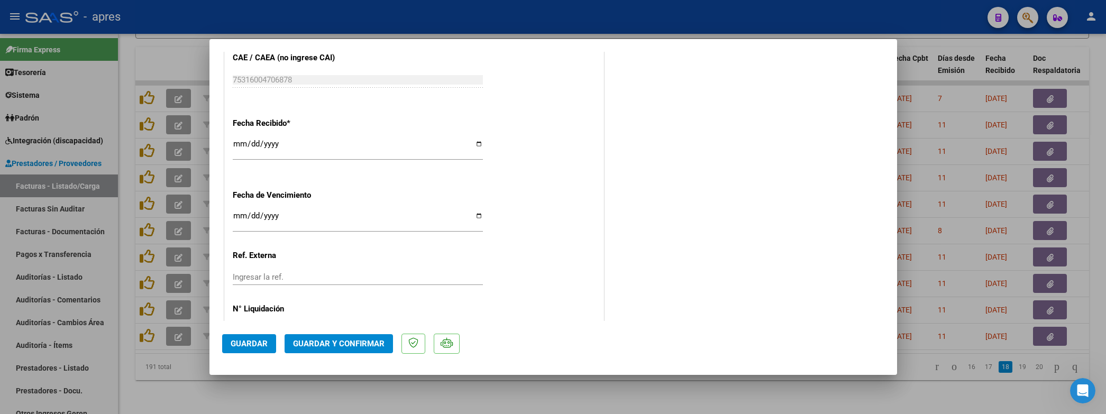
scroll to position [755, 0]
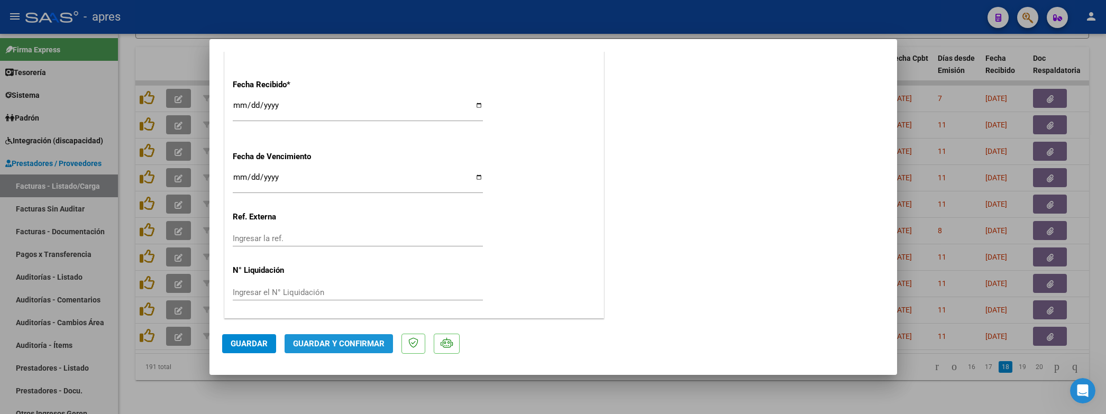
click at [353, 339] on span "Guardar y Confirmar" at bounding box center [338, 344] width 91 height 10
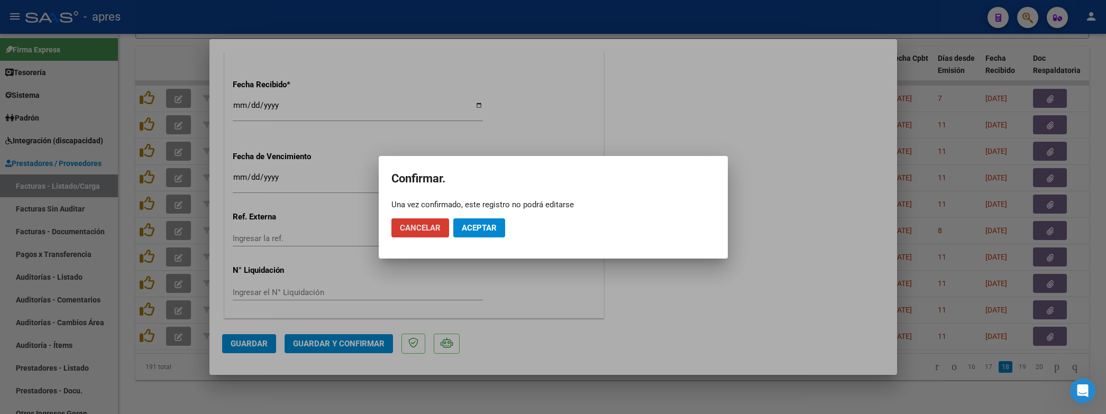
drag, startPoint x: 484, startPoint y: 227, endPoint x: 487, endPoint y: 221, distance: 6.9
click at [485, 227] on span "Aceptar" at bounding box center [479, 228] width 35 height 10
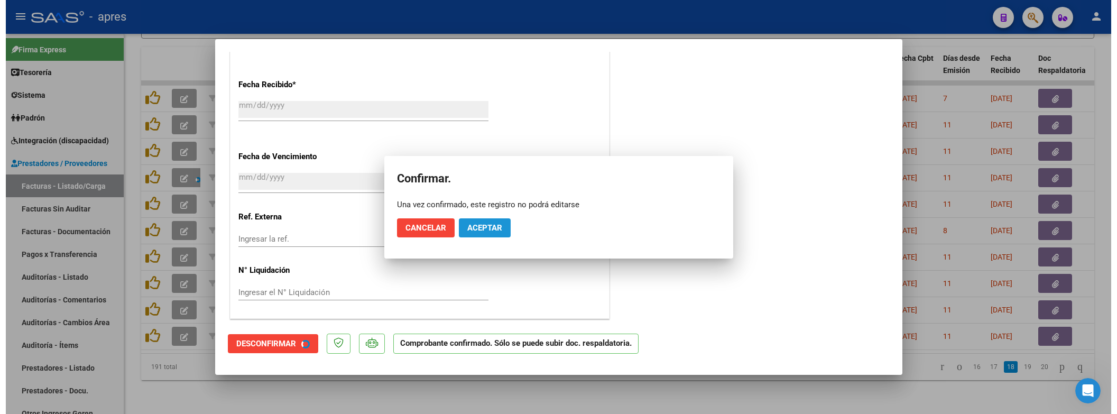
scroll to position [689, 0]
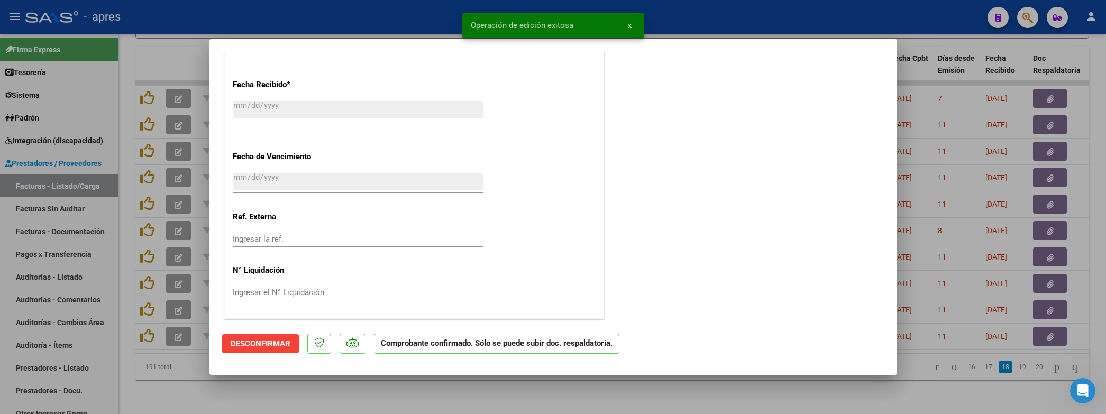
click at [155, 384] on div at bounding box center [553, 207] width 1106 height 414
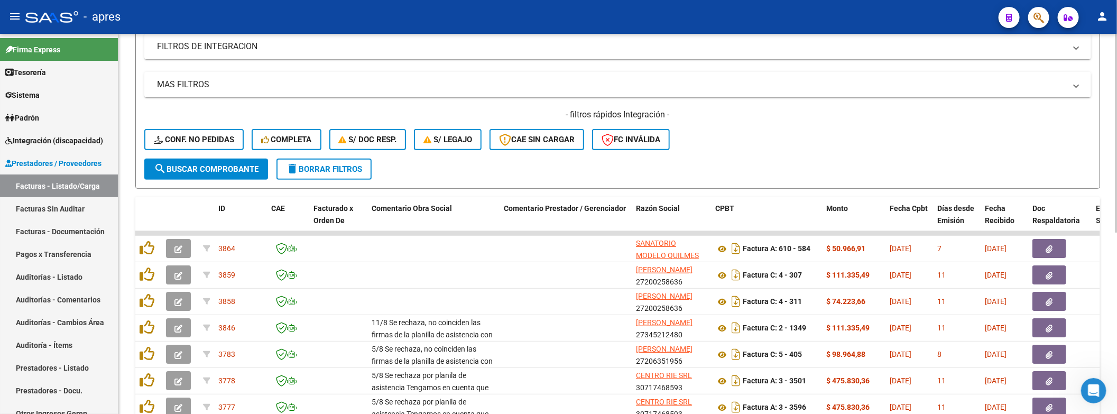
scroll to position [108, 0]
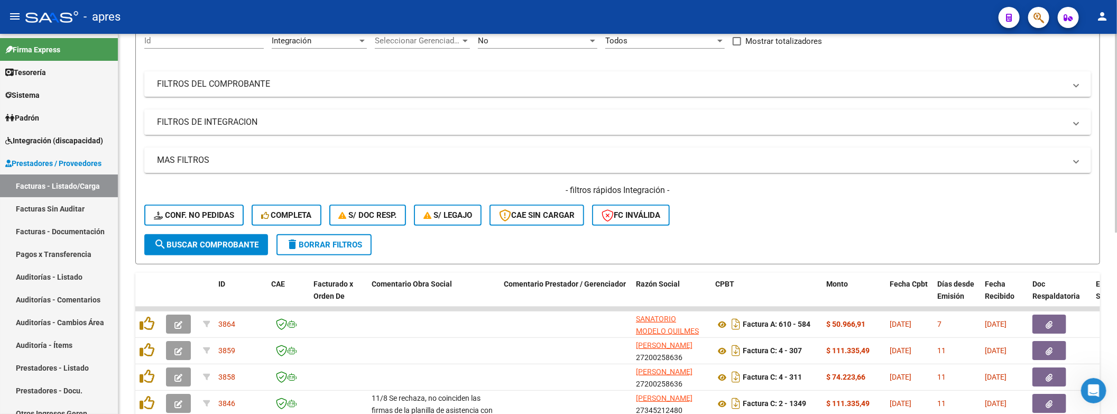
click at [313, 110] on mat-expansion-panel-header "FILTROS DE INTEGRACION" at bounding box center [617, 121] width 947 height 25
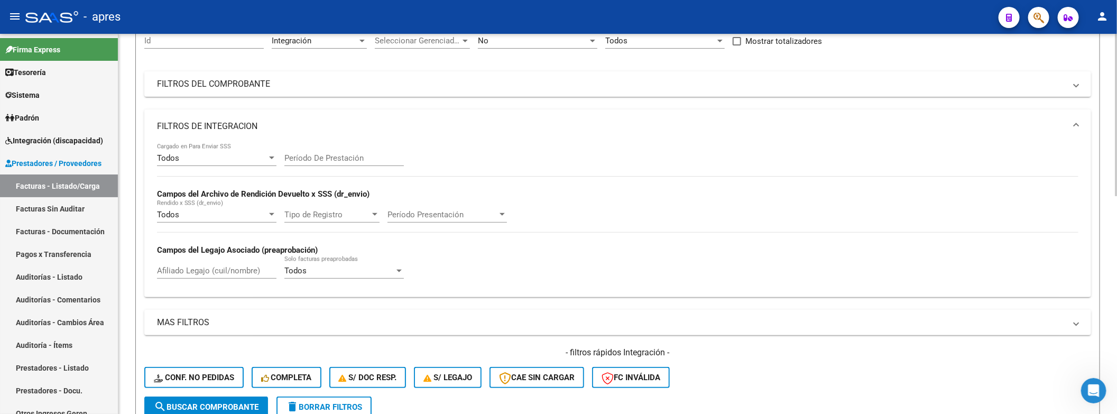
click at [189, 269] on input "Afiliado Legajo (cuil/nombre)" at bounding box center [216, 271] width 119 height 10
paste input "58964165"
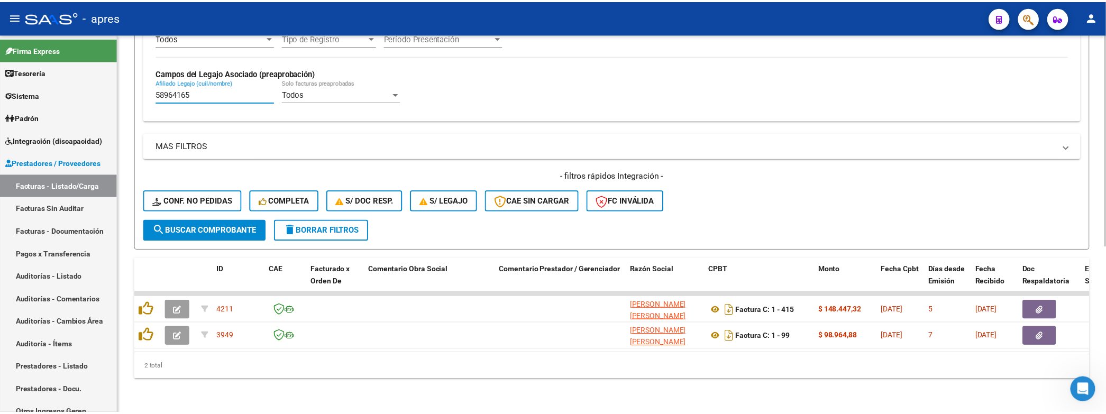
scroll to position [299, 0]
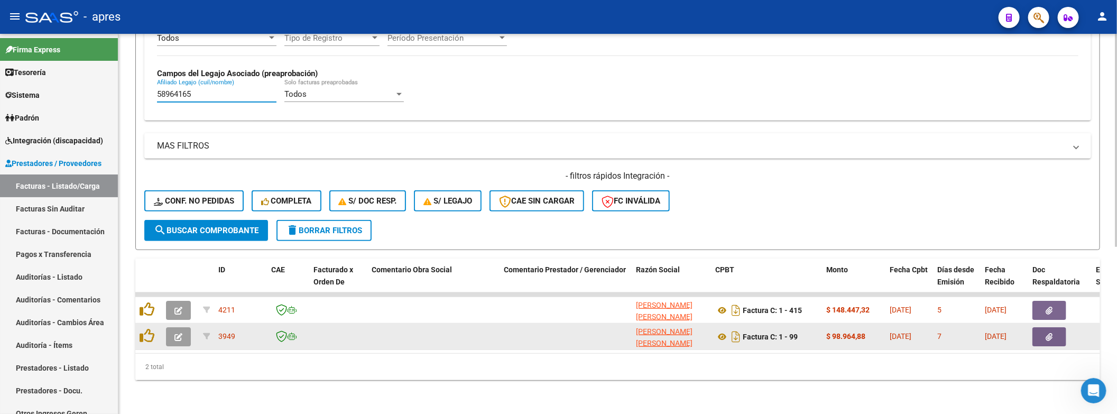
type input "58964165"
click at [180, 333] on icon "button" at bounding box center [178, 337] width 8 height 8
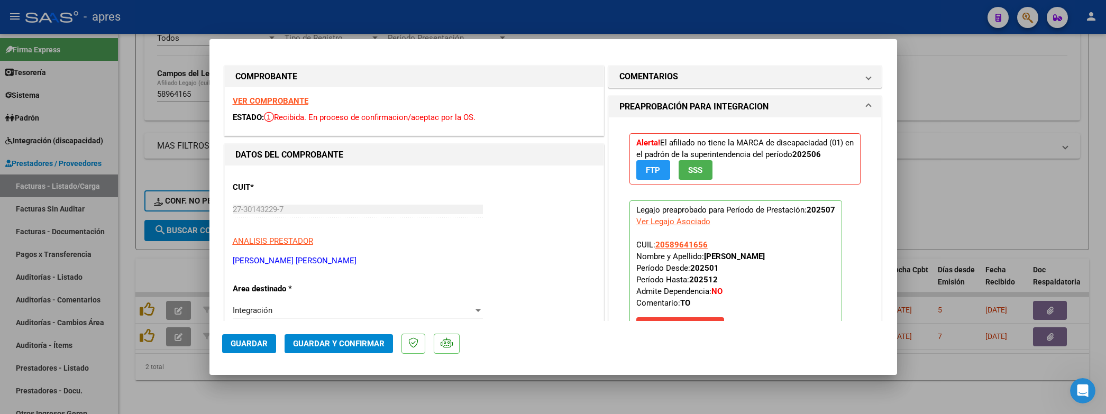
click at [298, 100] on strong "VER COMPROBANTE" at bounding box center [271, 101] width 76 height 10
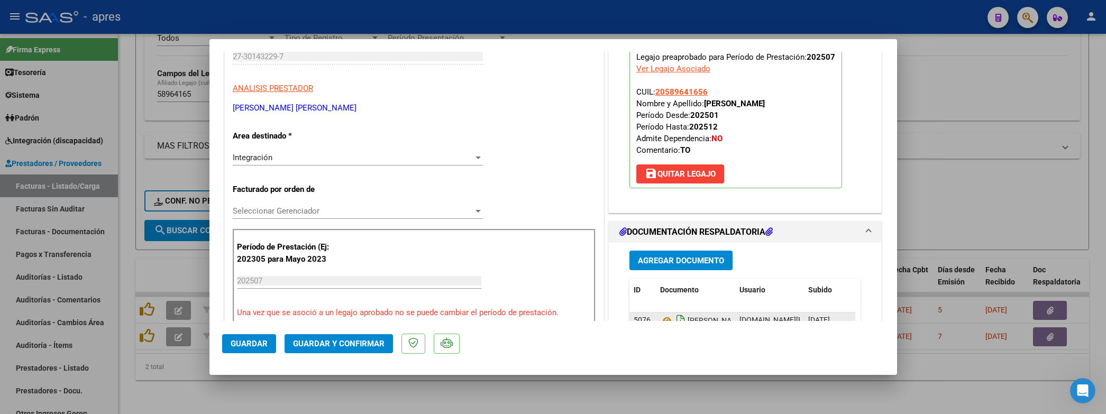
scroll to position [238, 0]
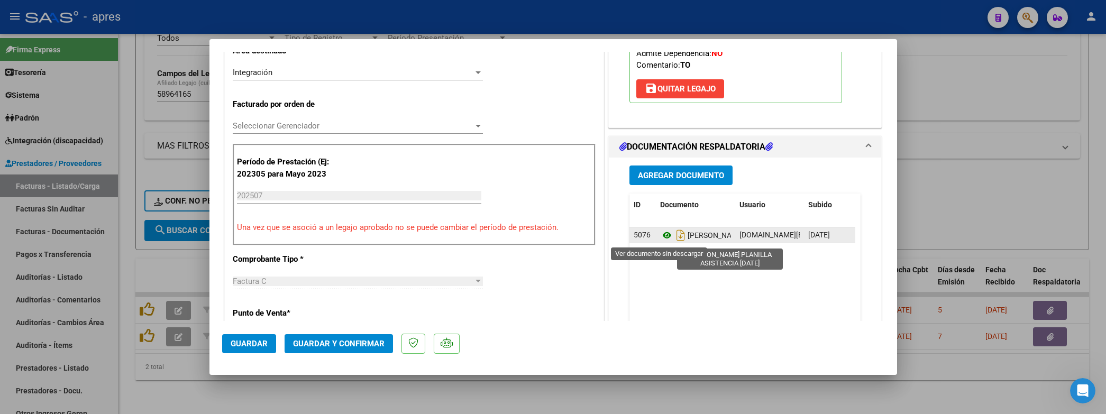
click at [660, 241] on icon at bounding box center [667, 235] width 14 height 13
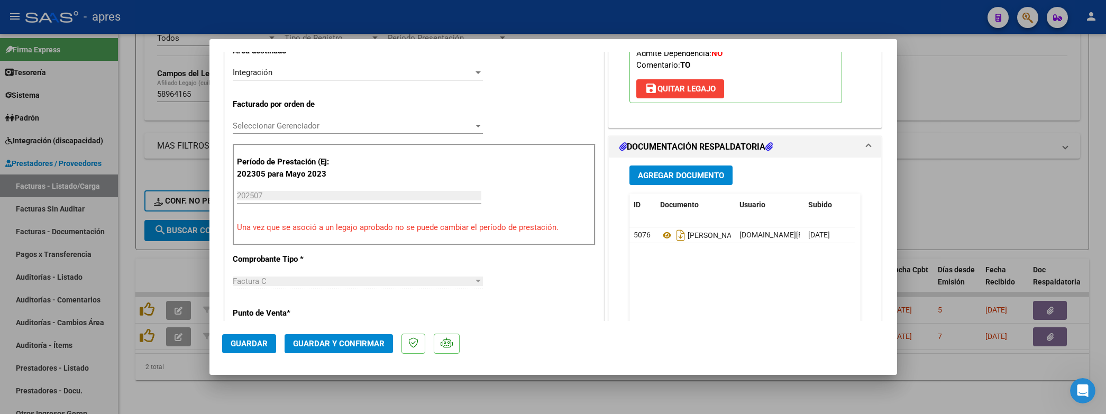
scroll to position [0, 0]
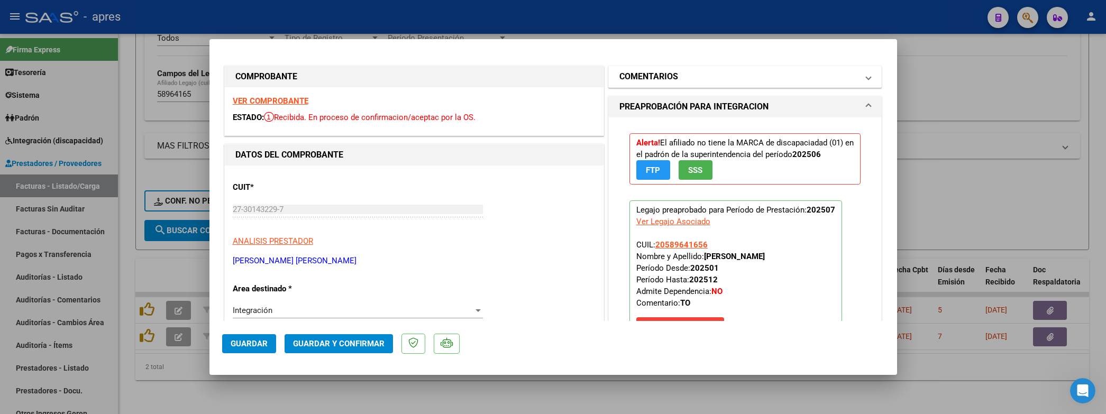
click at [719, 84] on mat-expansion-panel-header "COMENTARIOS" at bounding box center [745, 76] width 273 height 21
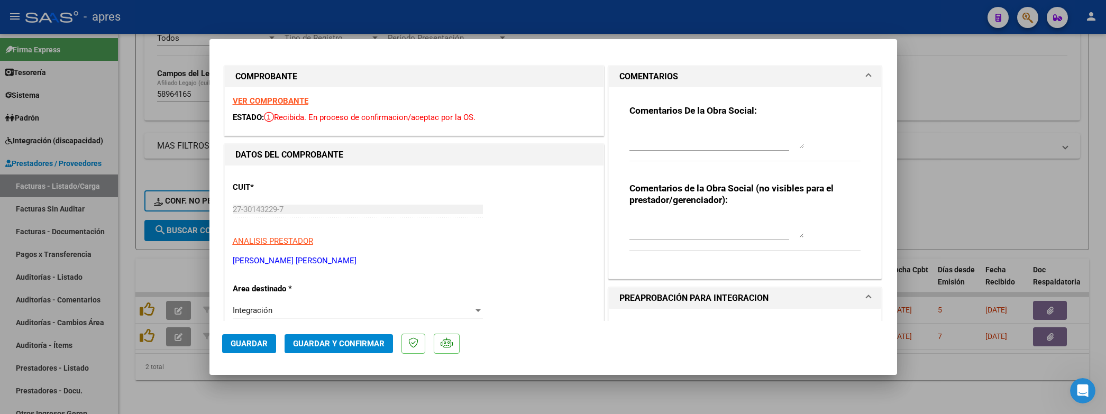
click at [692, 134] on textarea at bounding box center [716, 137] width 174 height 21
paste textarea "58964165"
click at [680, 135] on textarea "58964165" at bounding box center [716, 137] width 174 height 21
paste textarea "11/8 Se rechaza, la fecha de emision de la fc NO puede ser del mes que esta fac…"
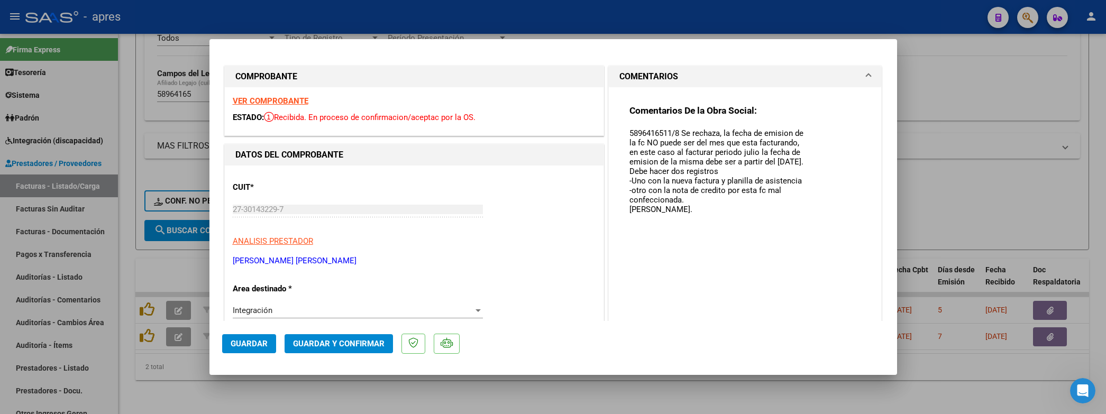
drag, startPoint x: 790, startPoint y: 148, endPoint x: 757, endPoint y: 244, distance: 102.3
click at [801, 324] on mat-dialog-container "COMPROBANTE VER COMPROBANTE ESTADO: Recibida. En proceso de confirmacion/acepta…" at bounding box center [552, 207] width 687 height 336
drag, startPoint x: 658, startPoint y: 134, endPoint x: 607, endPoint y: 134, distance: 50.8
click at [609, 134] on div "Comentarios De la Obra Social: 5896416511/8 Se rechaza, la fecha de emision de …" at bounding box center [745, 271] width 273 height 369
drag, startPoint x: 681, startPoint y: 132, endPoint x: 799, endPoint y: 130, distance: 118.4
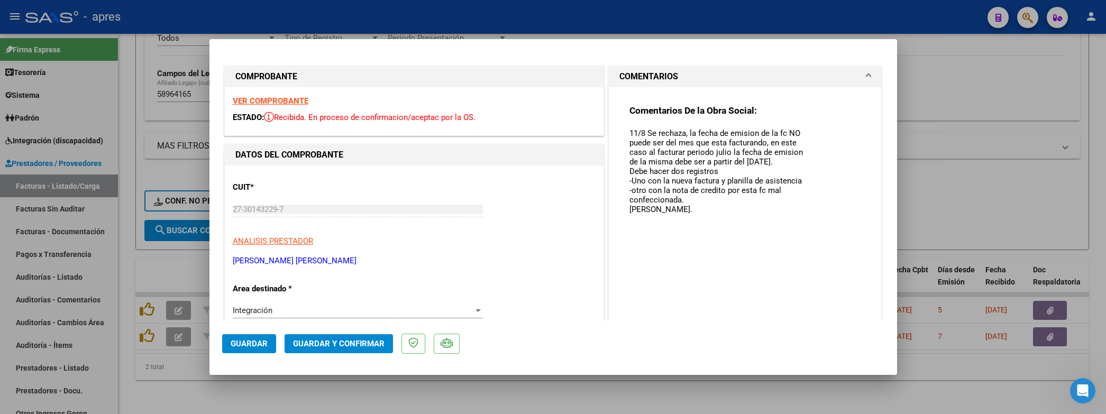
click at [799, 130] on div "Comentarios De la Obra Social: 11/8 Se rechaza, la fecha de emision de la fc NO…" at bounding box center [745, 227] width 232 height 245
paste textarea "58964165"
drag, startPoint x: 669, startPoint y: 144, endPoint x: 673, endPoint y: 171, distance: 27.1
click at [673, 171] on textarea "11/8 Se rechaza,erro en dni del niño, el correcto es 58964165 puede ser del mes…" at bounding box center [716, 226] width 174 height 198
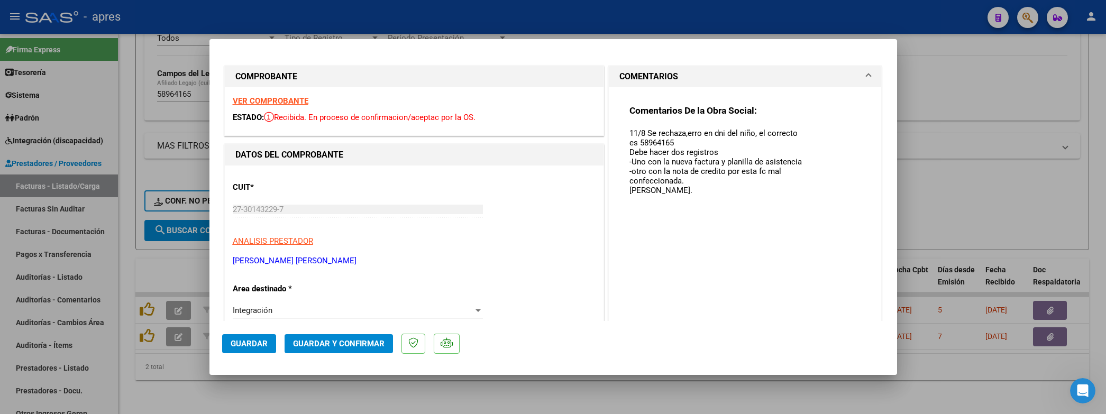
type textarea "11/8 Se rechaza,erro en dni del niño, el correcto es 58964165 Debe hacer dos re…"
click at [378, 310] on div "Integración" at bounding box center [353, 311] width 241 height 10
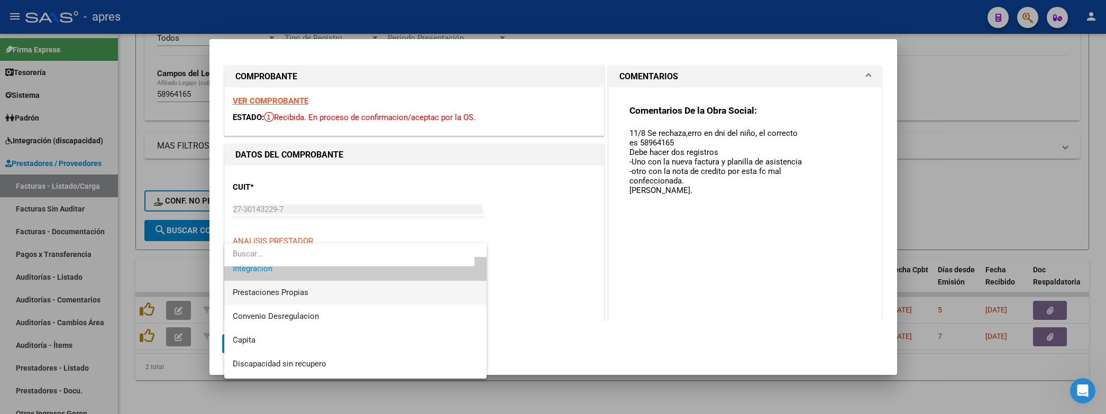
scroll to position [102, 0]
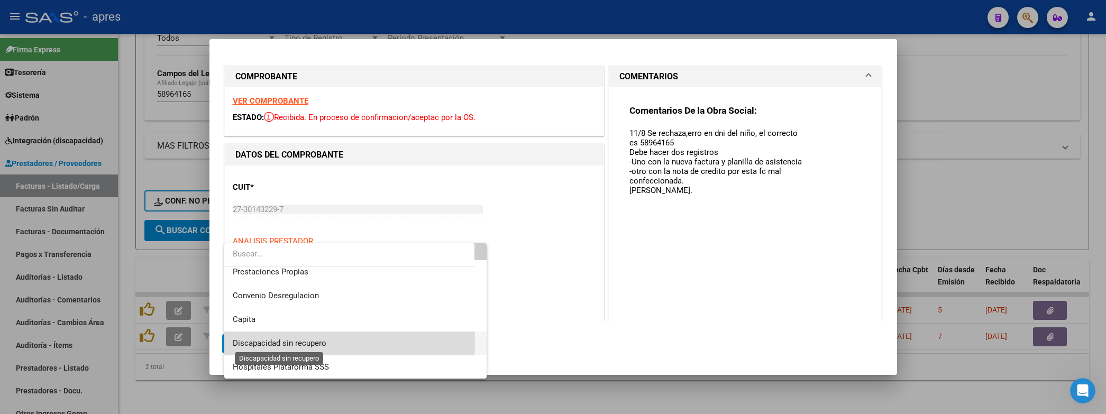
click at [300, 341] on span "Discapacidad sin recupero" at bounding box center [280, 343] width 94 height 10
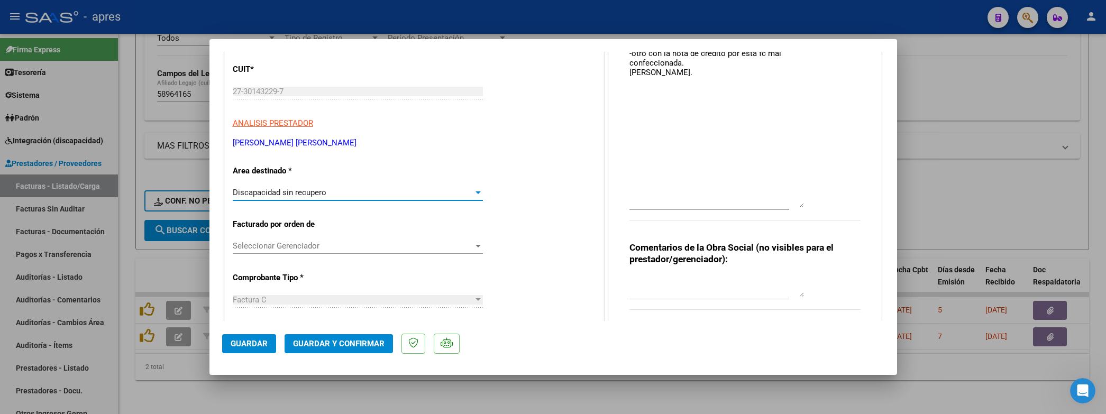
scroll to position [79, 0]
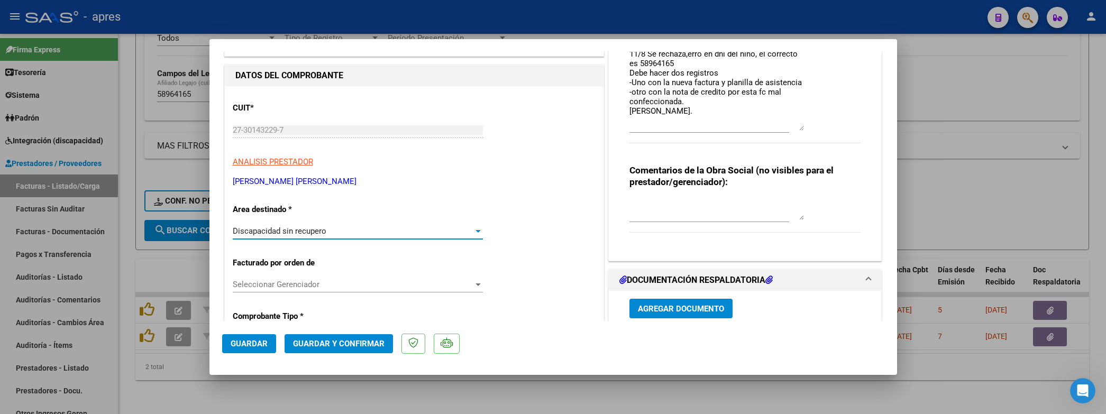
drag, startPoint x: 793, startPoint y: 246, endPoint x: 809, endPoint y: 130, distance: 116.9
click at [809, 130] on div "Comentarios De la Obra Social: 11/8 Se rechaza,erro en dni del niño, el correct…" at bounding box center [745, 90] width 232 height 130
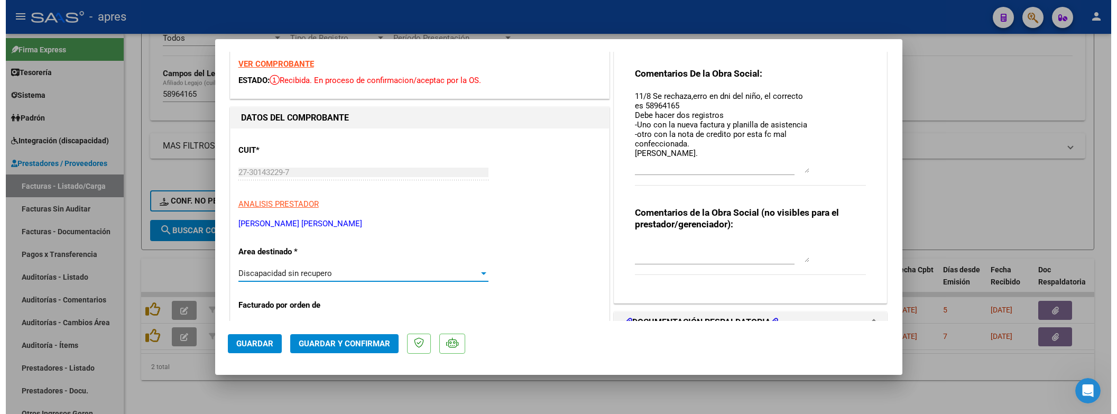
scroll to position [0, 0]
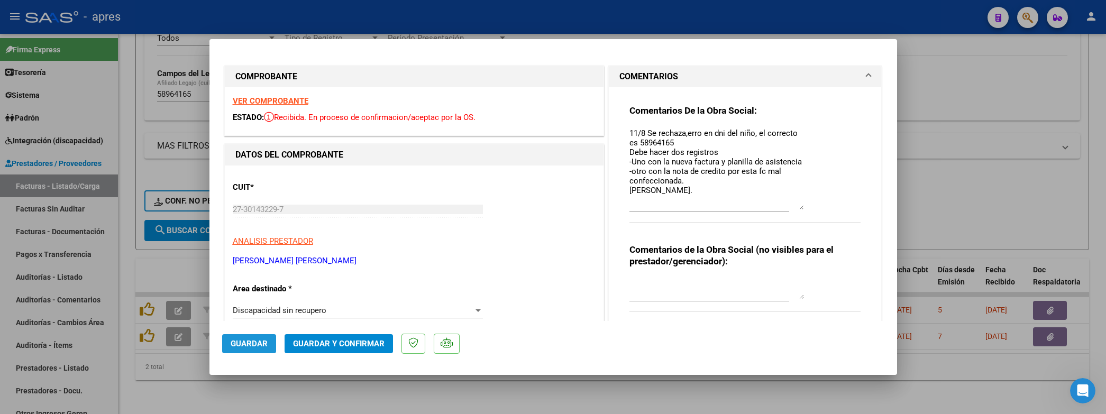
click at [254, 351] on button "Guardar" at bounding box center [249, 343] width 54 height 19
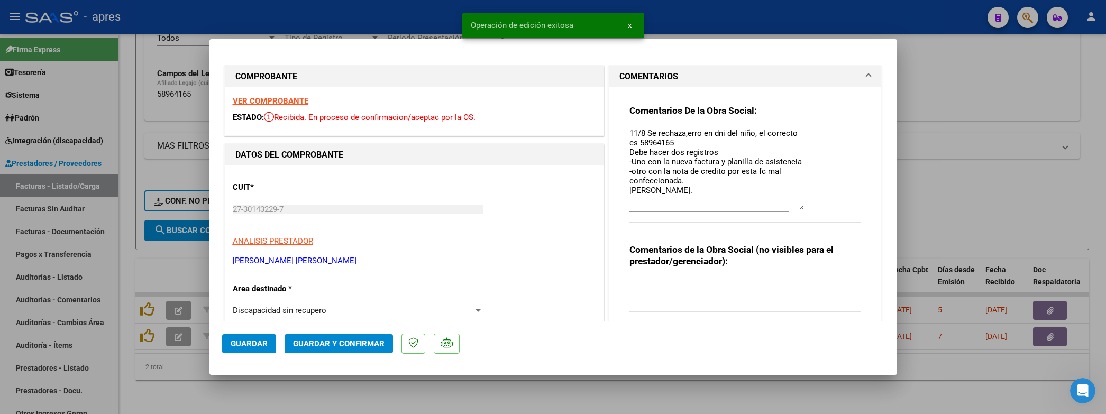
click at [251, 395] on div at bounding box center [553, 207] width 1106 height 414
type input "$ 0,00"
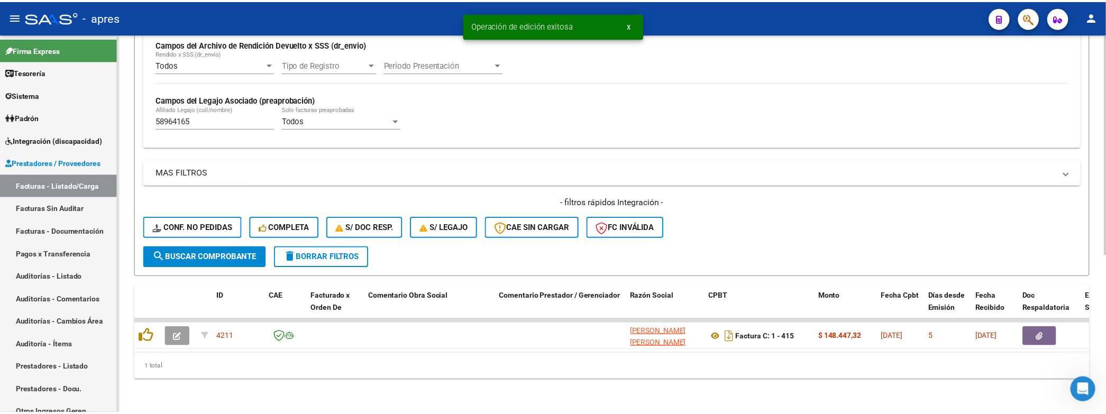
scroll to position [273, 0]
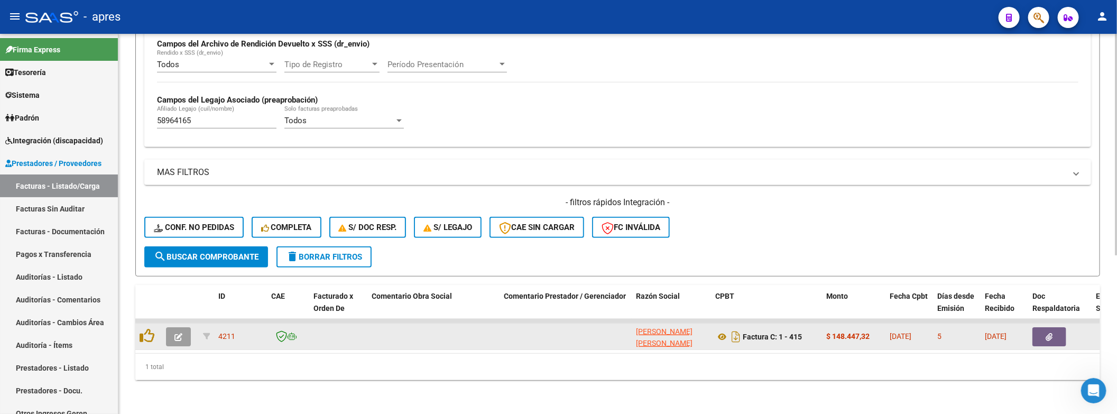
click at [176, 332] on span "button" at bounding box center [178, 337] width 8 height 10
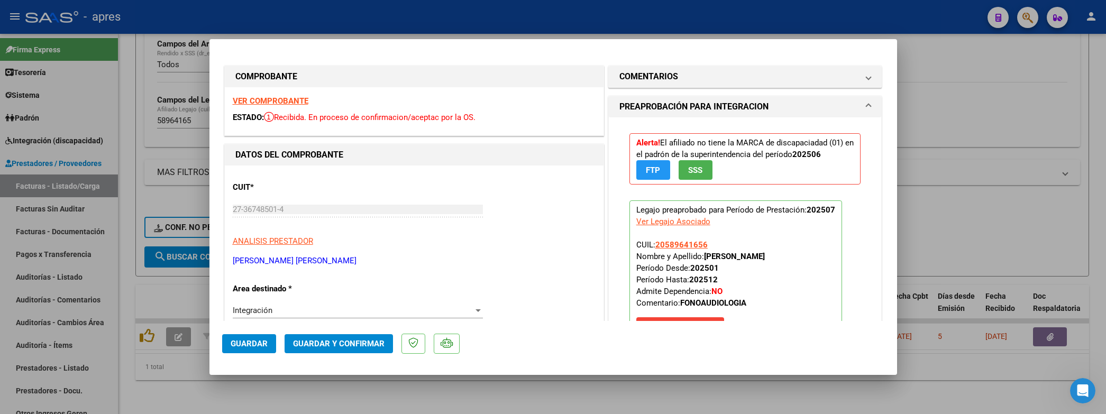
click at [300, 100] on strong "VER COMPROBANTE" at bounding box center [271, 101] width 76 height 10
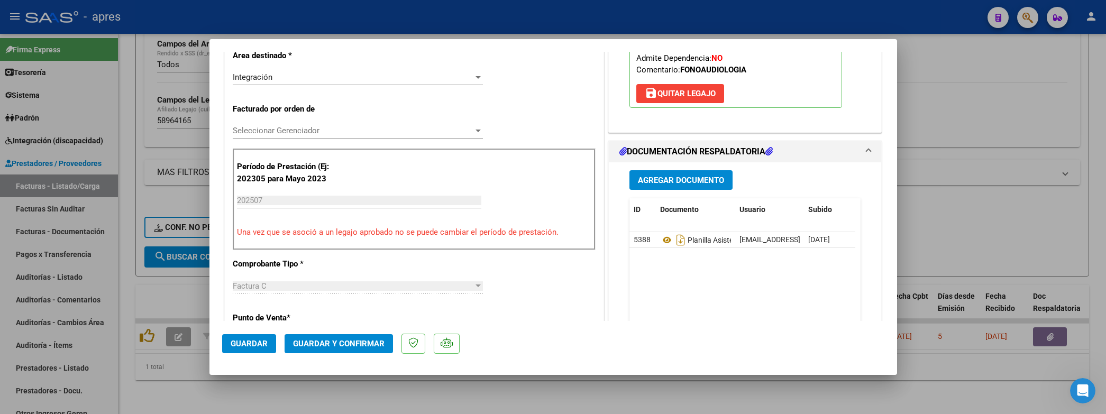
scroll to position [238, 0]
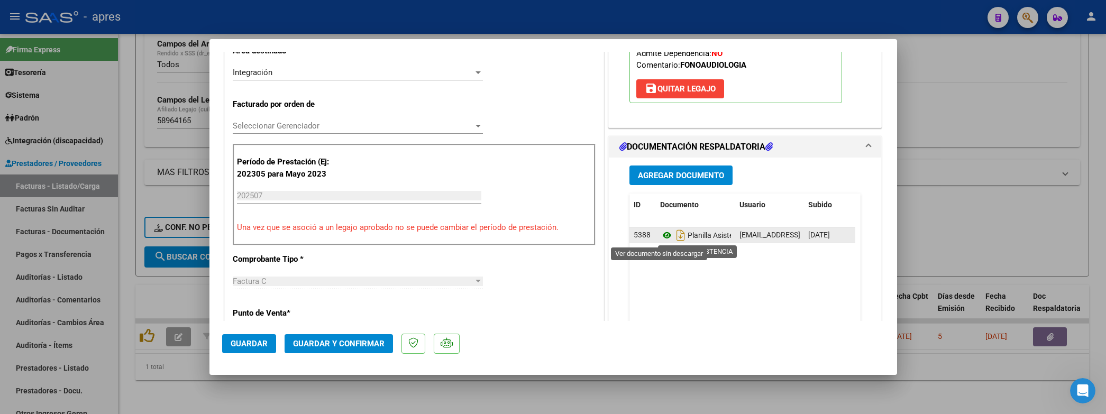
click at [660, 238] on icon at bounding box center [667, 235] width 14 height 13
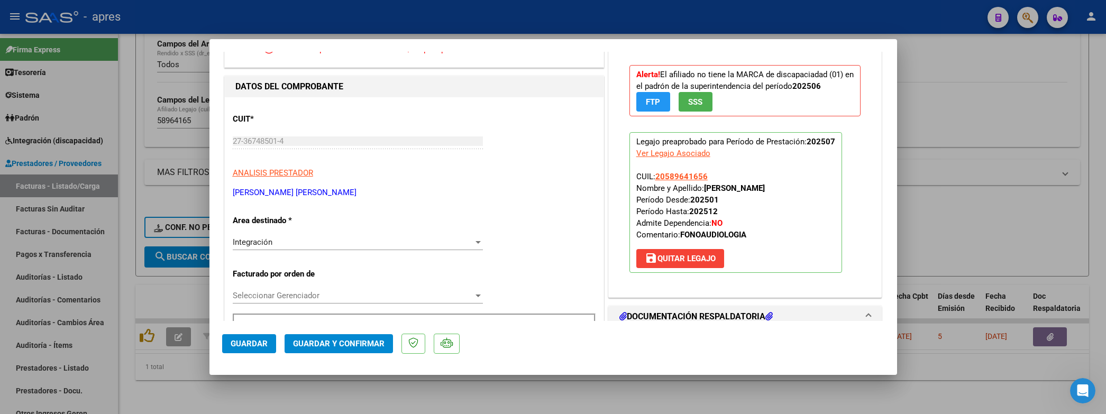
scroll to position [0, 0]
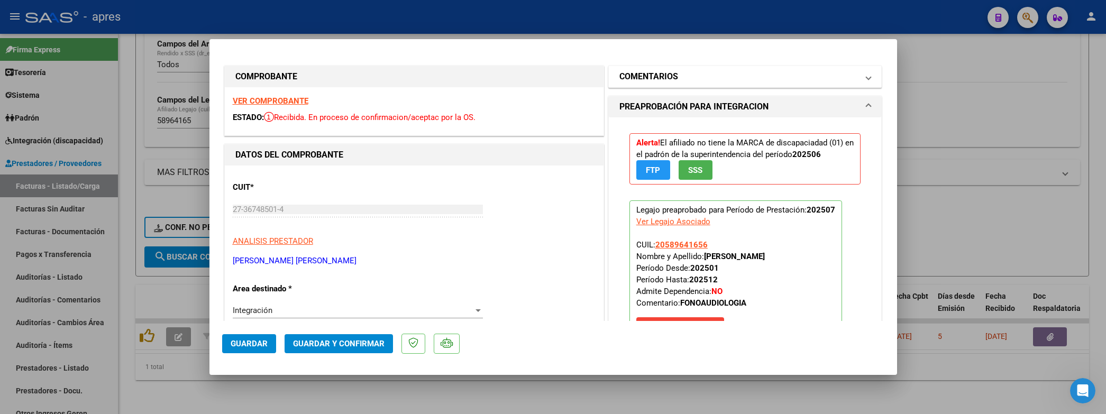
click at [742, 76] on mat-panel-title "COMENTARIOS" at bounding box center [738, 76] width 239 height 13
click at [648, 128] on div "Alerta! El afiliado no tiene la MARCA de discapaciadad (01) en el padrón de la …" at bounding box center [745, 158] width 232 height 67
click at [663, 78] on h1 "COMENTARIOS" at bounding box center [648, 76] width 59 height 13
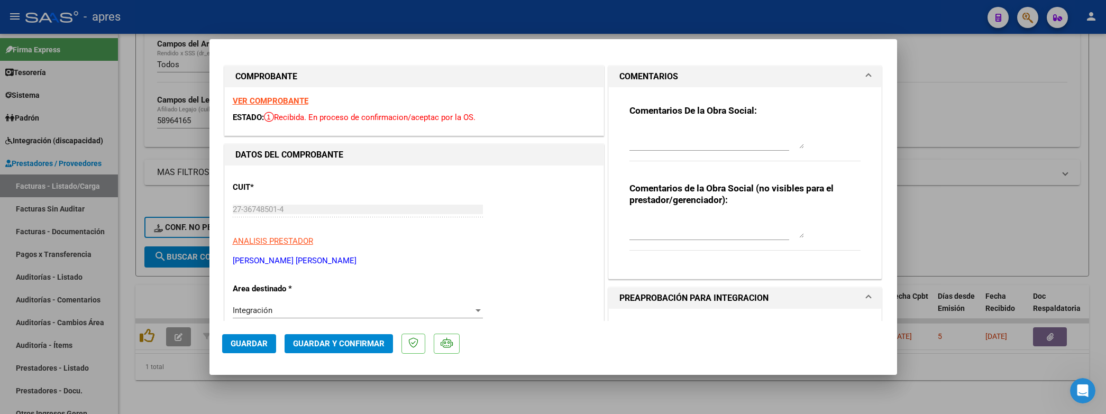
click at [646, 124] on div "Comentarios De la Obra Social:" at bounding box center [745, 139] width 232 height 68
click at [644, 121] on div "Comentarios De la Obra Social:" at bounding box center [745, 139] width 232 height 68
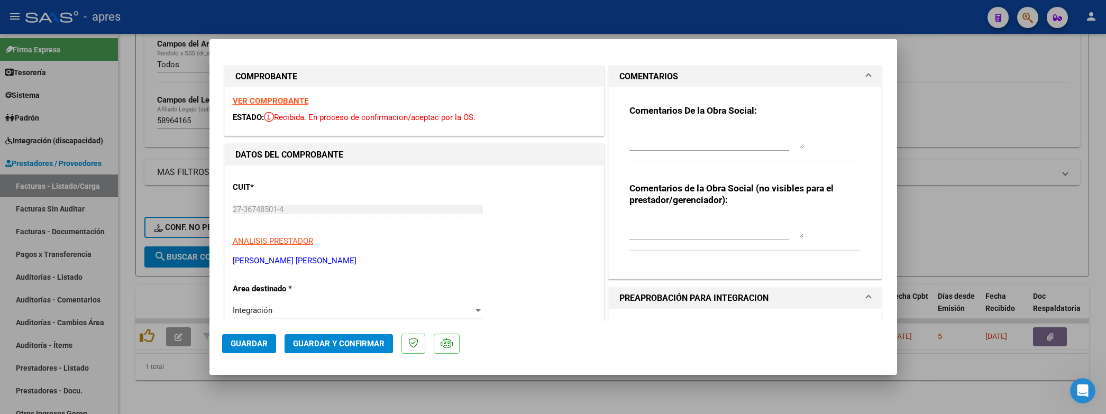
click at [650, 119] on div "Comentarios De la Obra Social:" at bounding box center [745, 139] width 232 height 68
click at [655, 121] on div "Comentarios De la Obra Social:" at bounding box center [745, 139] width 232 height 68
drag, startPoint x: 657, startPoint y: 122, endPoint x: 669, endPoint y: 130, distance: 15.0
click at [665, 127] on div "Comentarios De la Obra Social:" at bounding box center [745, 139] width 232 height 68
drag, startPoint x: 669, startPoint y: 130, endPoint x: 684, endPoint y: 139, distance: 17.1
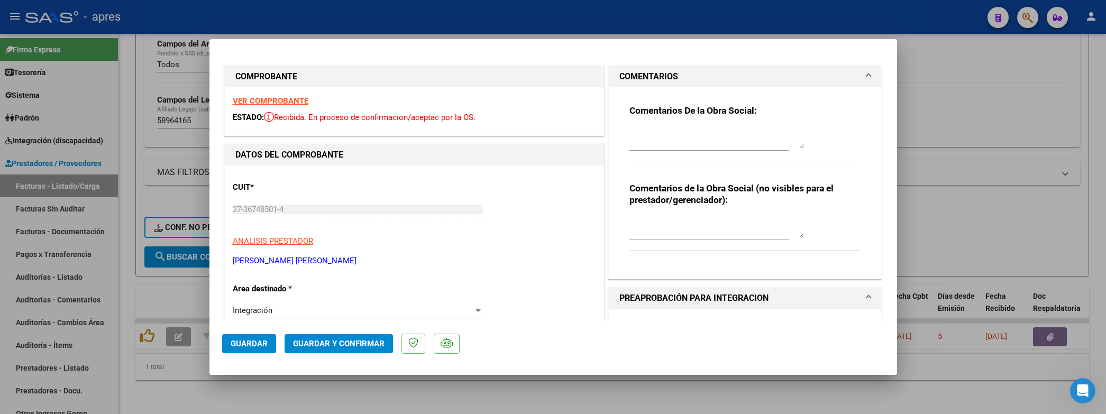
click at [671, 131] on textarea at bounding box center [716, 137] width 174 height 21
paste textarea "11/8 Se rechaza, la fecha de emision de la fc NO puede ser del mes que esta fac…"
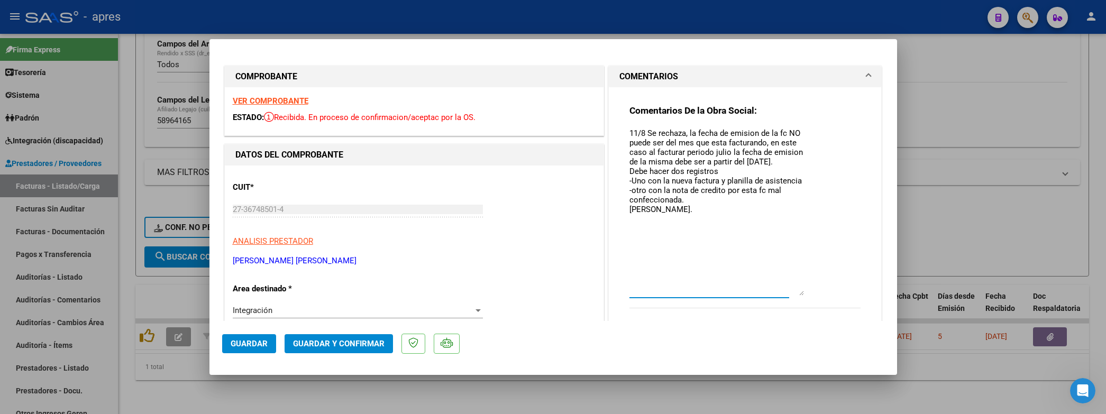
drag, startPoint x: 788, startPoint y: 148, endPoint x: 774, endPoint y: 237, distance: 90.5
click at [790, 293] on textarea "11/8 Se rechaza, la fecha de emision de la fc NO puede ser del mes que esta fac…" at bounding box center [716, 211] width 174 height 168
drag, startPoint x: 684, startPoint y: 132, endPoint x: 782, endPoint y: 162, distance: 103.5
click at [782, 162] on textarea "11/8 Se rechaza, la fecha de emision de la fc NO puede ser del mes que esta fac…" at bounding box center [716, 210] width 174 height 167
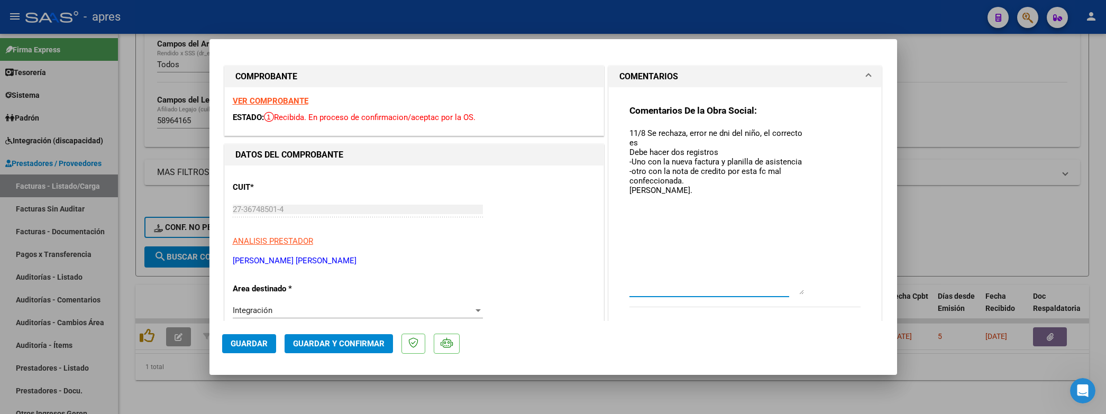
paste textarea "58964165"
type textarea "11/8 Se rechaza, error ne dni del niño, el correcto es 58964165 Debe hacer dos …"
click at [276, 308] on div "Integración" at bounding box center [353, 311] width 241 height 10
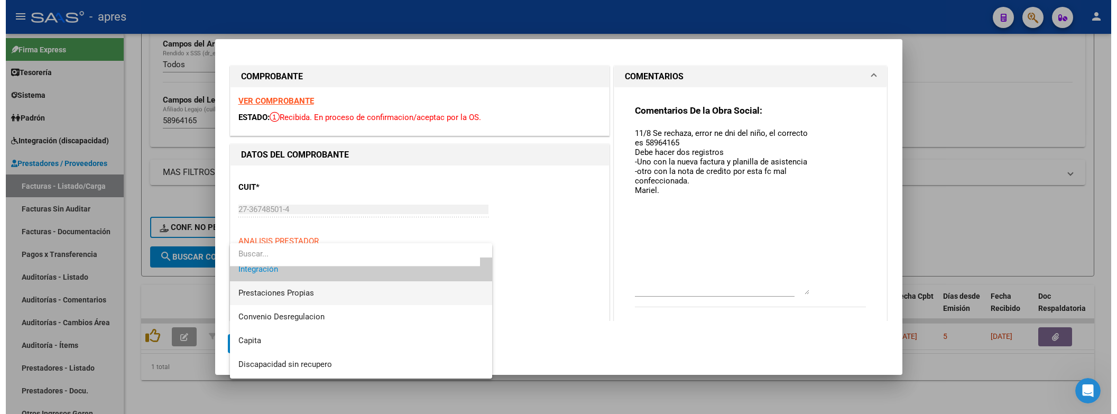
scroll to position [102, 0]
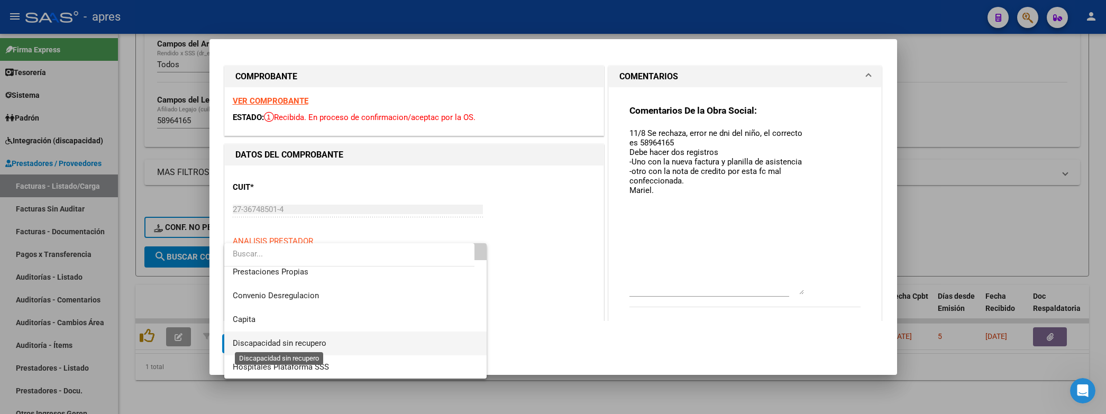
click at [286, 340] on span "Discapacidad sin recupero" at bounding box center [280, 343] width 94 height 10
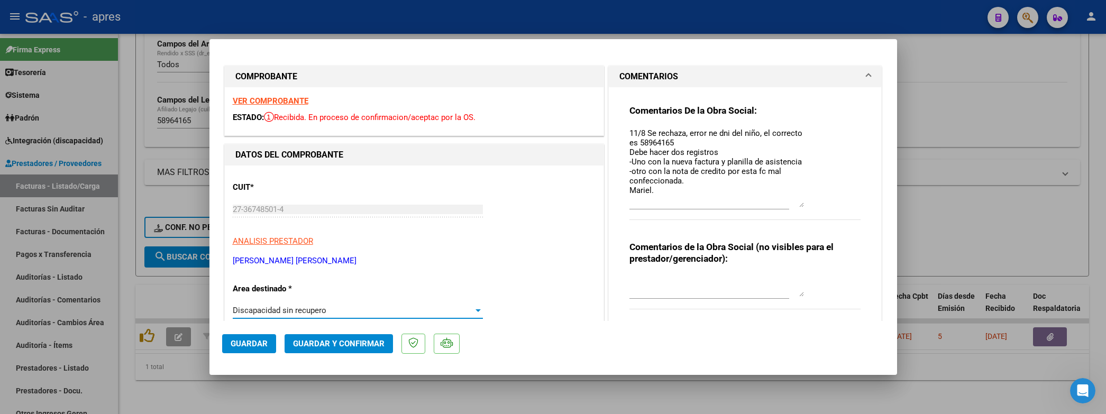
drag, startPoint x: 793, startPoint y: 292, endPoint x: 789, endPoint y: 208, distance: 84.7
click at [789, 207] on textarea "11/8 Se rechaza, error ne dni del niño, el correcto es 58964165 Debe hacer dos …" at bounding box center [716, 167] width 174 height 80
click at [638, 274] on div "Comentarios de la Obra Social (no visibles para el prestador/gerenciador):" at bounding box center [745, 284] width 232 height 80
click at [642, 277] on div at bounding box center [716, 288] width 174 height 25
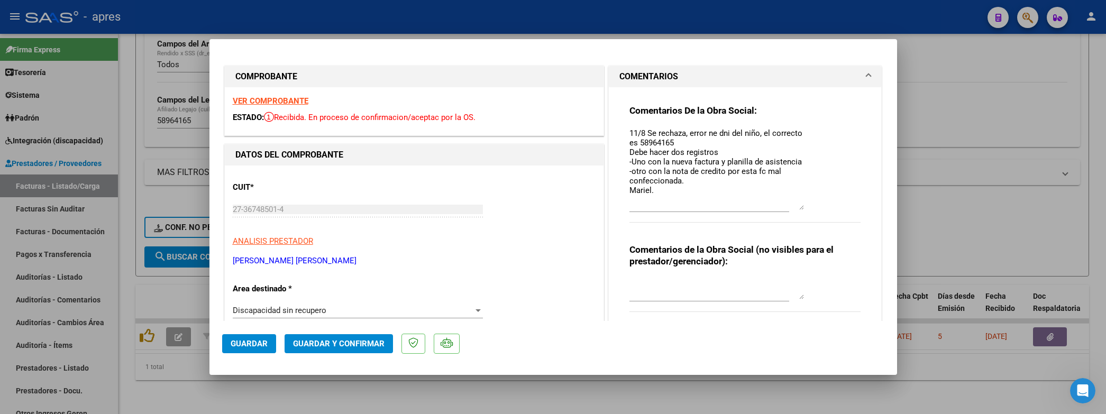
click at [642, 277] on div at bounding box center [716, 288] width 174 height 25
type textarea "mal dni"
click at [263, 342] on span "Guardar" at bounding box center [249, 344] width 37 height 10
click at [176, 362] on div at bounding box center [553, 207] width 1106 height 414
type input "$ 0,00"
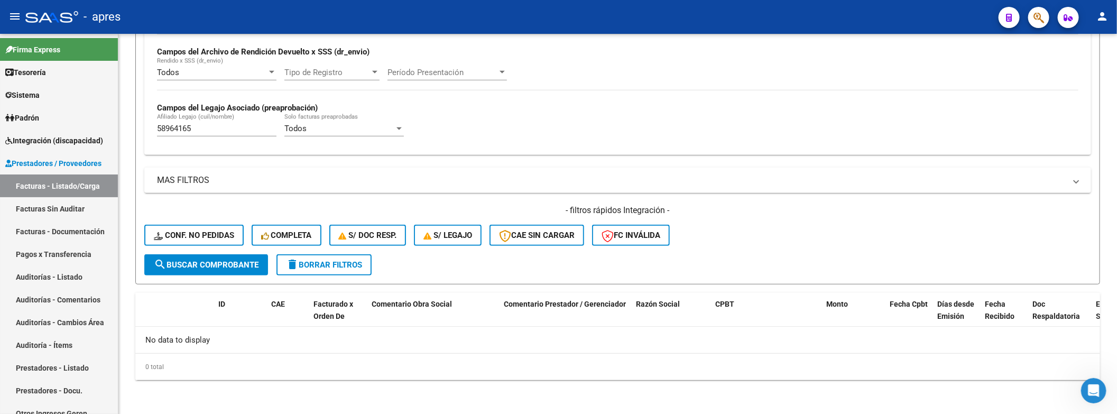
scroll to position [252, 0]
drag, startPoint x: 208, startPoint y: 131, endPoint x: 62, endPoint y: 128, distance: 145.9
click at [62, 128] on mat-sidenav-container "Firma Express Tesorería Extractos Procesados (csv) Extractos Originales (pdf) S…" at bounding box center [558, 224] width 1117 height 380
paste input "440732"
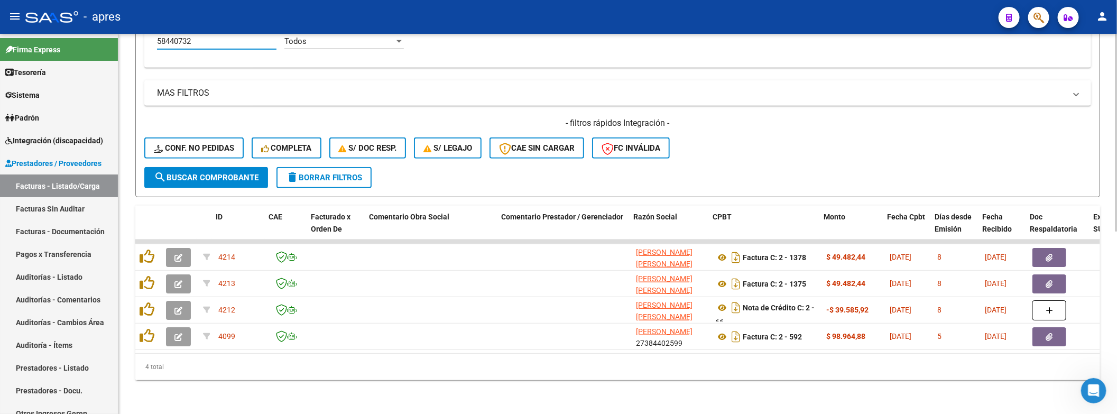
scroll to position [0, 19]
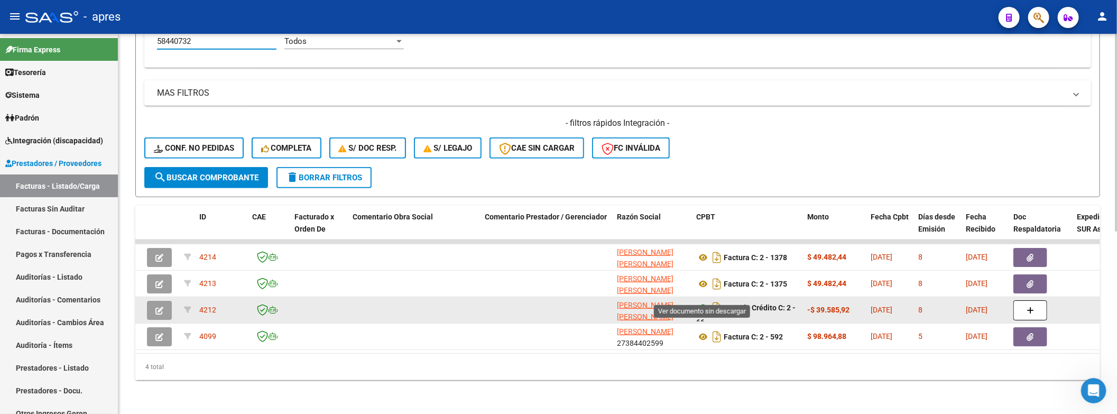
type input "58440732"
click at [699, 301] on icon at bounding box center [703, 307] width 14 height 13
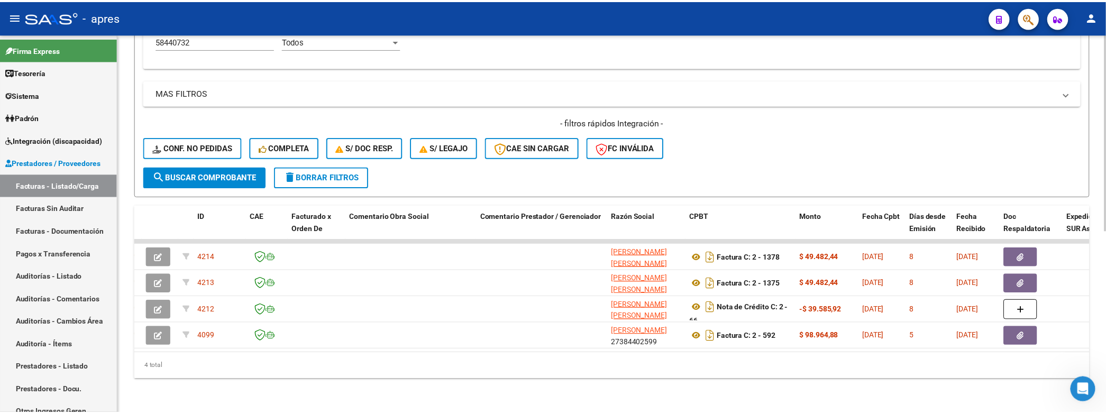
scroll to position [0, 0]
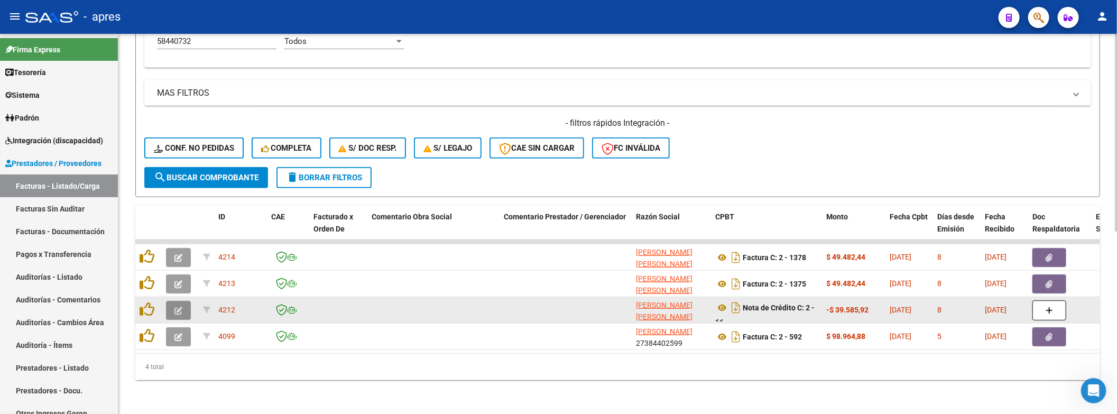
click at [174, 307] on icon "button" at bounding box center [178, 311] width 8 height 8
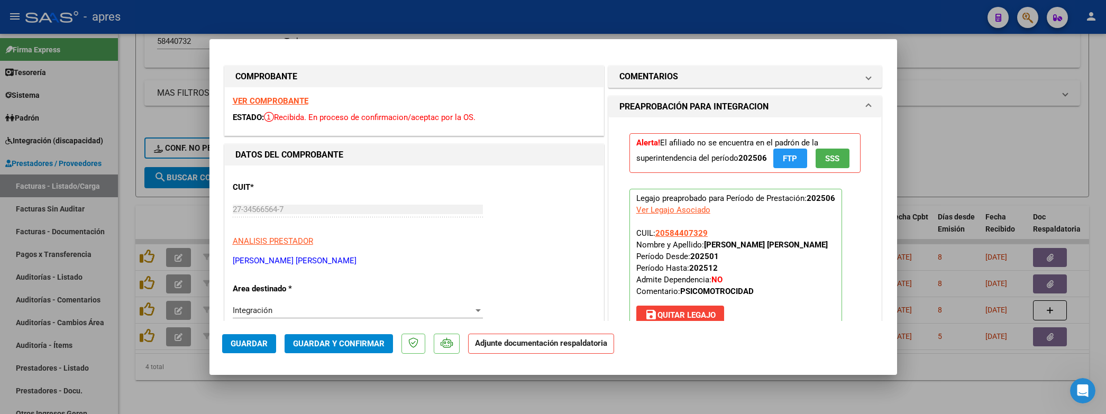
click at [403, 309] on div "Integración" at bounding box center [353, 311] width 241 height 10
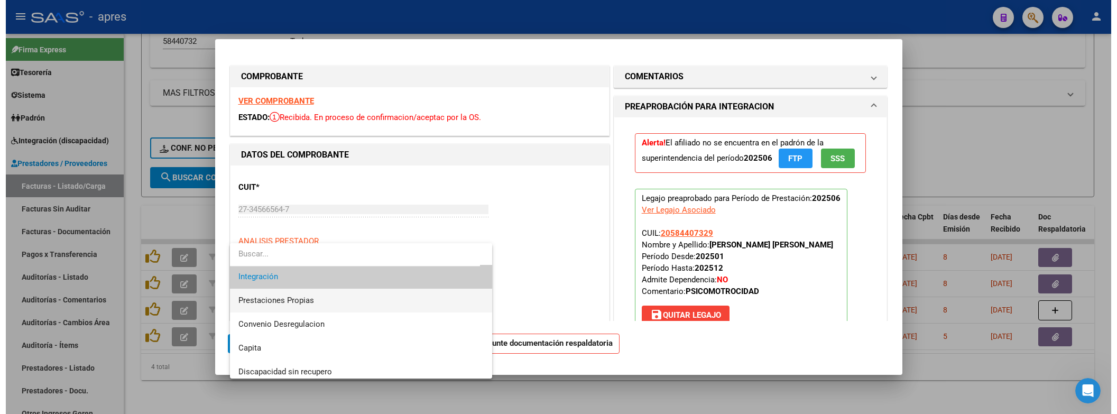
scroll to position [102, 0]
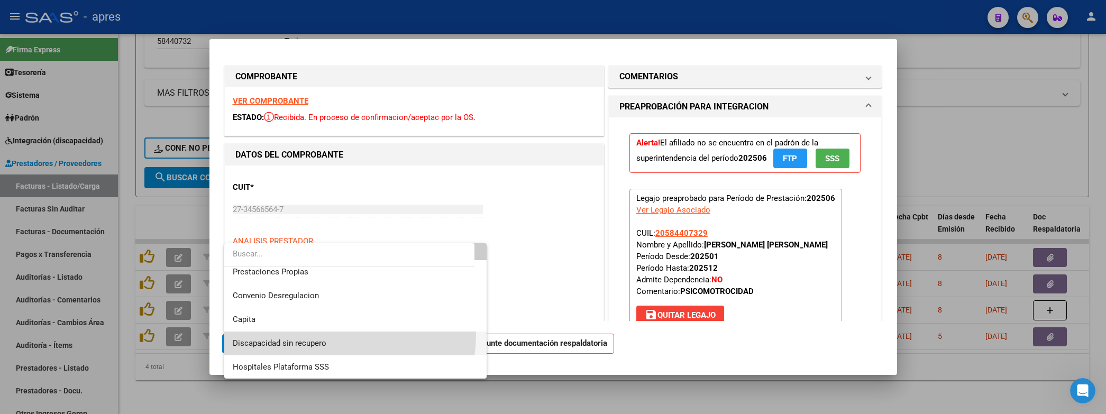
click at [308, 333] on span "Discapacidad sin recupero" at bounding box center [355, 343] width 245 height 24
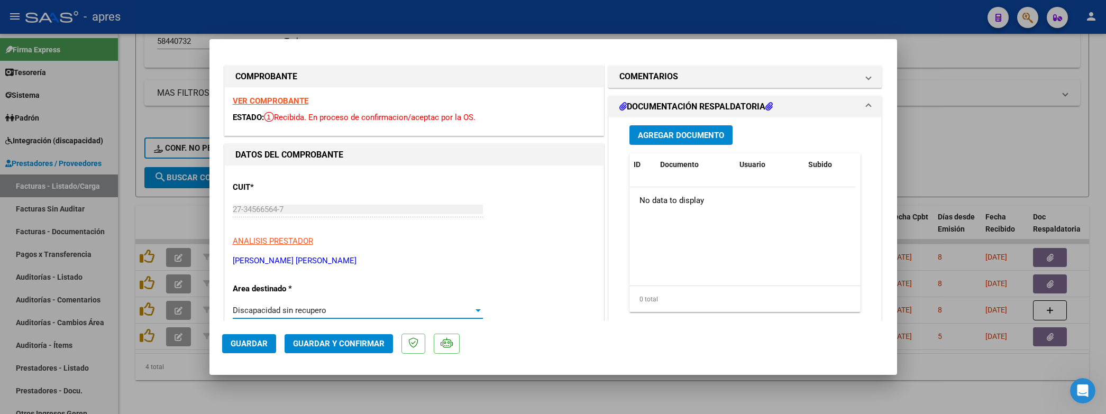
click at [252, 349] on button "Guardar" at bounding box center [249, 343] width 54 height 19
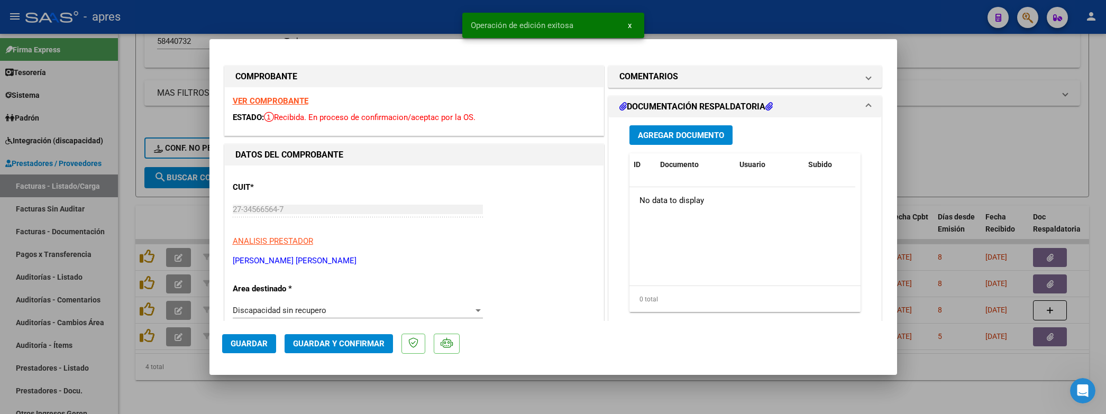
click at [272, 405] on div at bounding box center [553, 207] width 1106 height 414
type input "$ 0,00"
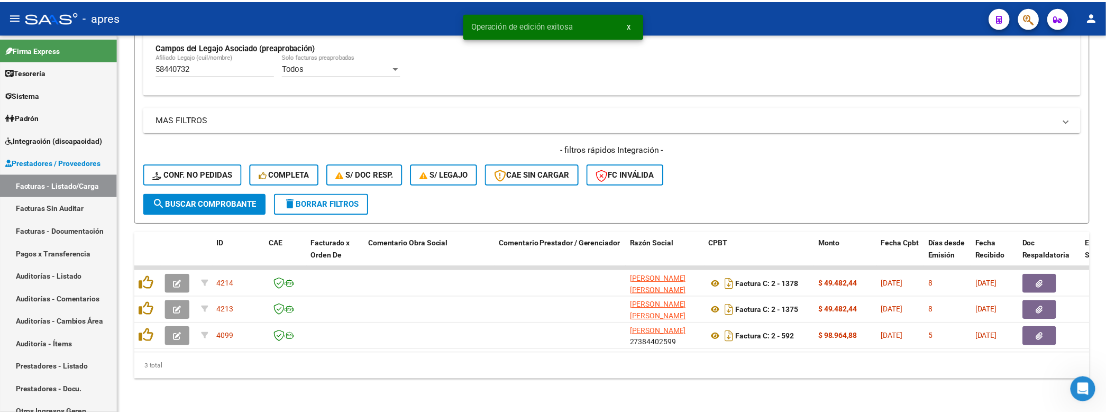
scroll to position [326, 0]
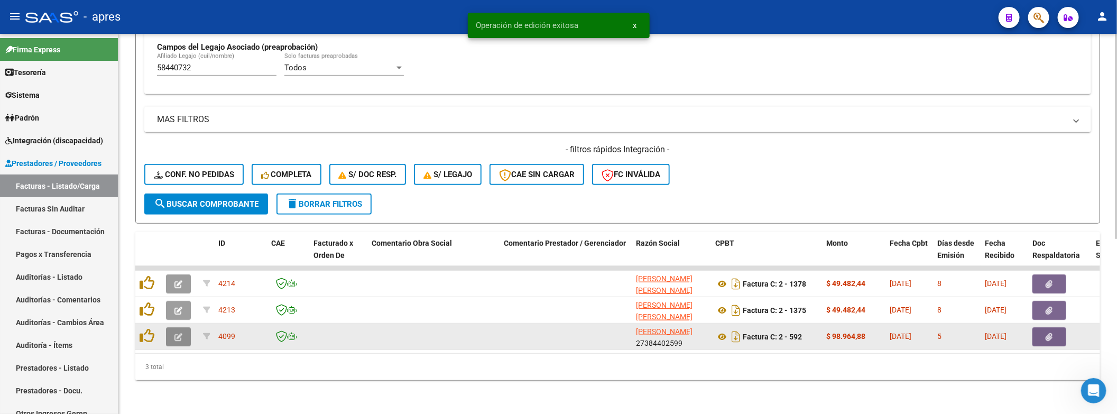
click at [174, 333] on icon "button" at bounding box center [178, 337] width 8 height 8
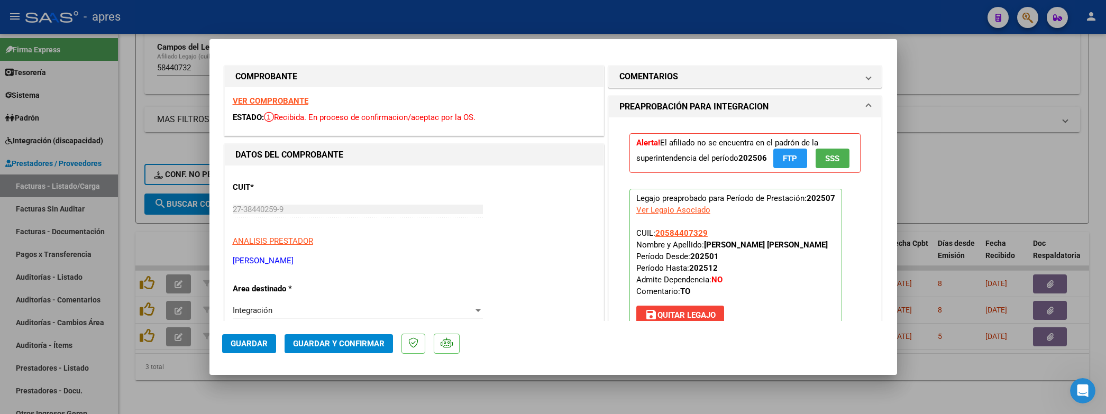
click at [302, 105] on strong "VER COMPROBANTE" at bounding box center [271, 101] width 76 height 10
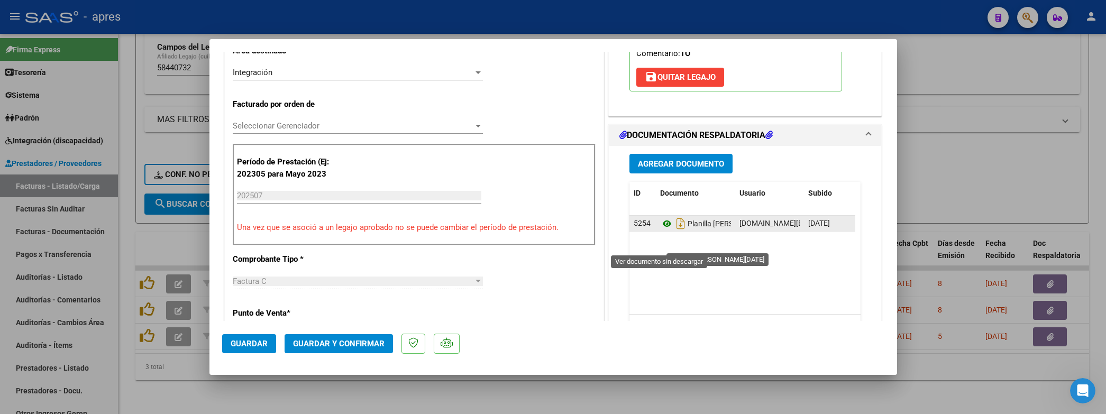
click at [660, 230] on icon at bounding box center [667, 223] width 14 height 13
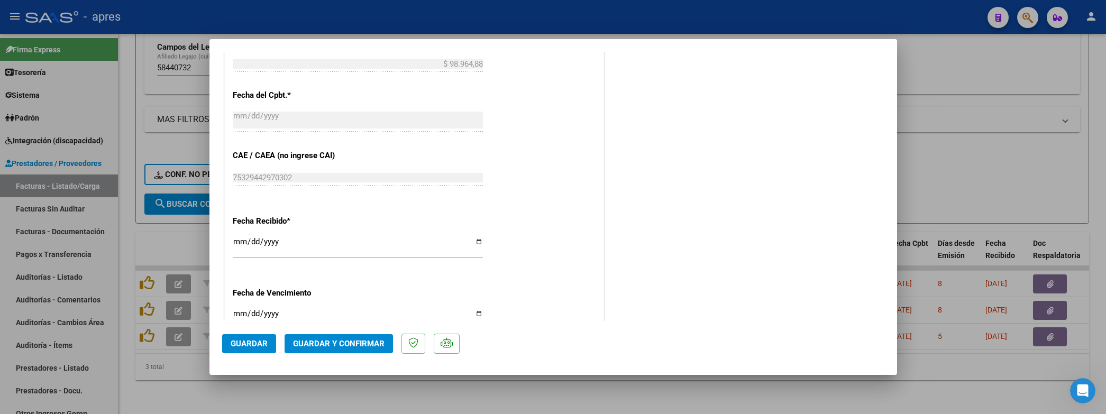
scroll to position [634, 0]
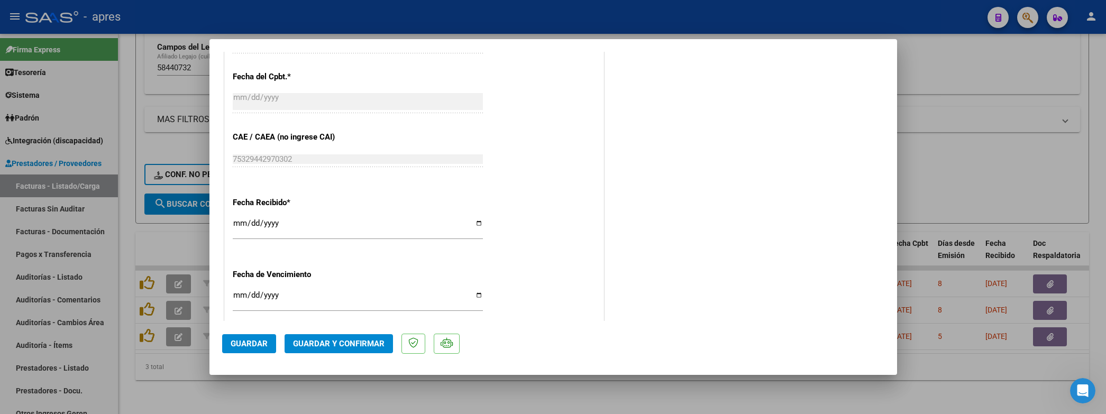
click at [236, 292] on div "Ingresar la fecha" at bounding box center [358, 300] width 250 height 23
type input "2025-07-18"
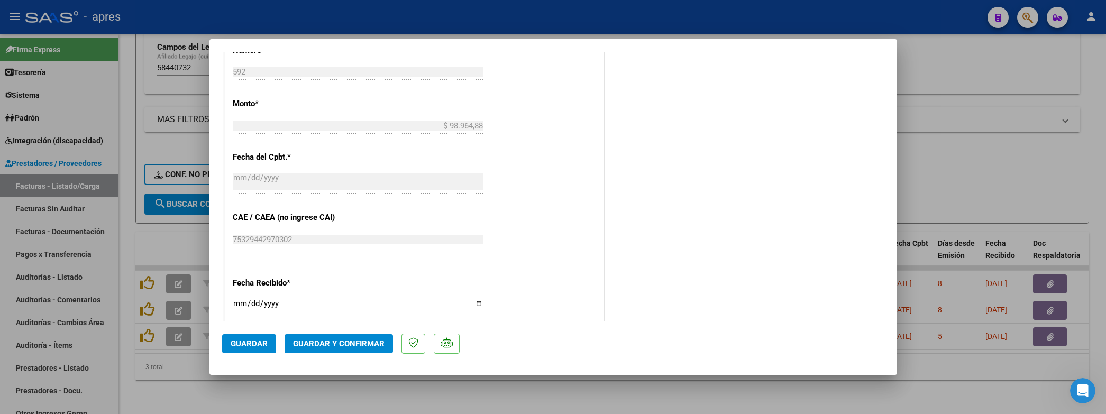
scroll to position [555, 0]
click at [359, 344] on span "Guardar y Confirmar" at bounding box center [338, 344] width 91 height 10
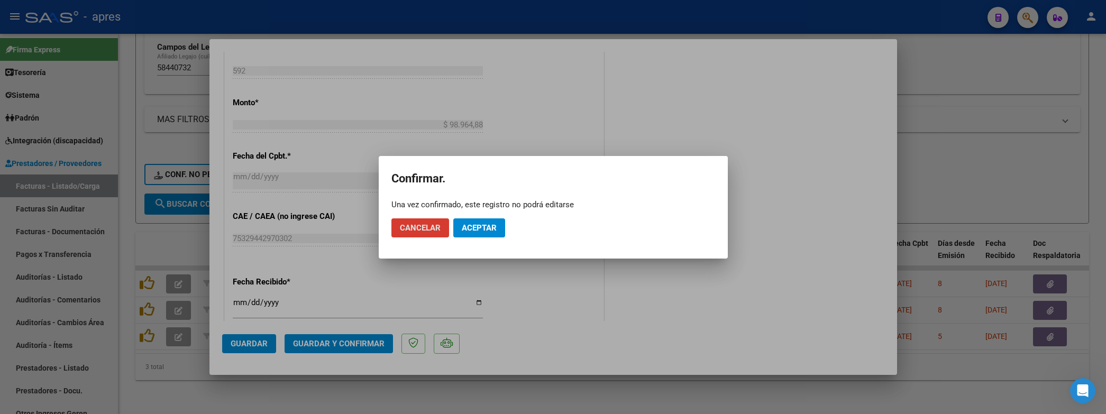
click at [476, 240] on mat-dialog-actions "Cancelar Aceptar" at bounding box center [553, 228] width 324 height 36
click at [478, 227] on span "Aceptar" at bounding box center [479, 228] width 35 height 10
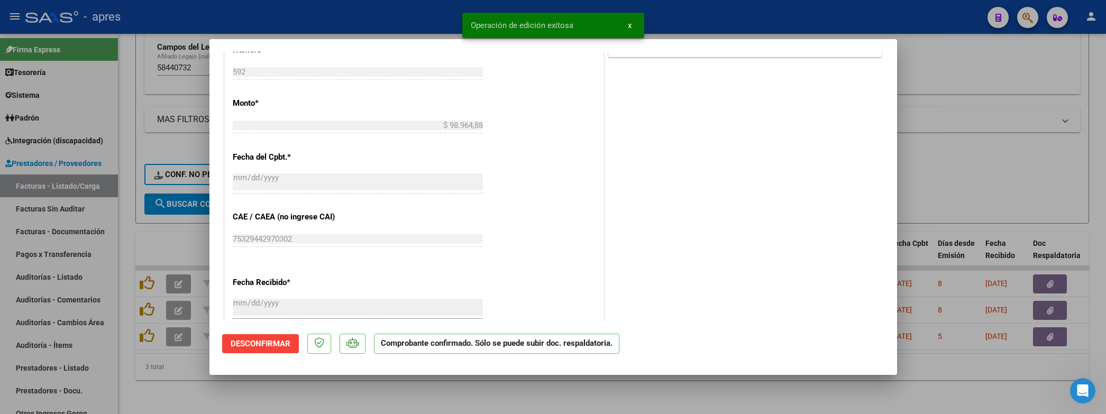
click at [206, 388] on div at bounding box center [553, 207] width 1106 height 414
type input "$ 0,00"
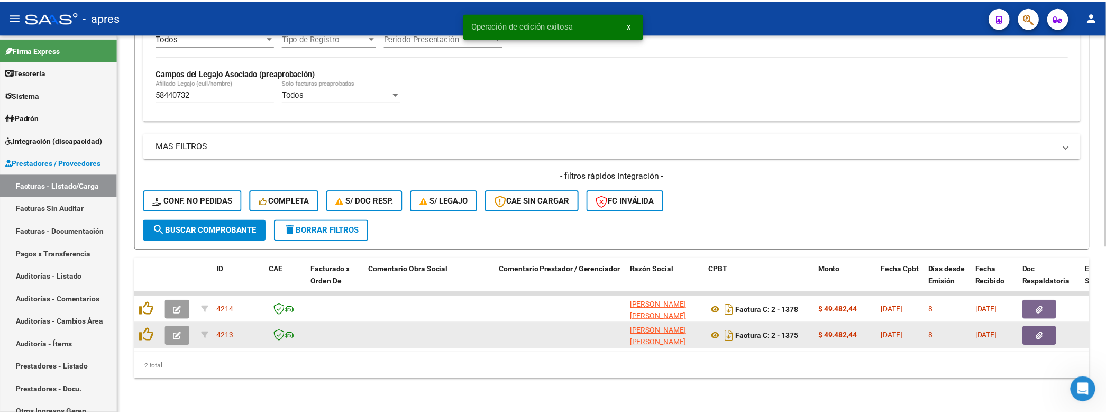
scroll to position [299, 0]
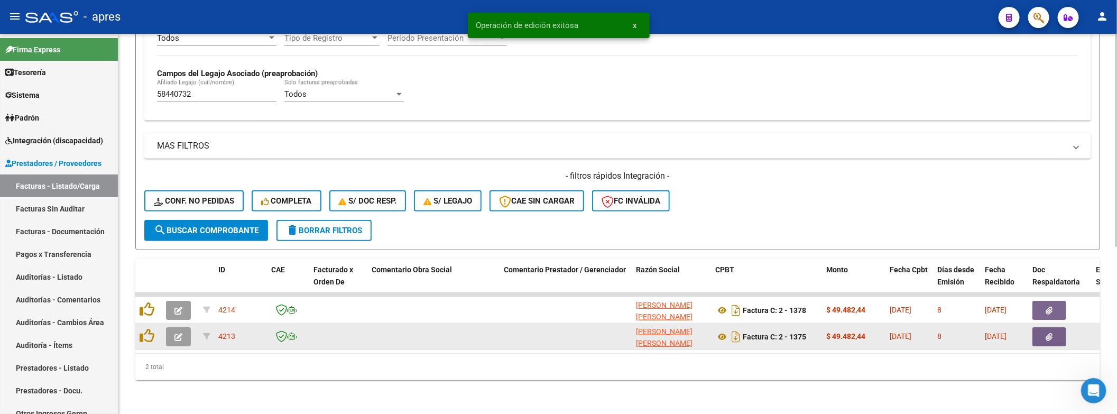
click at [180, 305] on button "button" at bounding box center [178, 310] width 25 height 19
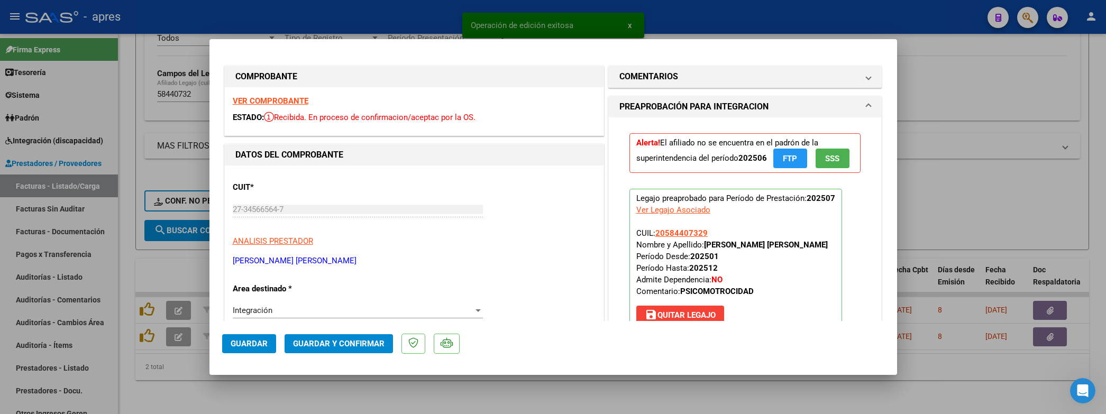
click at [296, 102] on strong "VER COMPROBANTE" at bounding box center [271, 101] width 76 height 10
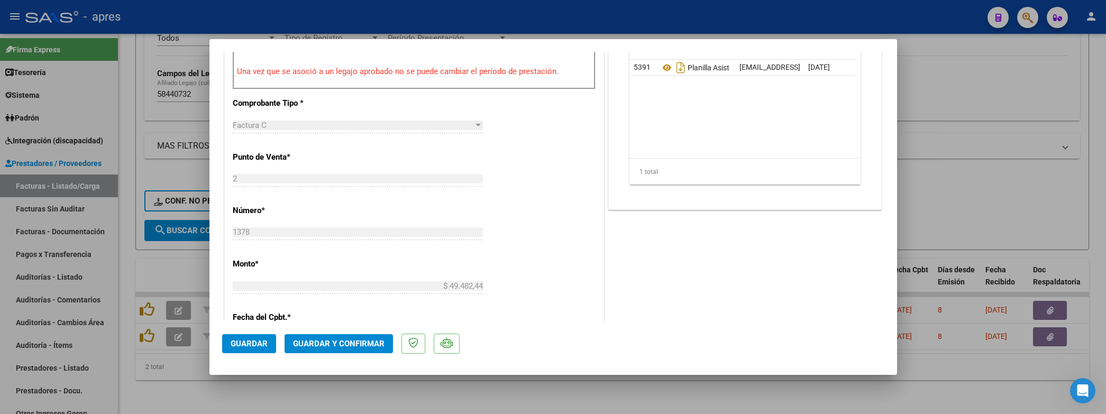
scroll to position [397, 0]
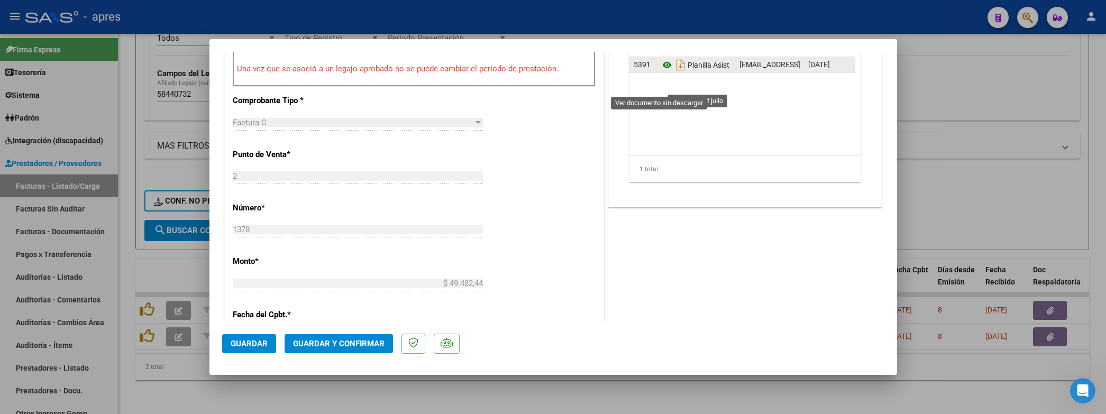
click at [660, 71] on icon at bounding box center [667, 65] width 14 height 13
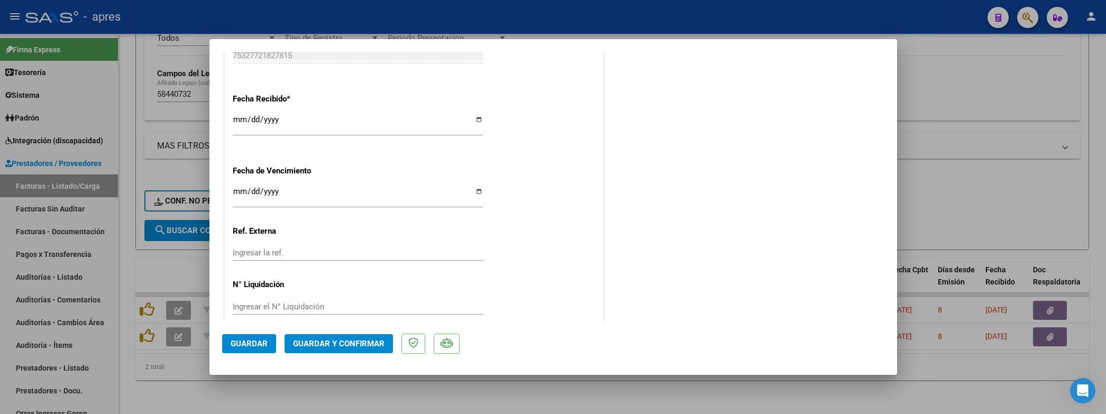
scroll to position [755, 0]
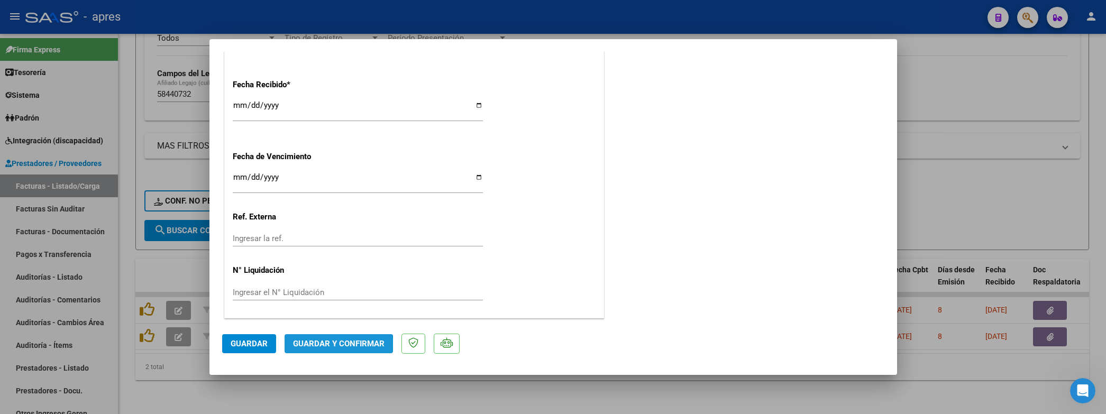
click at [332, 346] on span "Guardar y Confirmar" at bounding box center [338, 344] width 91 height 10
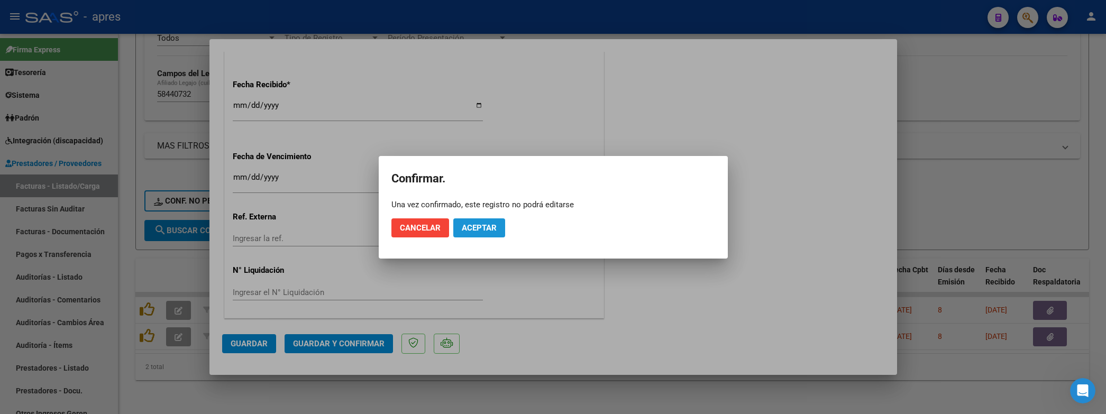
click at [485, 230] on span "Aceptar" at bounding box center [479, 228] width 35 height 10
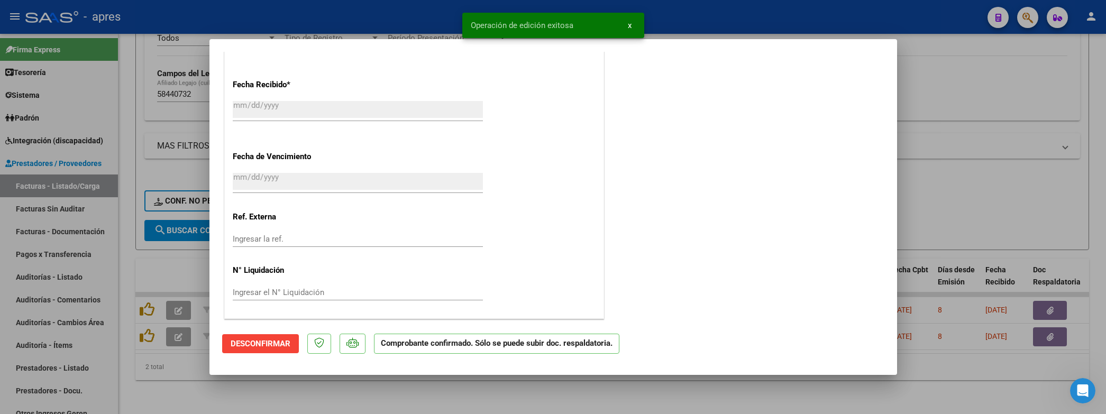
click at [435, 392] on div at bounding box center [553, 207] width 1106 height 414
type input "$ 0,00"
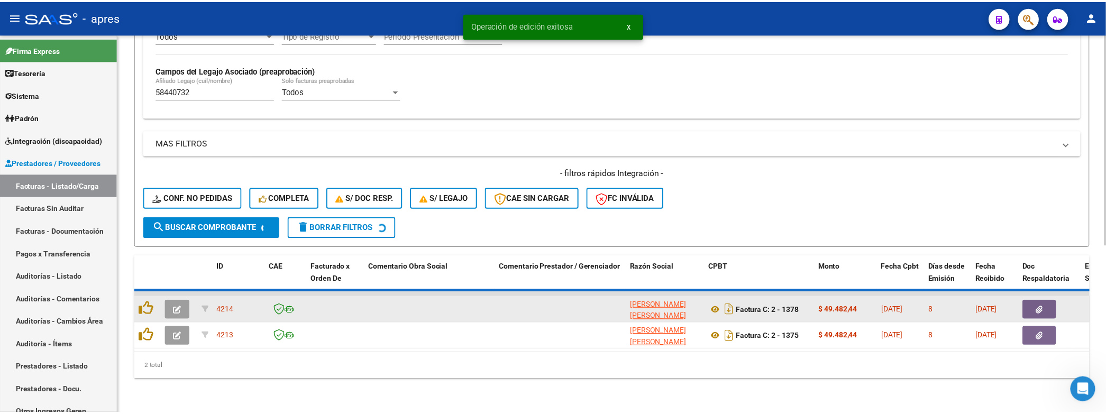
scroll to position [273, 0]
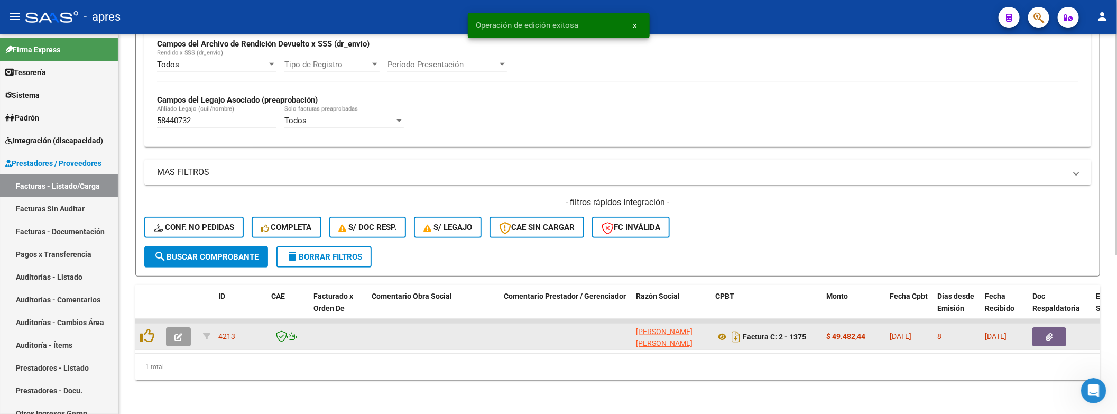
click at [178, 332] on span "button" at bounding box center [178, 337] width 8 height 10
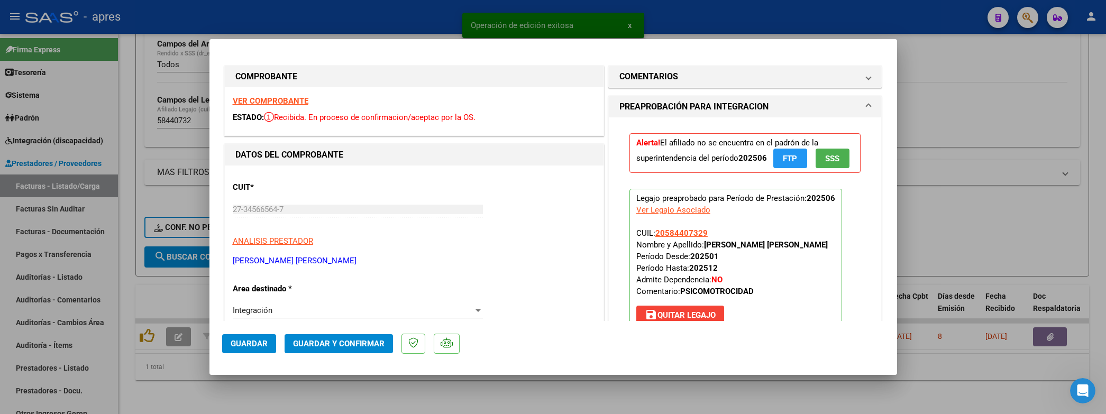
click at [305, 104] on strong "VER COMPROBANTE" at bounding box center [271, 101] width 76 height 10
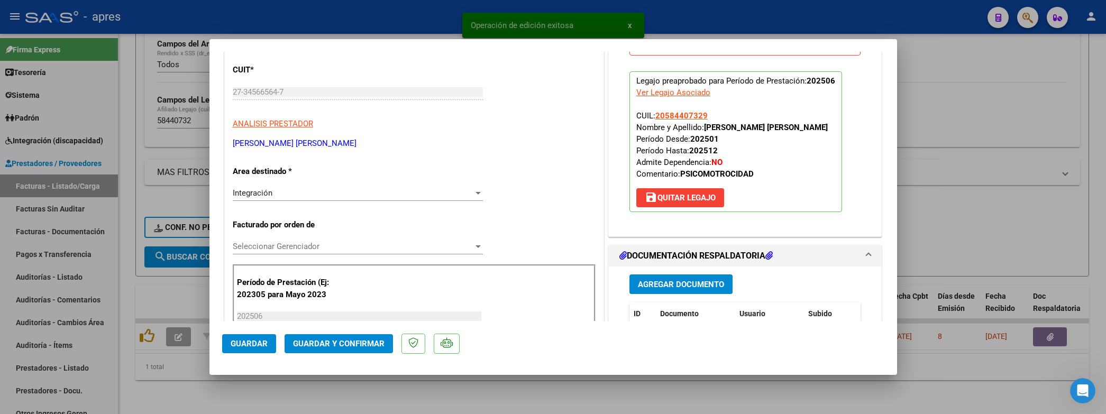
scroll to position [238, 0]
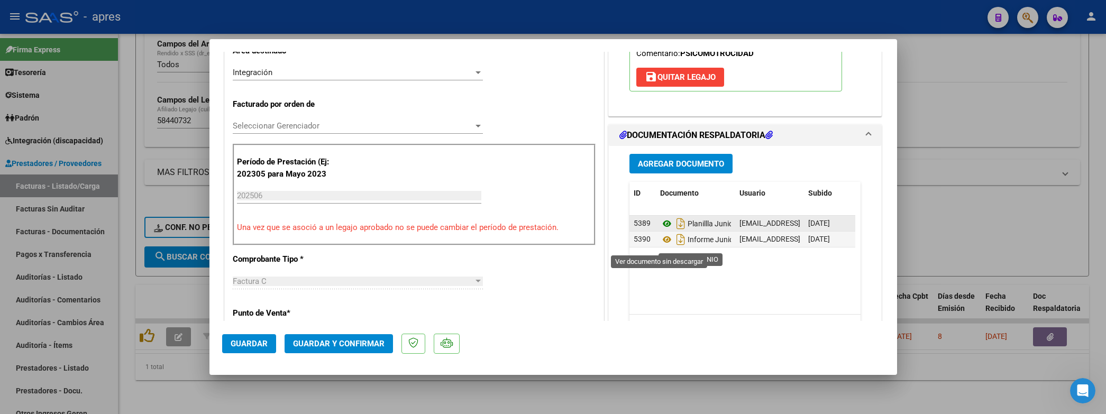
click at [660, 230] on icon at bounding box center [667, 223] width 14 height 13
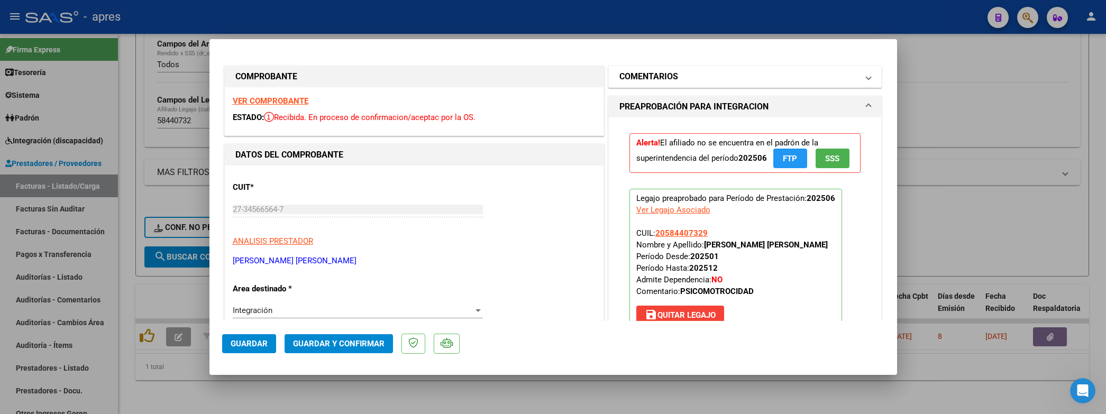
click at [782, 76] on mat-panel-title "COMENTARIOS" at bounding box center [738, 76] width 239 height 13
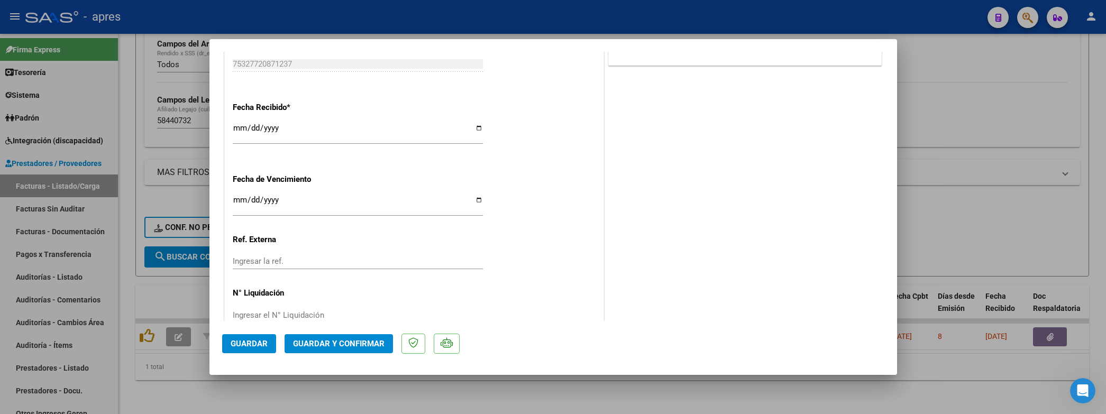
scroll to position [755, 0]
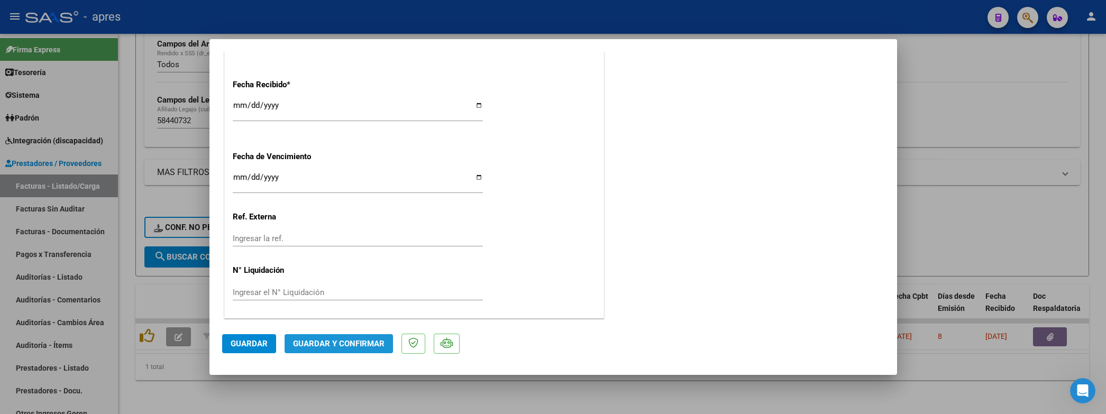
click at [335, 339] on span "Guardar y Confirmar" at bounding box center [338, 344] width 91 height 10
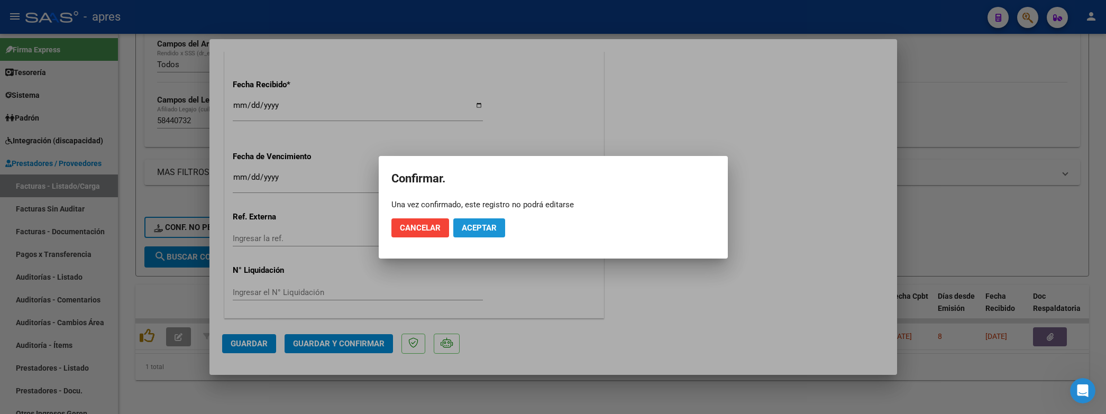
click at [496, 222] on button "Aceptar" at bounding box center [479, 227] width 52 height 19
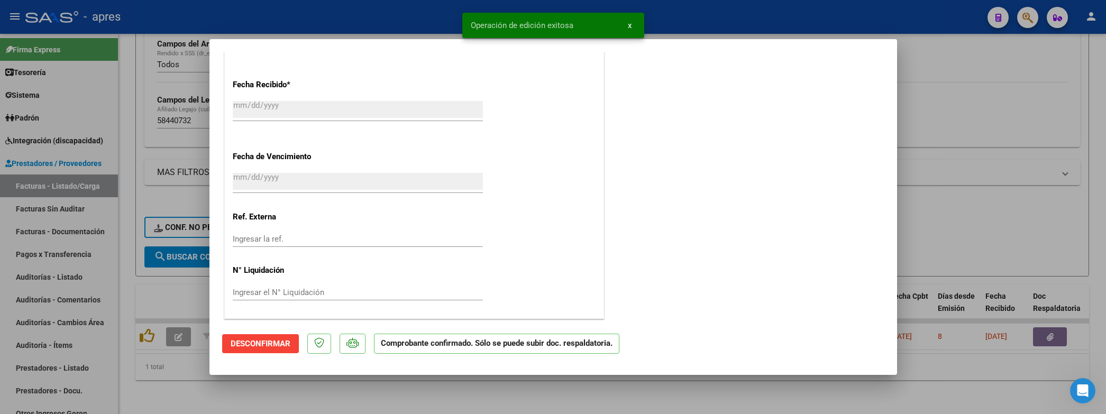
click at [379, 403] on div at bounding box center [553, 207] width 1106 height 414
type input "$ 0,00"
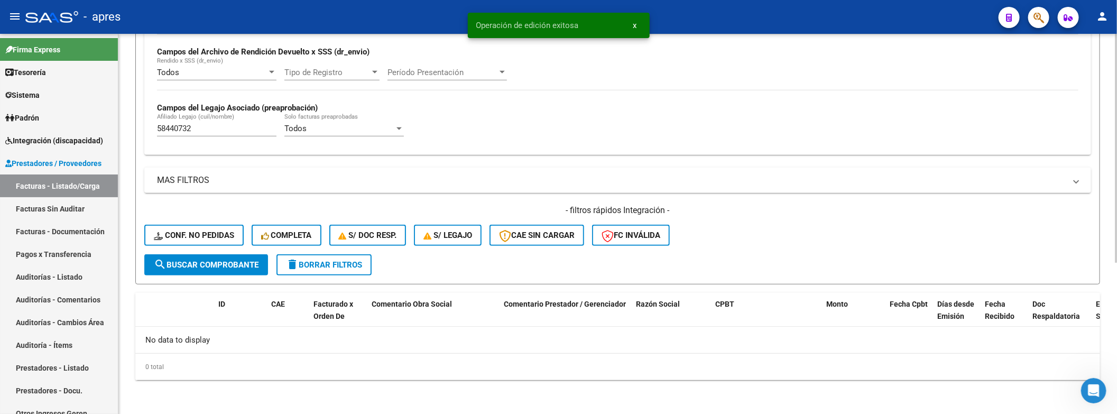
scroll to position [252, 0]
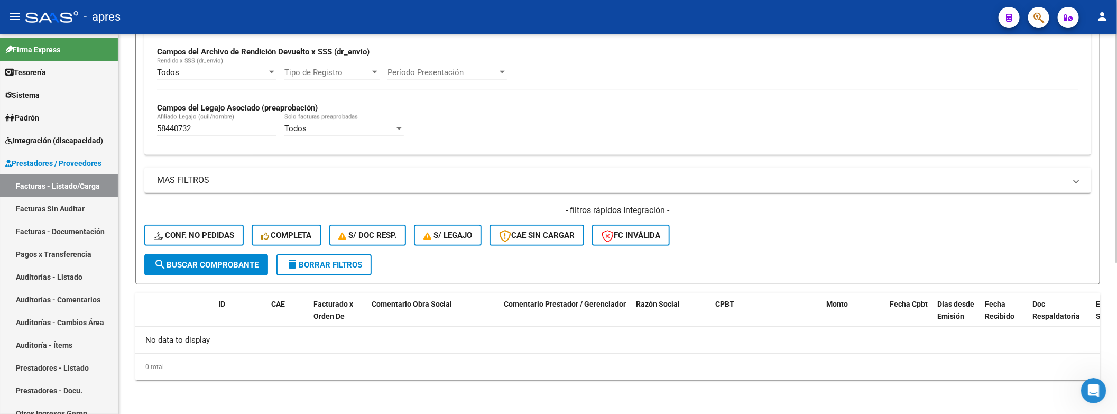
click at [1080, 264] on form "Filtros Id Integración Area Seleccionar Gerenciador Seleccionar Gerenciador No …" at bounding box center [617, 80] width 965 height 410
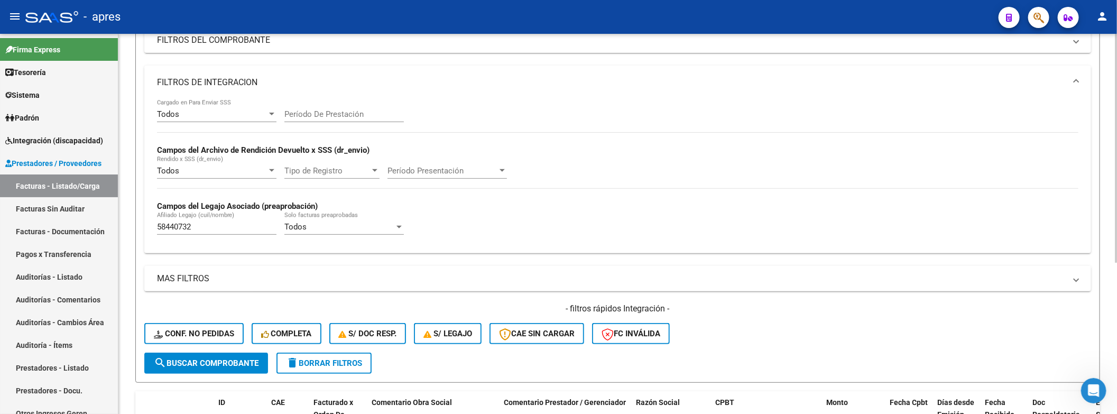
scroll to position [0, 0]
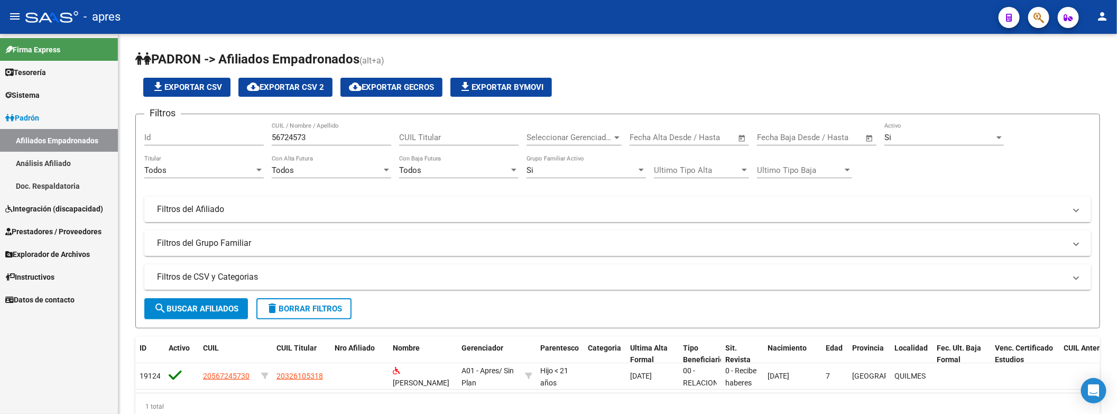
scroll to position [41, 0]
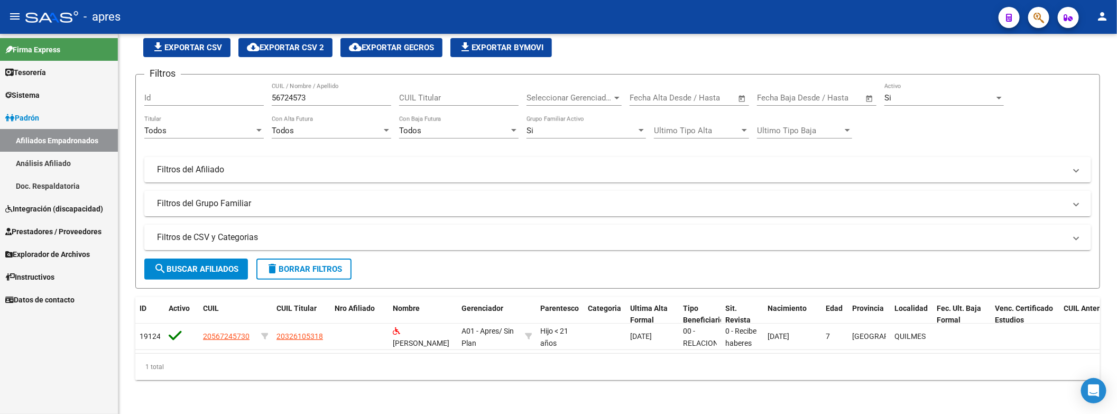
click at [50, 211] on span "Integración (discapacidad)" at bounding box center [54, 209] width 98 height 12
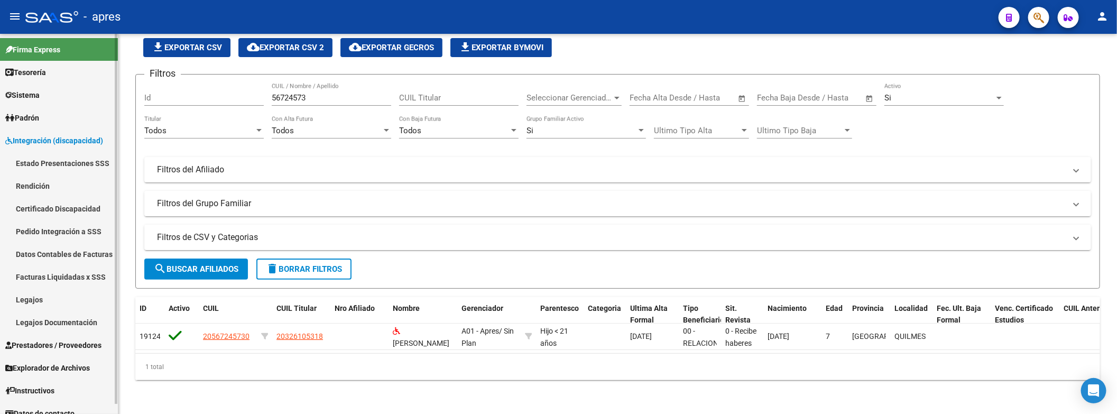
click at [52, 189] on link "Rendición" at bounding box center [59, 185] width 118 height 23
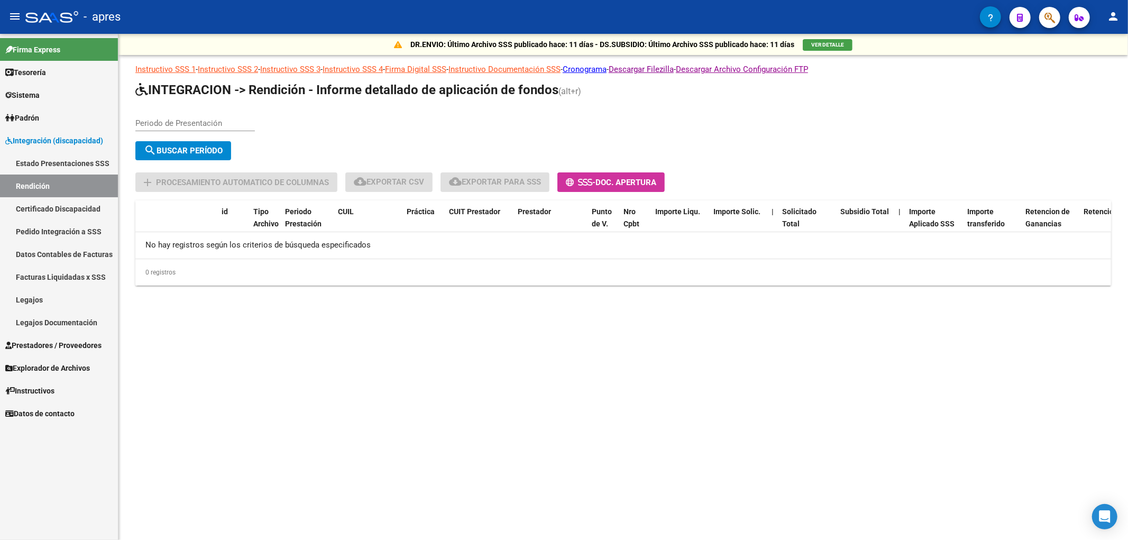
drag, startPoint x: 179, startPoint y: 113, endPoint x: 182, endPoint y: 118, distance: 5.7
click at [179, 114] on div "Periodo de Presentación" at bounding box center [194, 119] width 119 height 23
click at [184, 122] on input "Periodo de Presentación" at bounding box center [194, 123] width 119 height 10
type input "202504"
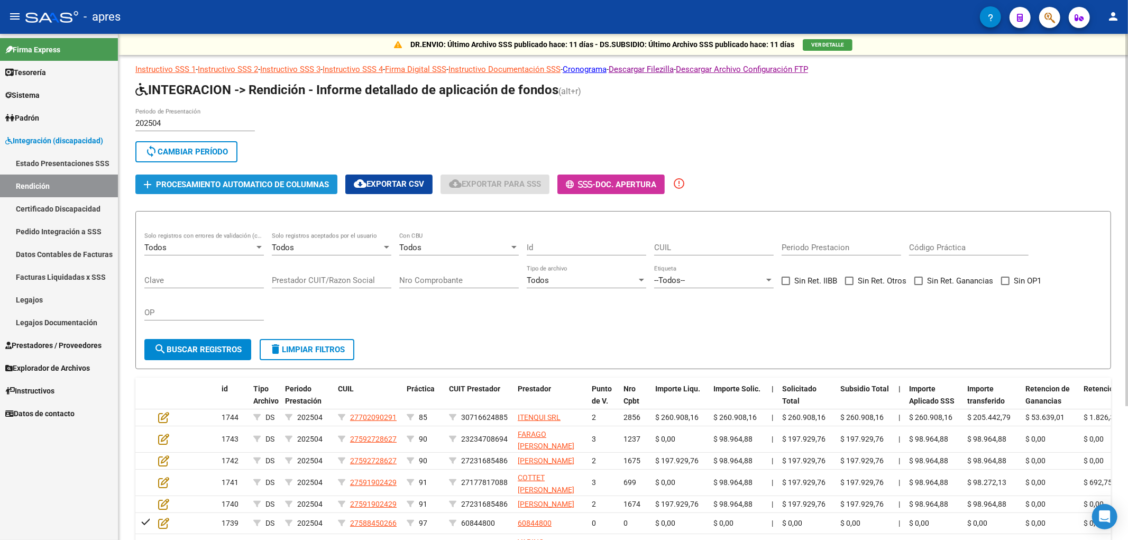
click at [198, 184] on span "Procesamiento automatico de columnas" at bounding box center [242, 185] width 173 height 10
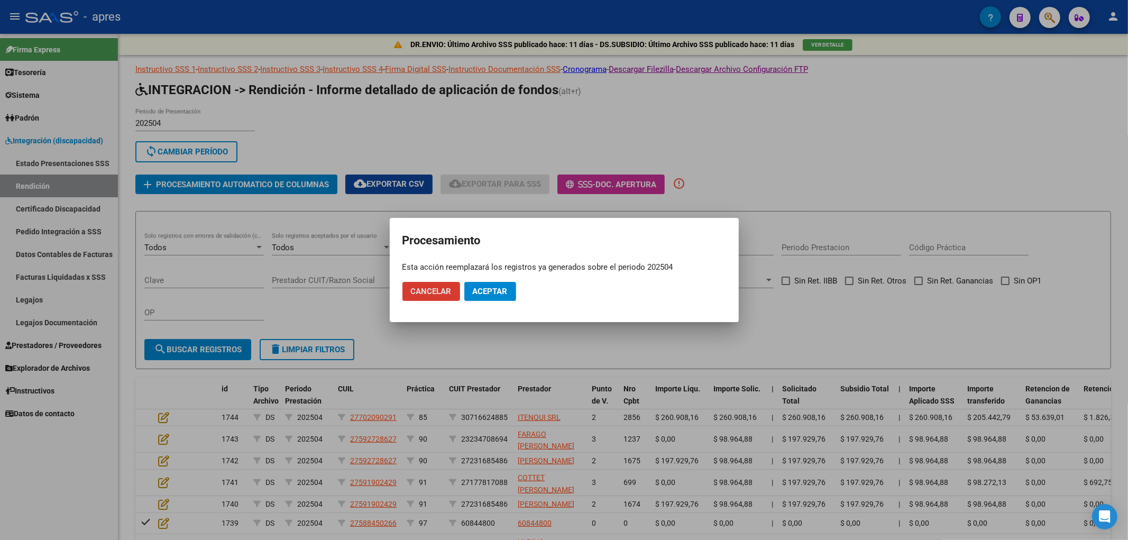
click at [487, 292] on span "Aceptar" at bounding box center [490, 292] width 35 height 10
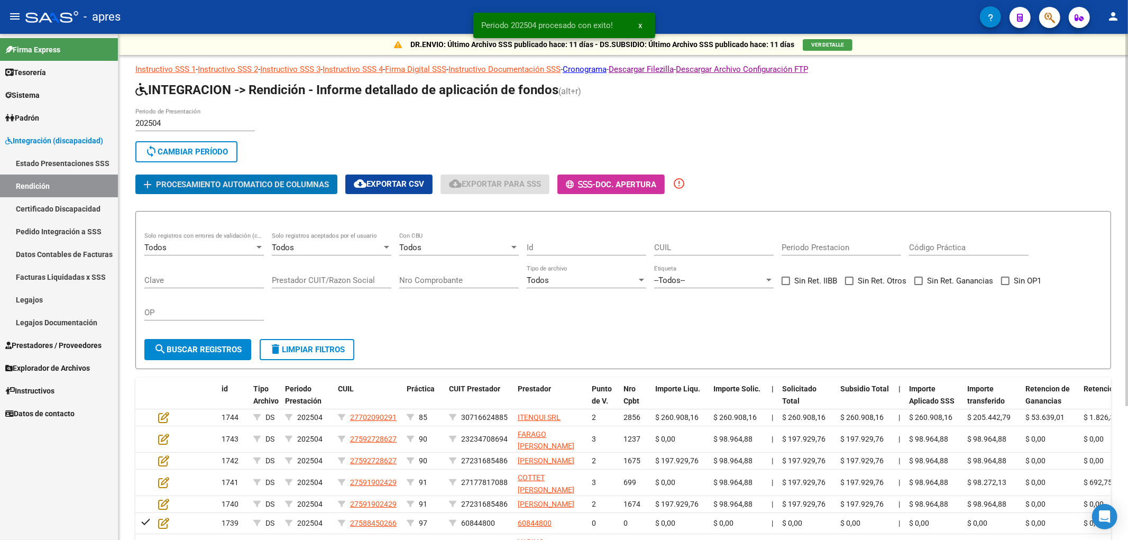
click at [262, 245] on div at bounding box center [259, 247] width 10 height 8
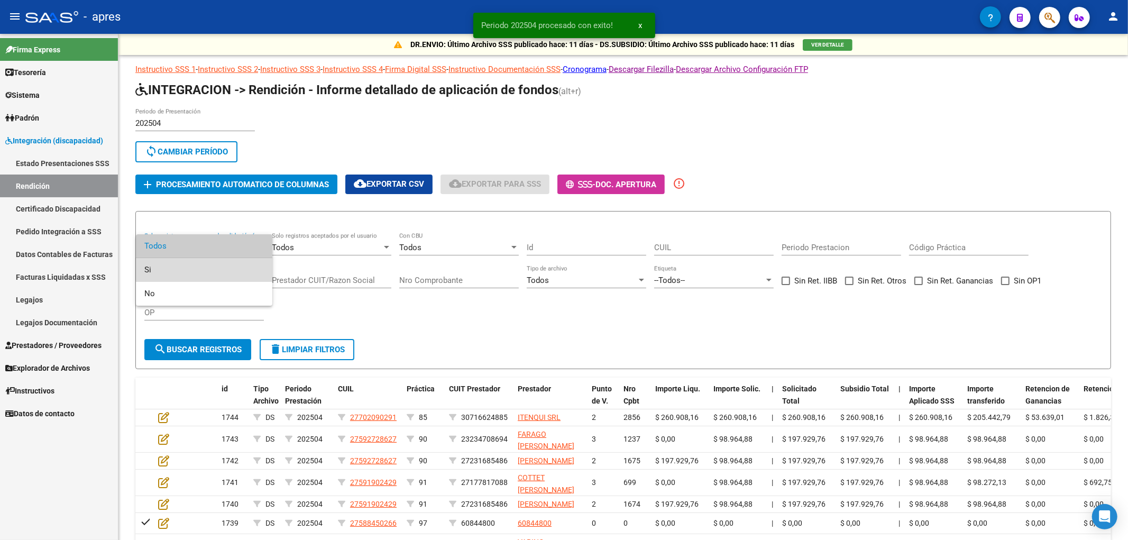
click at [207, 260] on span "Si" at bounding box center [203, 270] width 119 height 24
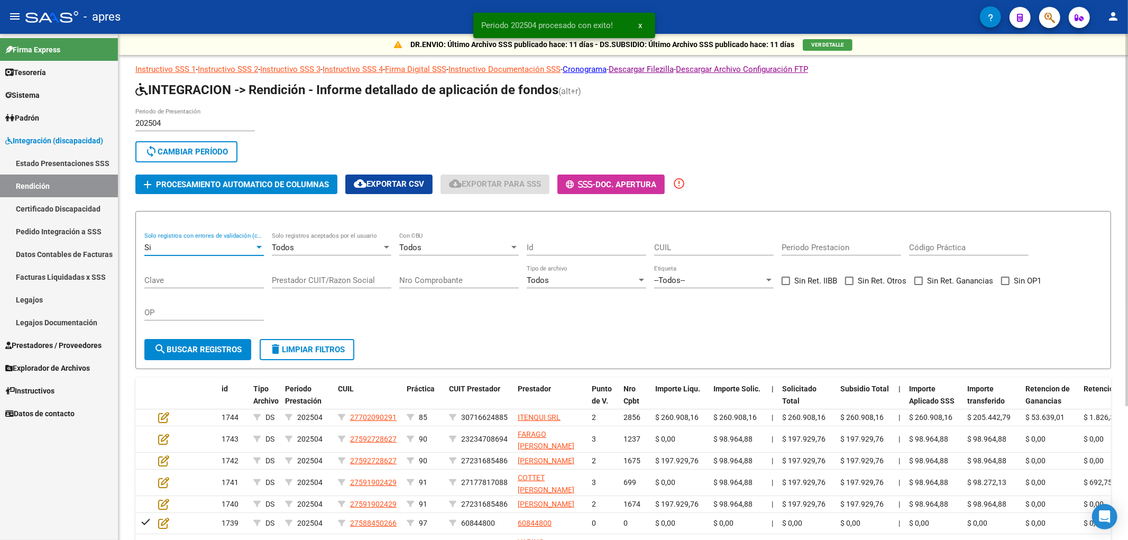
click at [186, 343] on button "search Buscar registros" at bounding box center [197, 349] width 107 height 21
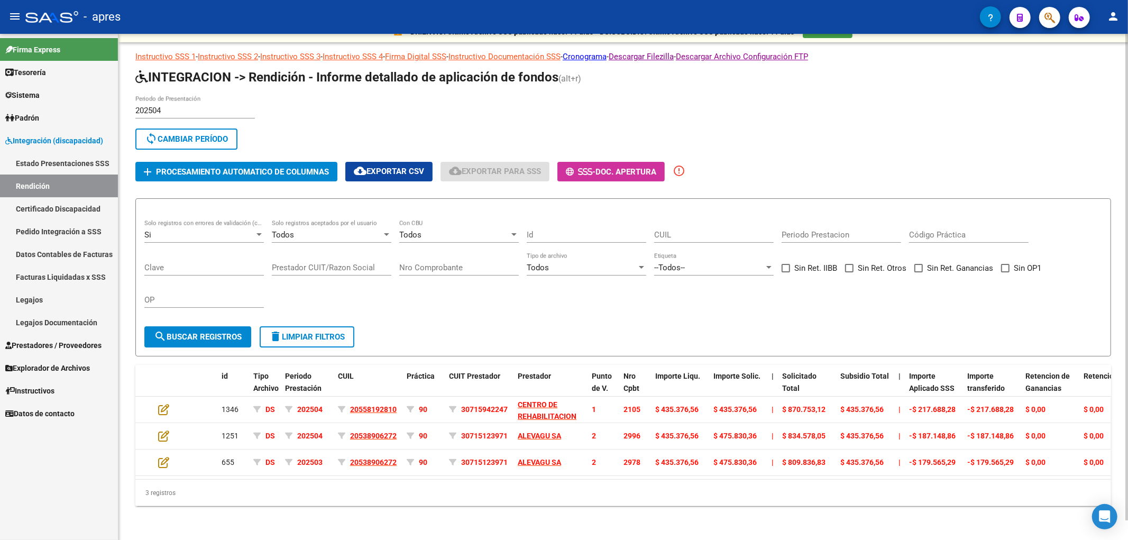
scroll to position [20, 0]
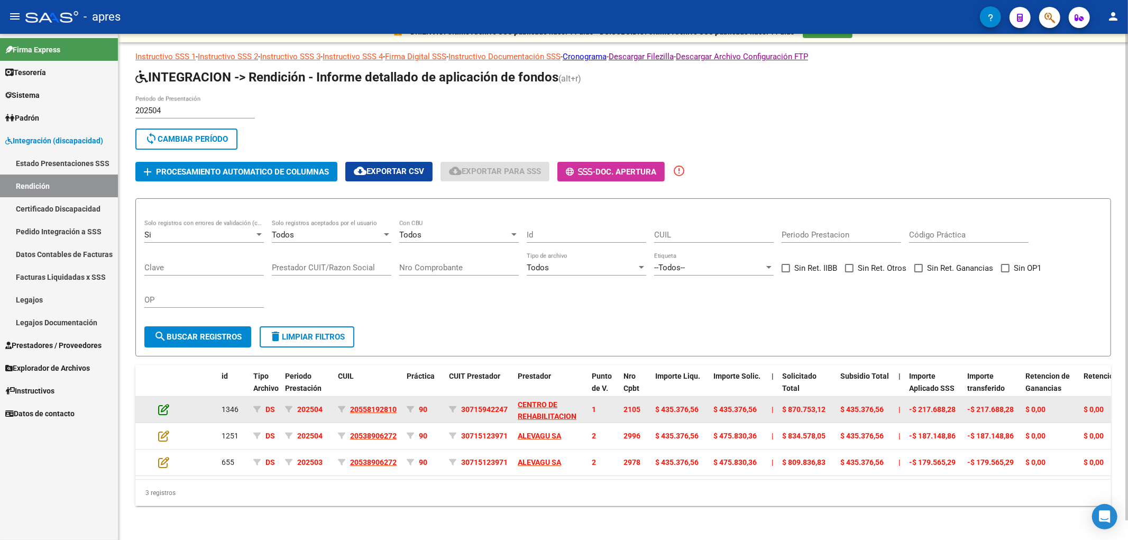
click at [165, 403] on icon at bounding box center [163, 409] width 11 height 12
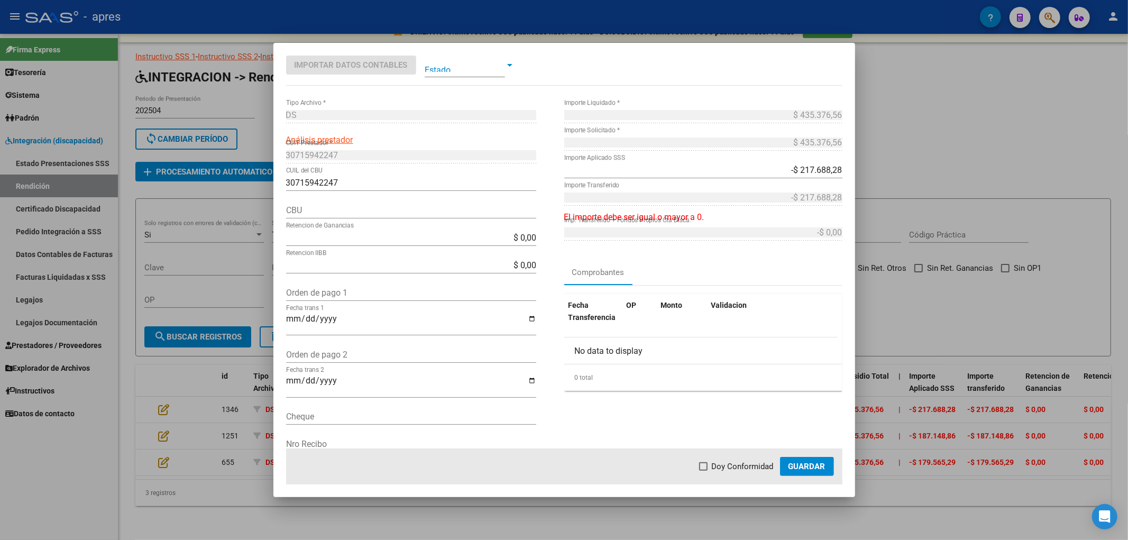
scroll to position [0, 0]
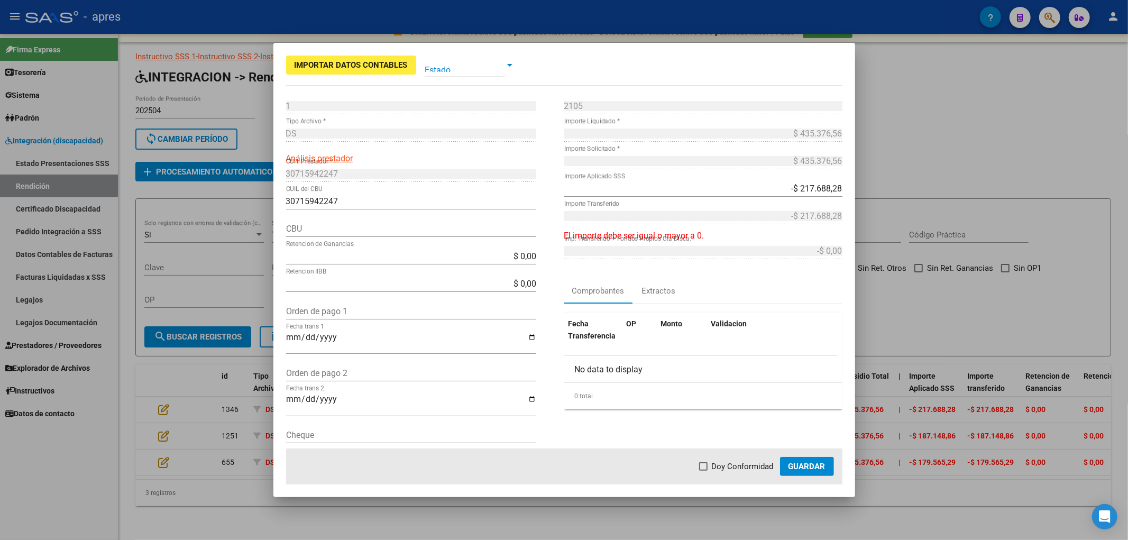
click at [508, 64] on div at bounding box center [509, 65] width 5 height 3
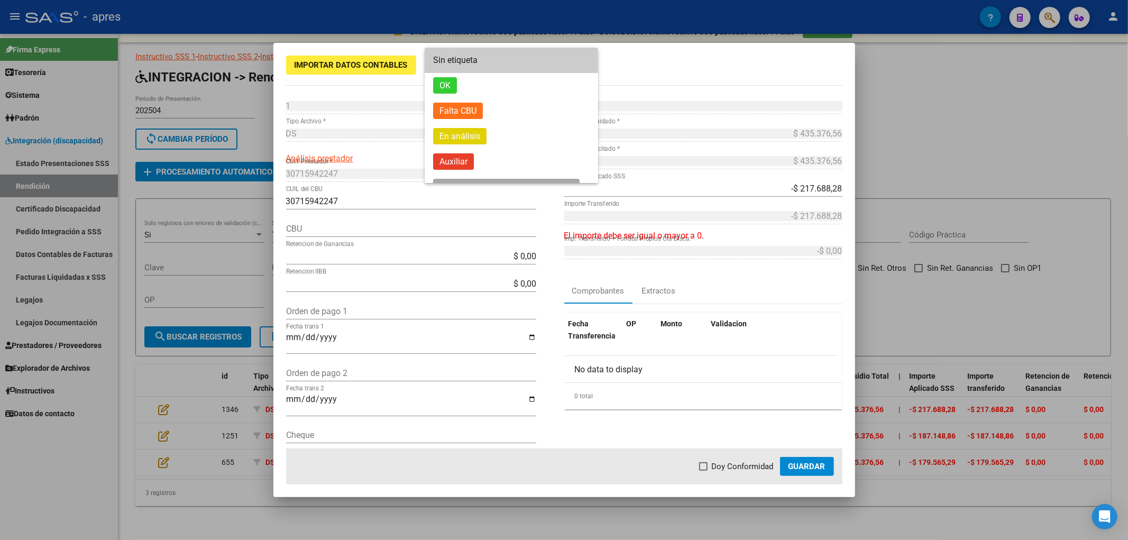
click at [640, 64] on div at bounding box center [564, 270] width 1128 height 540
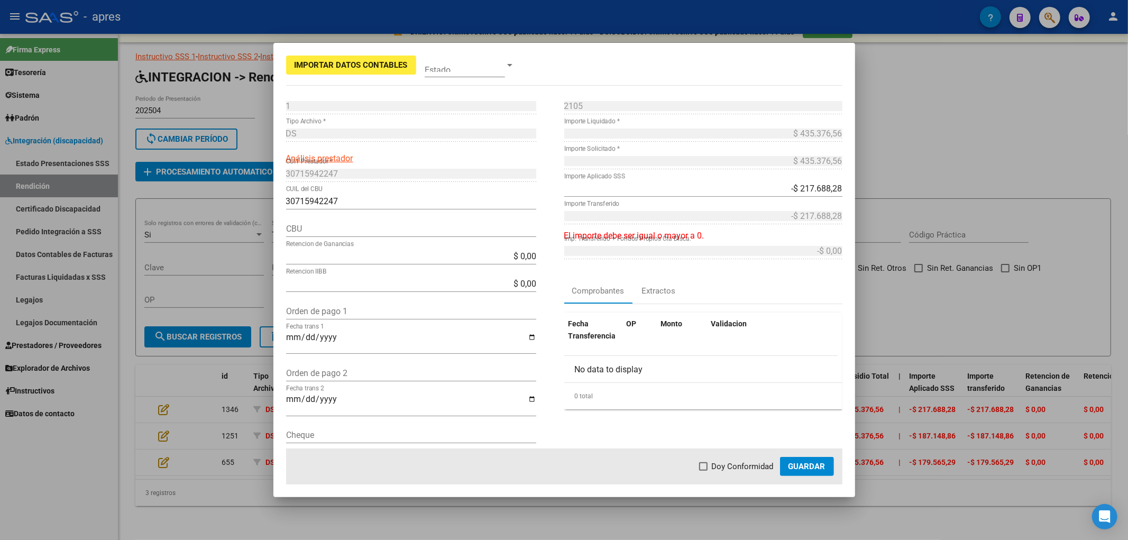
click at [310, 199] on input "30715942247" at bounding box center [411, 201] width 250 height 10
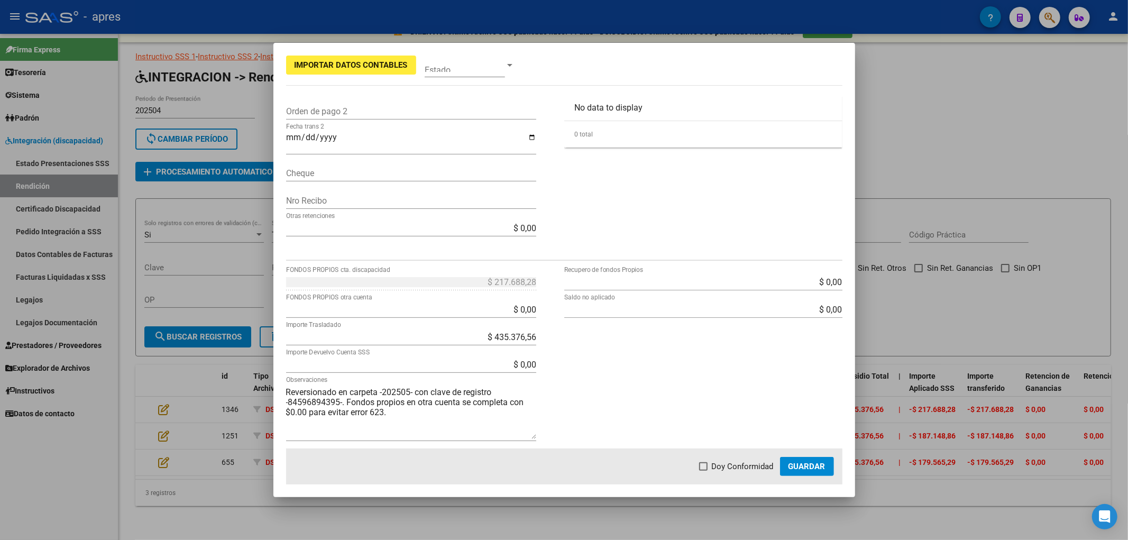
scroll to position [265, 0]
click at [534, 277] on app-form-text-field "$ 217.688,28 FONDOS PROPIOS cta. discapacidad" at bounding box center [415, 279] width 259 height 10
click at [537, 309] on app-form-text-field "$ 0,00 FONDOS PROPIOS otra cuenta" at bounding box center [415, 306] width 259 height 10
click at [604, 353] on div "$ 0,00 Recupero de fondos Propios $ 0,00 Saldo no aplicado" at bounding box center [703, 359] width 278 height 178
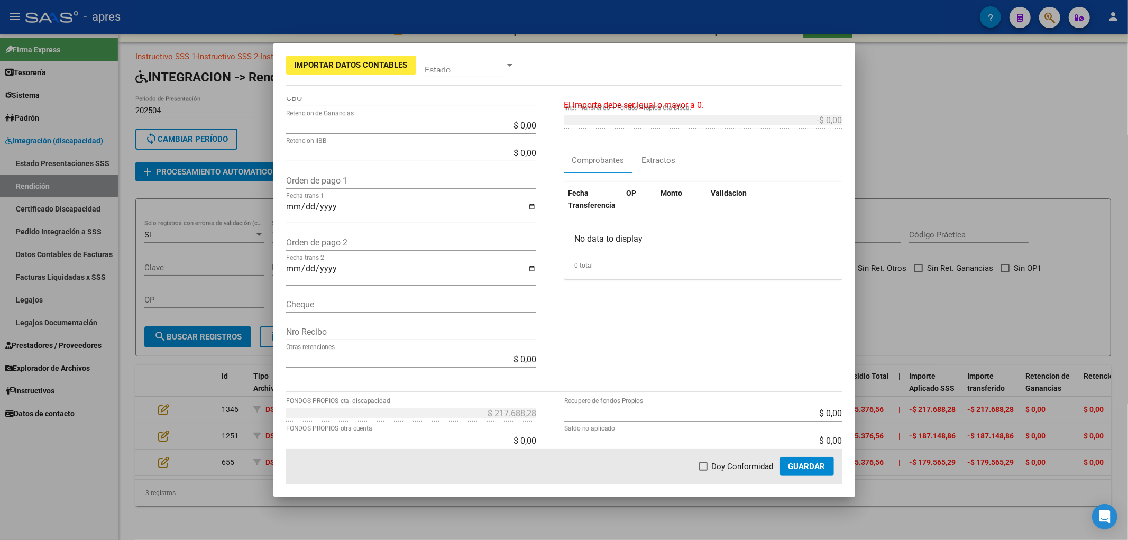
scroll to position [0, 0]
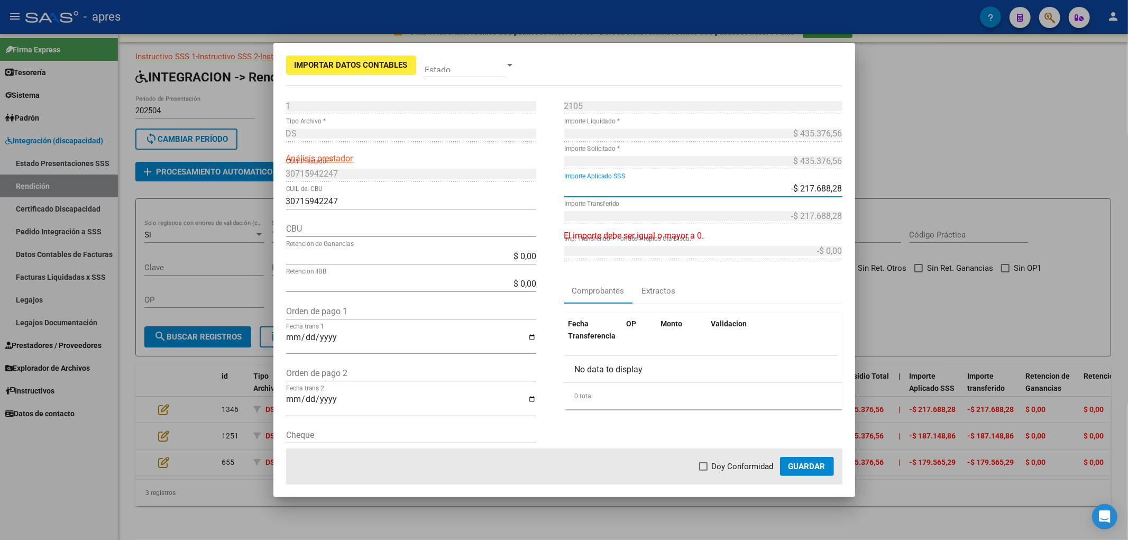
drag, startPoint x: 780, startPoint y: 186, endPoint x: 835, endPoint y: 184, distance: 55.0
click at [835, 184] on app-form-text-field "-$ 217.688,28 Importe Aplicado SSS" at bounding box center [707, 188] width 287 height 10
click at [826, 298] on div "Comprobantes Extractos" at bounding box center [703, 290] width 278 height 25
drag, startPoint x: 785, startPoint y: 188, endPoint x: 908, endPoint y: 176, distance: 123.2
click at [908, 176] on div "Importar Datos Contables Estado 1 Punto de Venta * DS Tipo Archivo * Análisis p…" at bounding box center [564, 270] width 1128 height 540
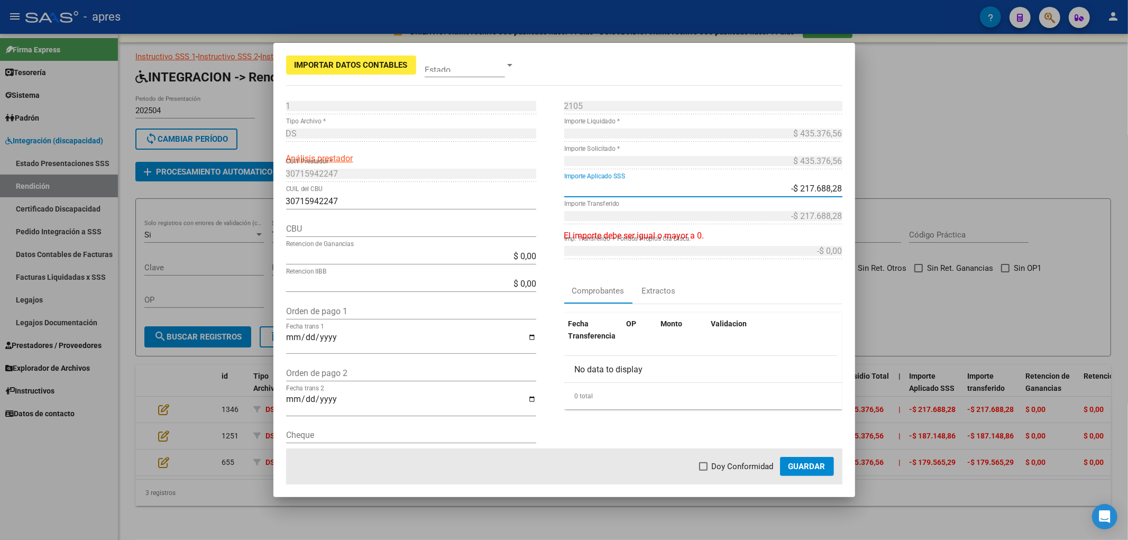
type input "-$ 0,00"
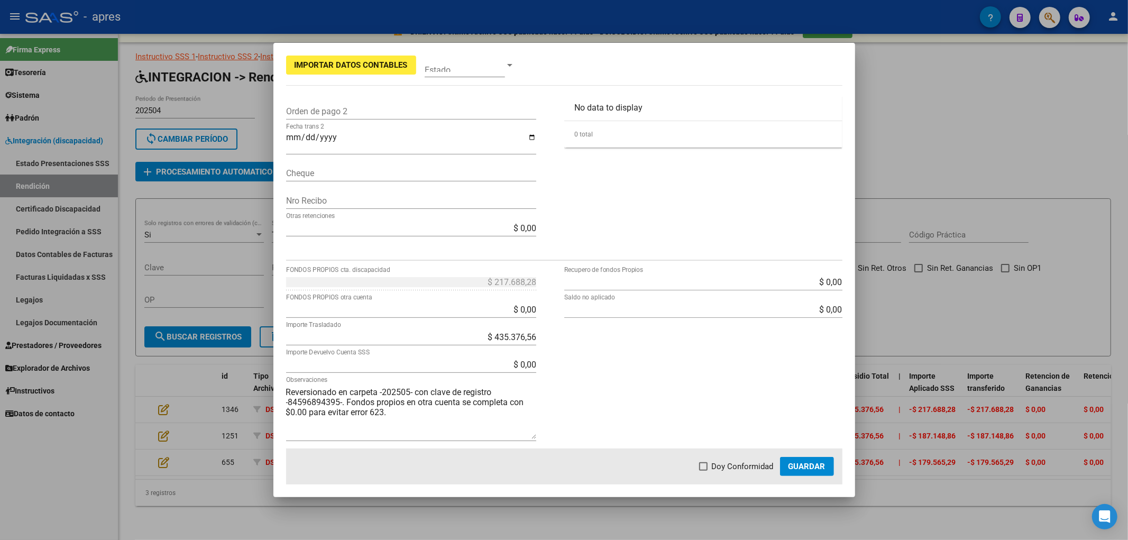
scroll to position [265, 0]
type input "$ 0,00"
click at [614, 336] on div "$ 0,00 Recupero de fondos Propios $ 0,00 Saldo no aplicado" at bounding box center [703, 359] width 278 height 178
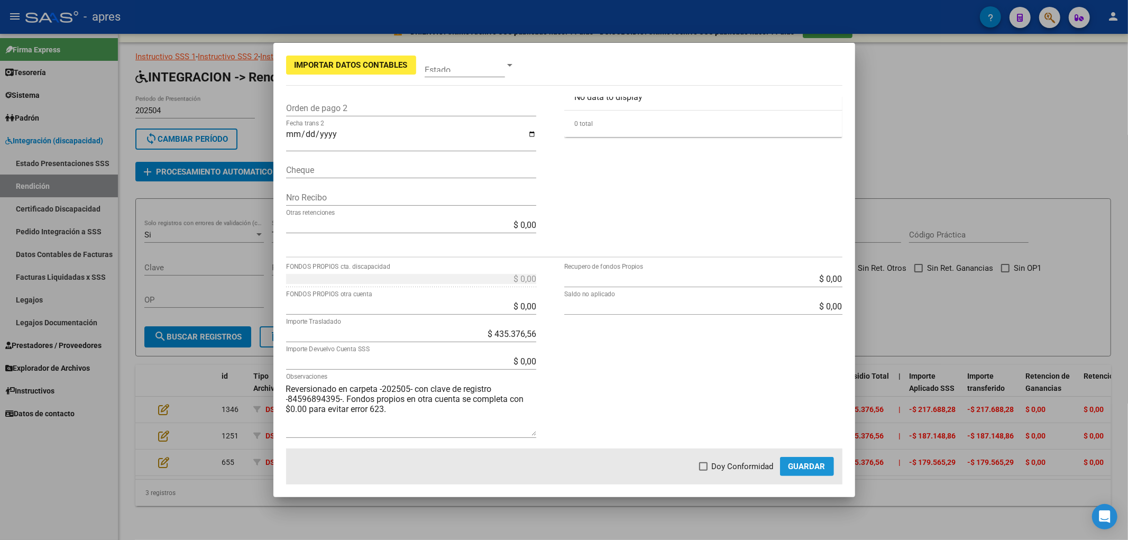
click at [809, 413] on span "Guardar" at bounding box center [806, 467] width 37 height 10
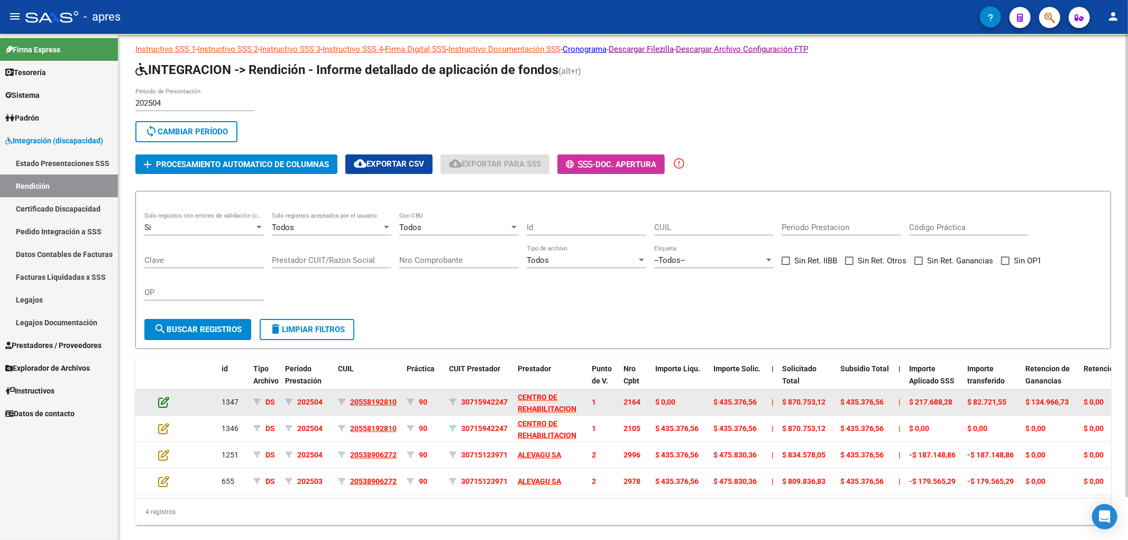
click at [162, 402] on icon at bounding box center [163, 402] width 11 height 12
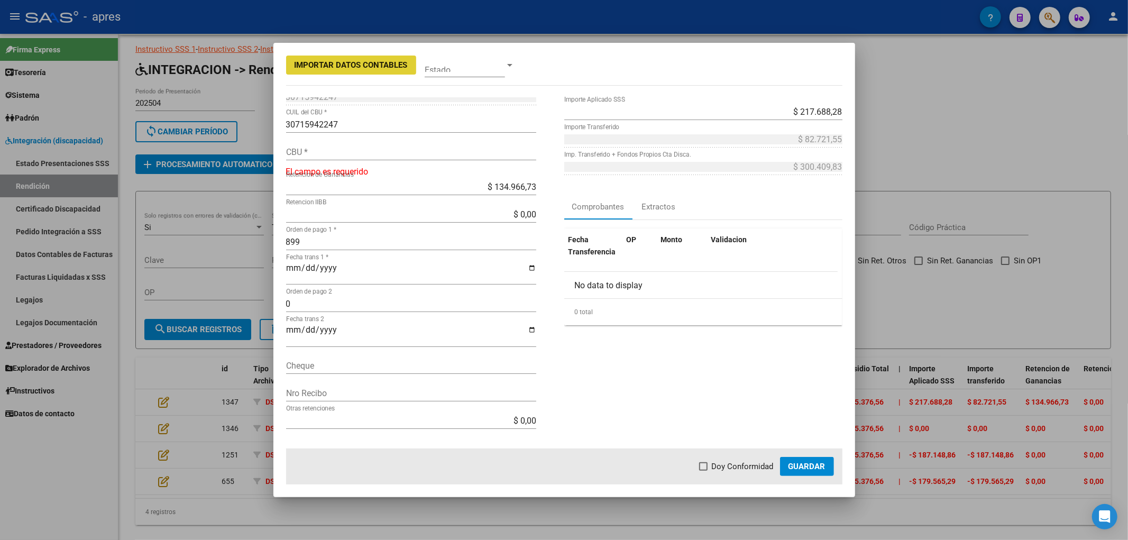
scroll to position [0, 0]
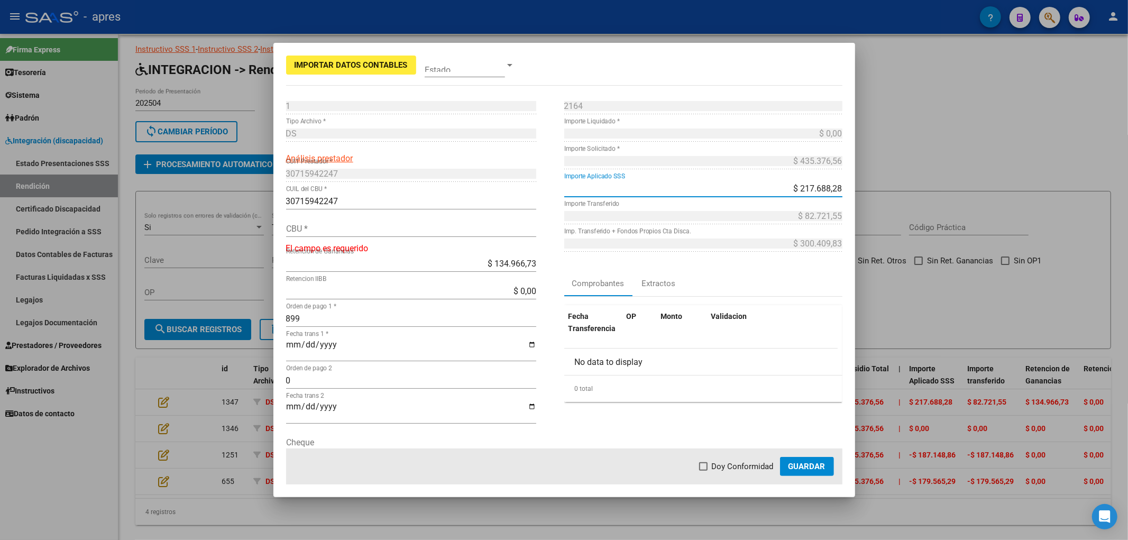
click at [785, 189] on input "$ 217.688,28" at bounding box center [703, 188] width 278 height 10
type input "-$ 217.688,28"
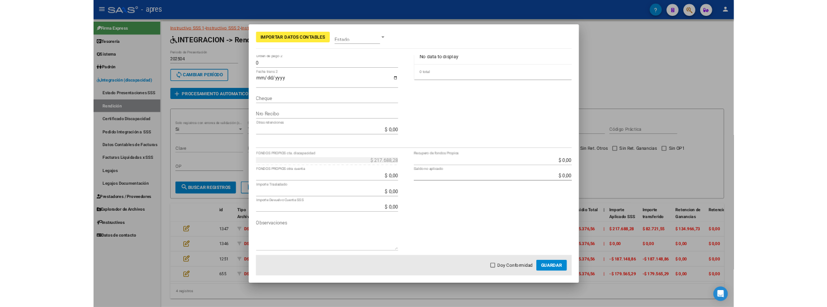
scroll to position [265, 0]
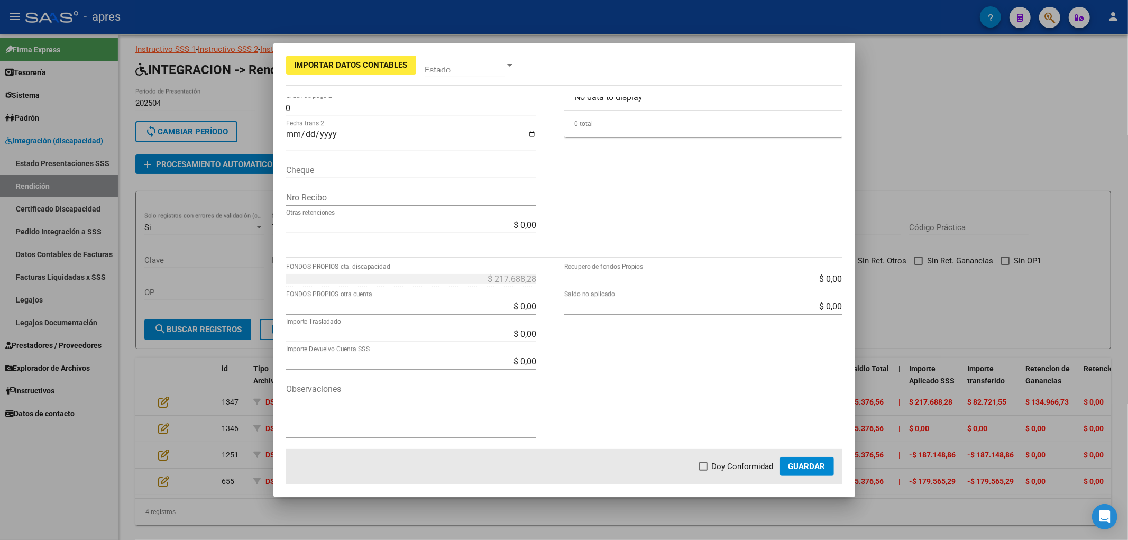
type input "-$ 352.655,01"
type input "$ 653.064,84"
click at [951, 302] on div at bounding box center [564, 270] width 1128 height 540
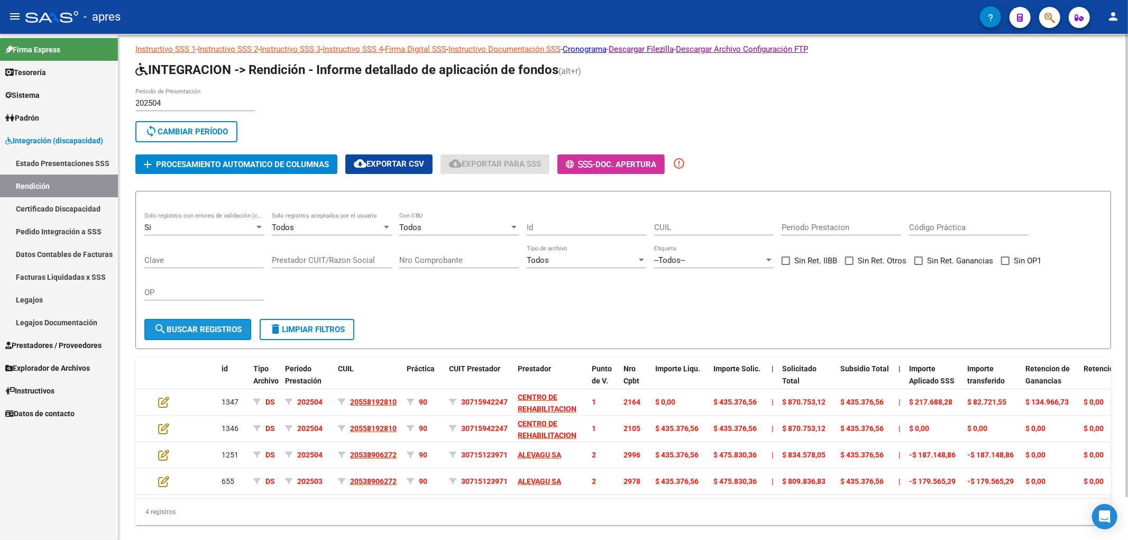
click at [184, 325] on span "search Buscar registros" at bounding box center [198, 330] width 88 height 10
click at [249, 172] on button "add Procesamiento automatico de columnas" at bounding box center [236, 164] width 202 height 20
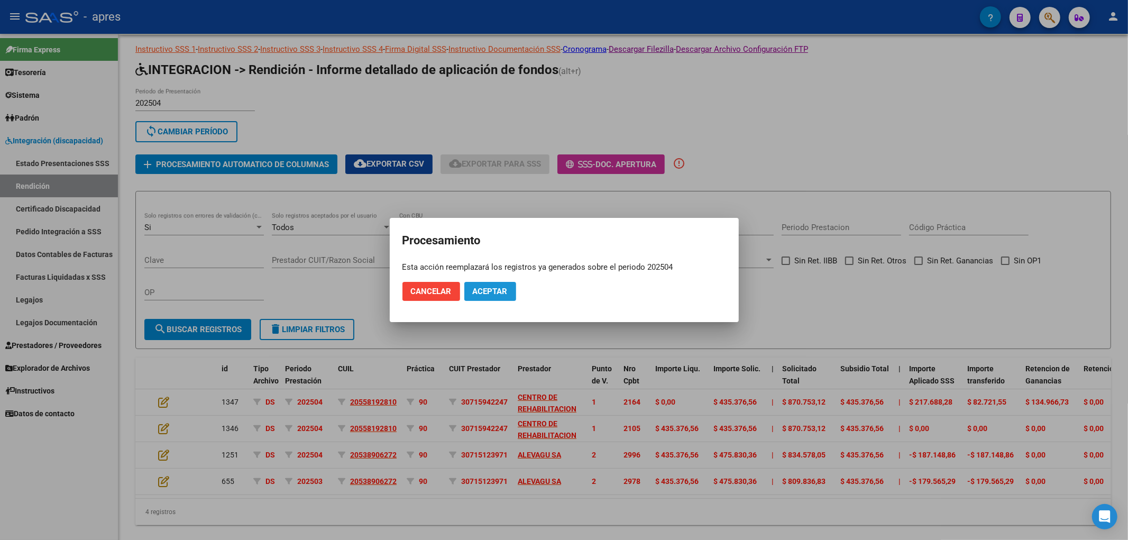
click at [486, 297] on button "Aceptar" at bounding box center [490, 291] width 52 height 19
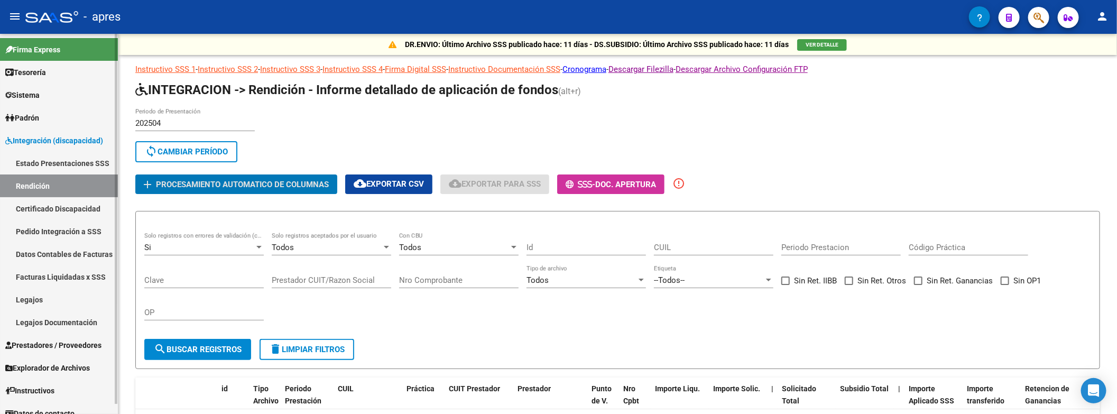
scroll to position [21, 0]
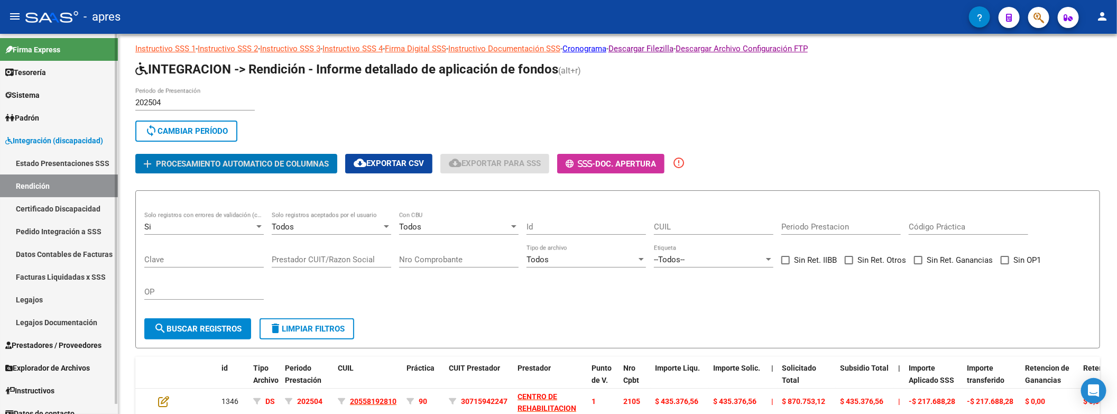
click at [50, 296] on link "Legajos" at bounding box center [59, 299] width 118 height 23
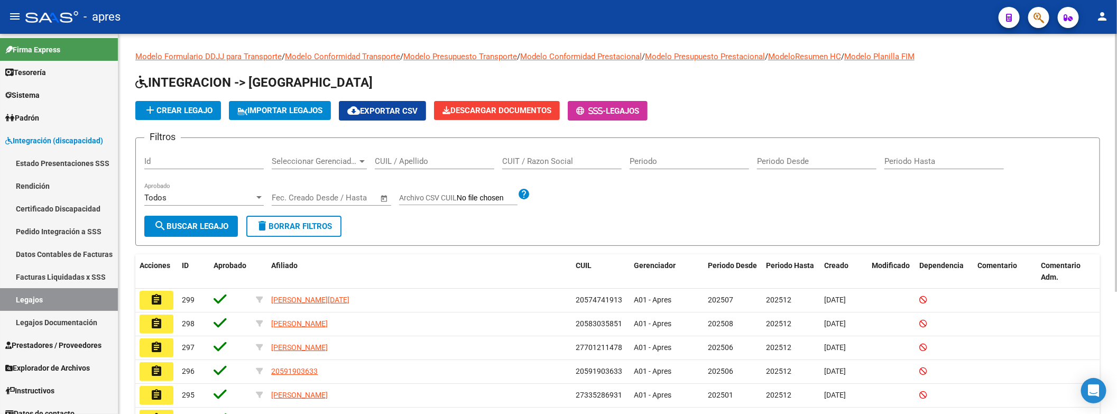
click at [403, 163] on input "CUIL / Apellido" at bounding box center [434, 161] width 119 height 10
paste input "58440732"
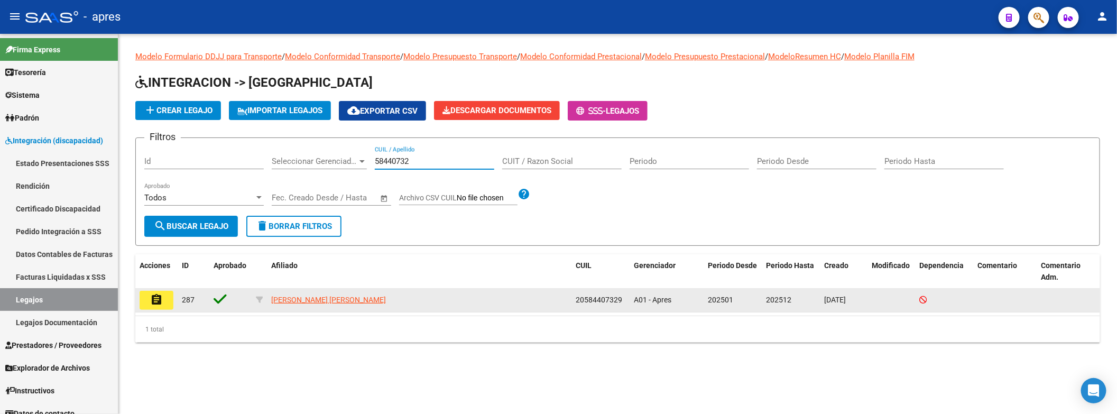
type input "58440732"
click at [158, 303] on mat-icon "assignment" at bounding box center [156, 299] width 13 height 13
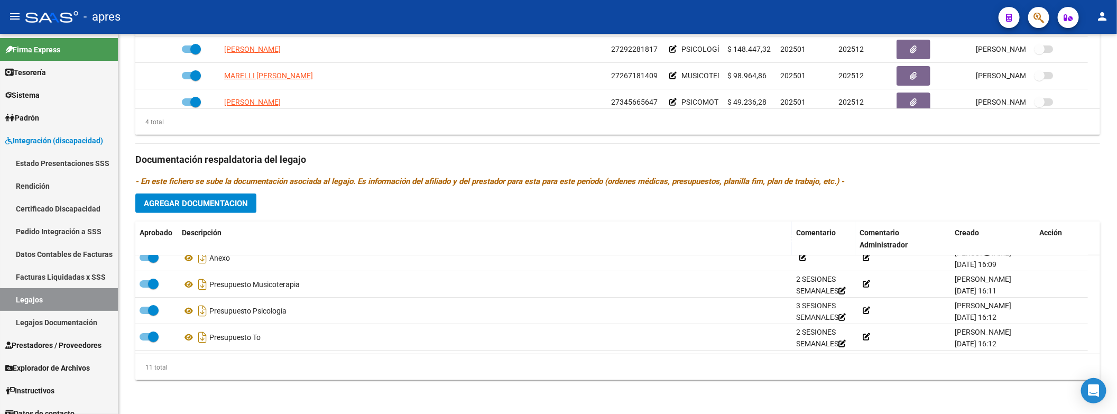
scroll to position [196, 0]
